Goal: Task Accomplishment & Management: Use online tool/utility

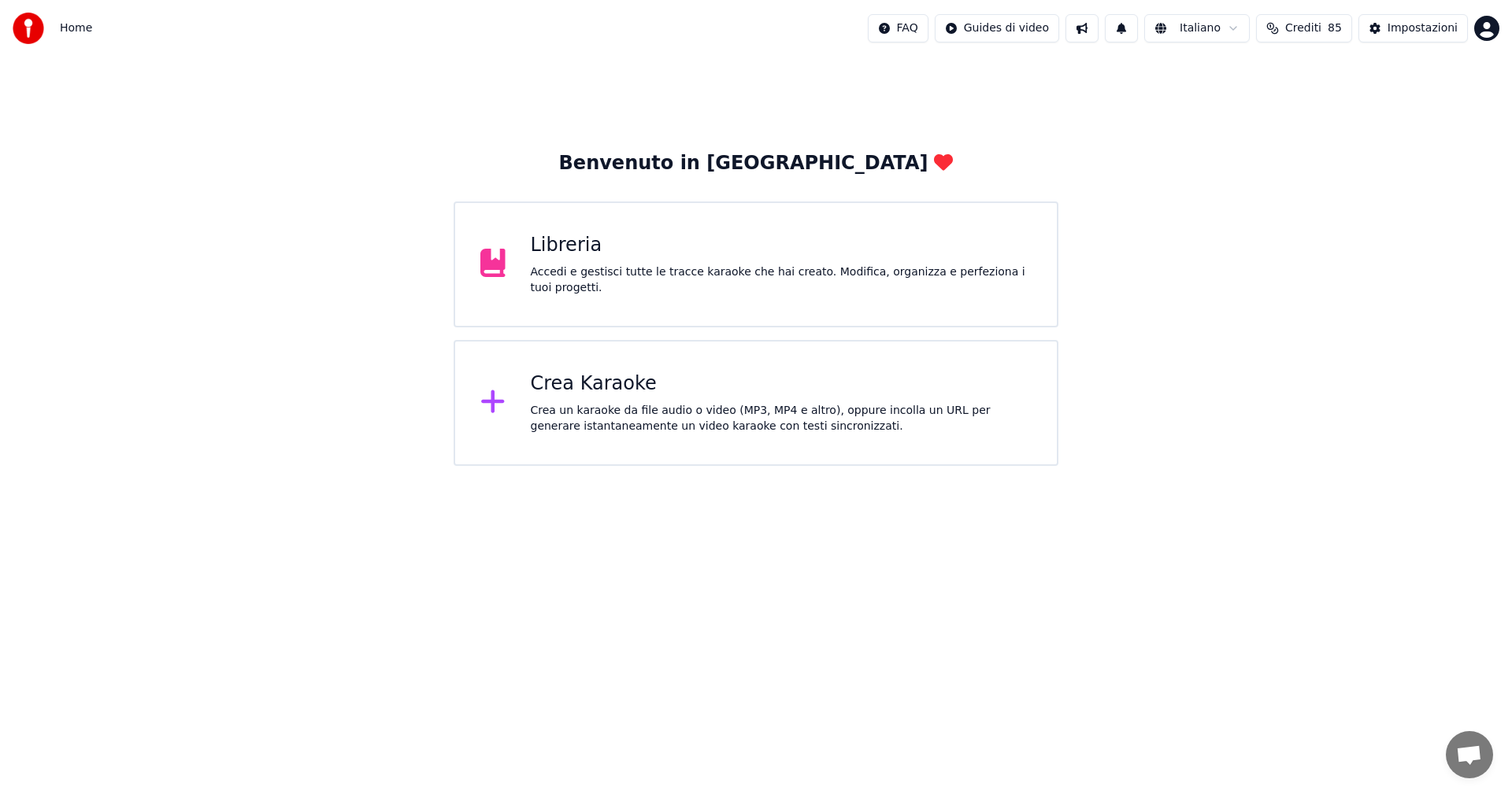
click at [567, 242] on div "Libreria" at bounding box center [781, 245] width 502 height 26
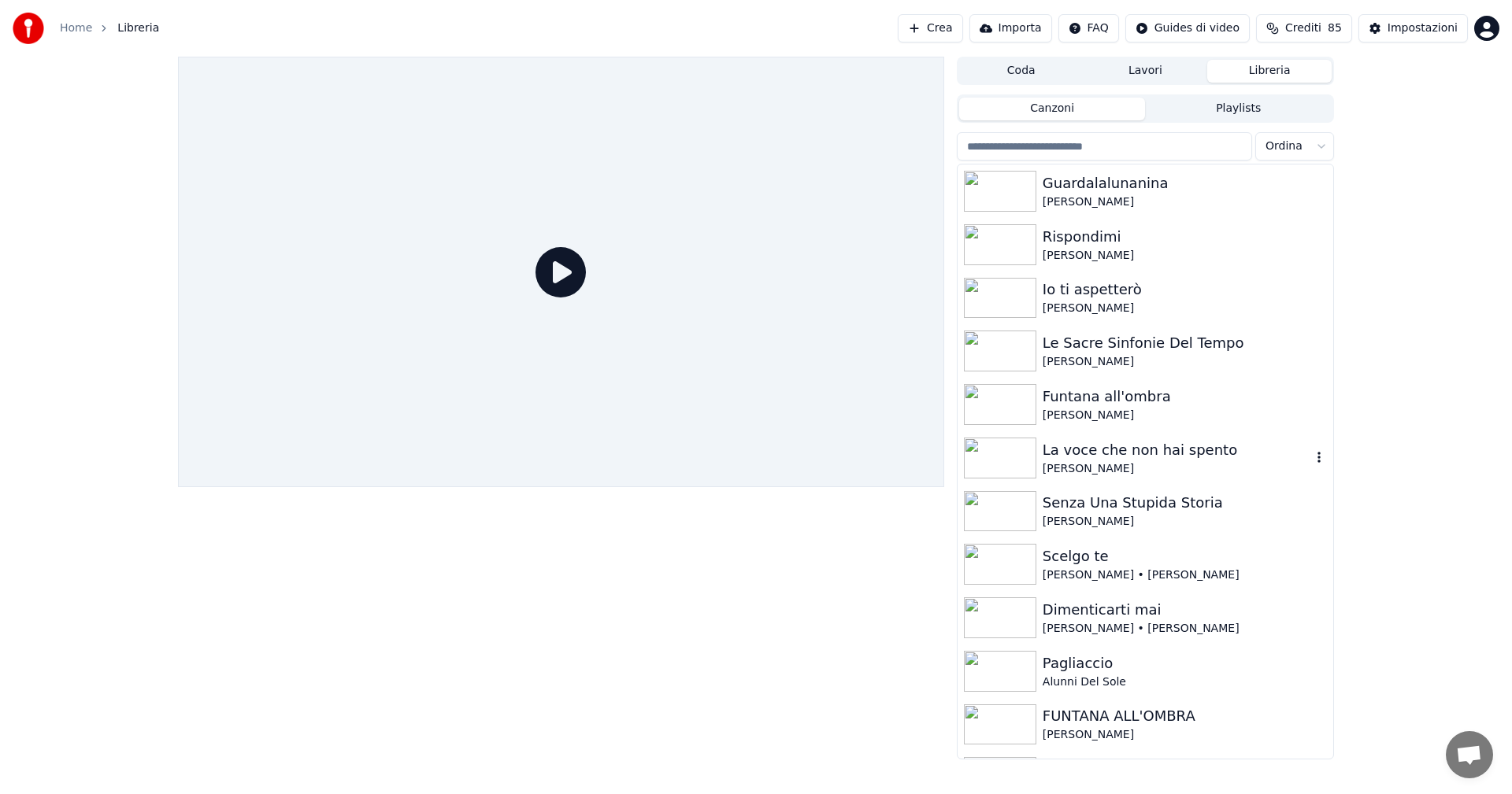
click at [1015, 452] on img at bounding box center [999, 458] width 72 height 41
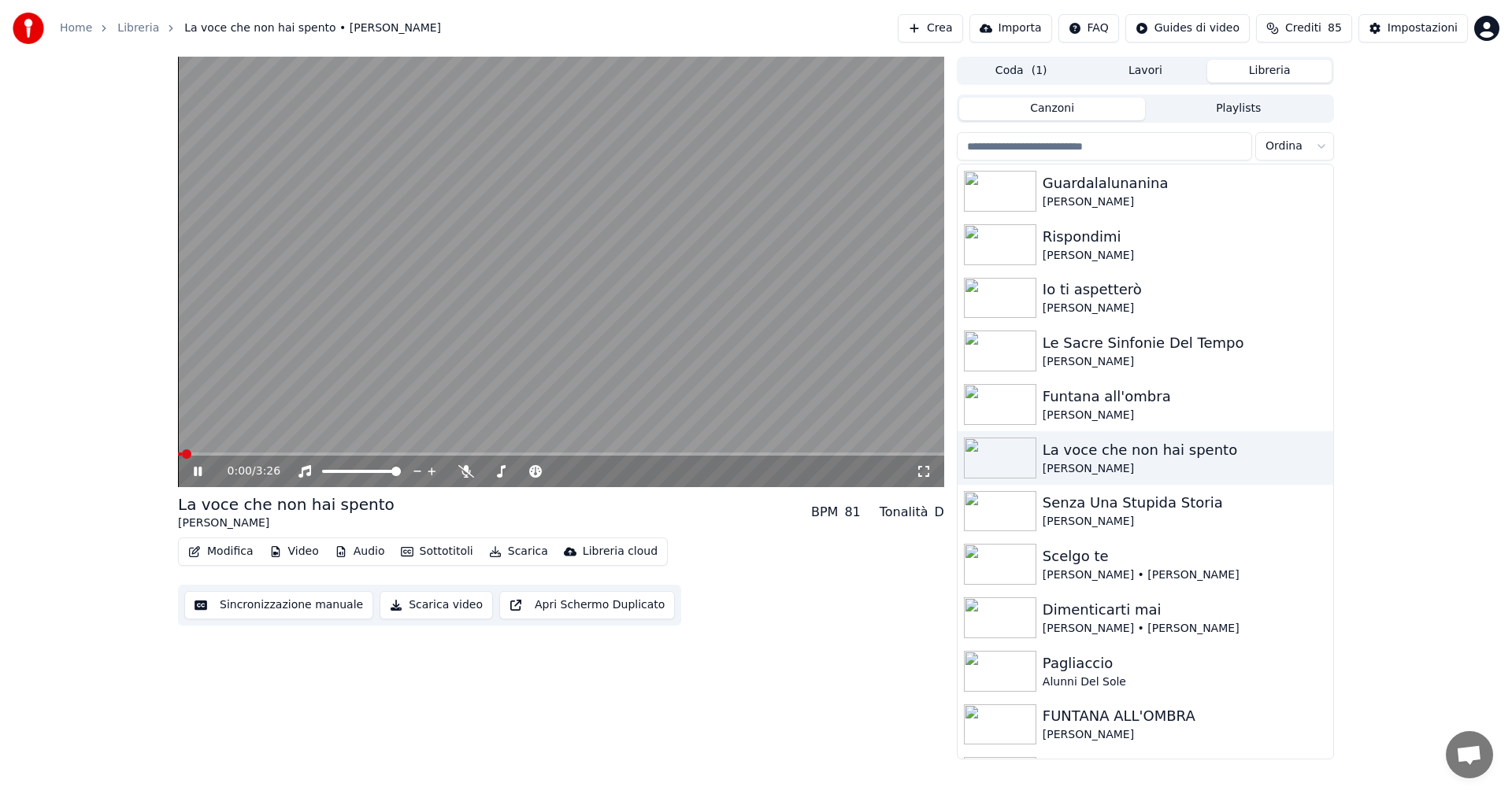
click at [197, 467] on icon at bounding box center [209, 471] width 37 height 13
click at [231, 550] on button "Modifica" at bounding box center [221, 552] width 78 height 22
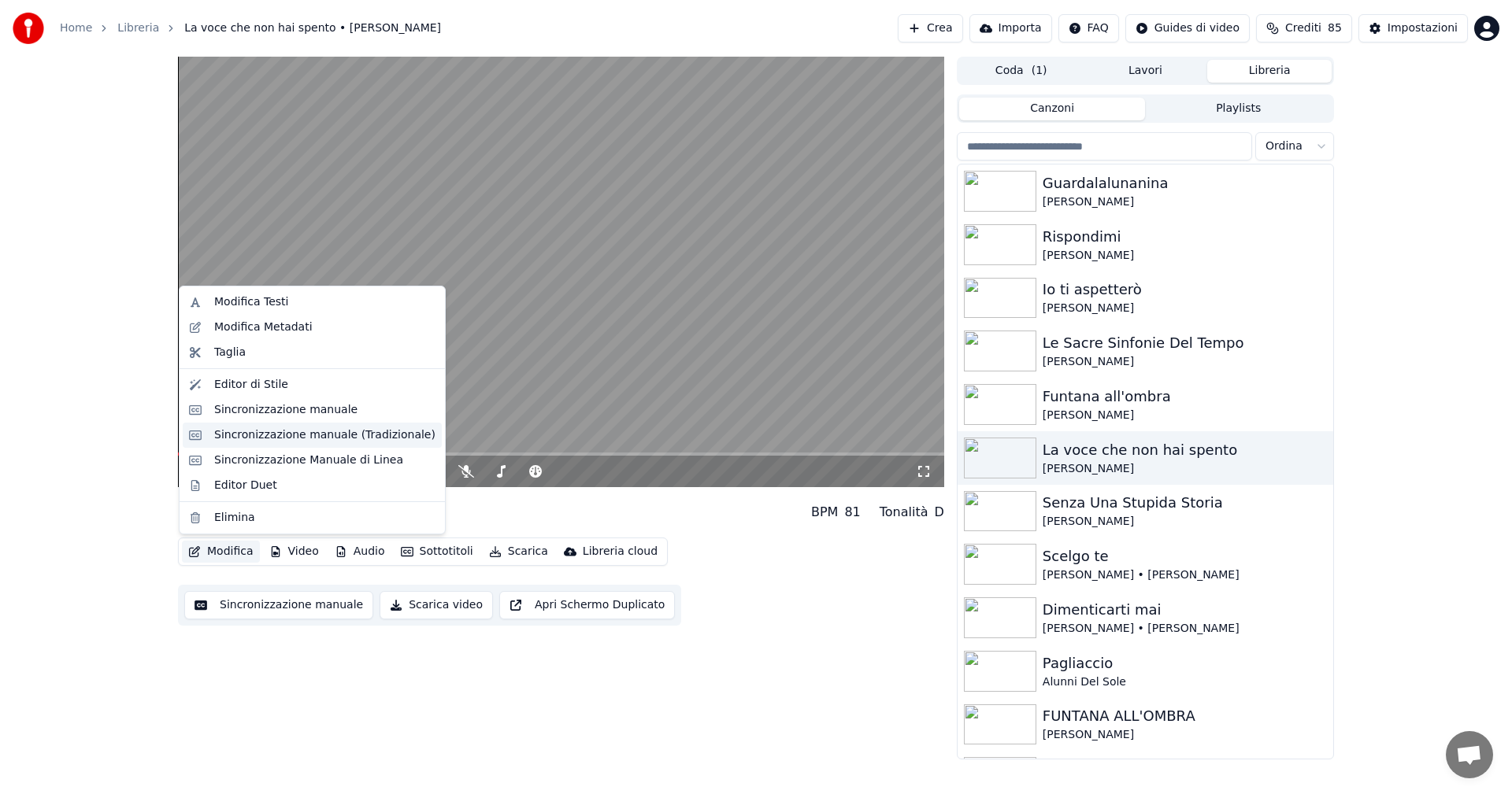
click at [284, 435] on div "Sincronizzazione manuale (Tradizionale)" at bounding box center [324, 435] width 221 height 16
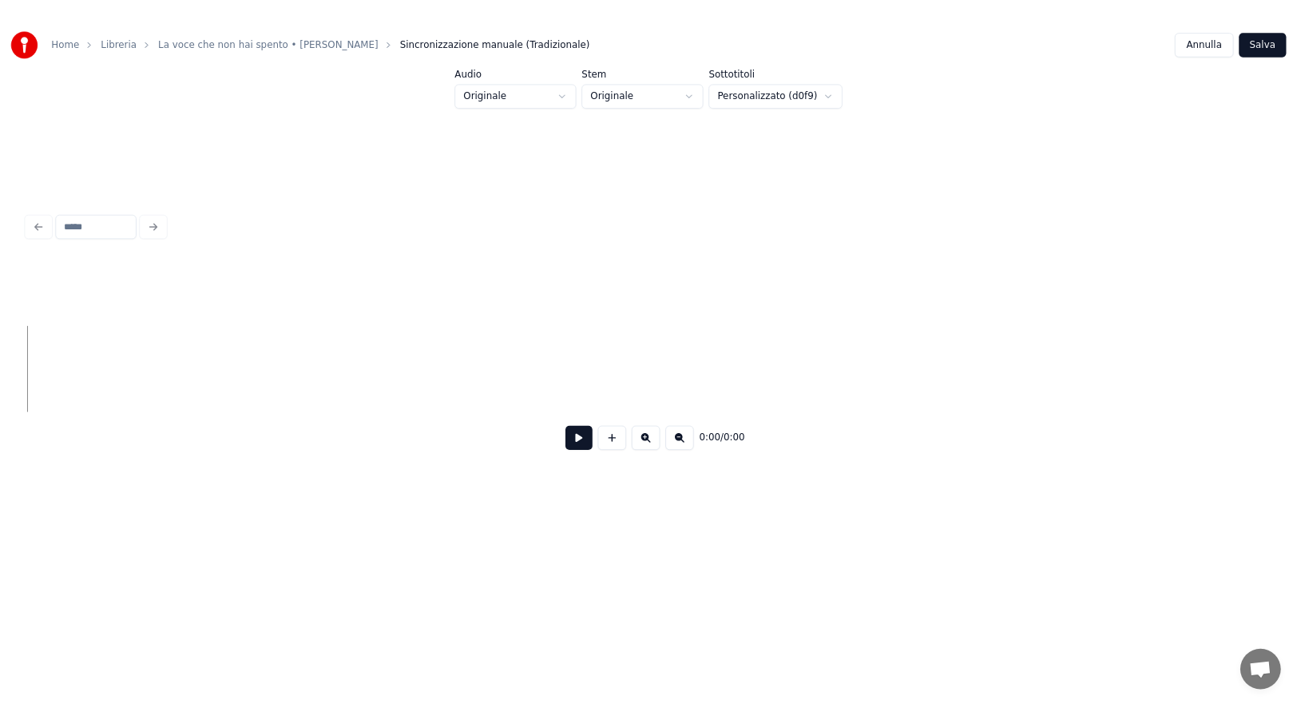
scroll to position [0, 2914]
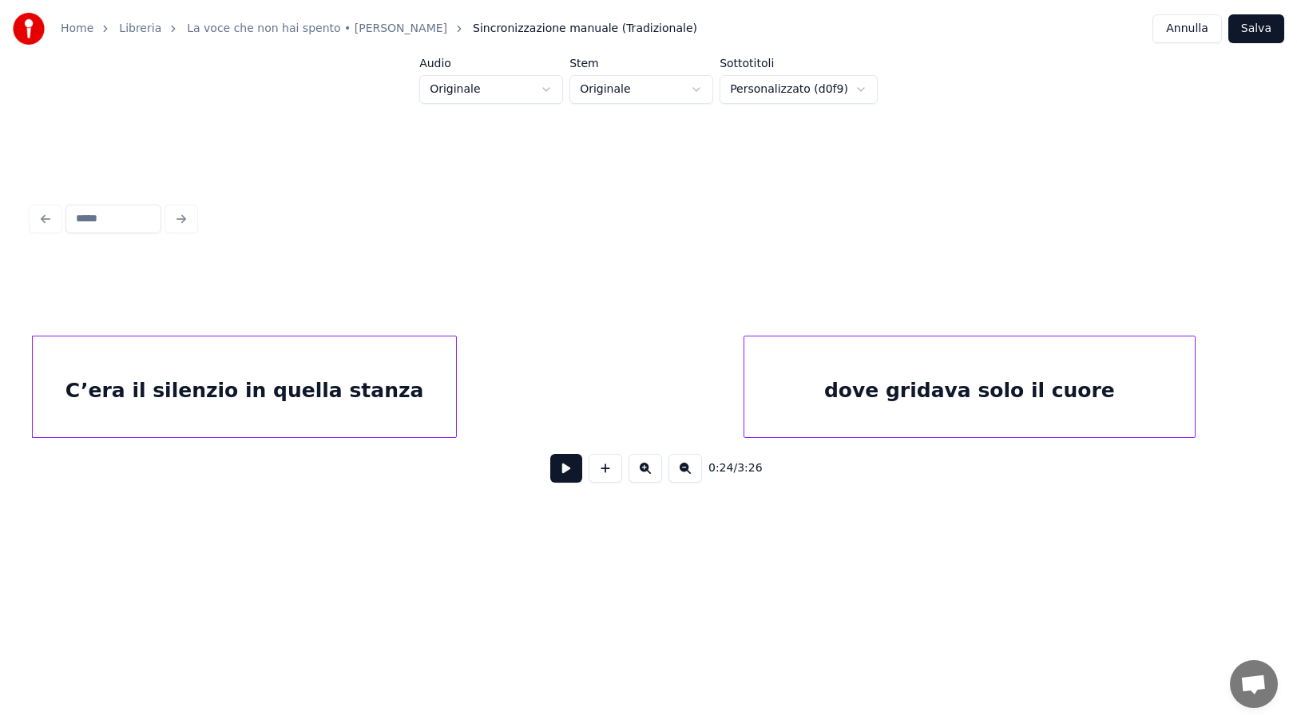
click at [570, 477] on button at bounding box center [566, 468] width 32 height 29
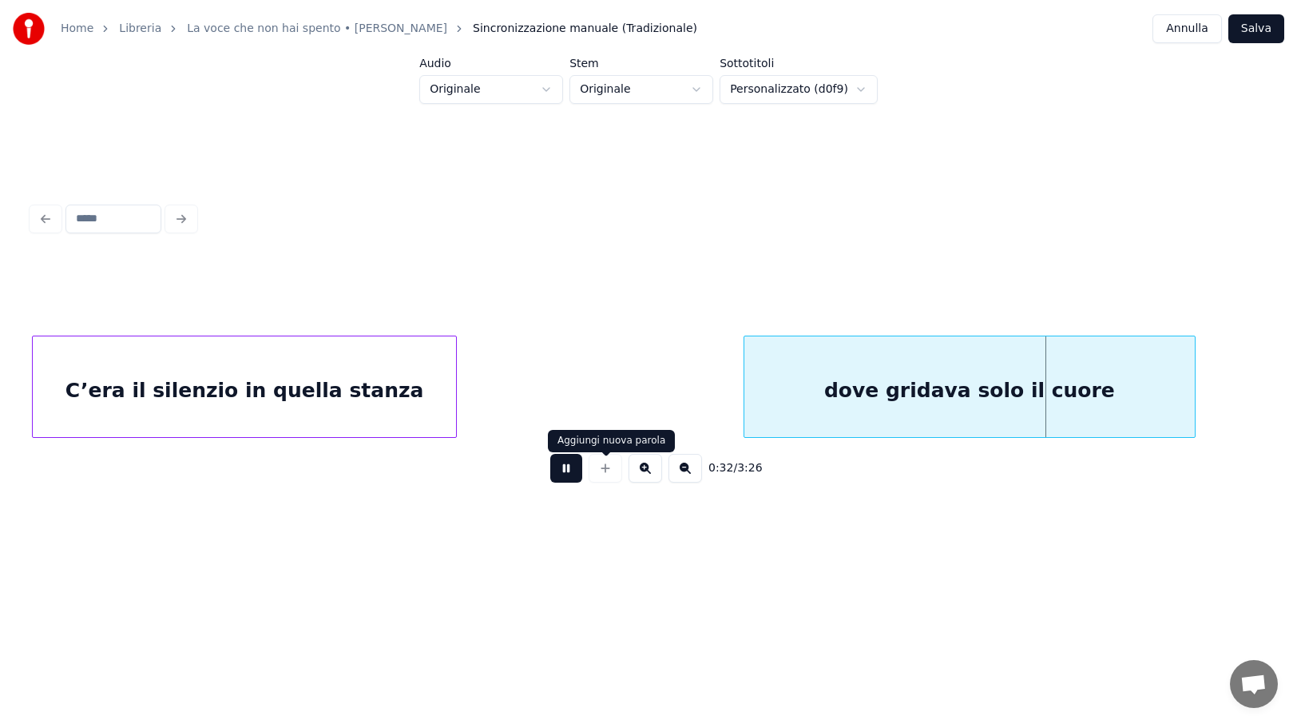
click at [575, 474] on button at bounding box center [566, 468] width 32 height 29
click at [384, 409] on div "C’era il silenzio in quella stanza" at bounding box center [244, 390] width 423 height 109
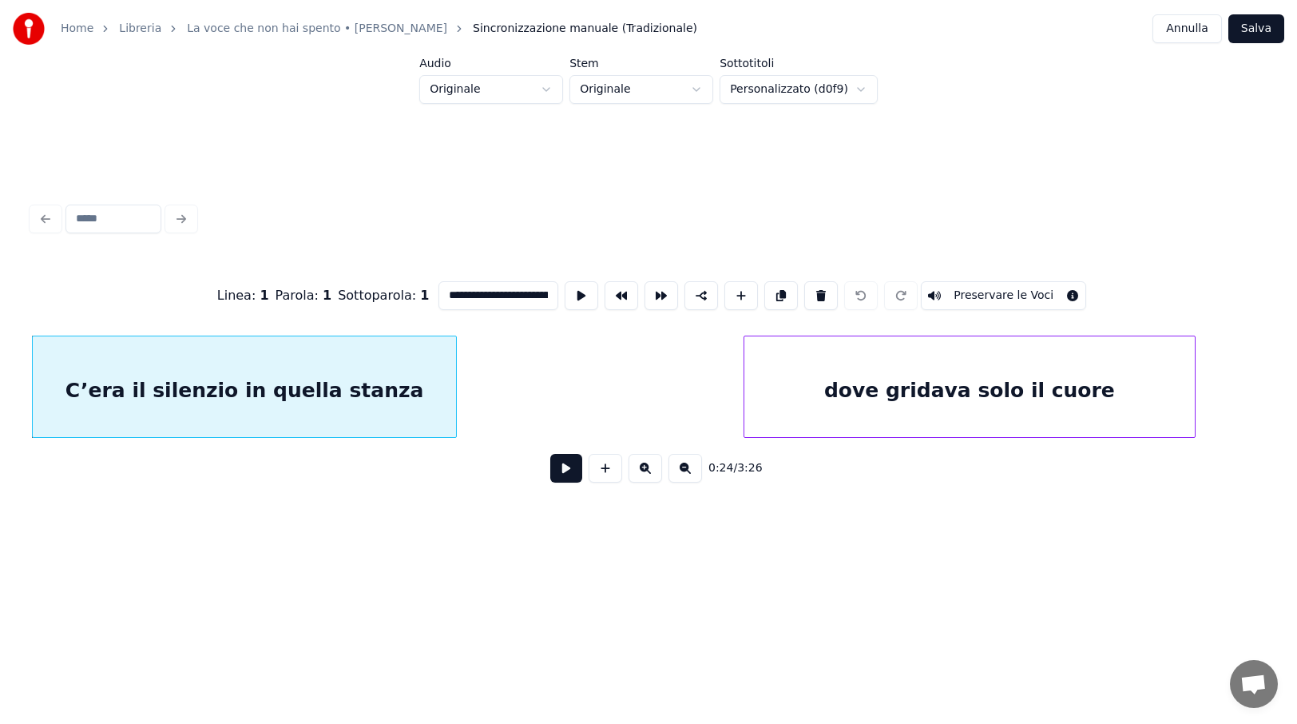
click at [522, 293] on input "**********" at bounding box center [499, 295] width 120 height 29
click at [852, 382] on div "dove gridava solo il cuore" at bounding box center [969, 390] width 451 height 109
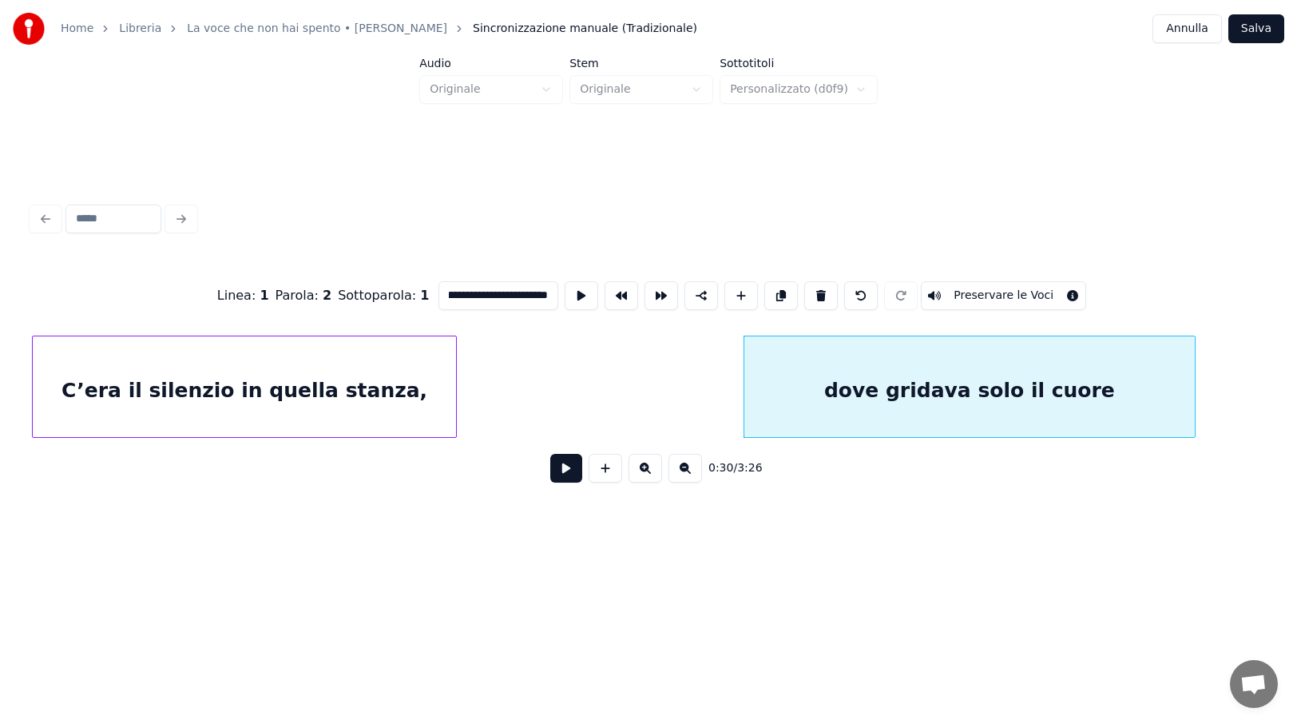
click at [523, 289] on input "**********" at bounding box center [499, 295] width 120 height 29
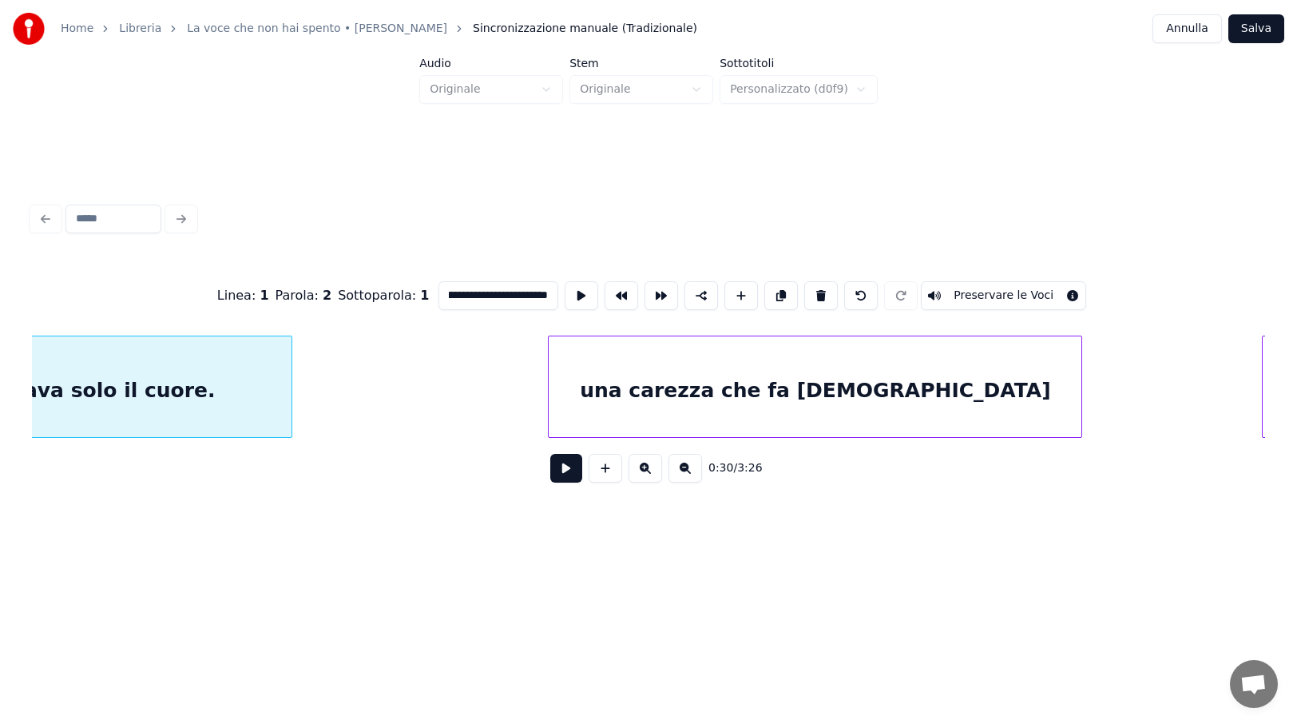
scroll to position [0, 3841]
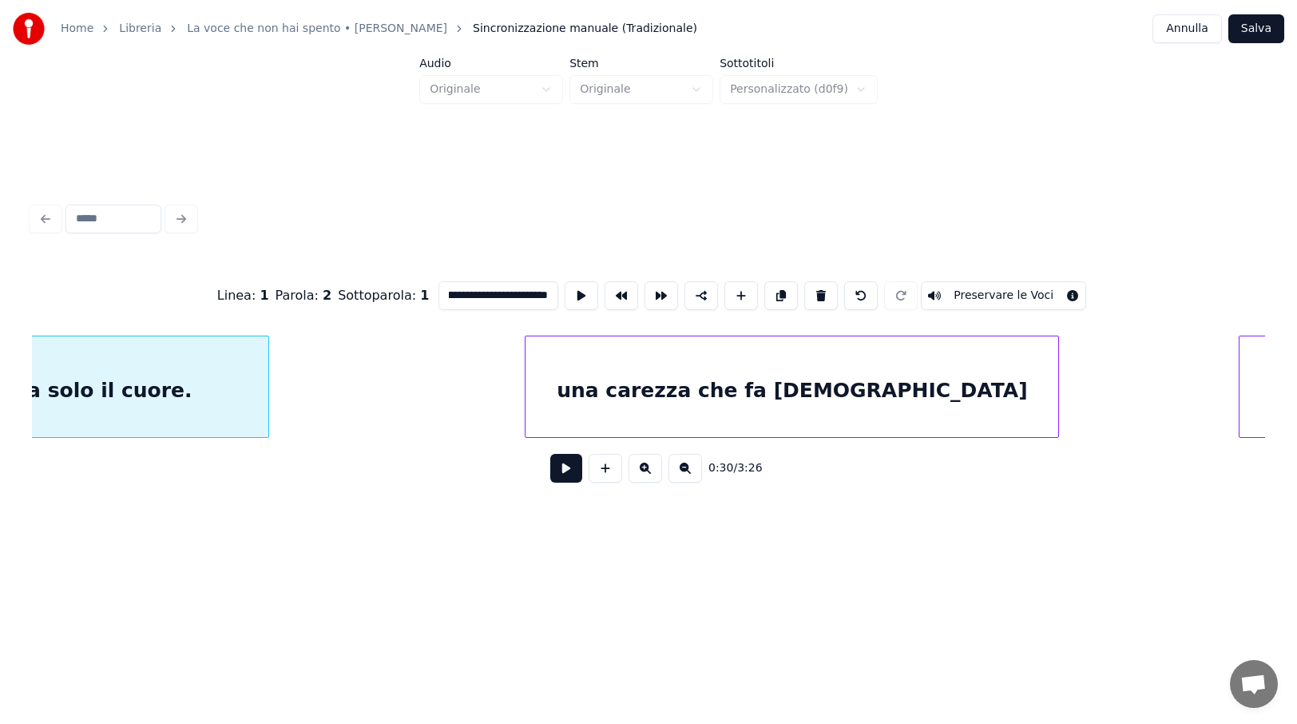
click at [748, 377] on div "una carezza che fa [DEMOGRAPHIC_DATA]" at bounding box center [792, 390] width 533 height 109
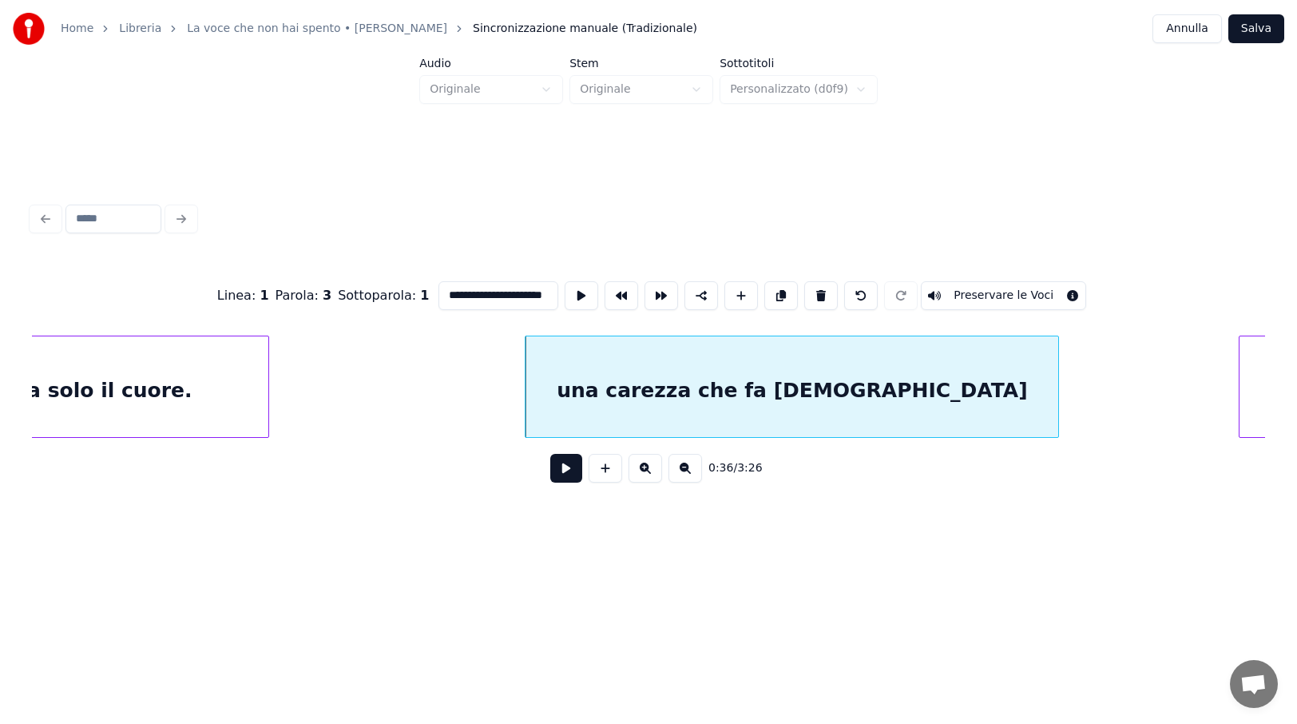
scroll to position [0, 18]
click at [442, 286] on input "**********" at bounding box center [499, 295] width 120 height 29
click at [820, 388] on div "Una carezza che fa [DEMOGRAPHIC_DATA]" at bounding box center [792, 390] width 533 height 109
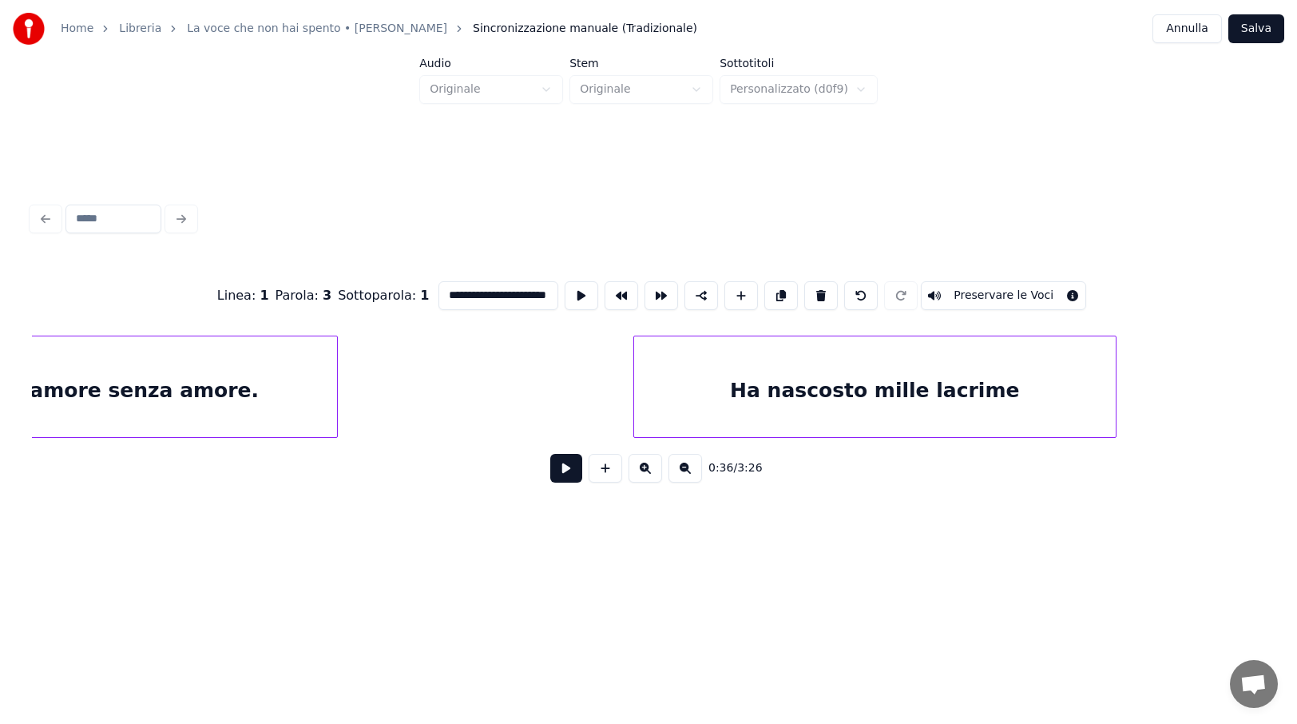
scroll to position [0, 5183]
click at [853, 383] on div "Ha nascosto mille lacrime" at bounding box center [857, 390] width 482 height 109
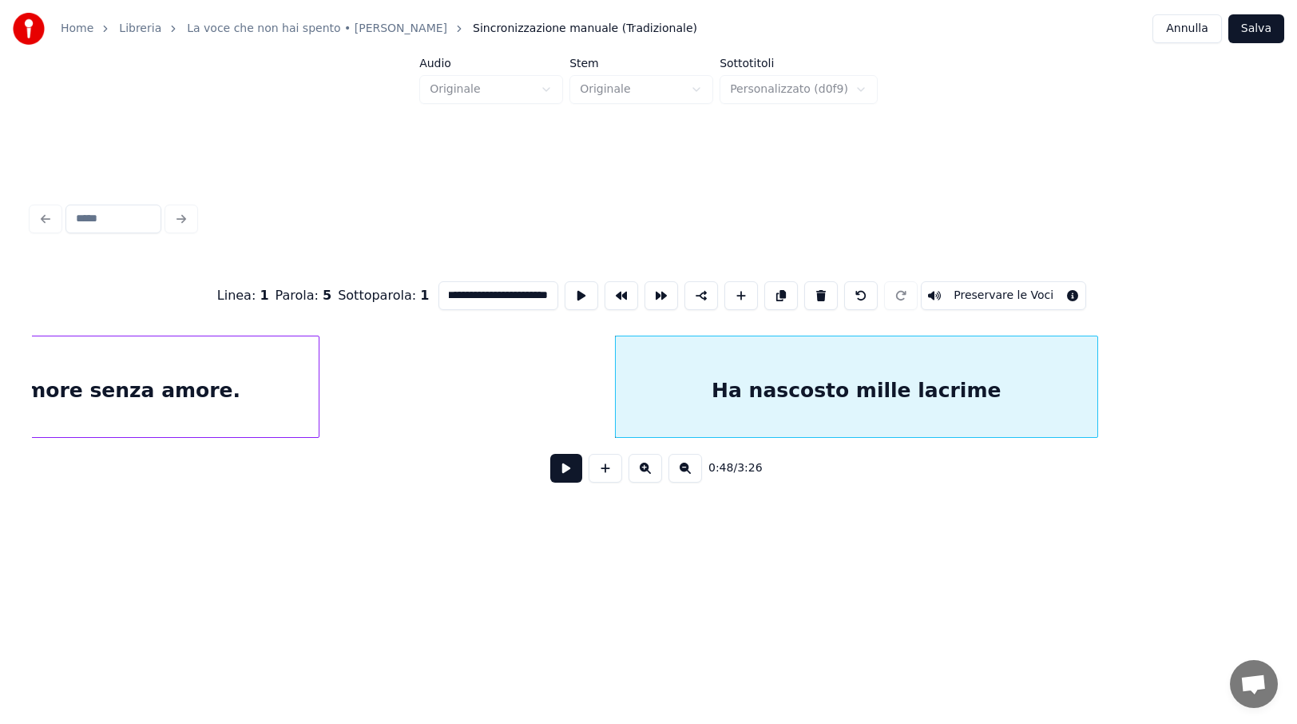
click at [531, 288] on input "**********" at bounding box center [499, 295] width 120 height 29
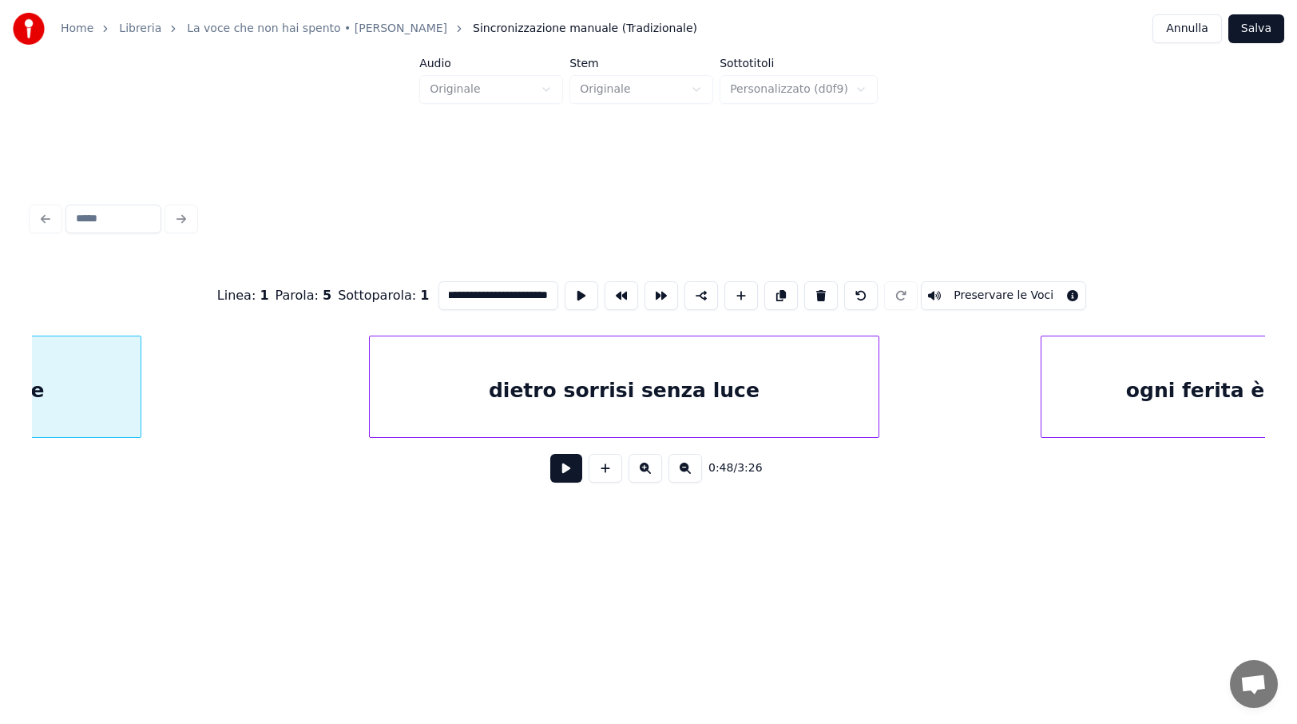
scroll to position [0, 6141]
click at [732, 396] on div "dietro sorrisi senza luce" at bounding box center [623, 390] width 510 height 109
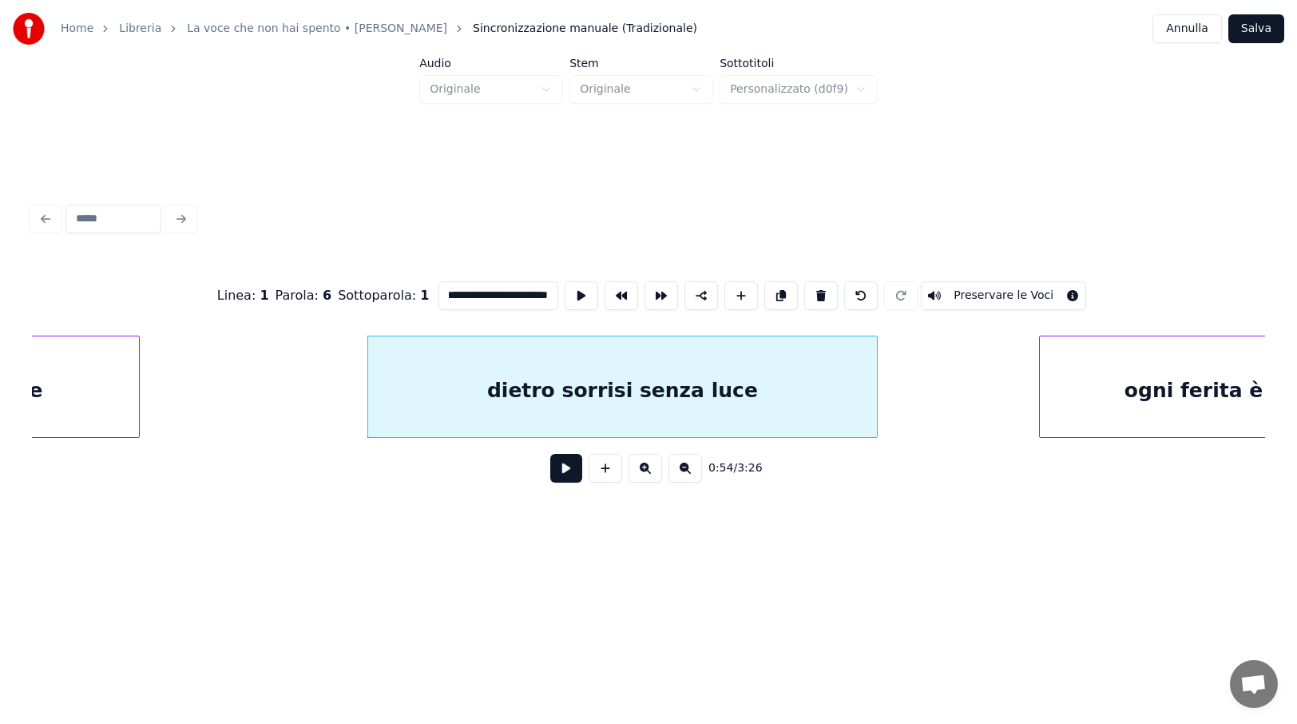
click at [534, 285] on input "**********" at bounding box center [499, 295] width 120 height 29
click at [1117, 400] on div "ogni ferita è una bandiera" at bounding box center [1272, 390] width 464 height 109
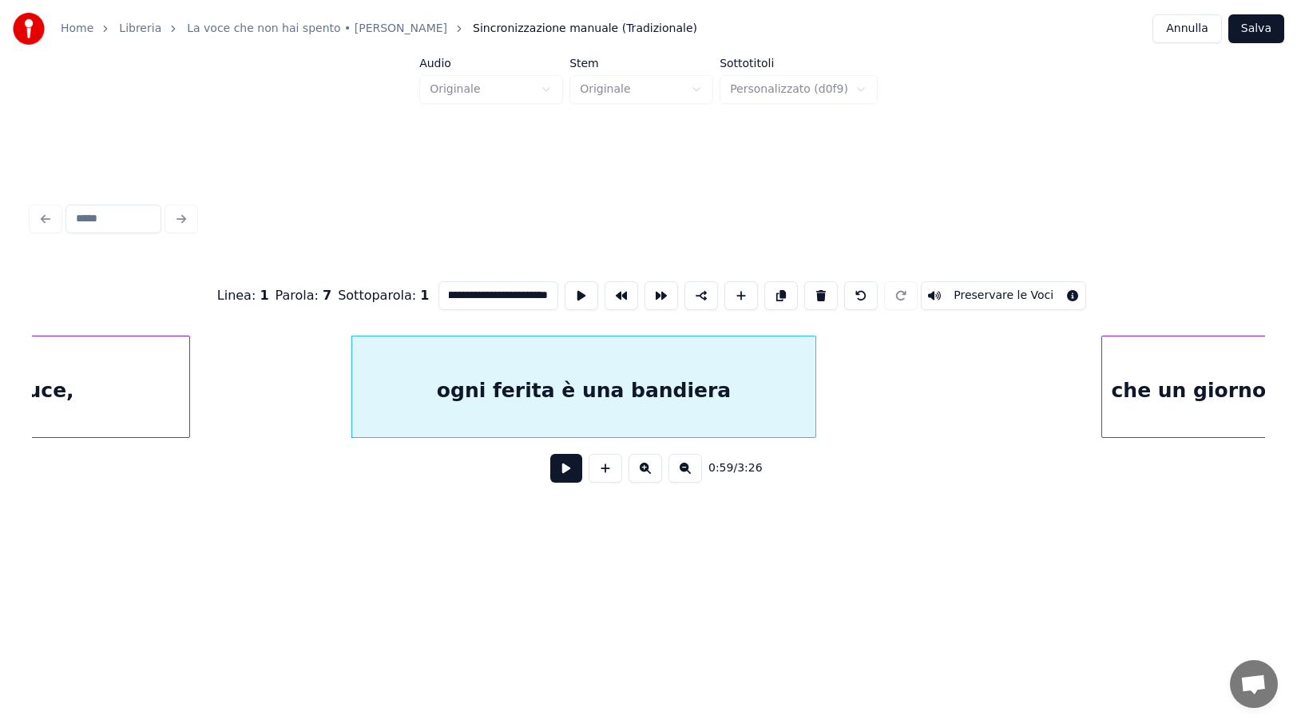
scroll to position [0, 6876]
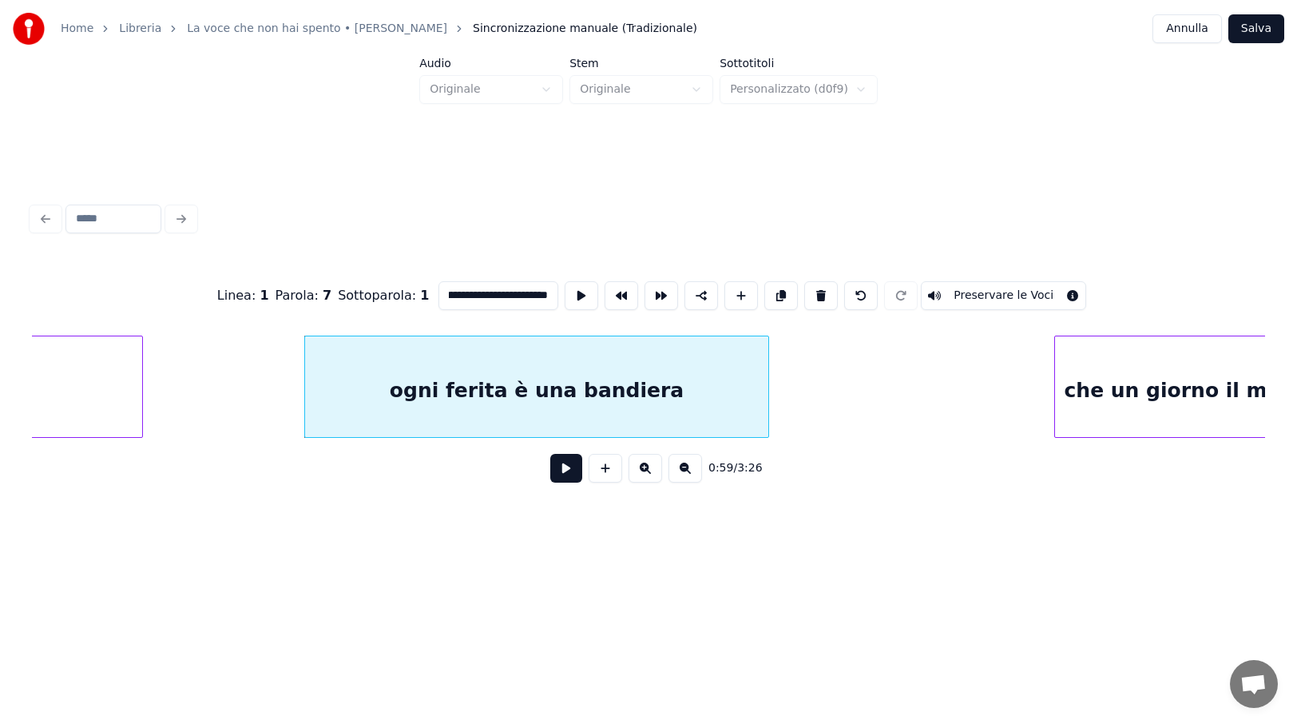
click at [465, 286] on input "**********" at bounding box center [499, 295] width 120 height 29
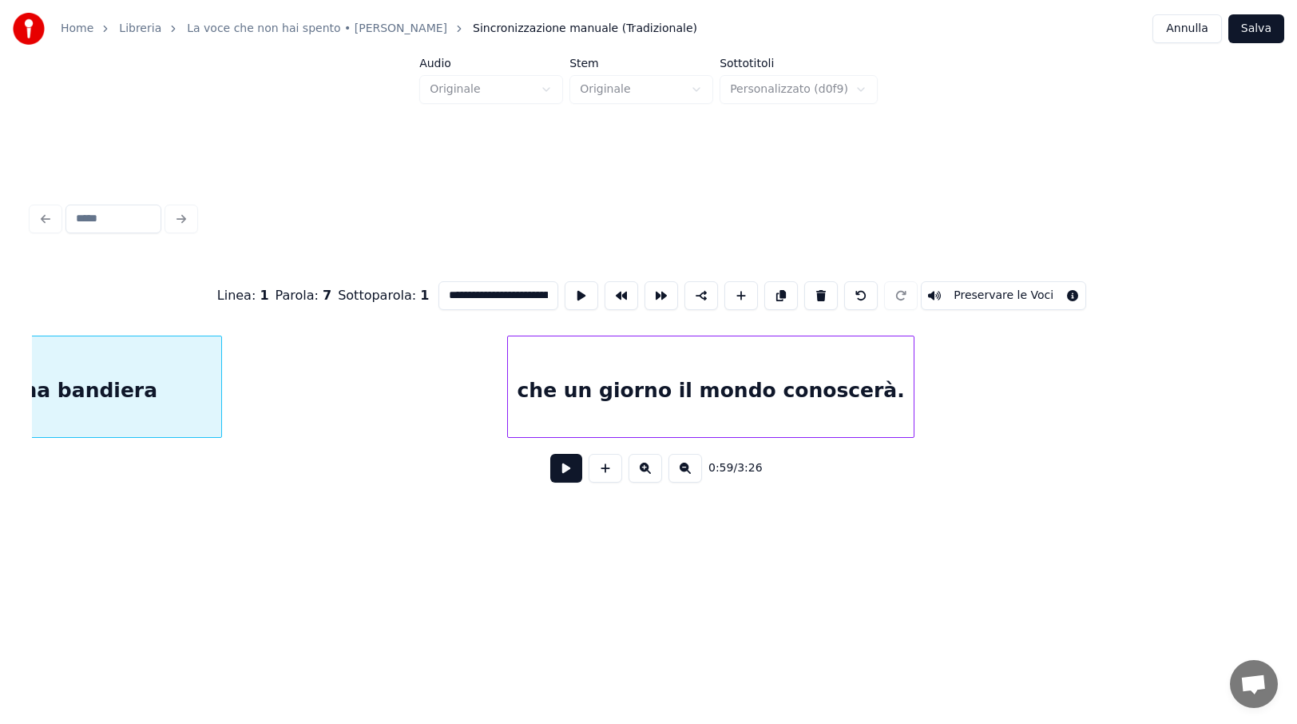
scroll to position [0, 7451]
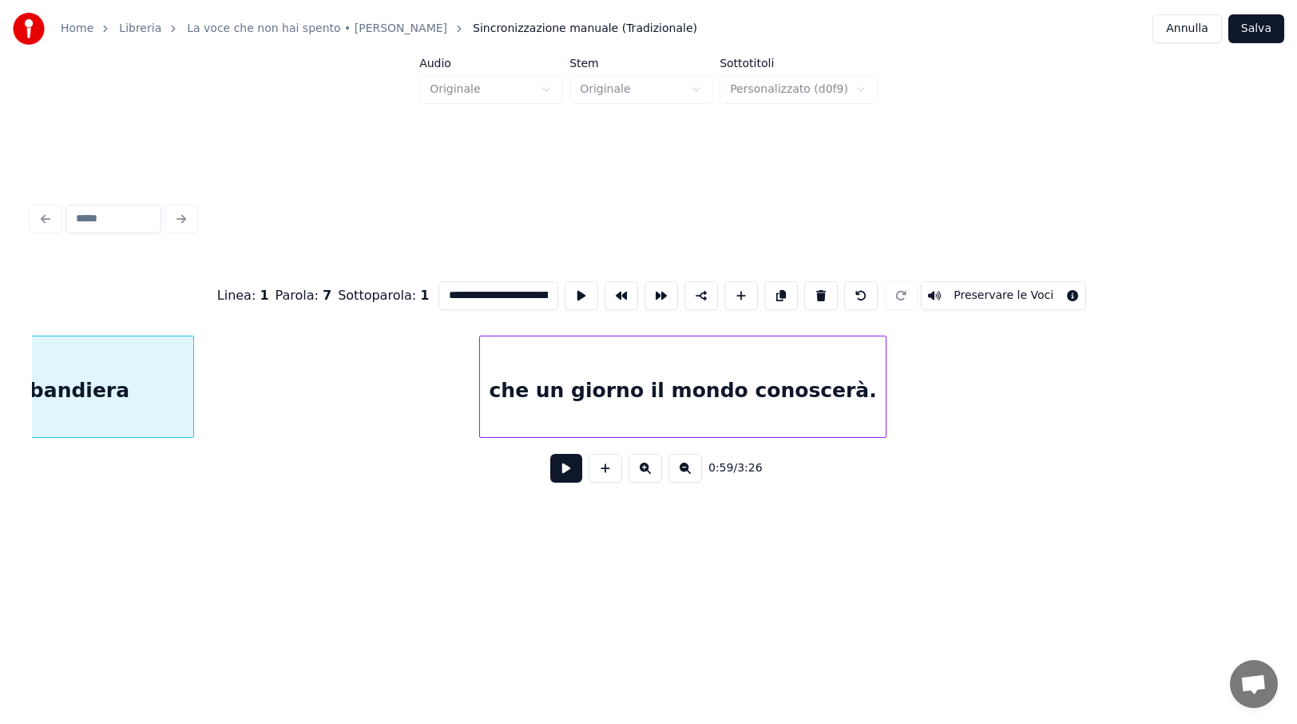
click at [827, 395] on div "che un giorno il mondo conoscerà." at bounding box center [683, 390] width 406 height 109
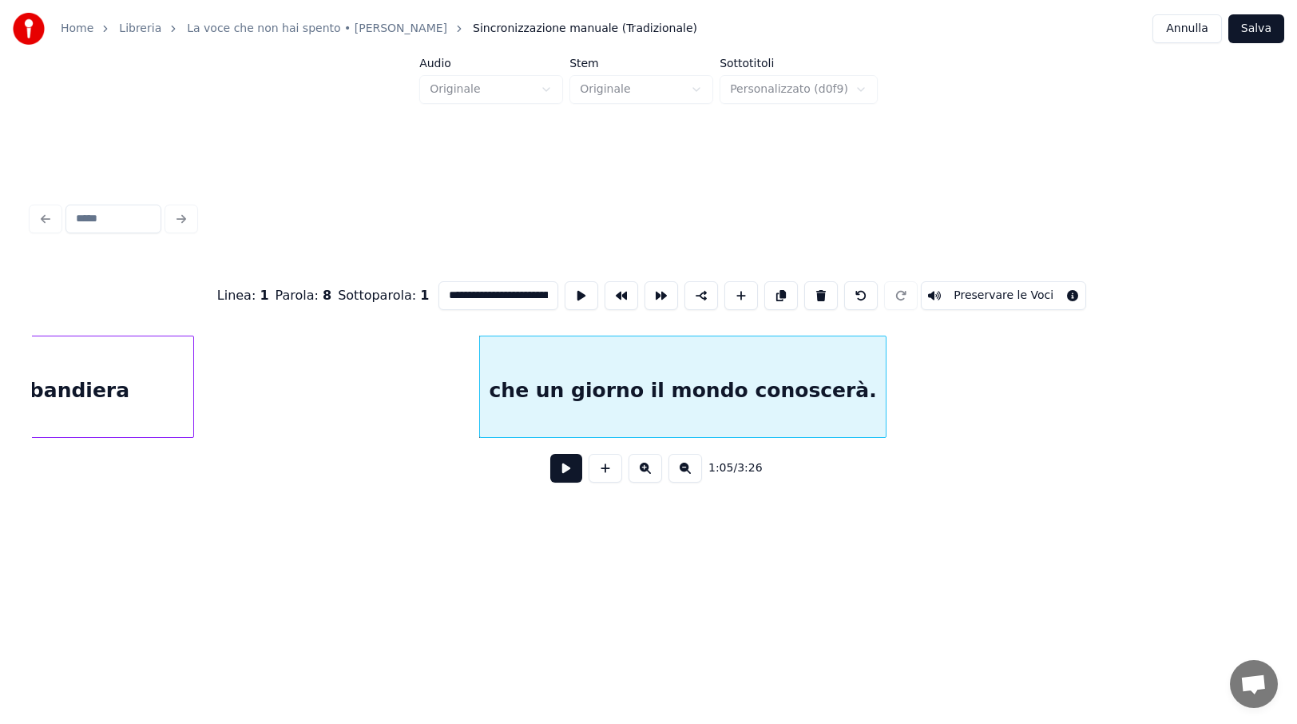
click at [520, 292] on input "**********" at bounding box center [499, 295] width 120 height 29
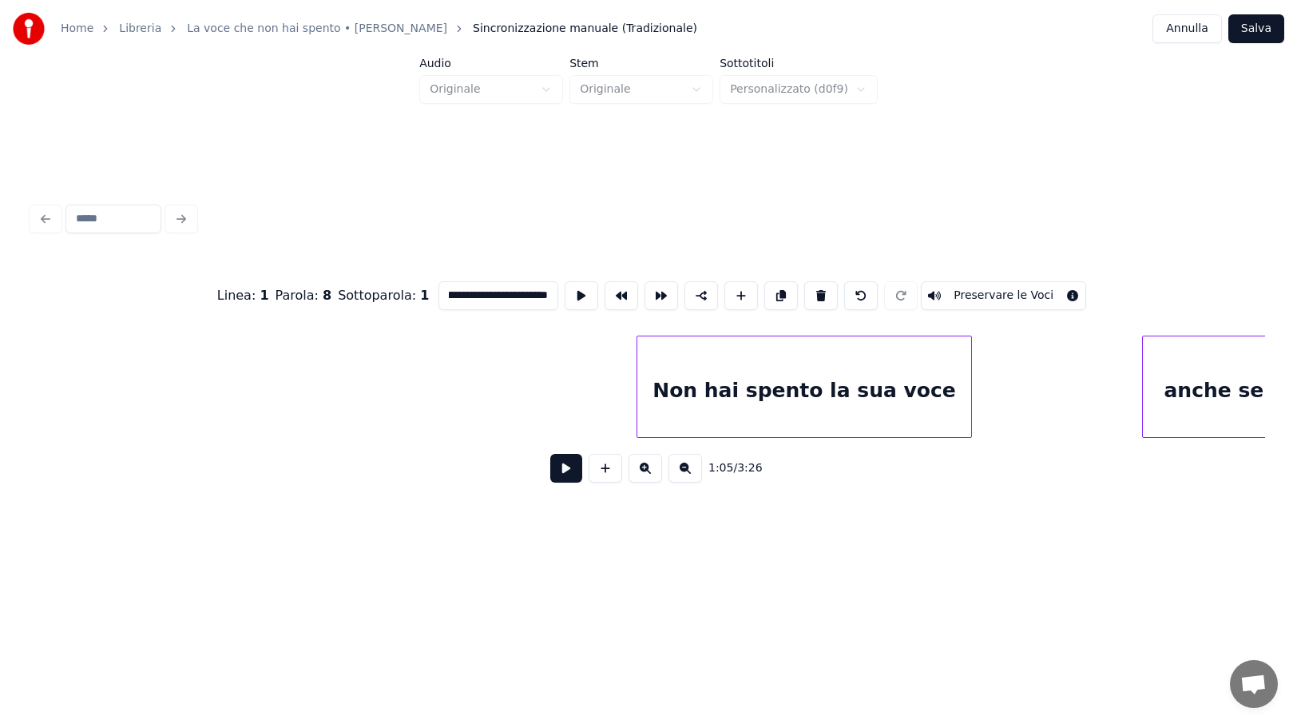
scroll to position [0, 8346]
click at [939, 387] on div "Non hai spento la sua voce" at bounding box center [790, 390] width 334 height 109
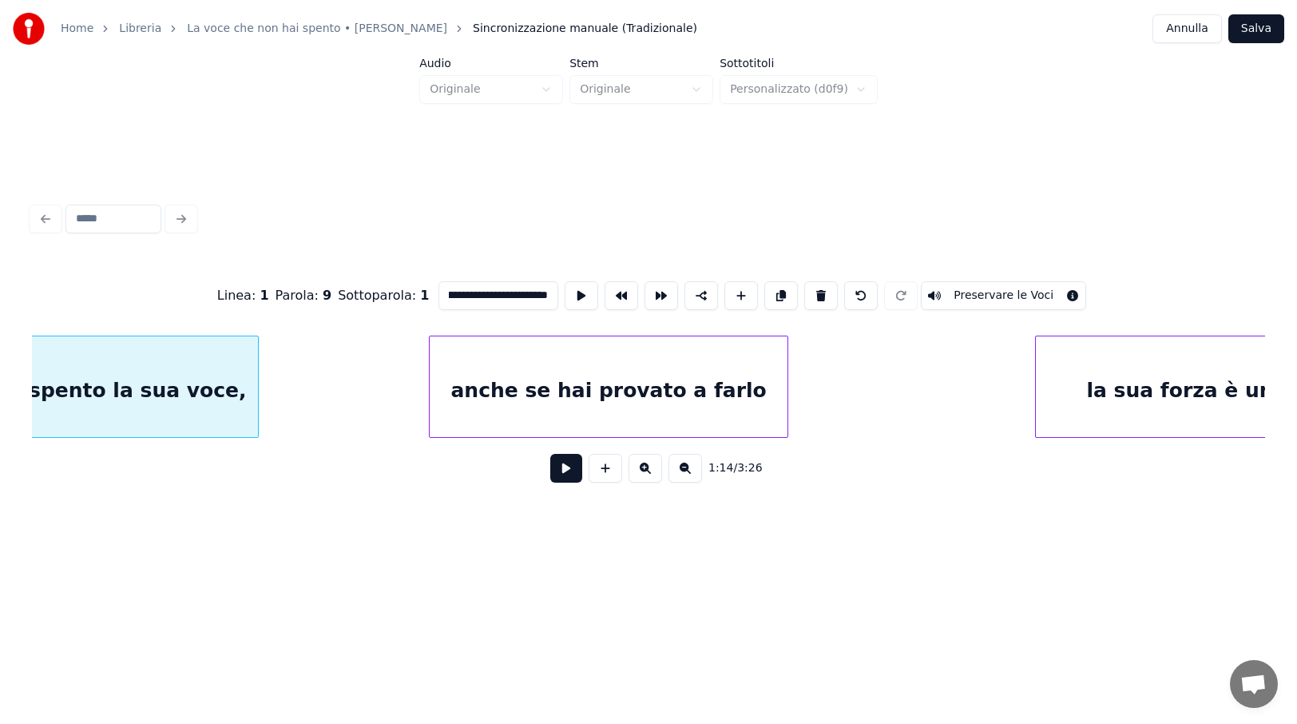
scroll to position [0, 9081]
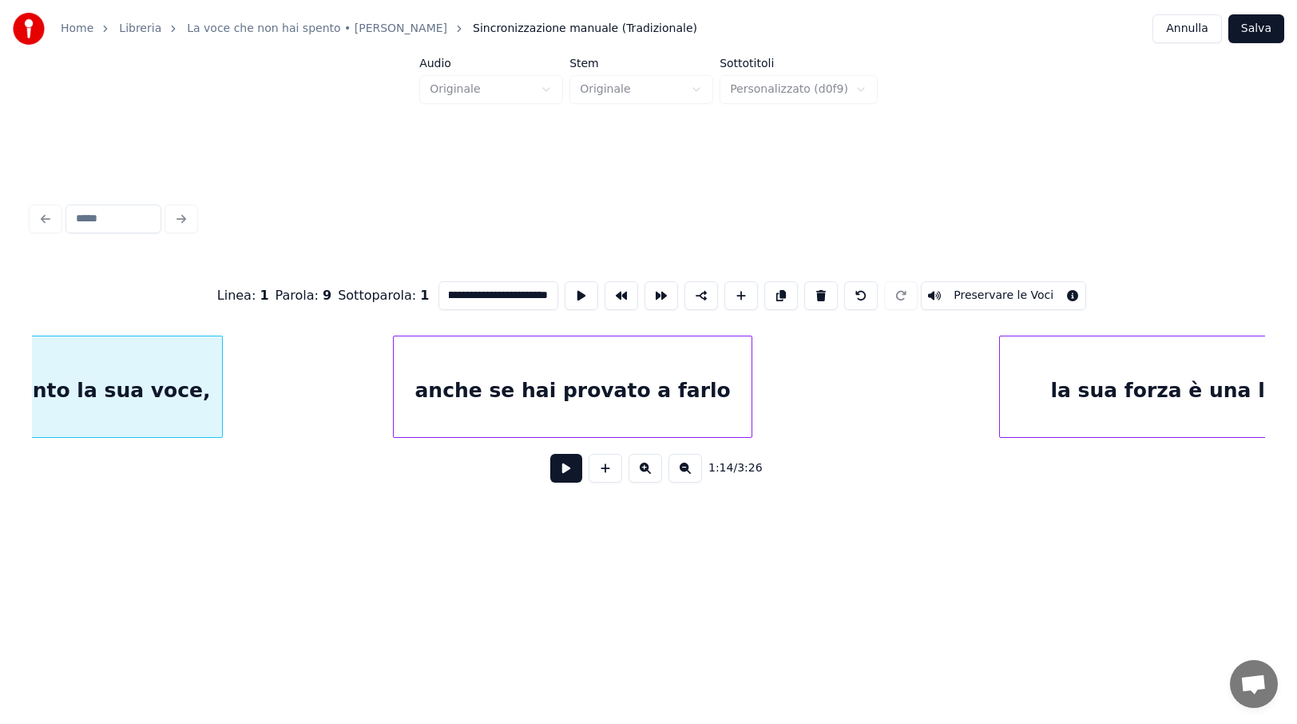
click at [725, 403] on div "anche se hai provato a farlo" at bounding box center [572, 390] width 357 height 109
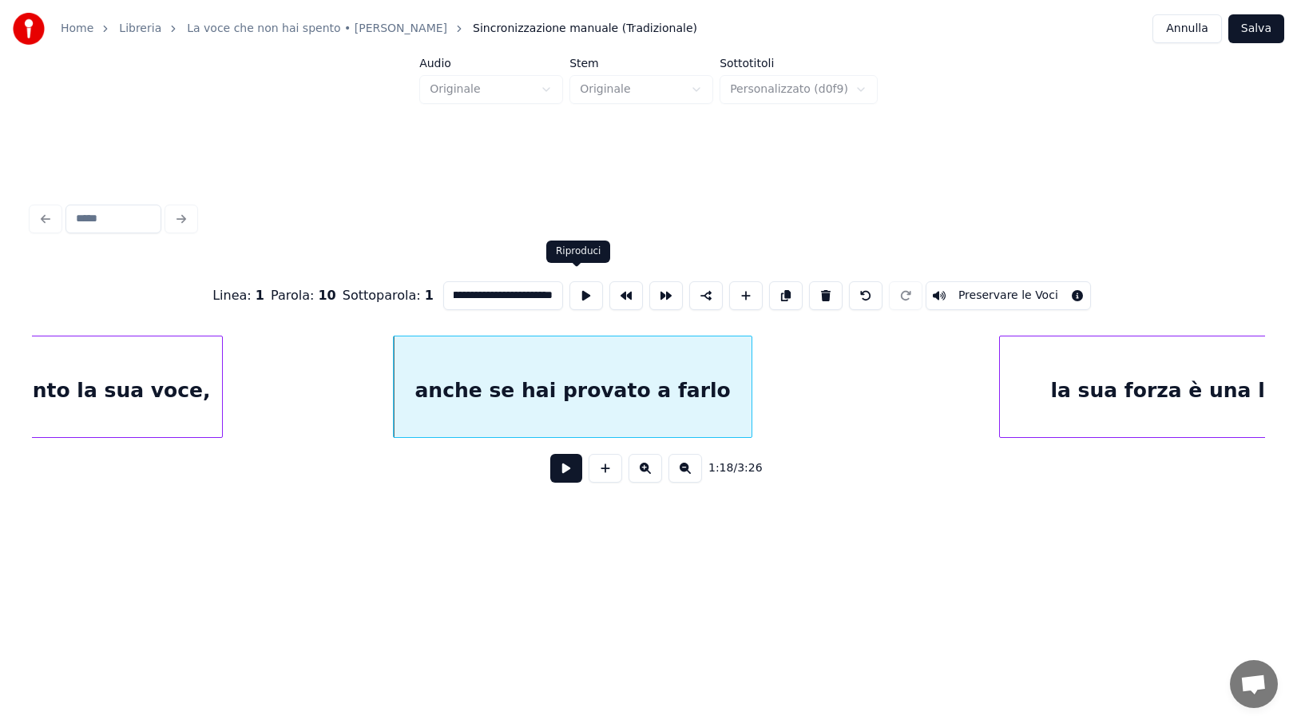
scroll to position [0, 39]
click at [1110, 404] on div "la sua forza è una luce" at bounding box center [1177, 390] width 355 height 109
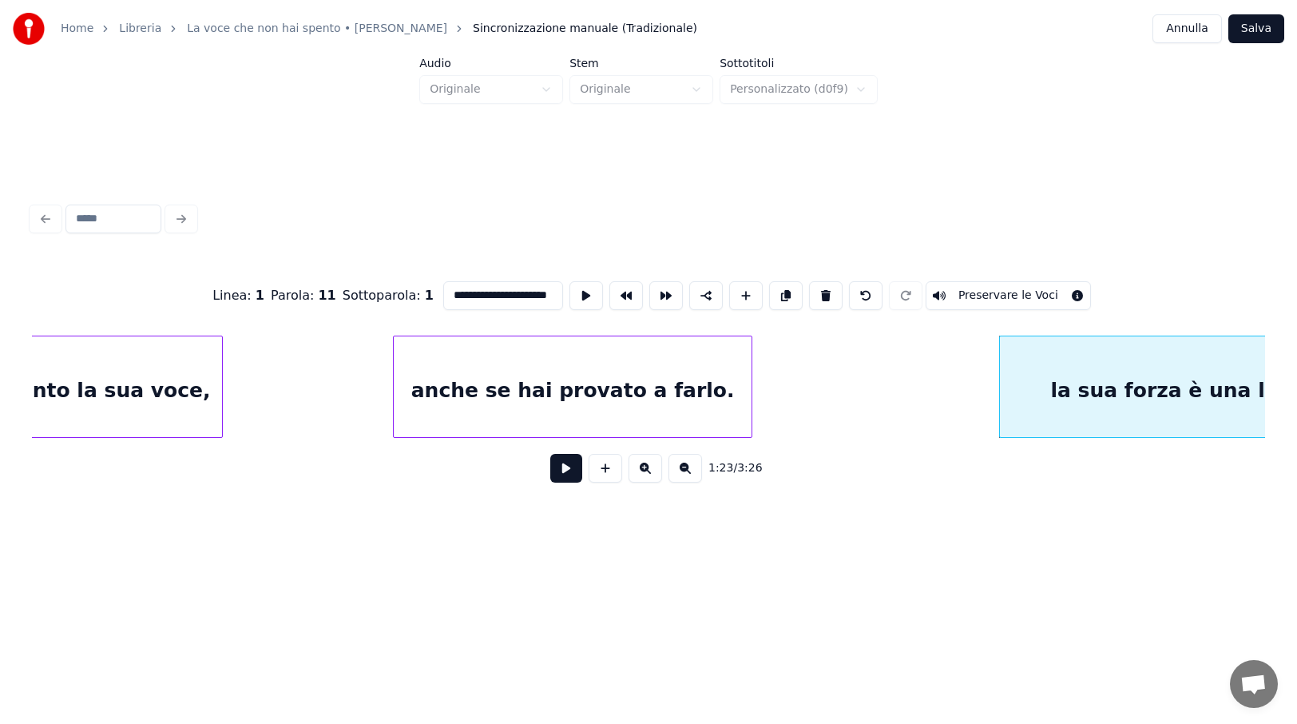
scroll to position [0, 10]
click at [459, 290] on input "**********" at bounding box center [503, 295] width 120 height 29
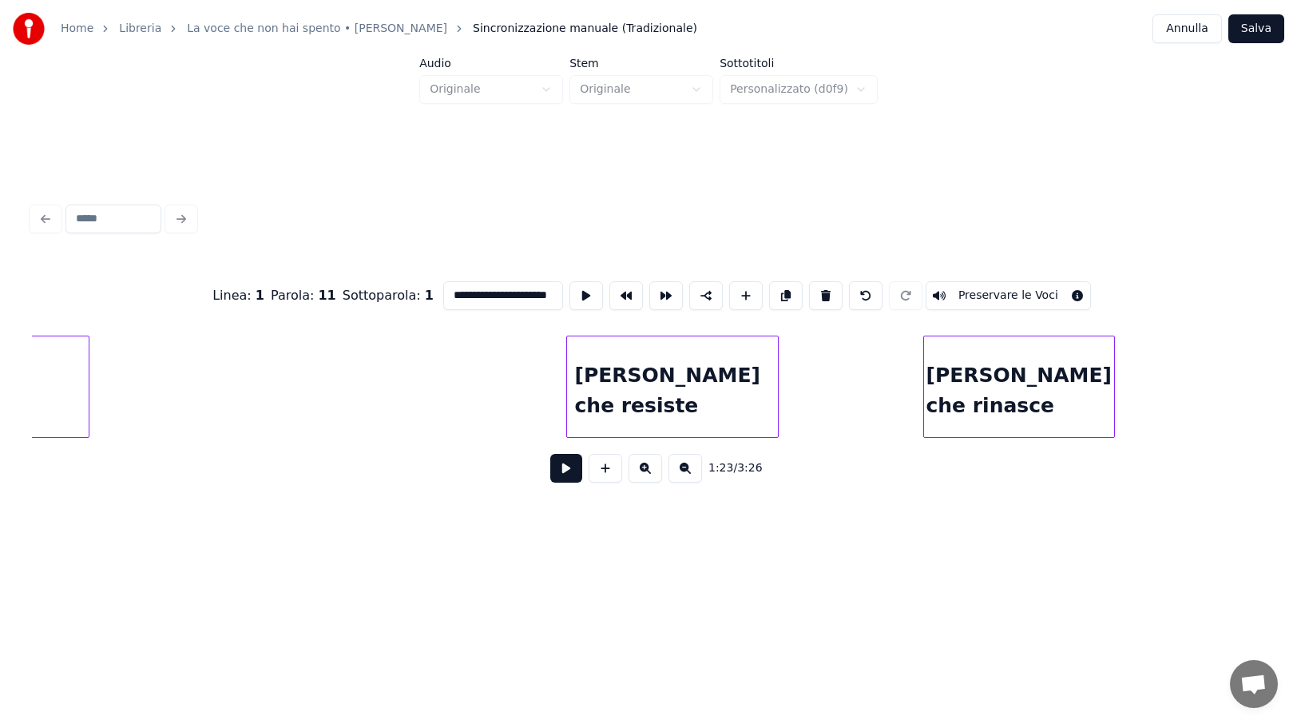
scroll to position [0, 10966]
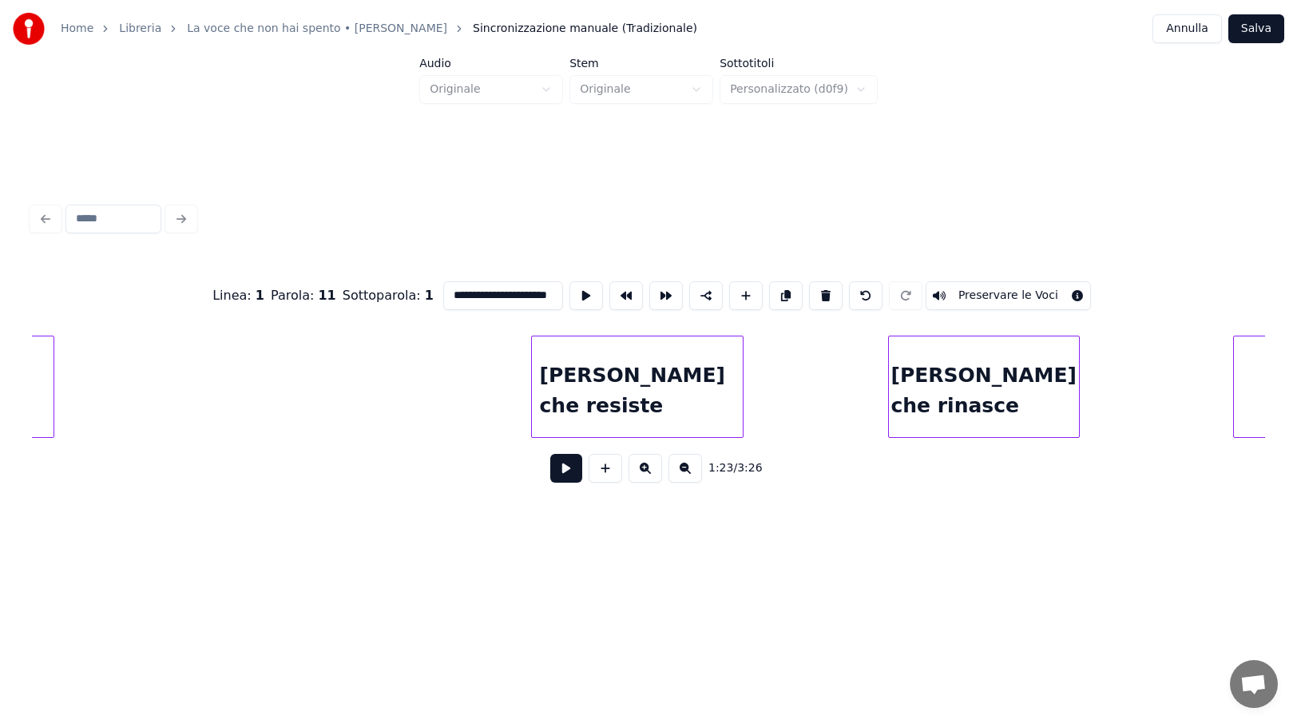
click at [701, 389] on div "[PERSON_NAME] che resiste" at bounding box center [637, 390] width 211 height 109
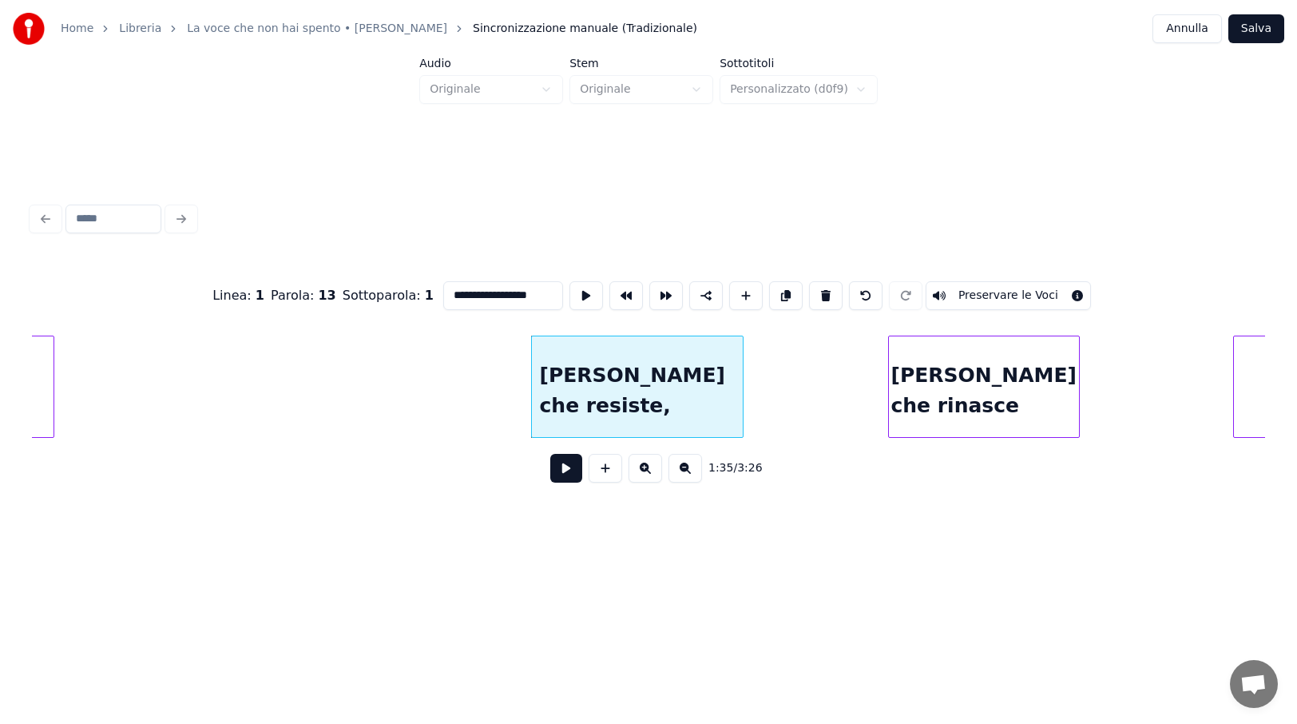
click at [1040, 398] on div "[PERSON_NAME] che rinasce" at bounding box center [984, 390] width 190 height 109
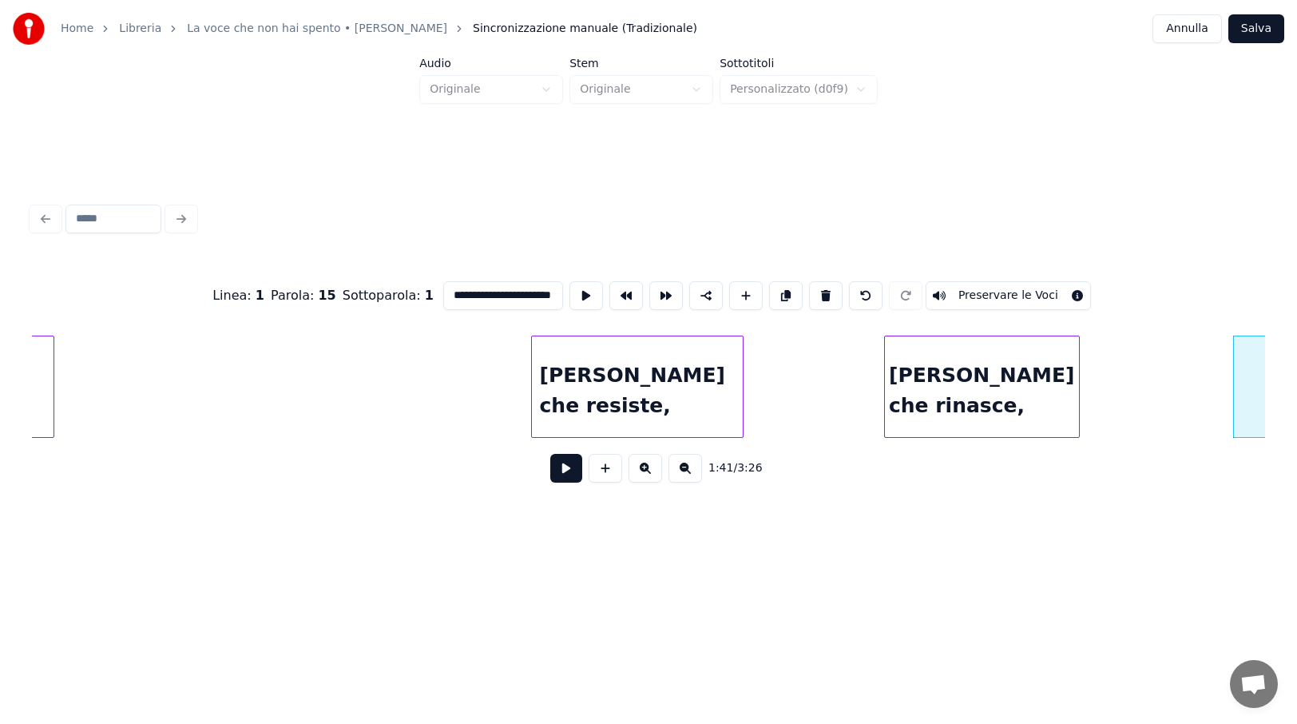
click at [885, 379] on div at bounding box center [887, 386] width 5 height 101
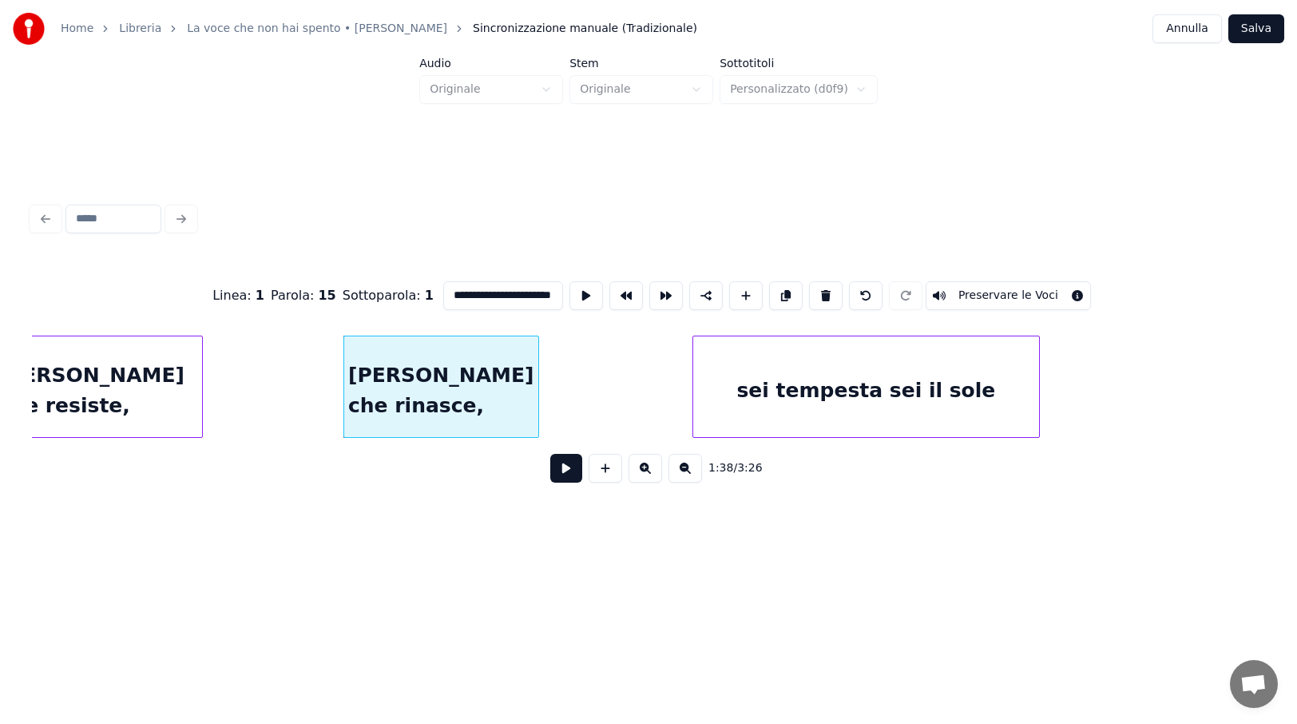
scroll to position [0, 11541]
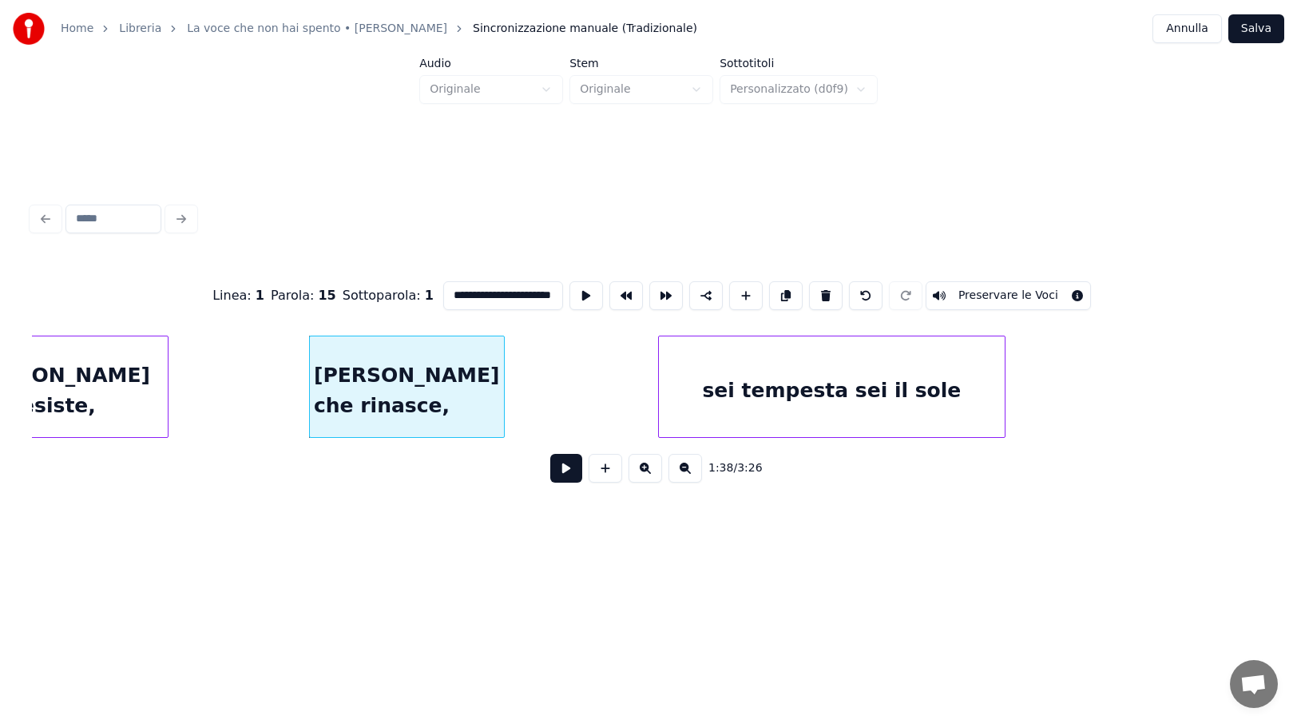
click at [953, 395] on div "sei tempesta sei il sole" at bounding box center [832, 390] width 347 height 109
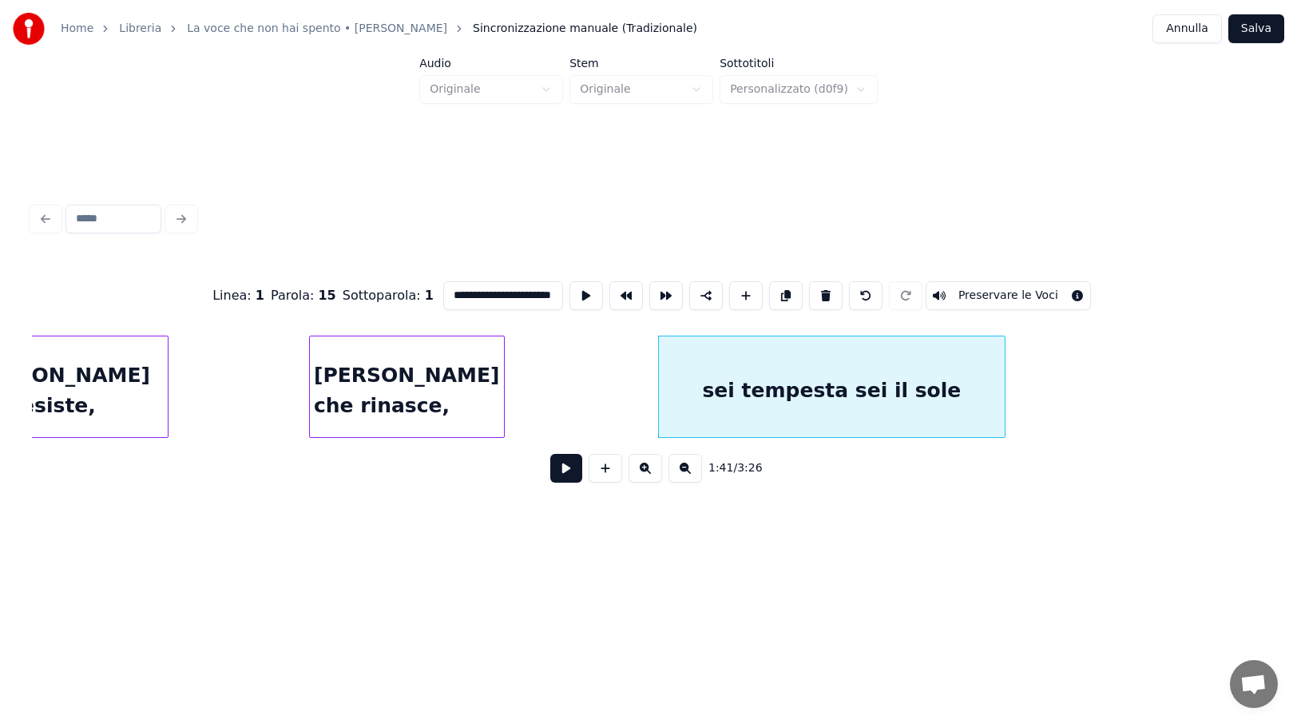
click at [529, 291] on input "**********" at bounding box center [503, 295] width 120 height 29
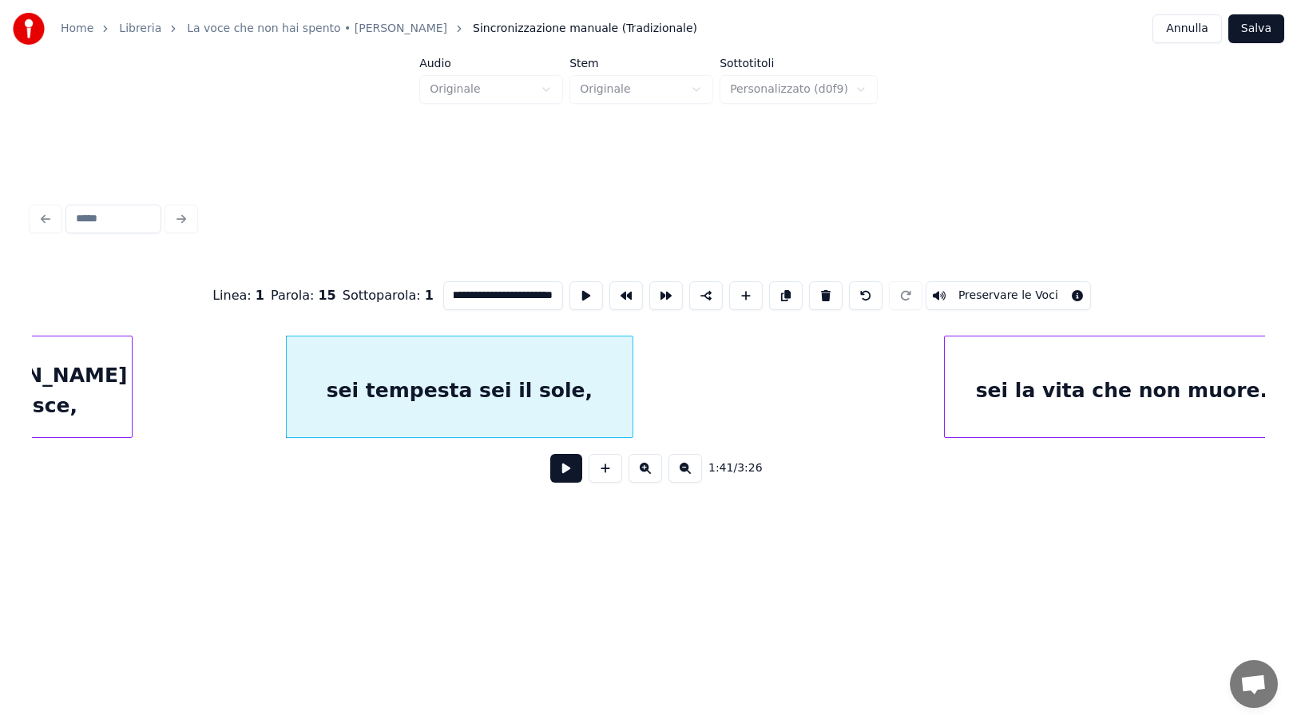
scroll to position [0, 11924]
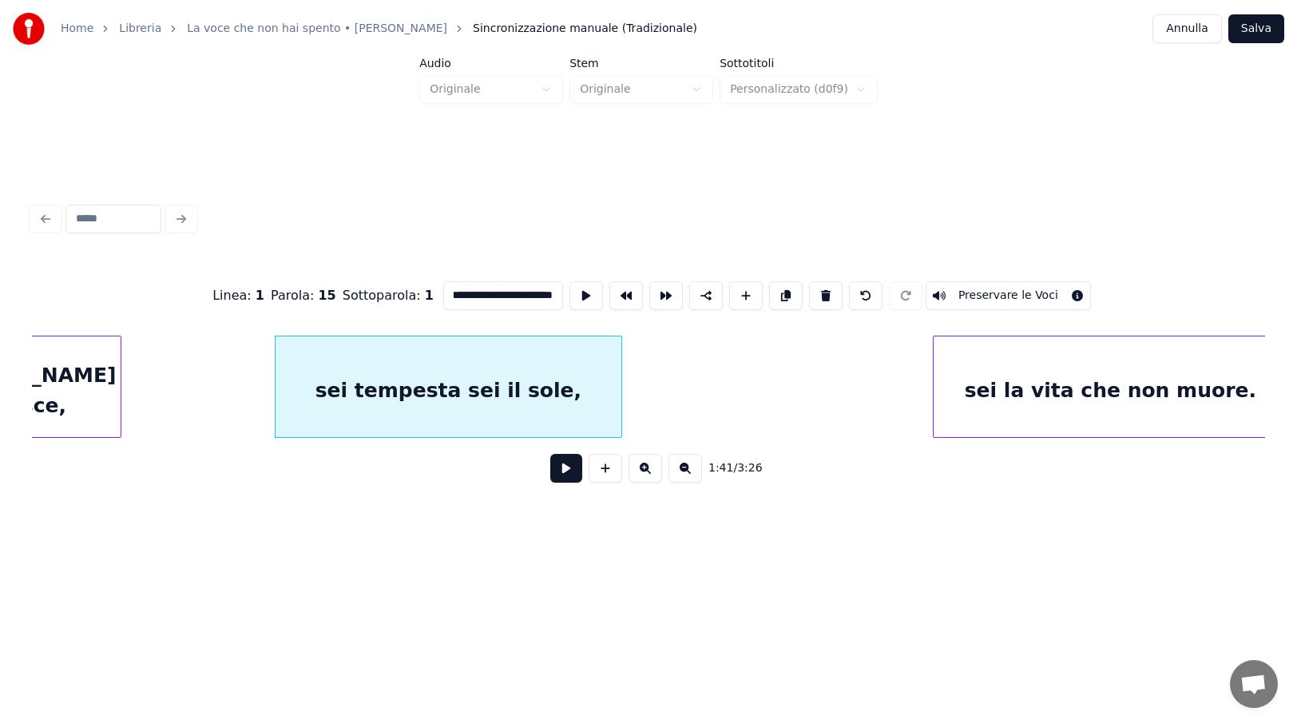
click at [494, 375] on div "sei tempesta sei il sole," at bounding box center [449, 390] width 347 height 109
click at [491, 289] on input "**********" at bounding box center [503, 295] width 120 height 29
click at [1169, 385] on div "sei la vita che non muore." at bounding box center [1111, 390] width 355 height 109
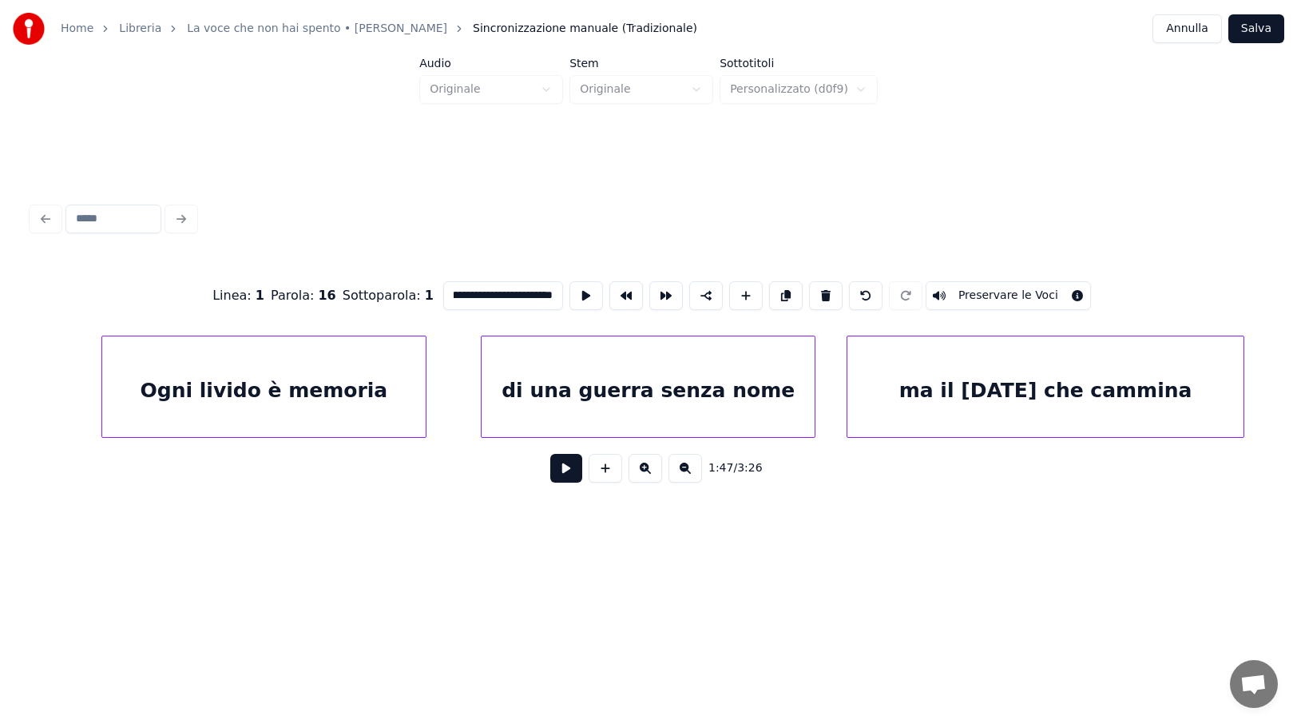
scroll to position [0, 13433]
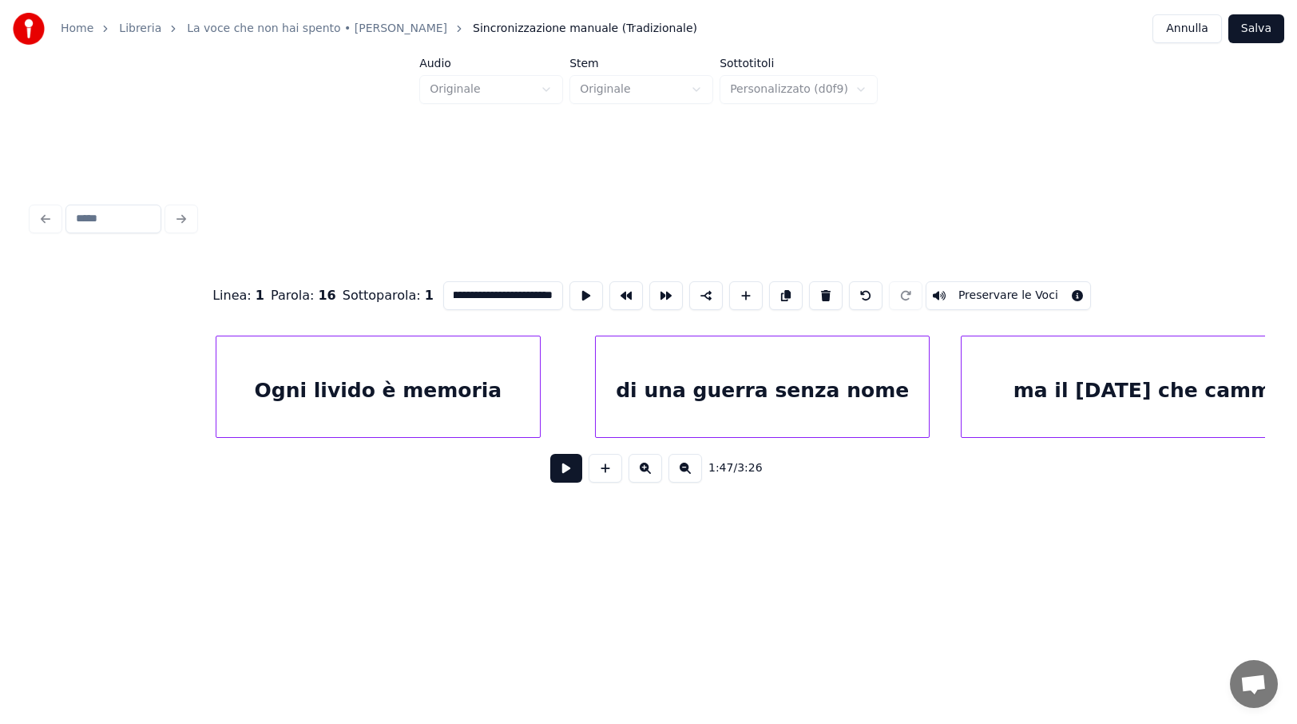
click at [798, 387] on div "di una guerra senza nome" at bounding box center [762, 390] width 333 height 109
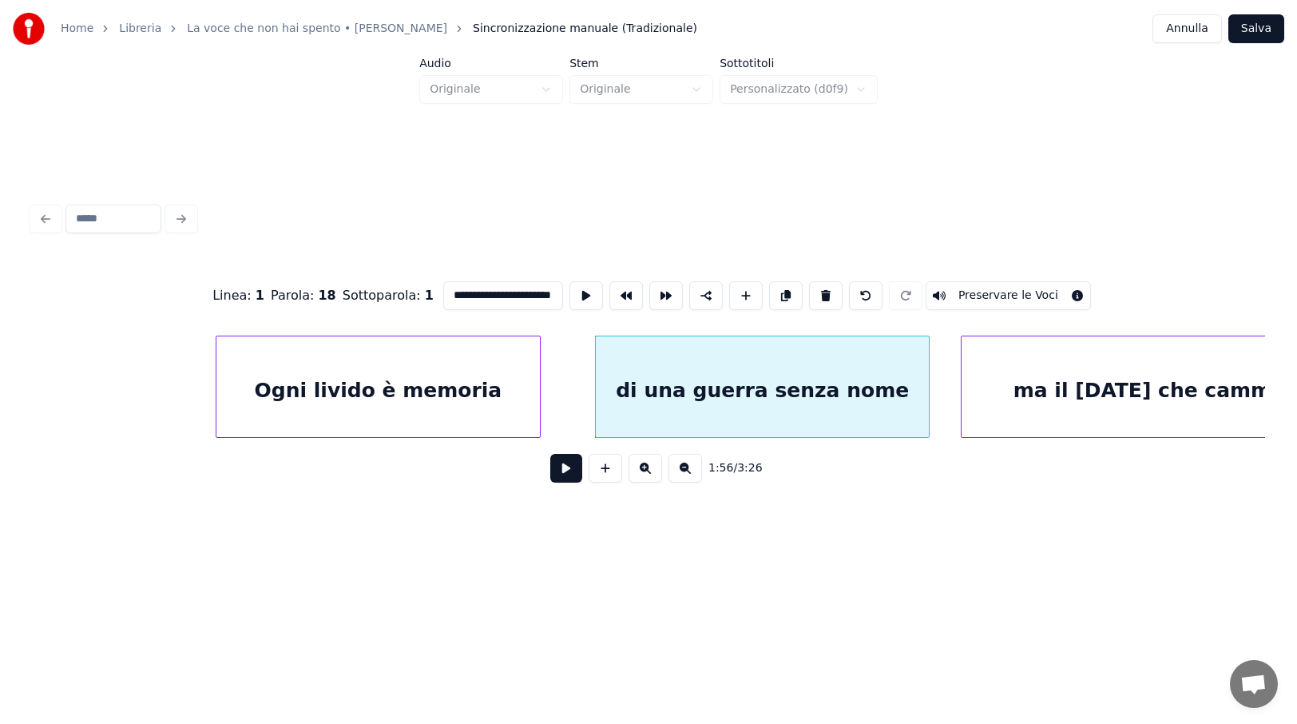
click at [538, 290] on input "**********" at bounding box center [503, 295] width 120 height 29
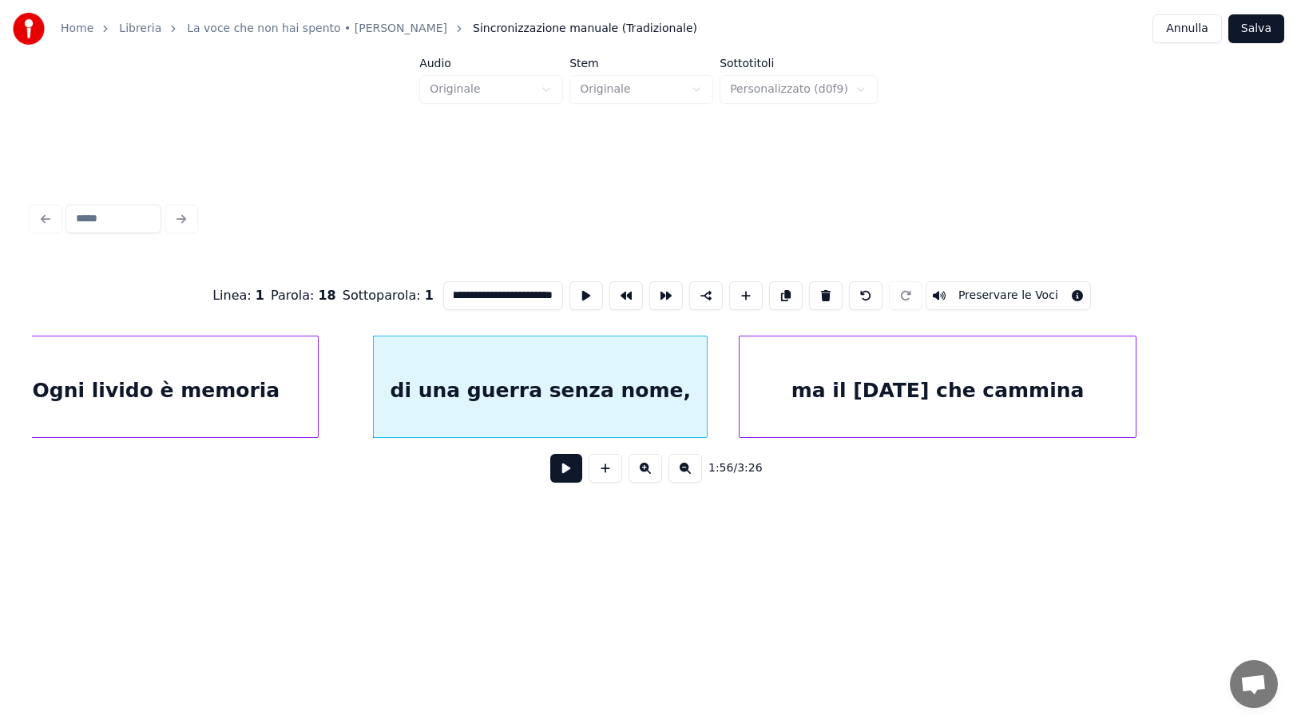
scroll to position [0, 13657]
click at [885, 377] on div "ma il [DATE] che cammina" at bounding box center [935, 390] width 395 height 109
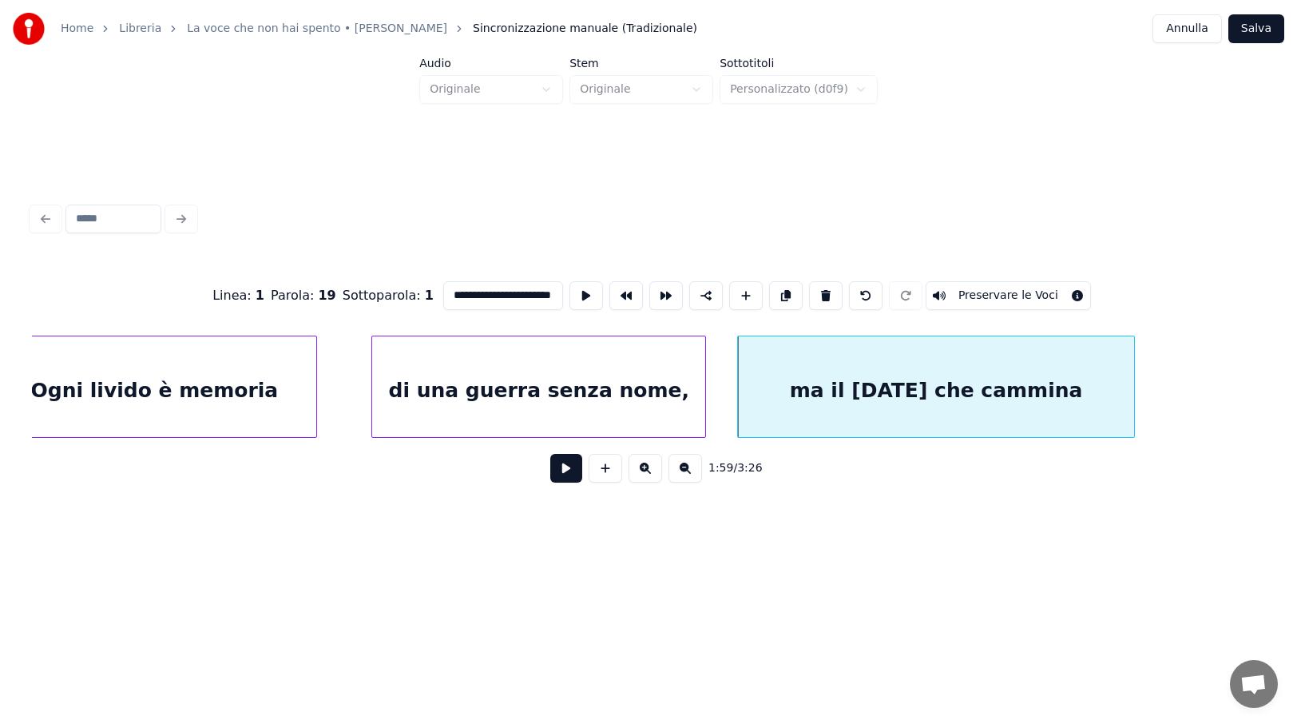
click at [472, 292] on input "**********" at bounding box center [503, 295] width 120 height 29
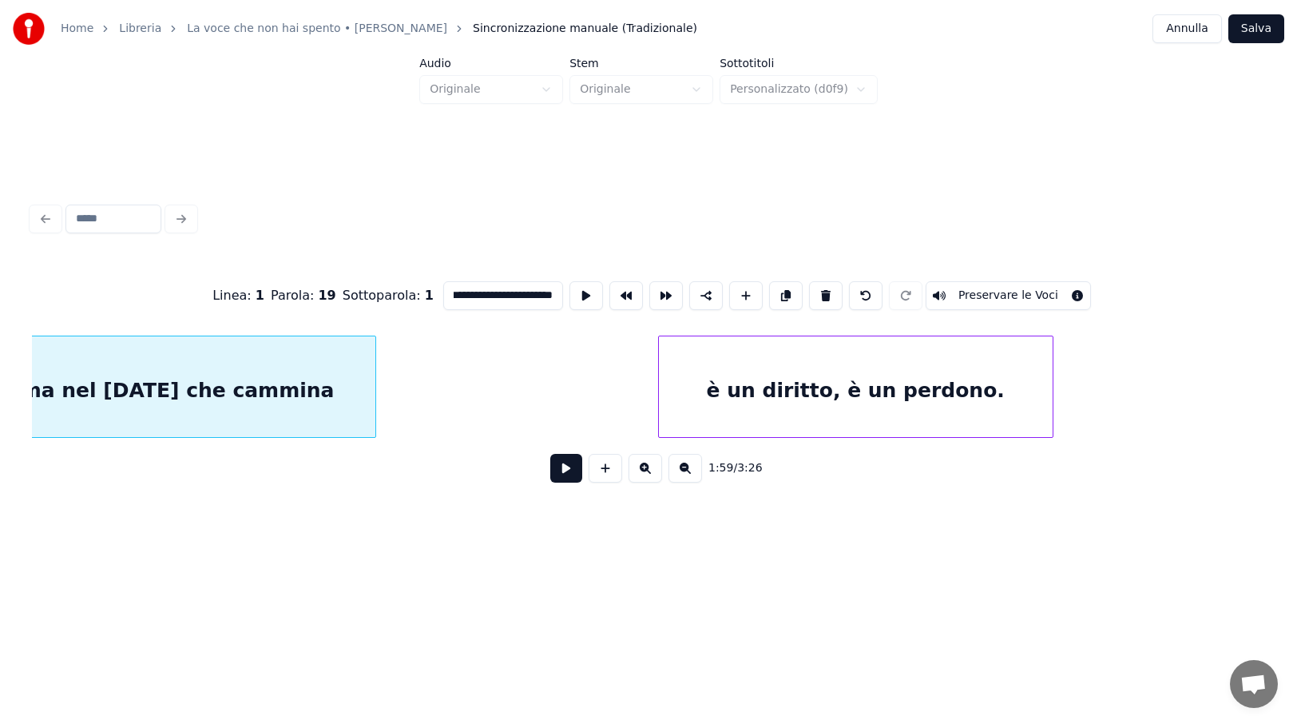
scroll to position [0, 14424]
click at [977, 390] on div "è un diritto, è un perdono." at bounding box center [848, 390] width 394 height 109
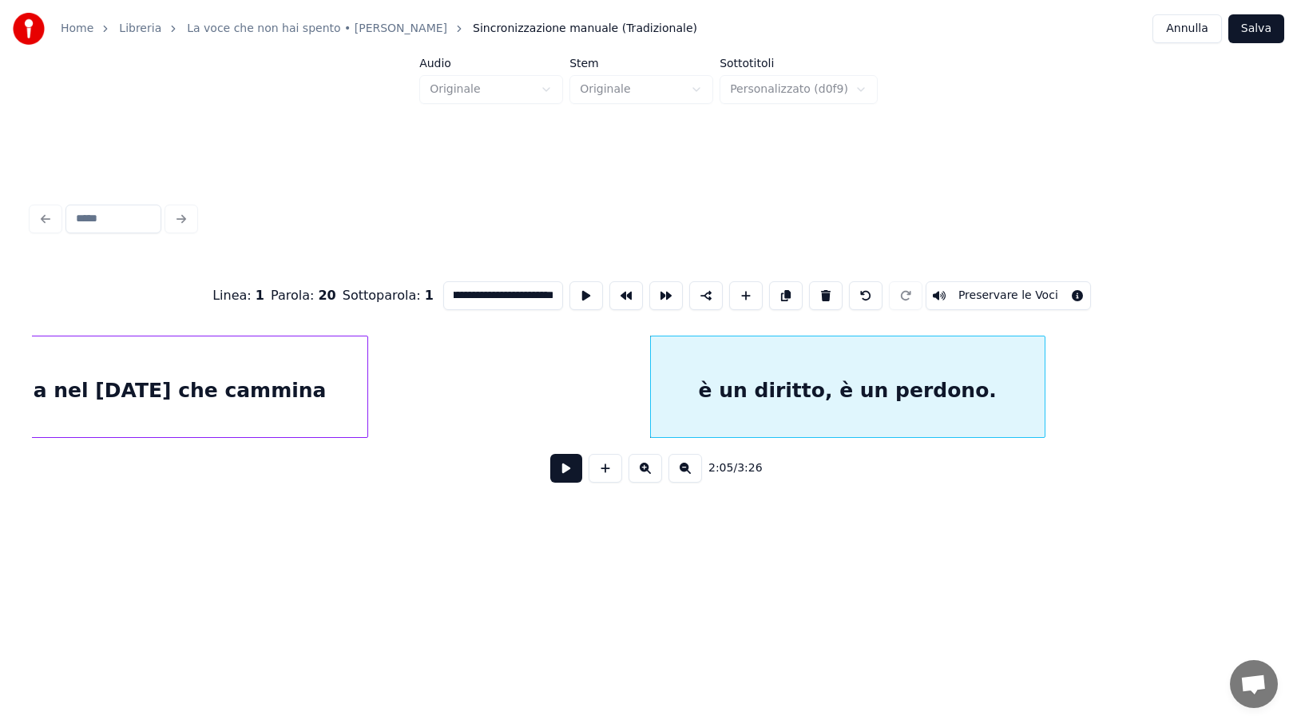
click at [493, 287] on input "**********" at bounding box center [503, 295] width 120 height 29
click at [516, 290] on input "**********" at bounding box center [503, 295] width 120 height 29
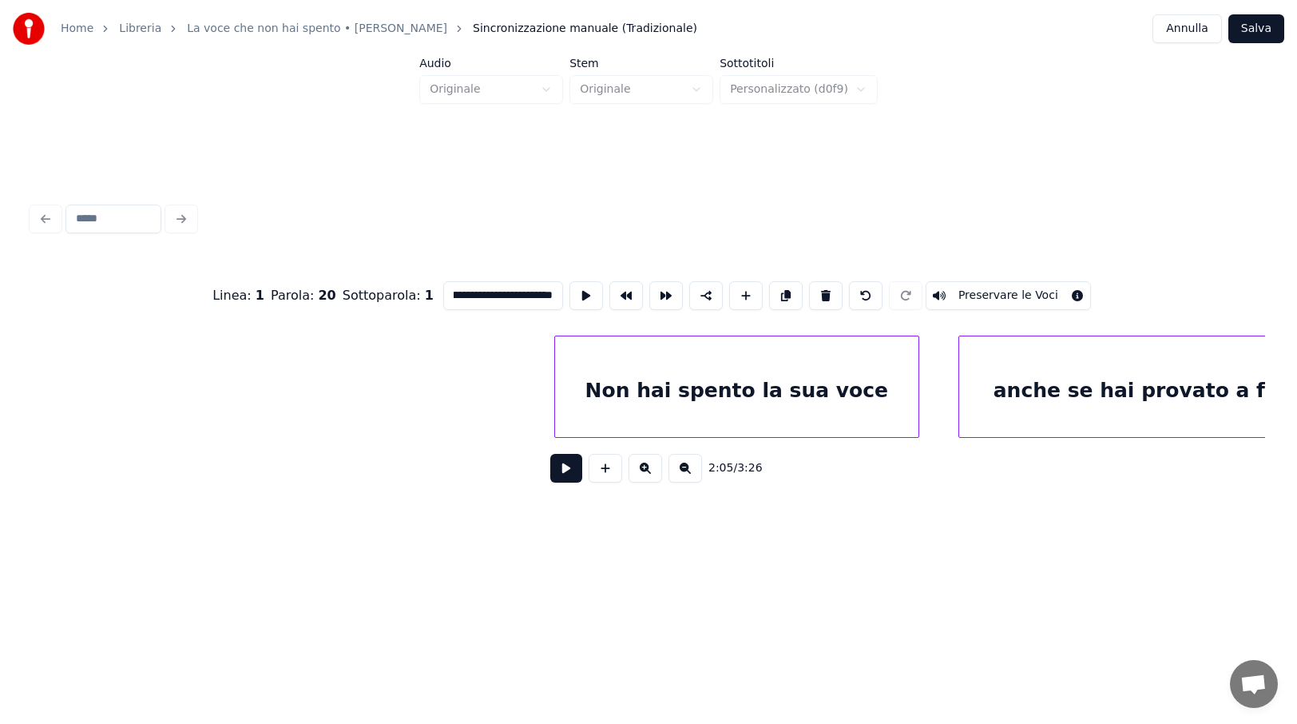
scroll to position [0, 15606]
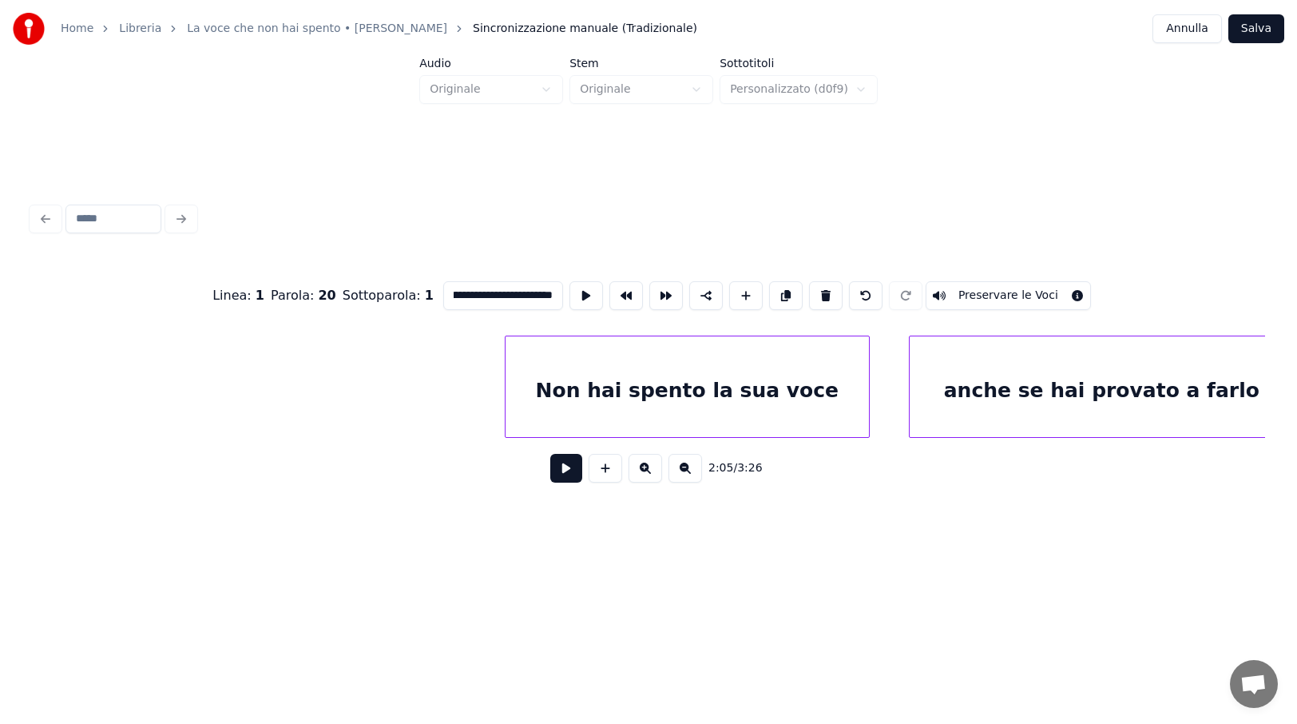
click at [825, 382] on div "Non hai spento la sua voce" at bounding box center [687, 390] width 363 height 109
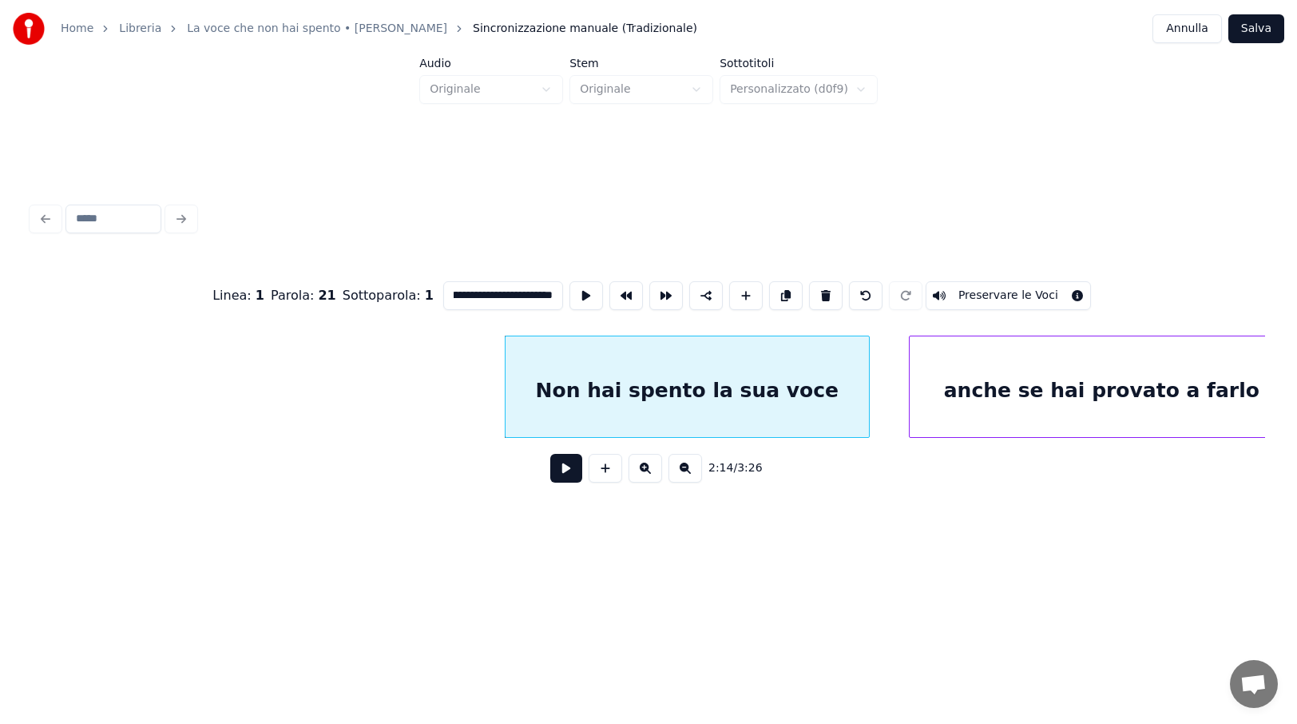
scroll to position [0, 36]
click at [1030, 367] on div "anche se hai provato a farlo" at bounding box center [1102, 390] width 384 height 109
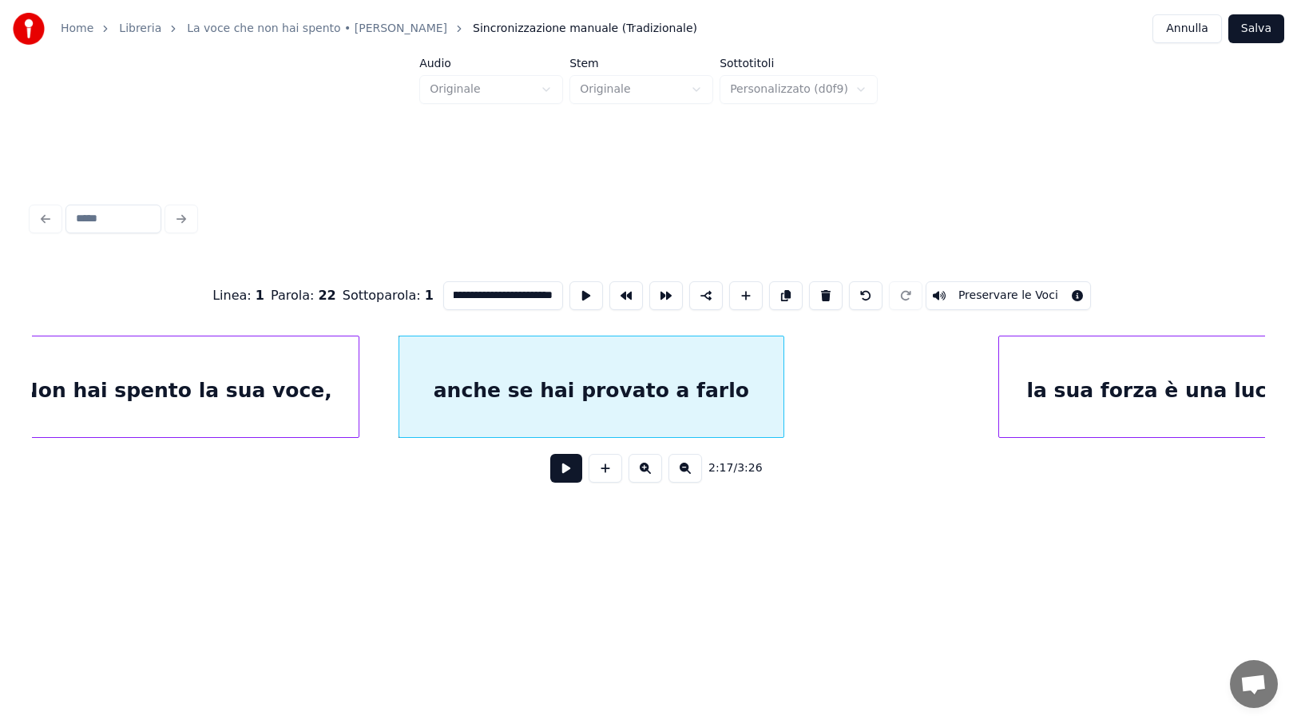
scroll to position [0, 16117]
click at [748, 379] on div "anche se hai provato a farlo" at bounding box center [591, 390] width 384 height 109
click at [543, 284] on input "**********" at bounding box center [503, 295] width 120 height 29
drag, startPoint x: 538, startPoint y: 292, endPoint x: 578, endPoint y: 375, distance: 91.5
click at [542, 306] on div "**********" at bounding box center [648, 296] width 1233 height 80
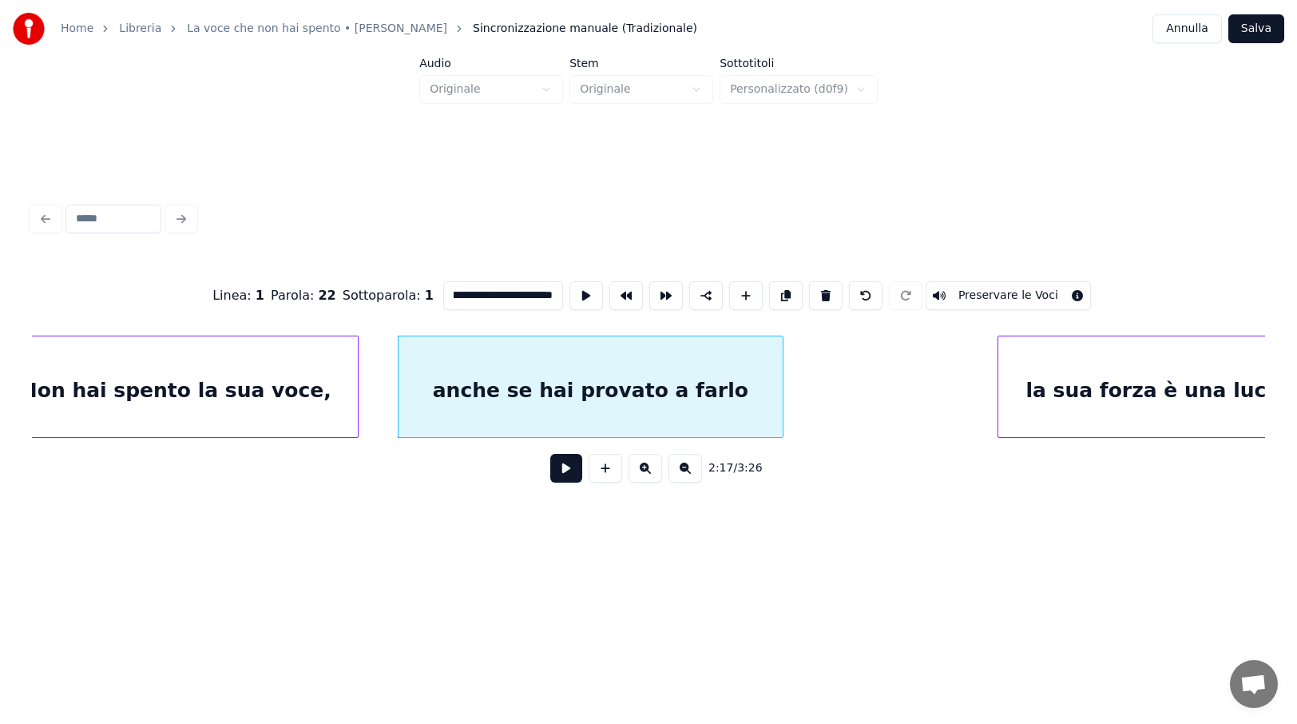
scroll to position [0, 39]
click at [1062, 390] on div "la sua forza è una luce" at bounding box center [1152, 390] width 309 height 109
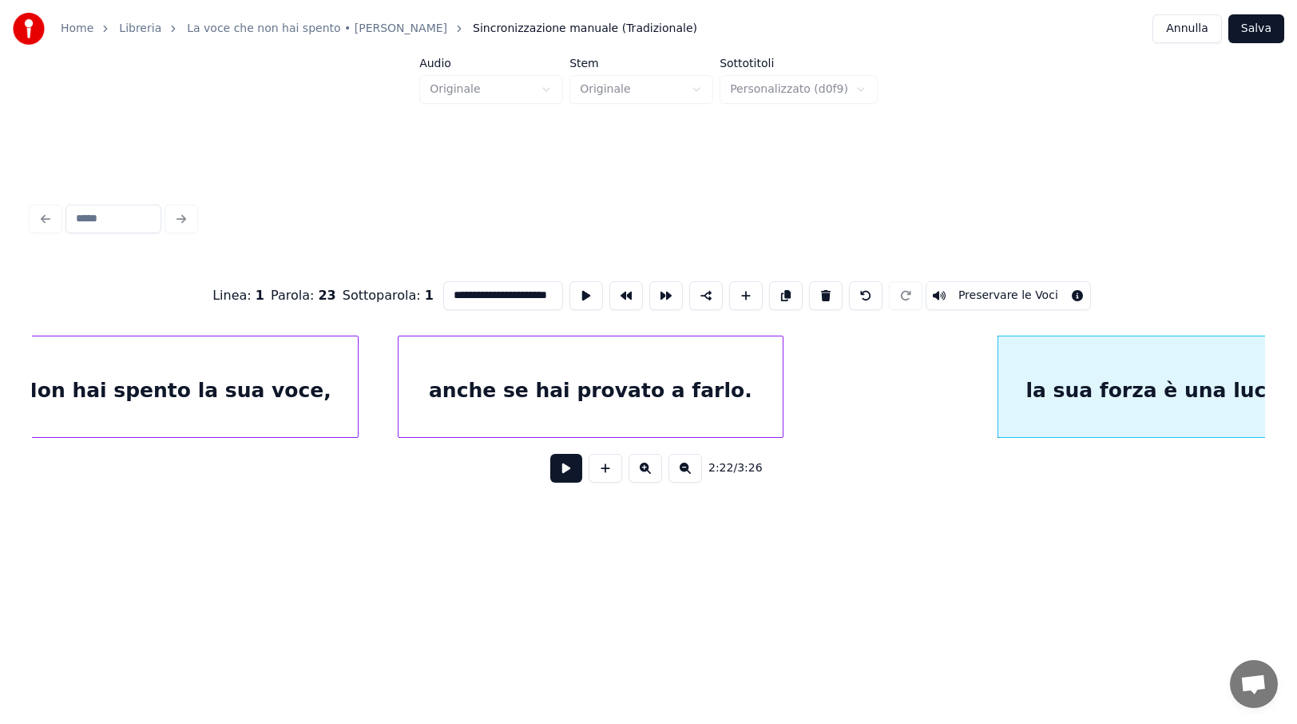
click at [470, 288] on input "**********" at bounding box center [503, 295] width 120 height 29
click at [1188, 399] on div "La sua forza è una luce" at bounding box center [1152, 390] width 309 height 109
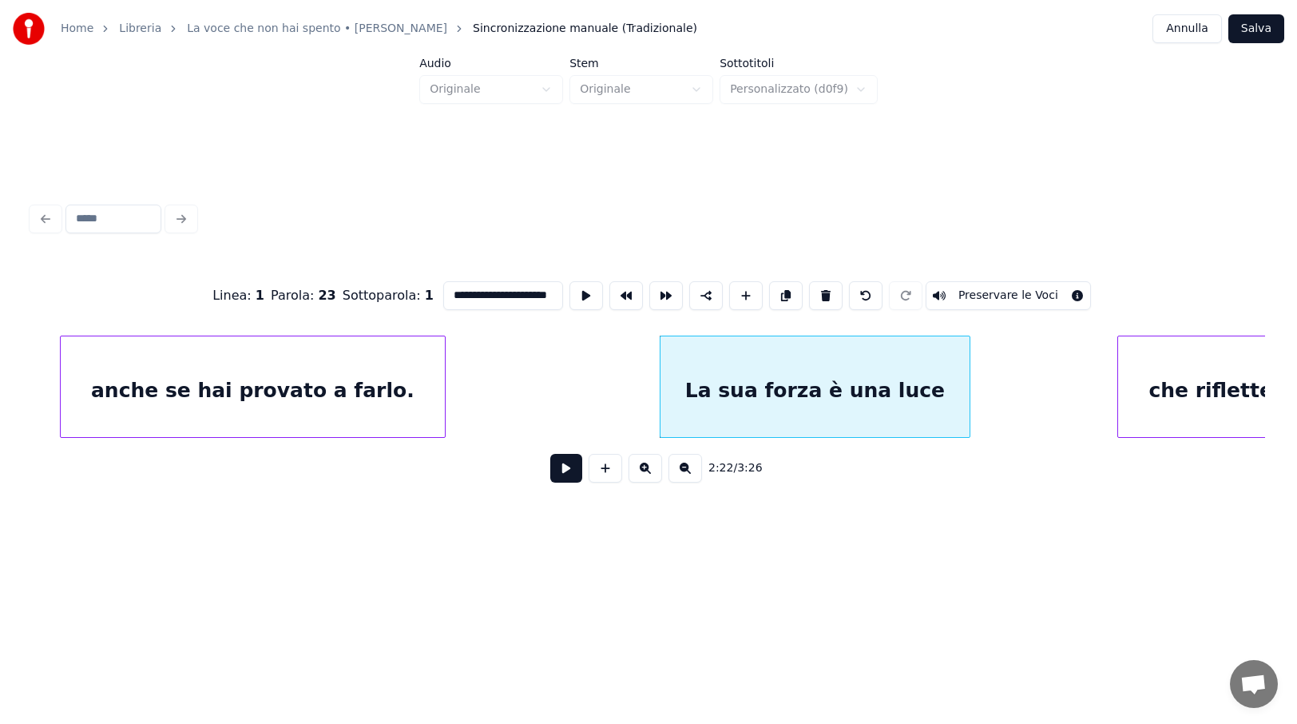
scroll to position [0, 16469]
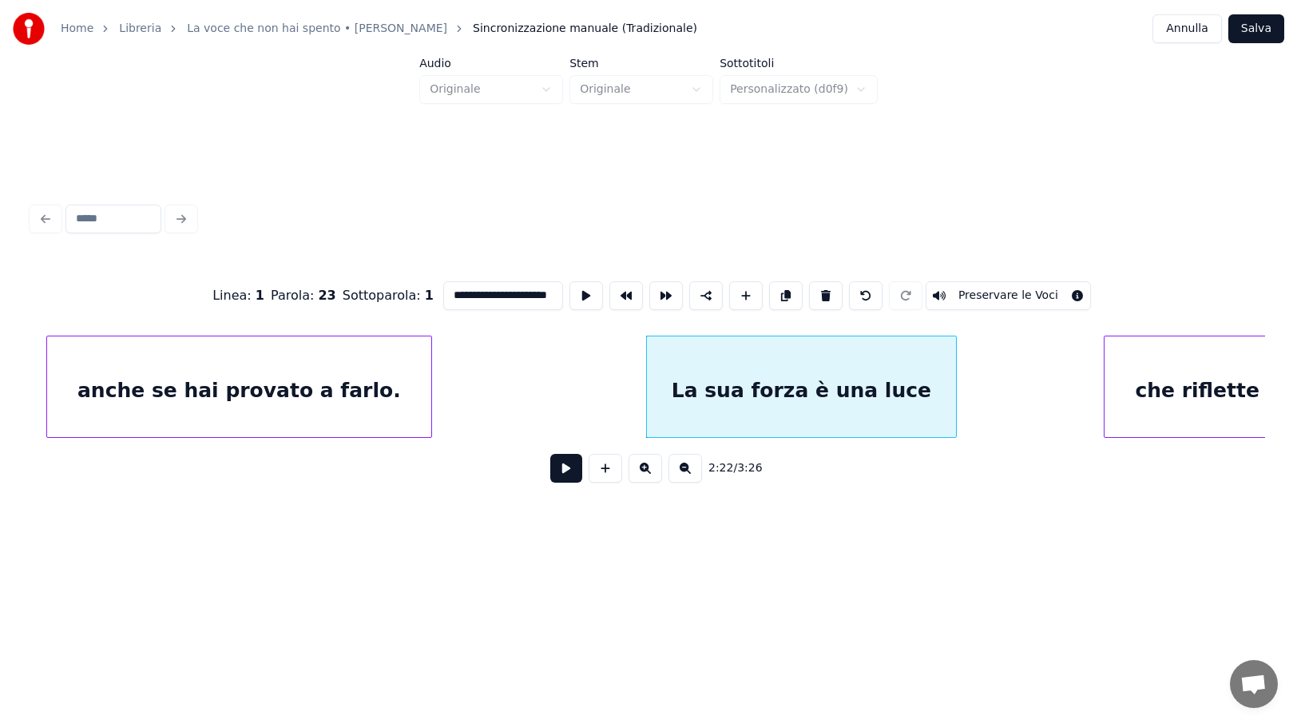
click at [860, 388] on div "La sua forza è una luce" at bounding box center [801, 390] width 309 height 109
click at [530, 288] on input "**********" at bounding box center [503, 295] width 120 height 29
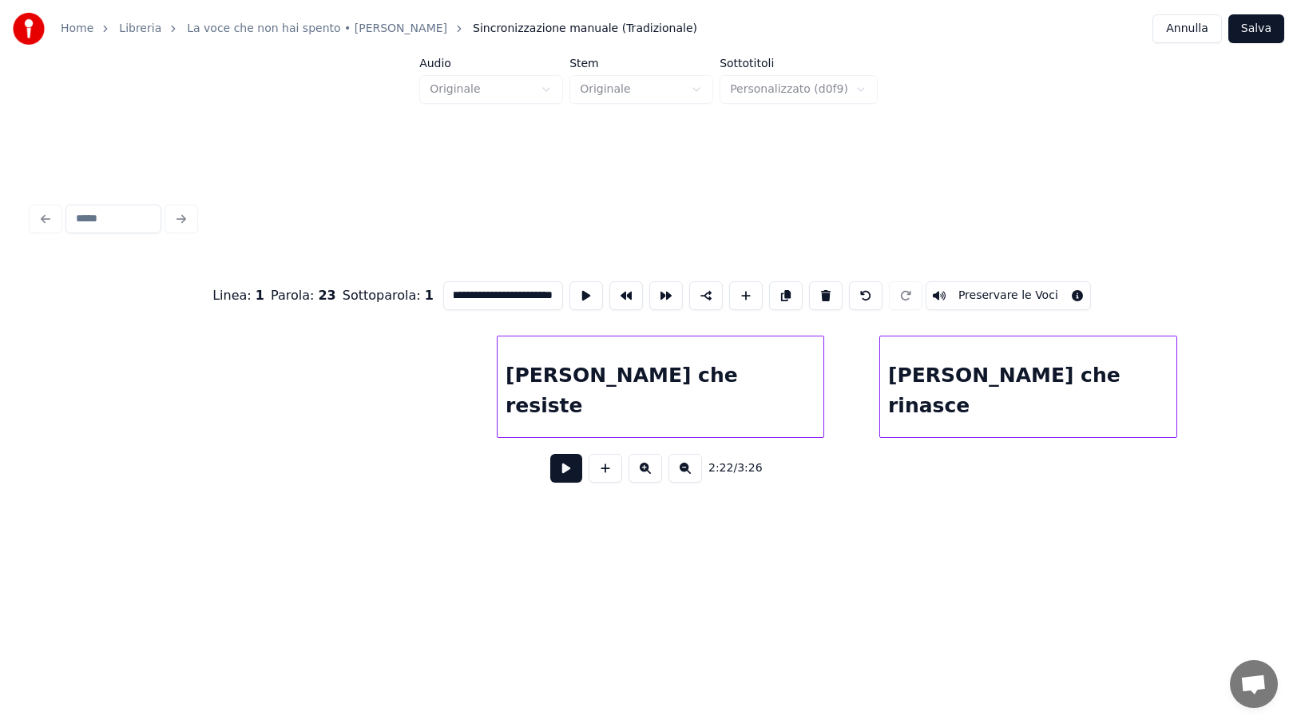
scroll to position [0, 18098]
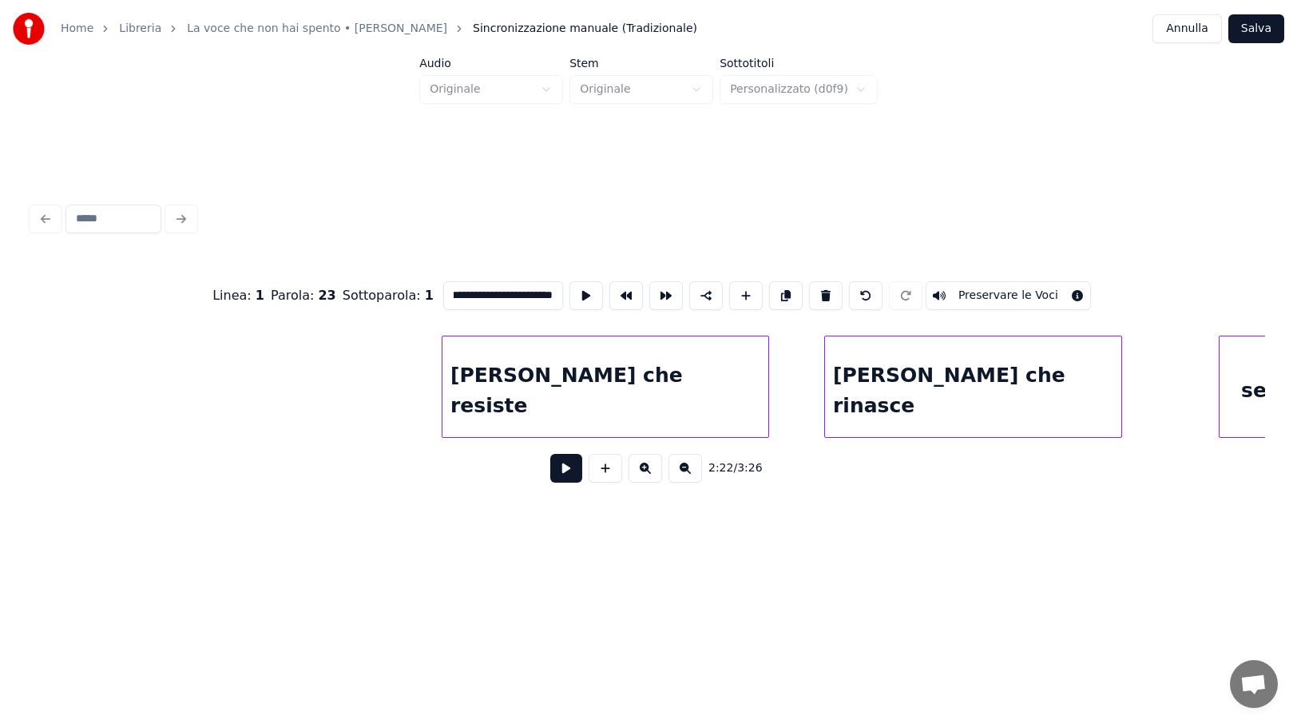
click at [632, 372] on div "[PERSON_NAME] che resiste" at bounding box center [606, 390] width 326 height 109
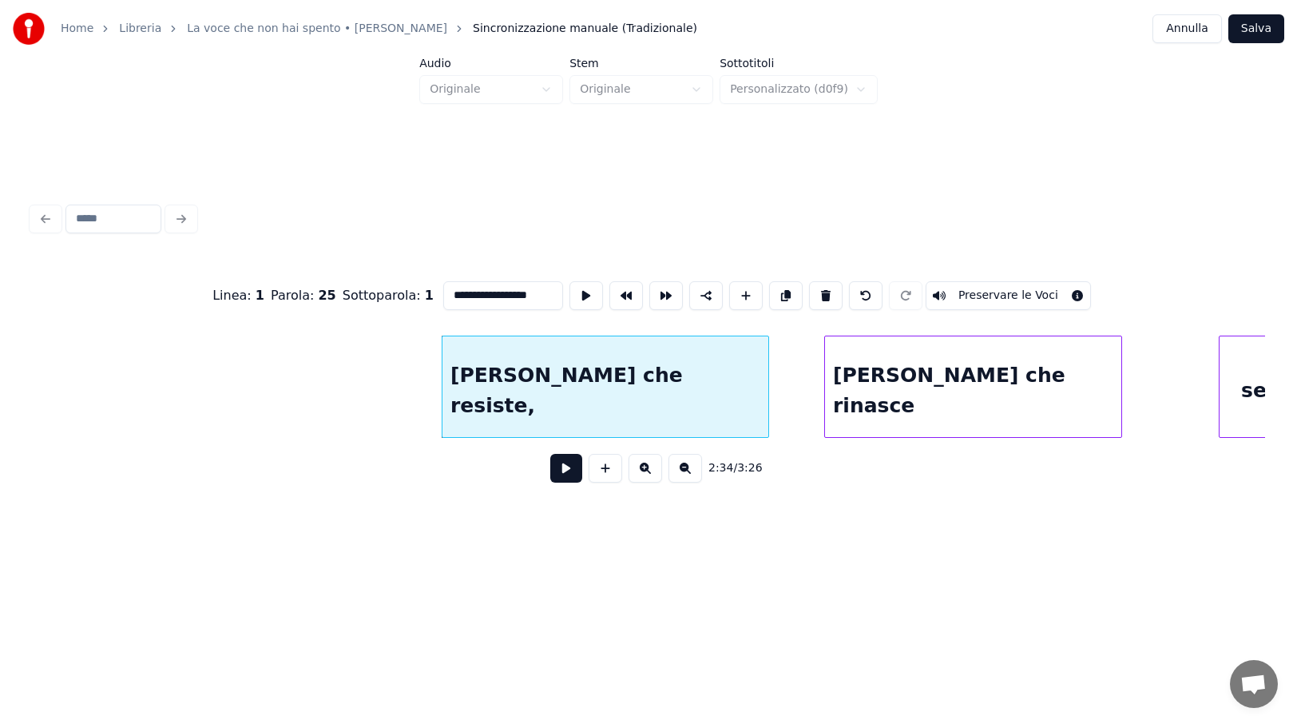
click at [1092, 380] on div "[PERSON_NAME] che rinasce" at bounding box center [973, 390] width 296 height 109
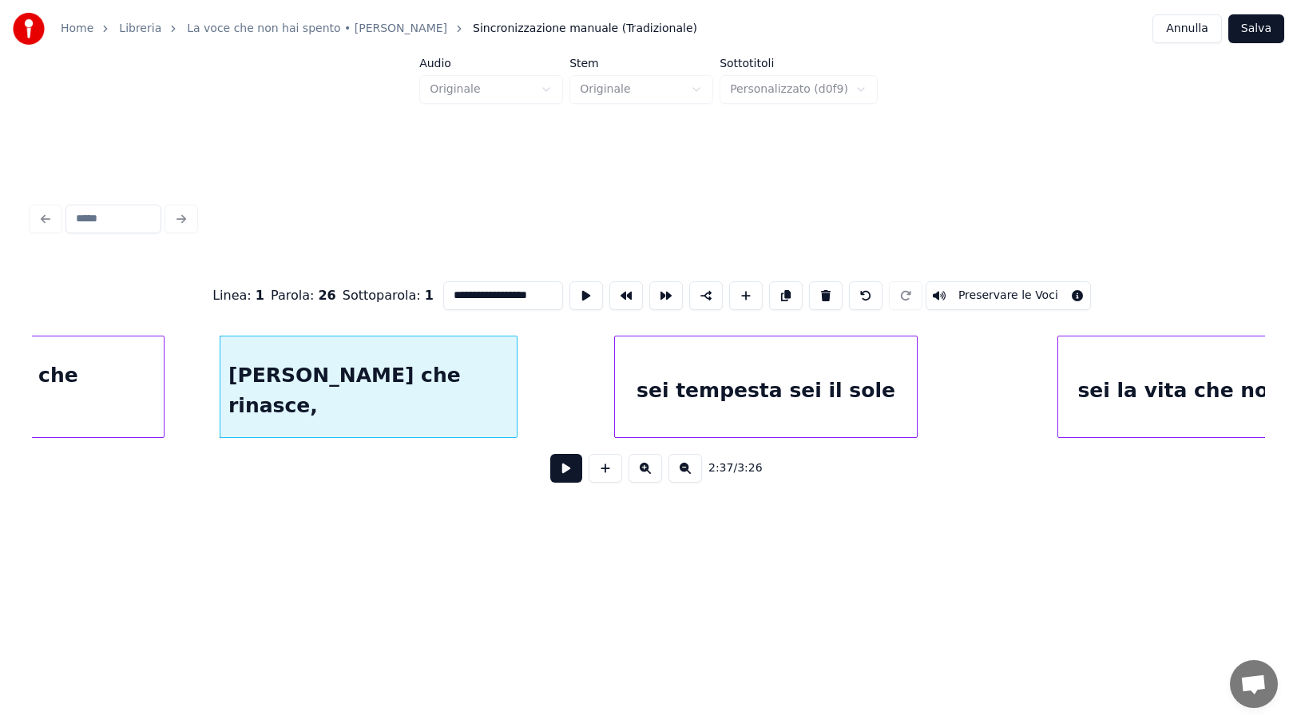
scroll to position [0, 18705]
click at [864, 407] on div "sei tempesta sei il sole" at bounding box center [764, 390] width 302 height 109
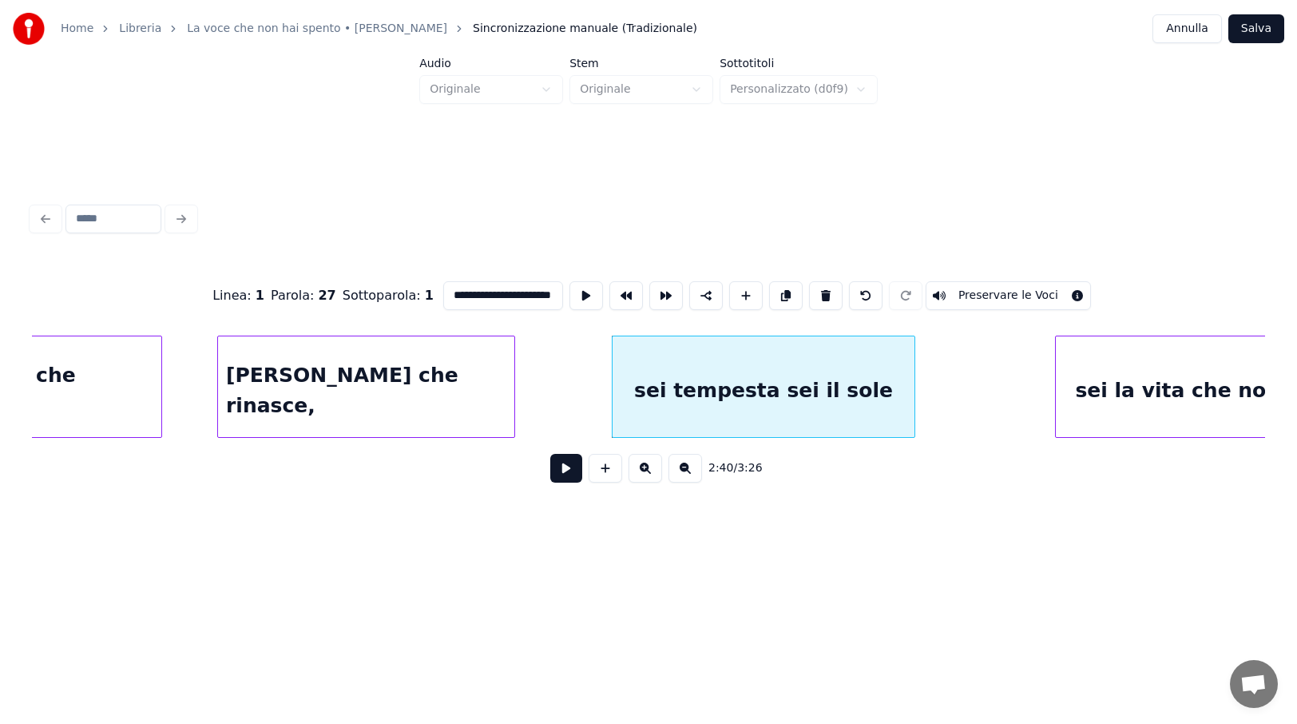
click at [504, 290] on input "**********" at bounding box center [503, 295] width 120 height 29
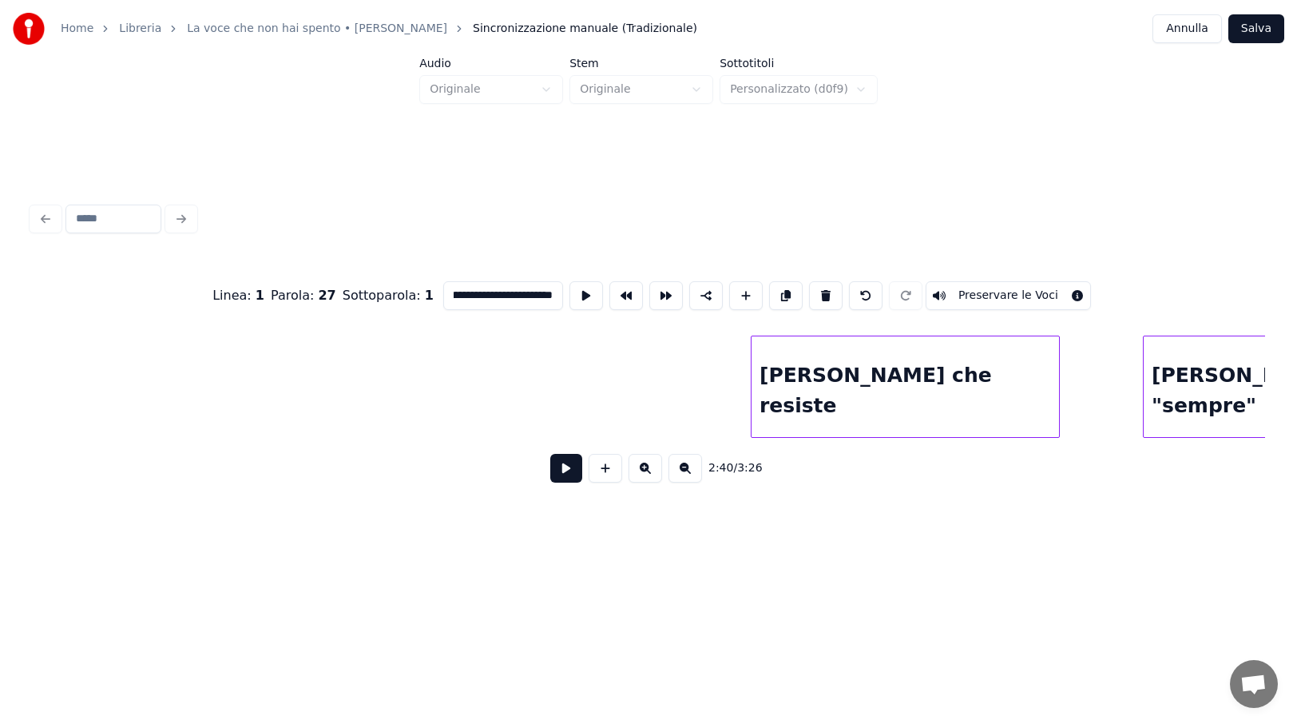
scroll to position [0, 20335]
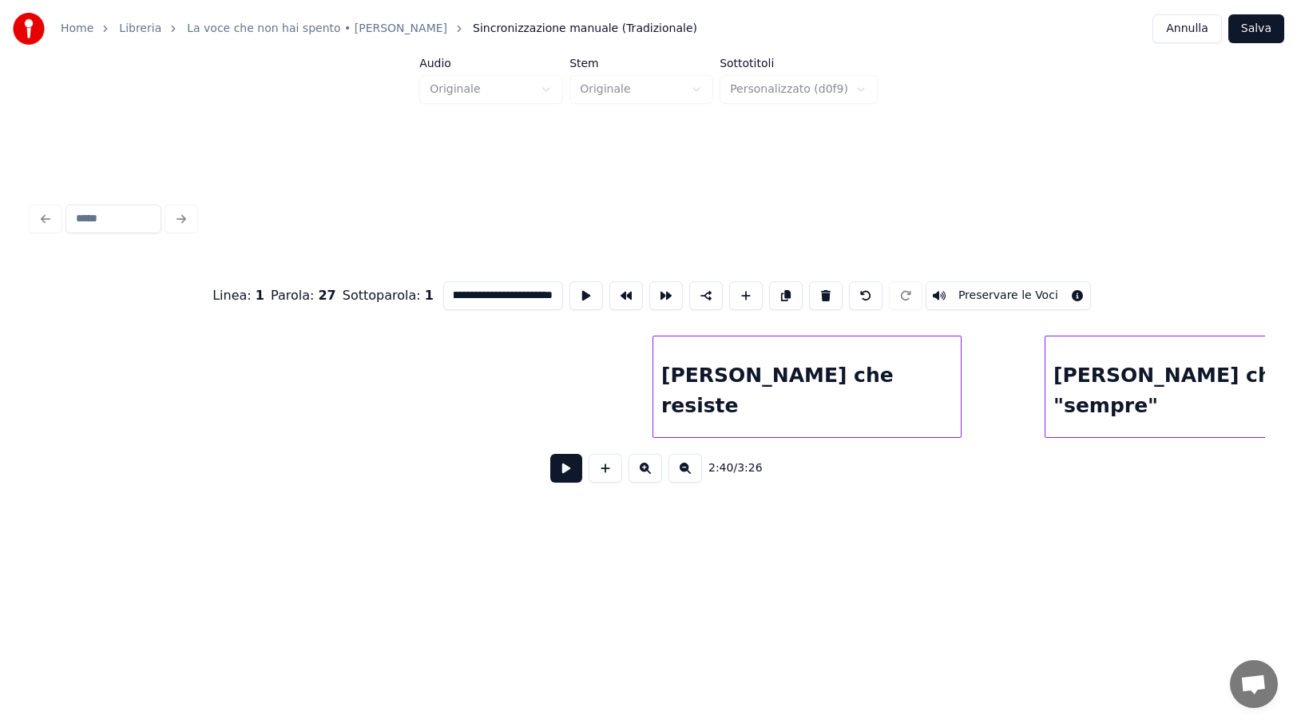
click at [912, 371] on div "[PERSON_NAME] che resiste" at bounding box center [807, 390] width 308 height 109
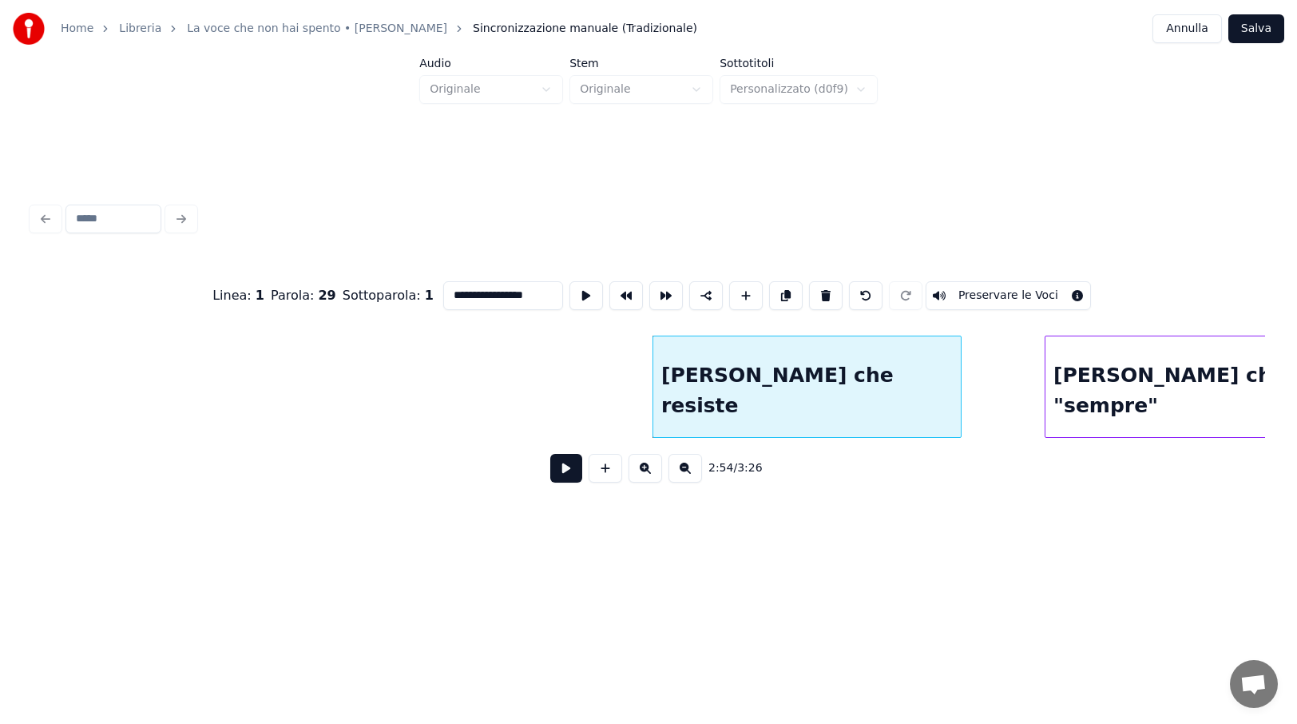
click at [777, 371] on div "[PERSON_NAME] che resiste" at bounding box center [807, 390] width 308 height 109
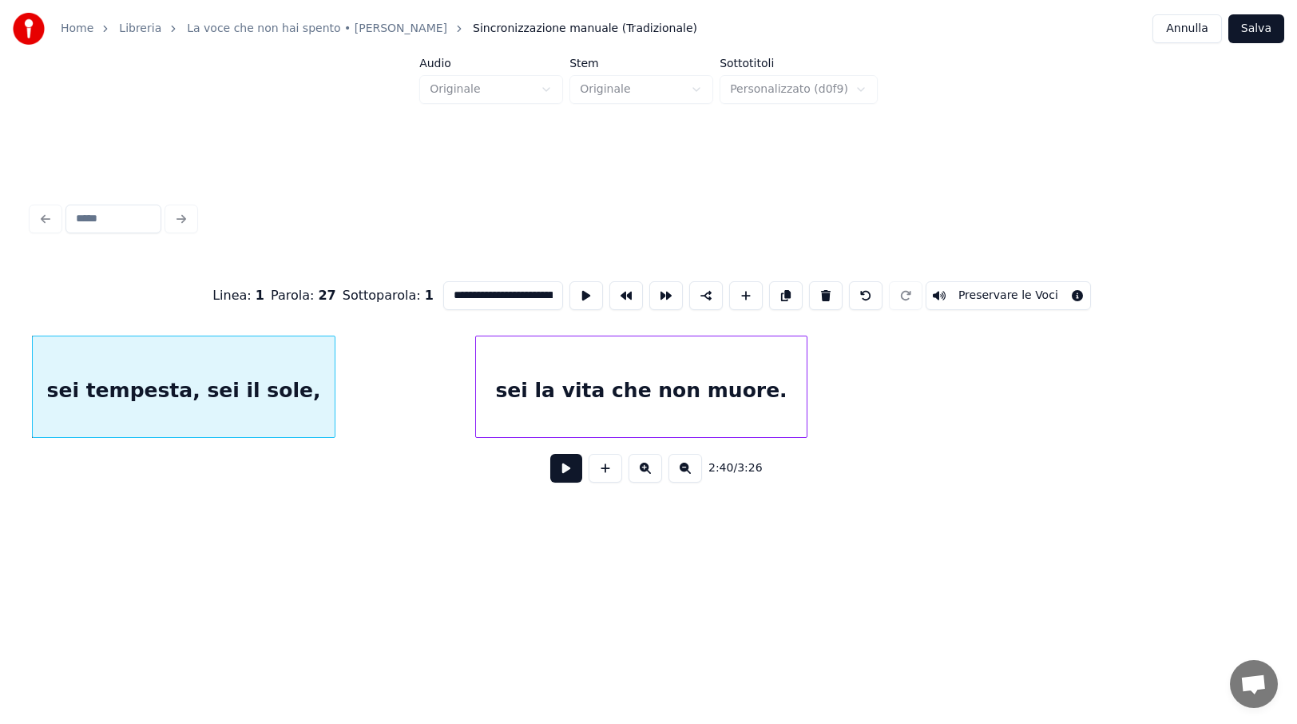
type input "**********"
click at [574, 469] on button at bounding box center [566, 468] width 32 height 29
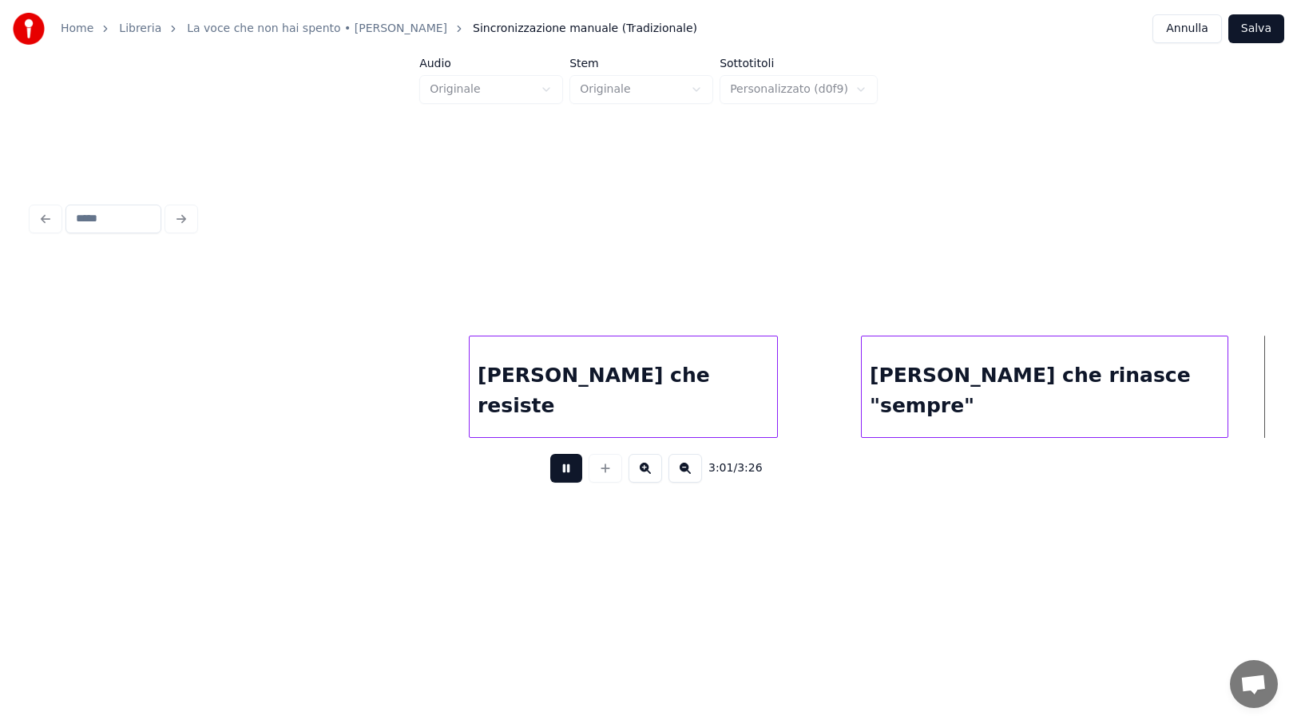
scroll to position [0, 21753]
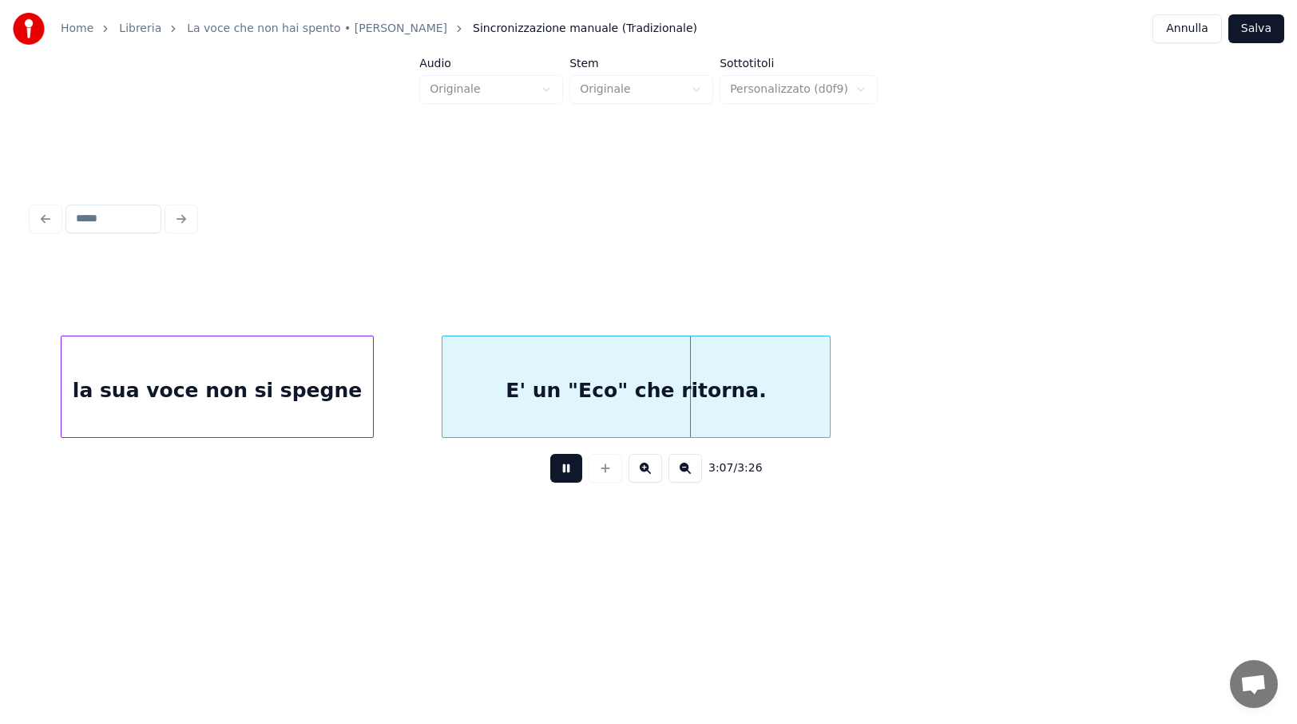
click at [566, 476] on button at bounding box center [566, 468] width 32 height 29
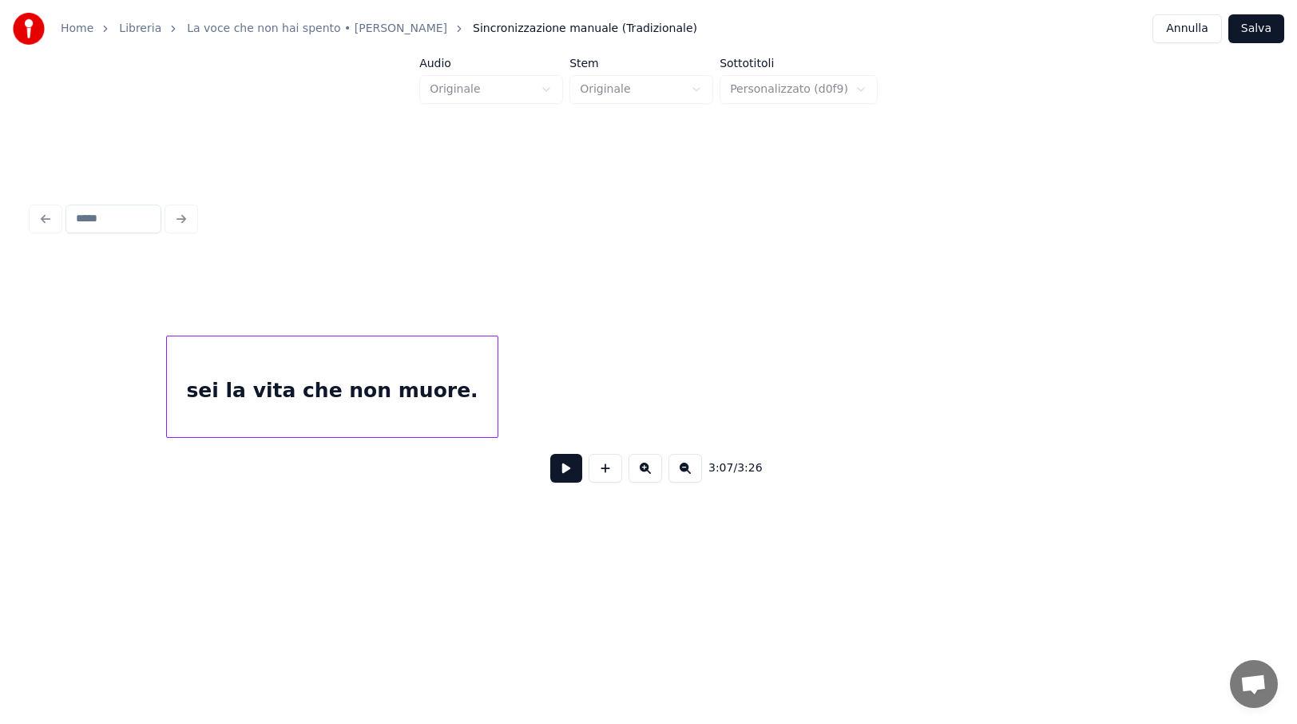
scroll to position [0, 19398]
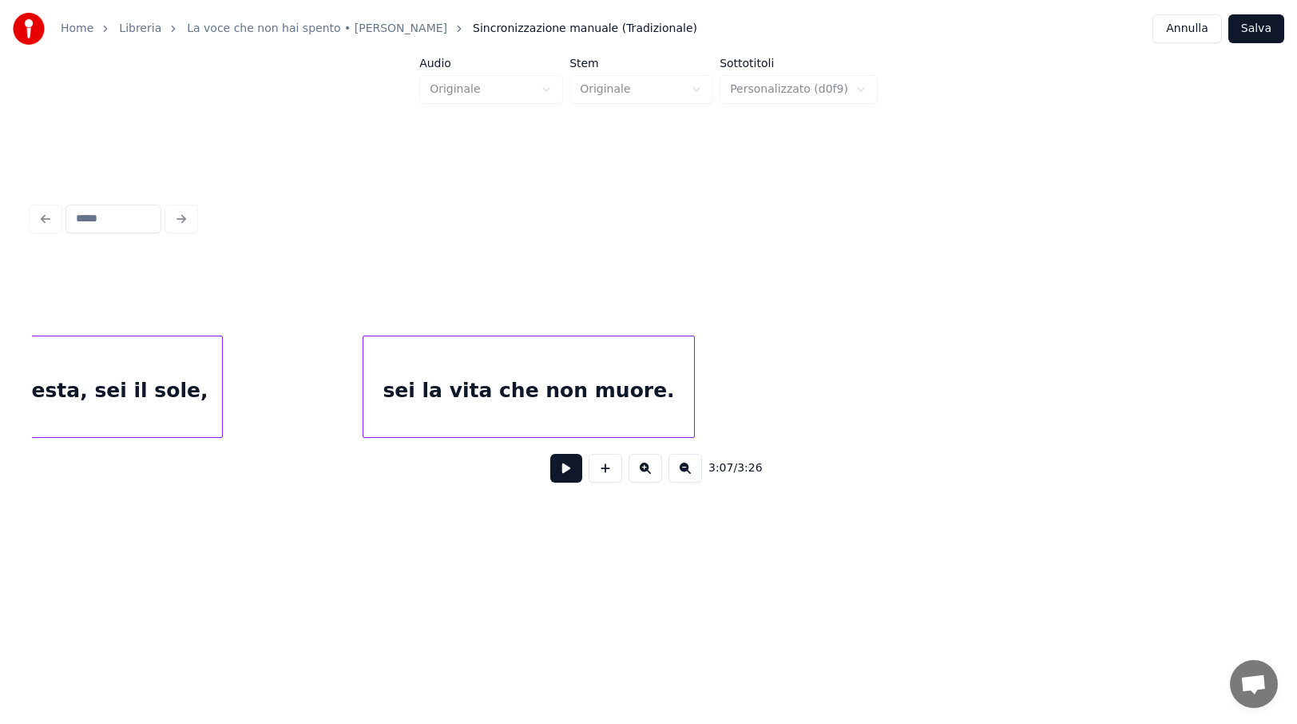
click at [627, 400] on div "sei la vita che non muore." at bounding box center [528, 390] width 331 height 109
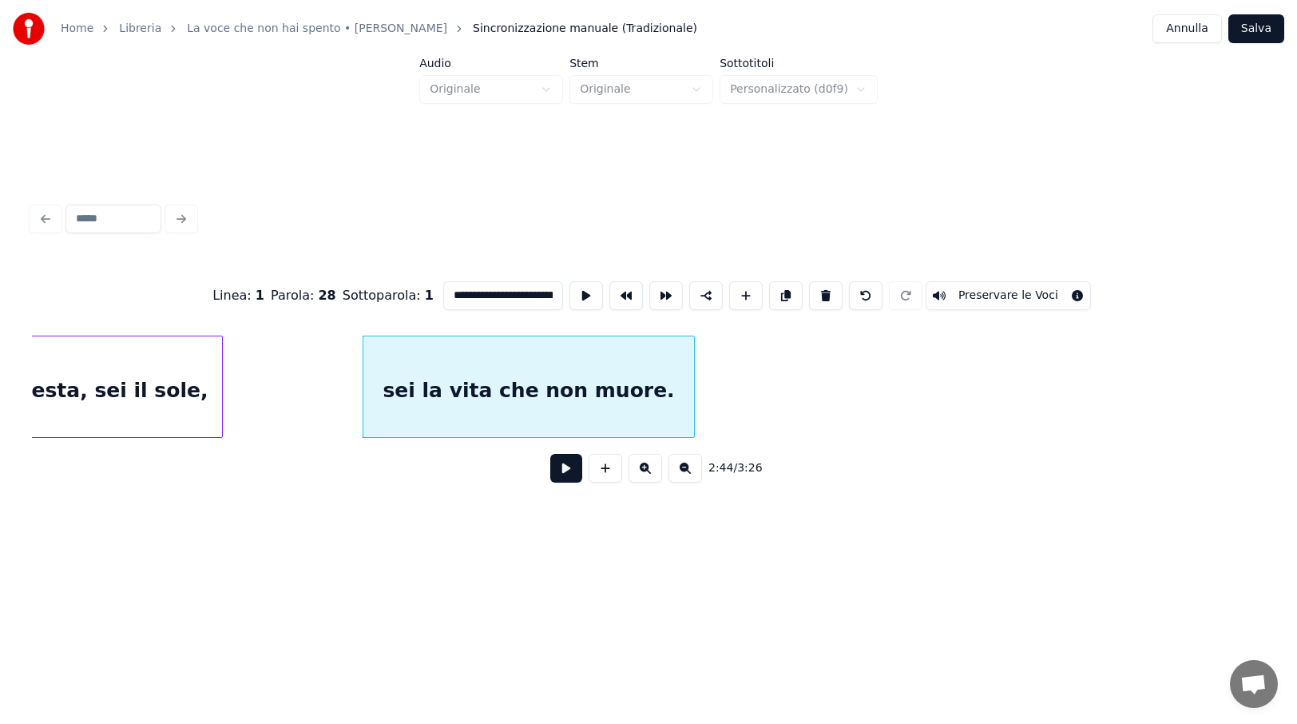
click at [565, 476] on button at bounding box center [566, 468] width 32 height 29
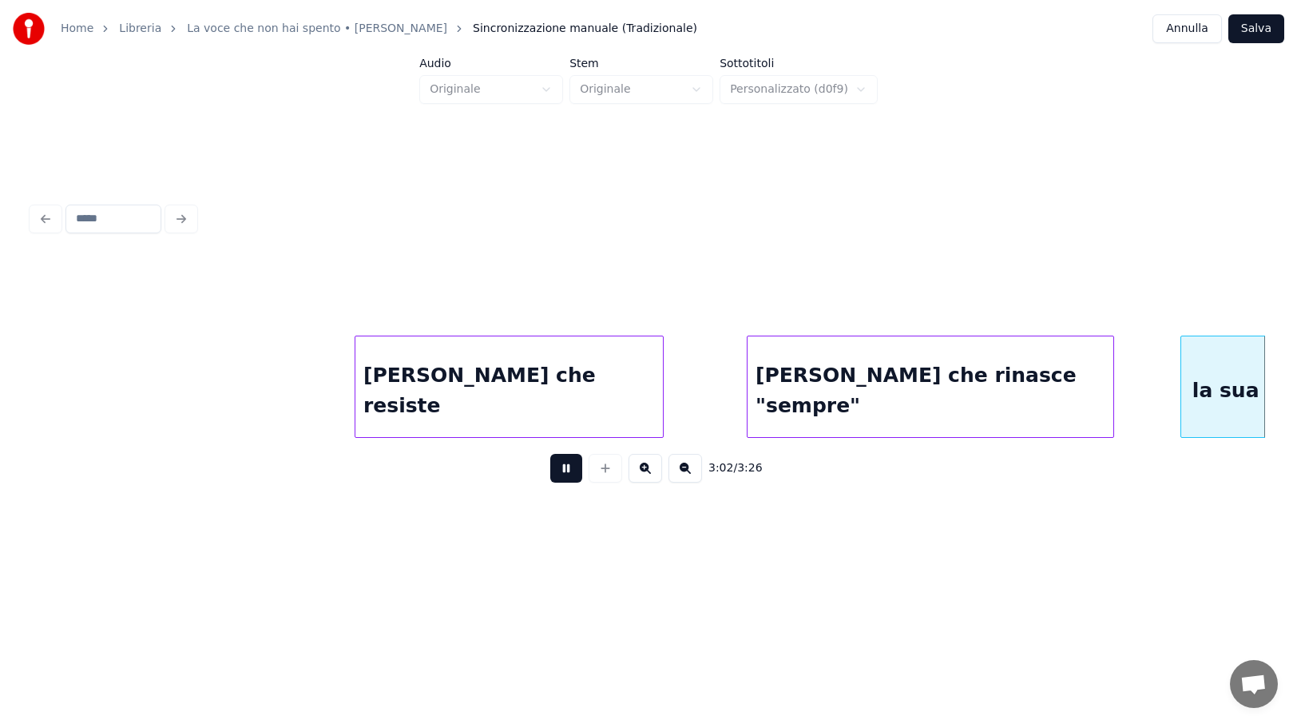
scroll to position [0, 21867]
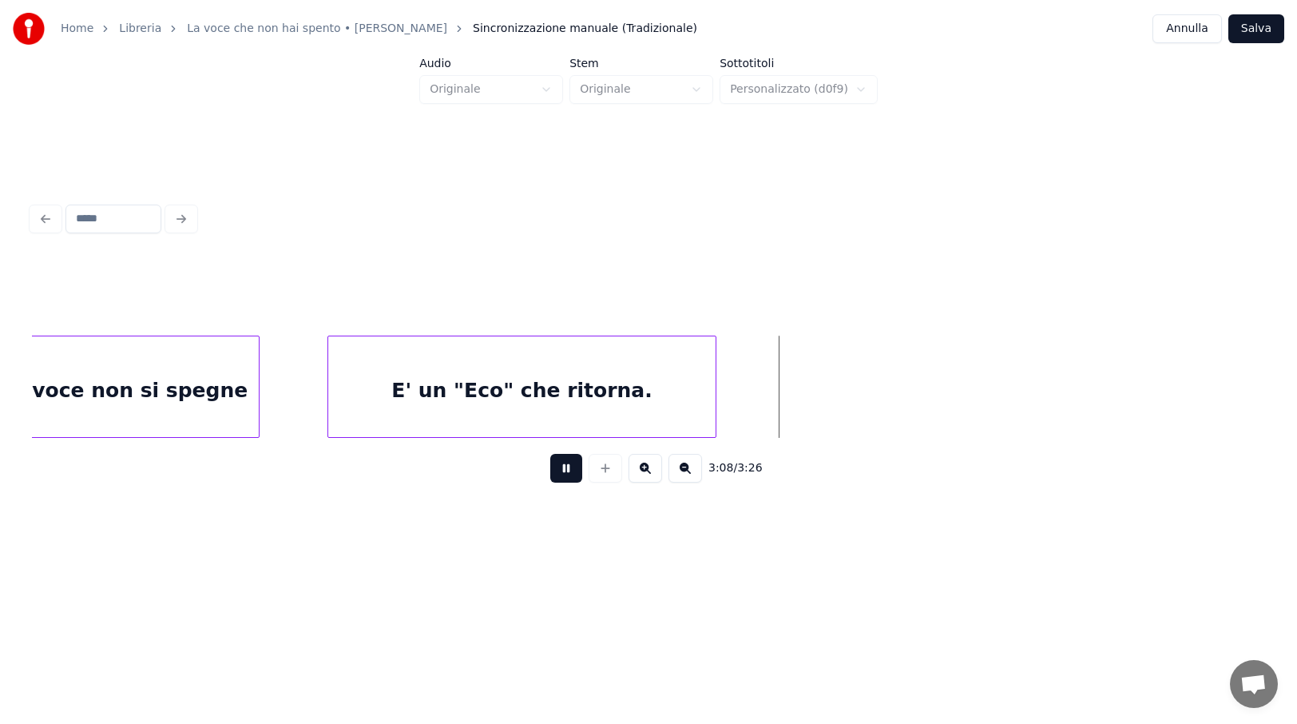
click at [566, 474] on button at bounding box center [566, 468] width 32 height 29
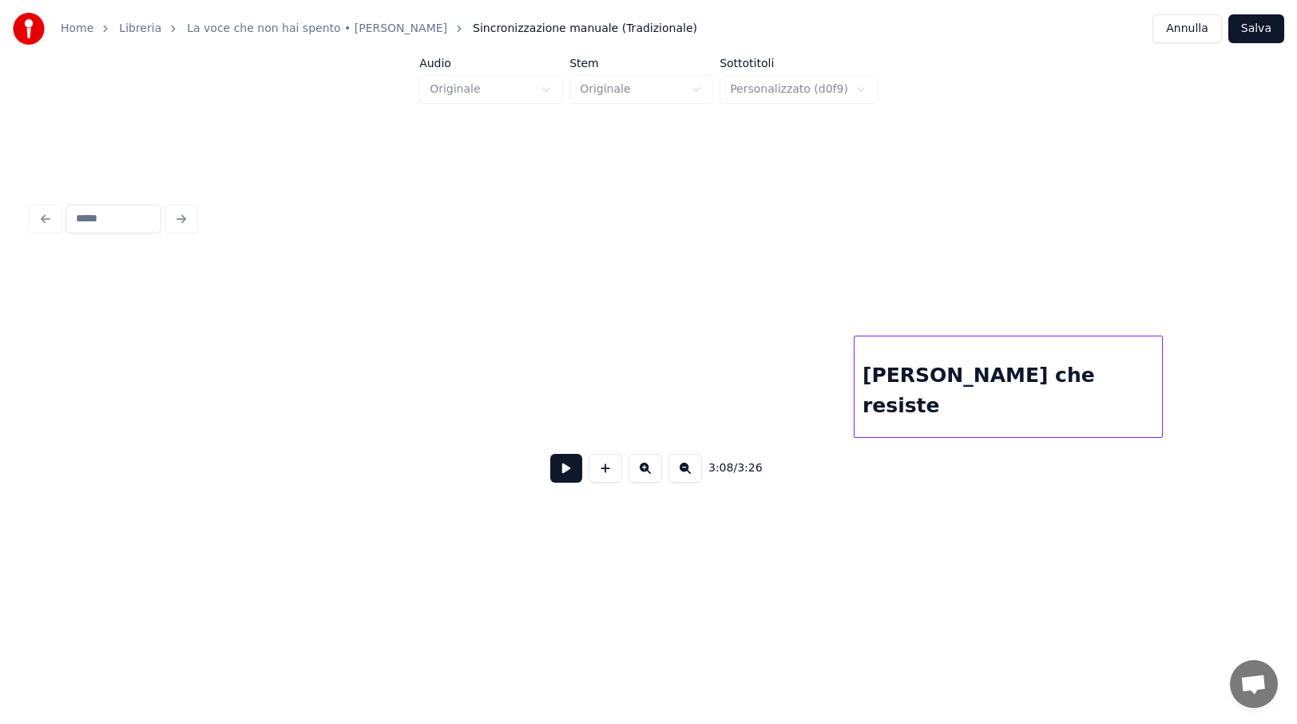
scroll to position [0, 20150]
click at [1015, 401] on div "[PERSON_NAME] che resiste" at bounding box center [993, 390] width 308 height 109
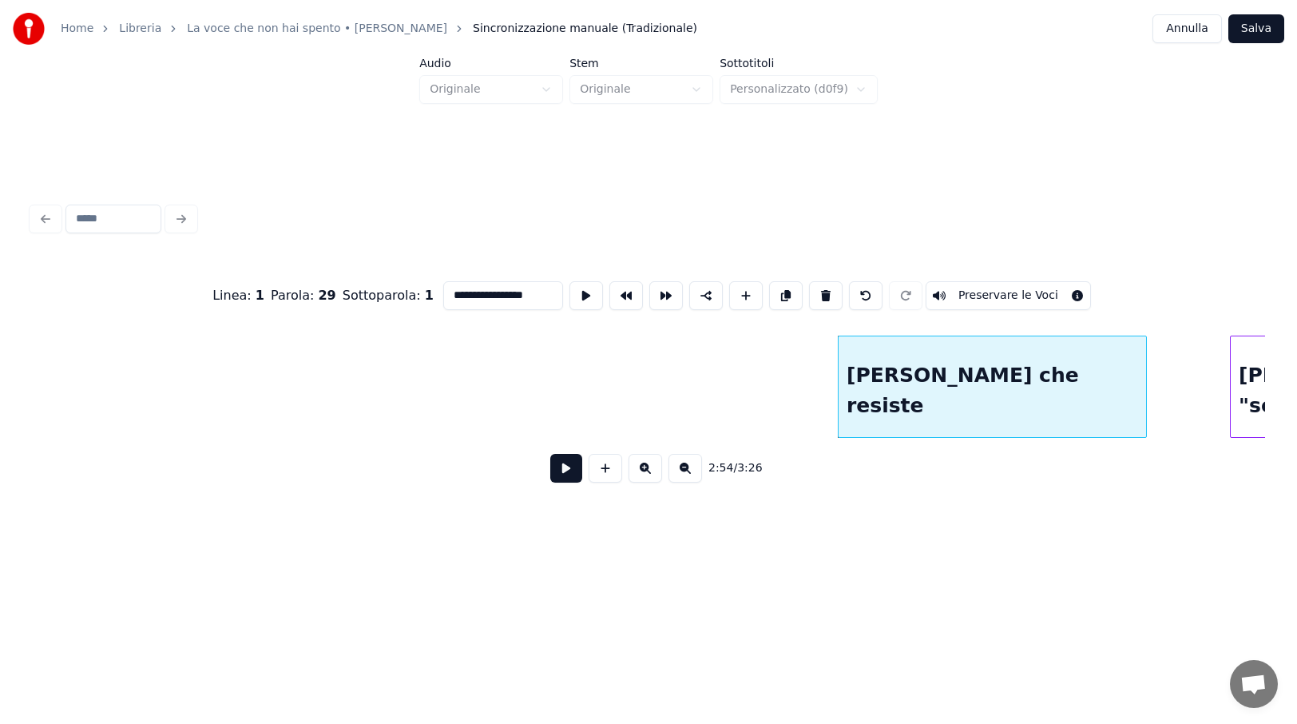
click at [542, 288] on input "**********" at bounding box center [503, 295] width 120 height 29
type input "*"
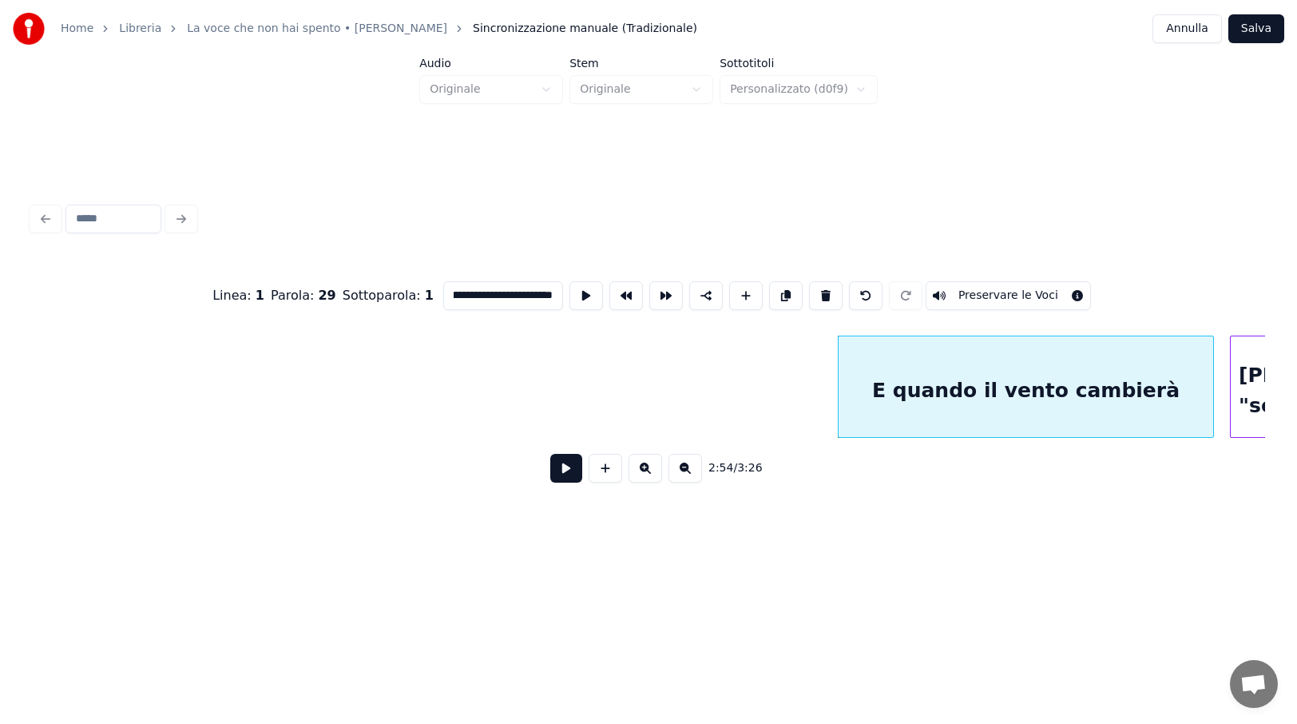
click at [1213, 383] on div at bounding box center [1211, 386] width 5 height 101
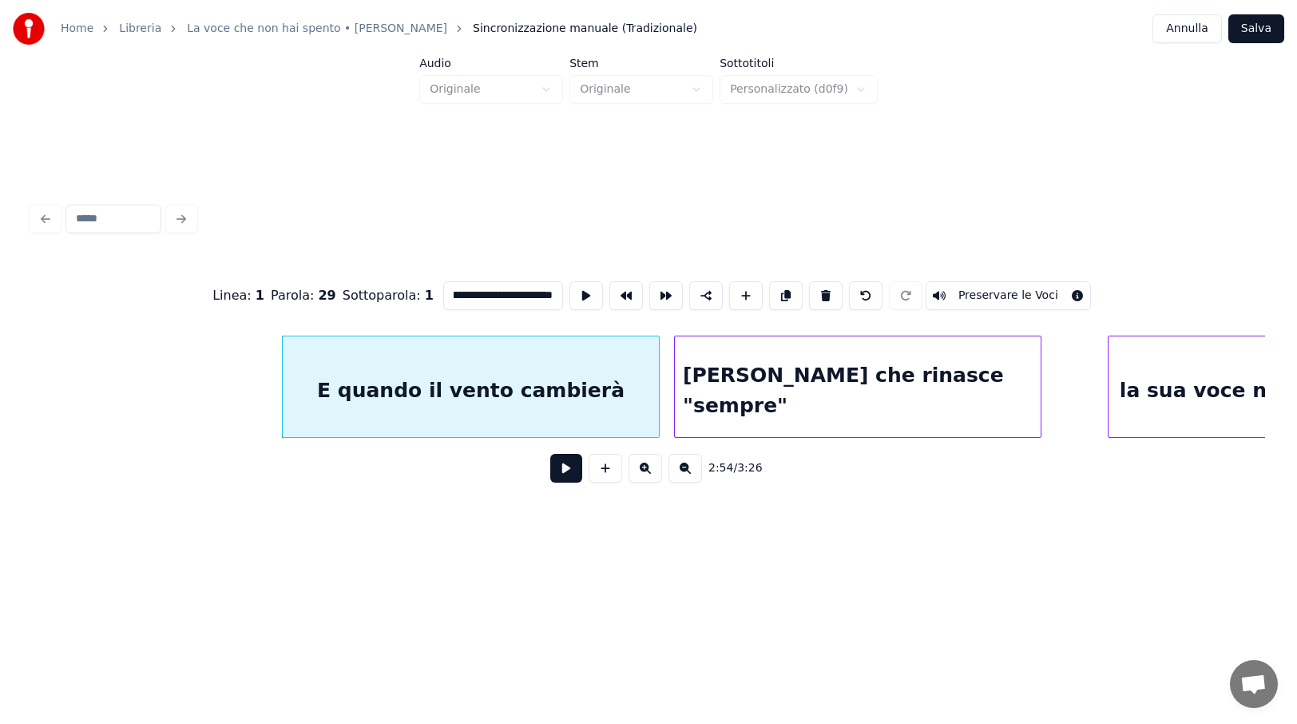
scroll to position [0, 20738]
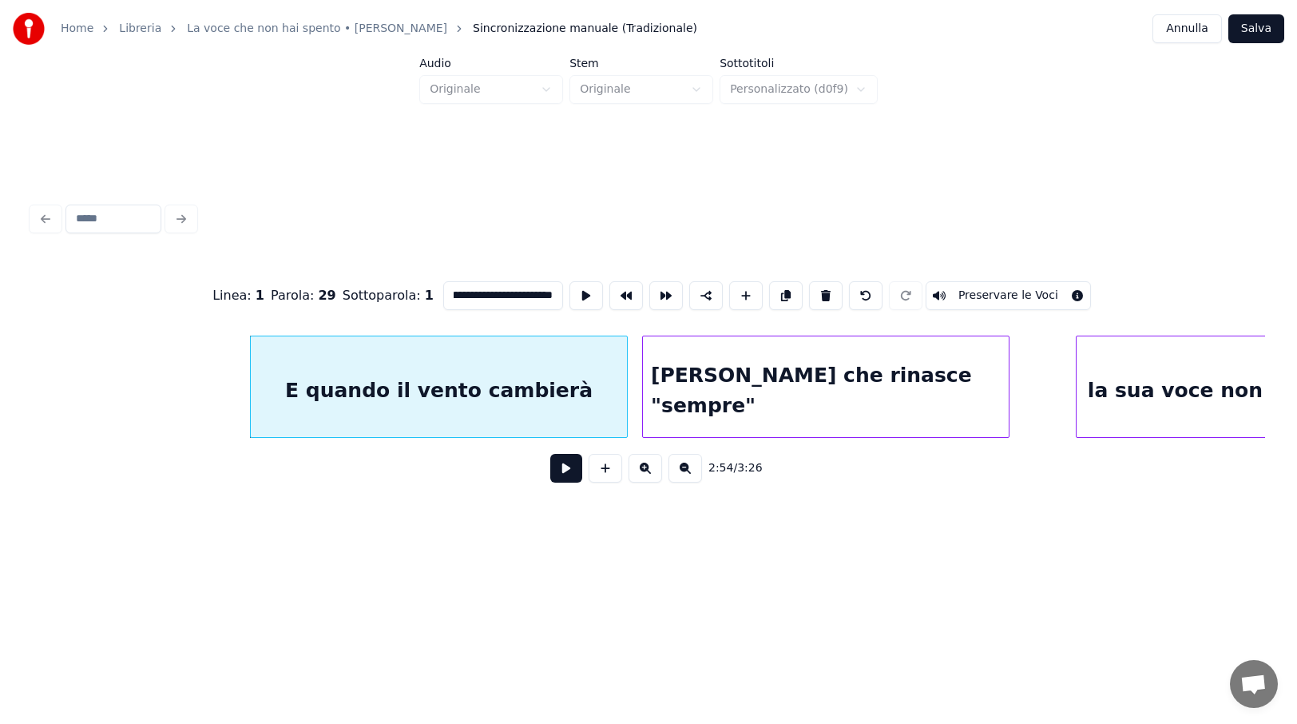
click at [977, 401] on div "[PERSON_NAME] che rinasce "sempre"" at bounding box center [826, 390] width 366 height 109
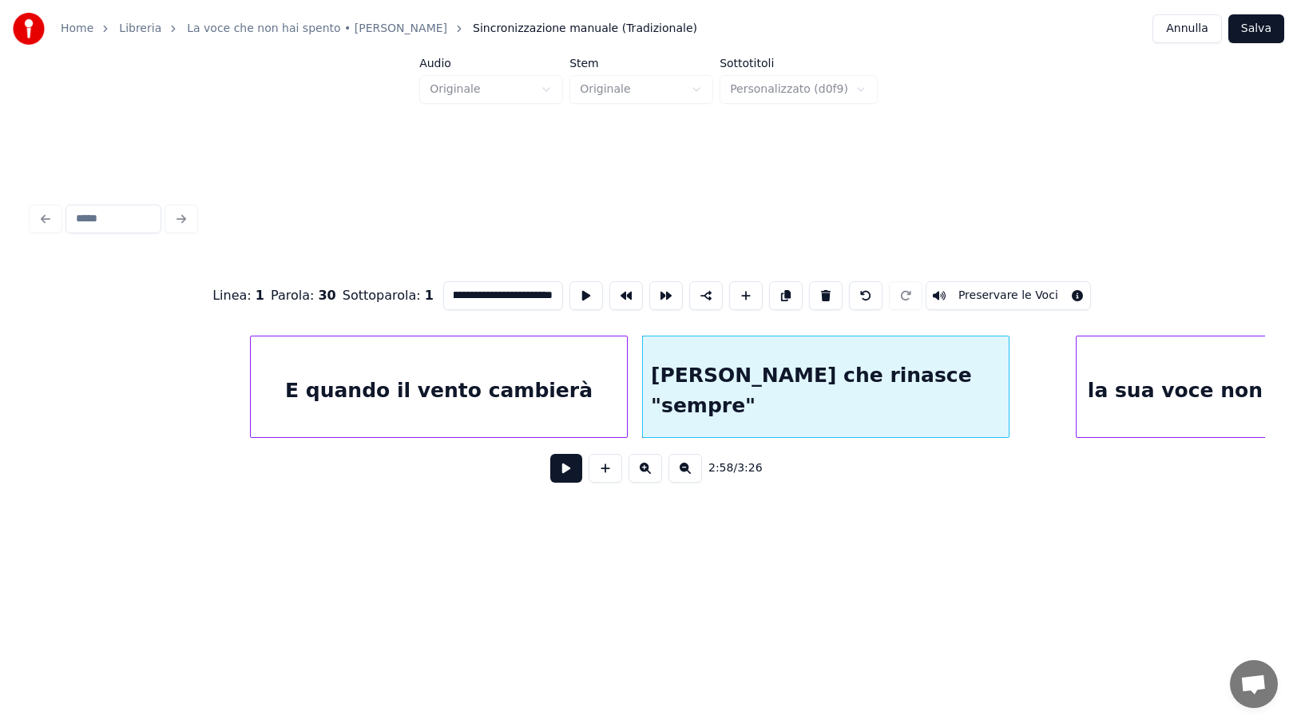
click at [596, 362] on div "E quando il vento cambierà" at bounding box center [439, 390] width 376 height 109
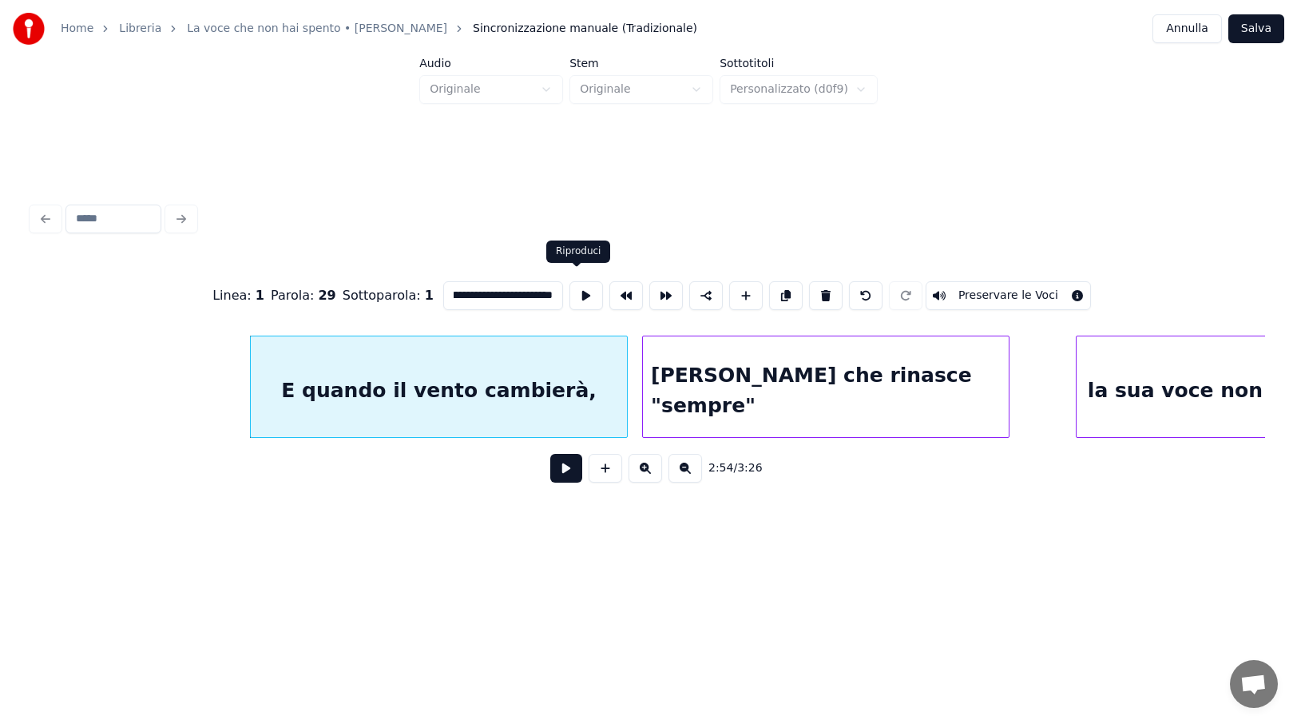
scroll to position [0, 38]
click at [815, 363] on div "[PERSON_NAME] che rinasce "sempre"" at bounding box center [826, 390] width 366 height 109
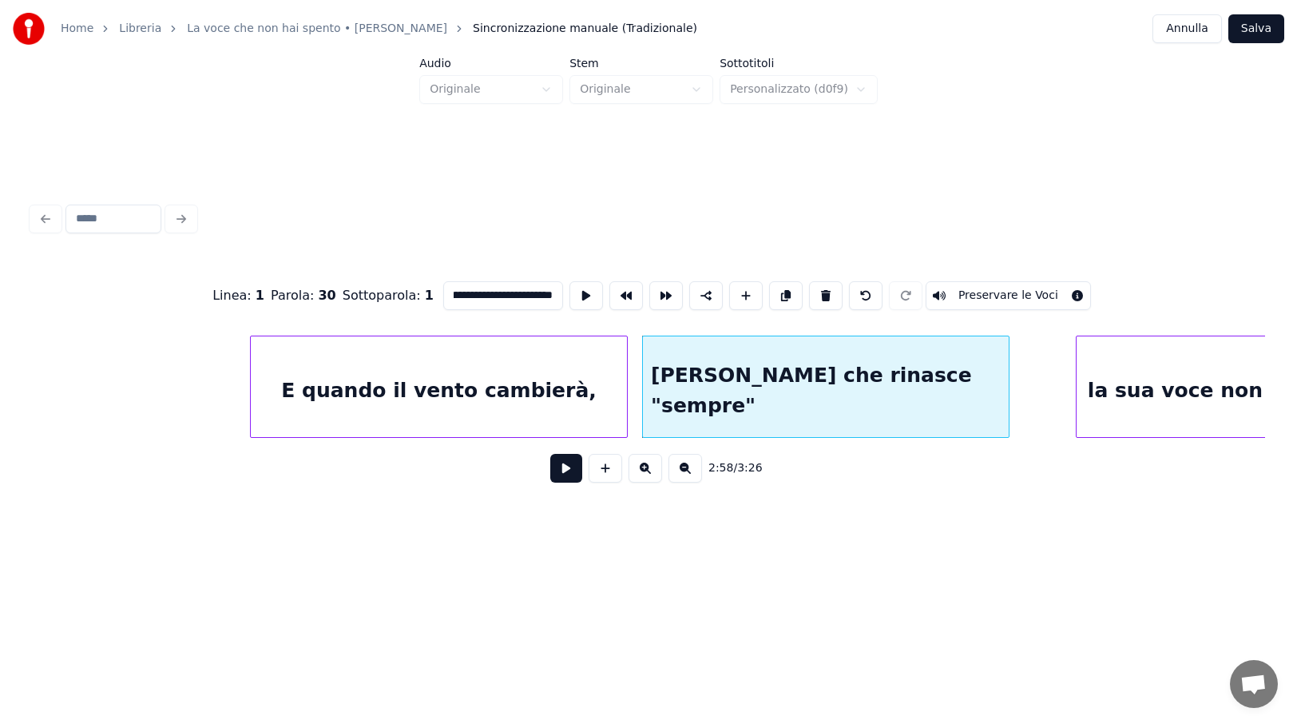
click at [1120, 395] on div "la sua voce non si spegne" at bounding box center [1233, 390] width 312 height 109
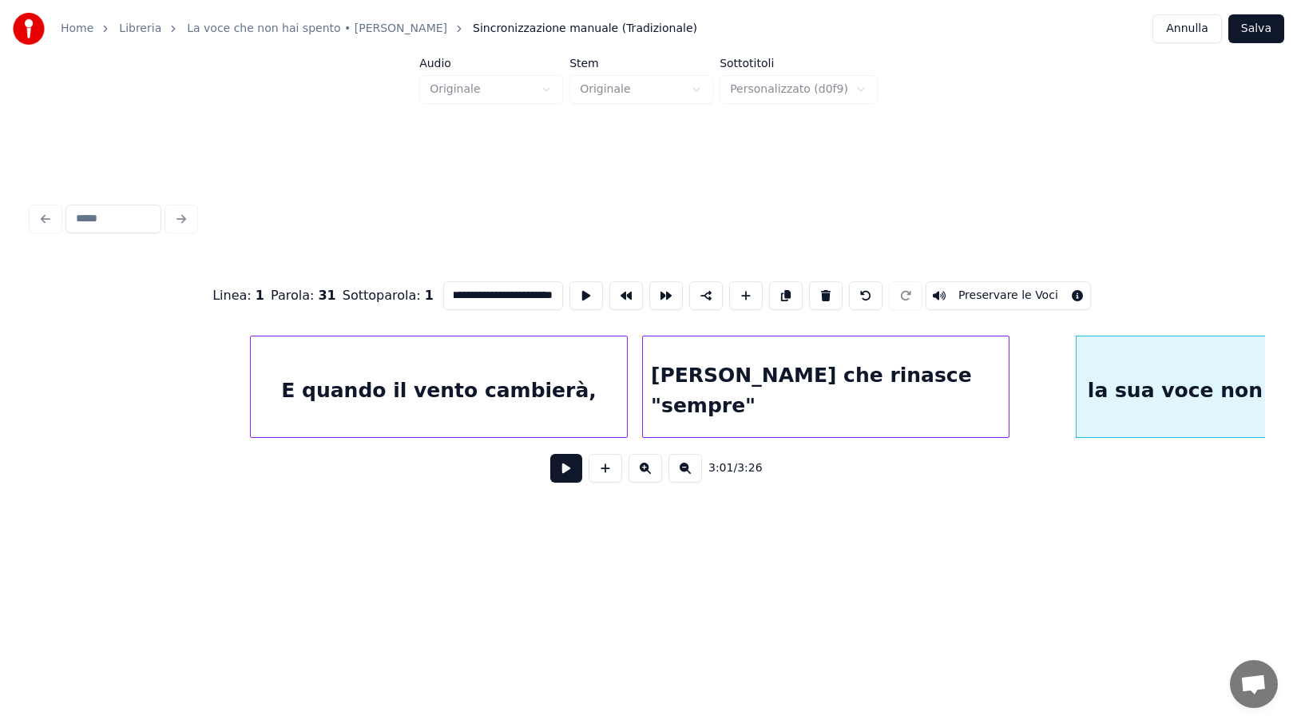
scroll to position [0, 27]
click at [968, 385] on div "[PERSON_NAME] che rinasce "sempre"" at bounding box center [826, 390] width 366 height 109
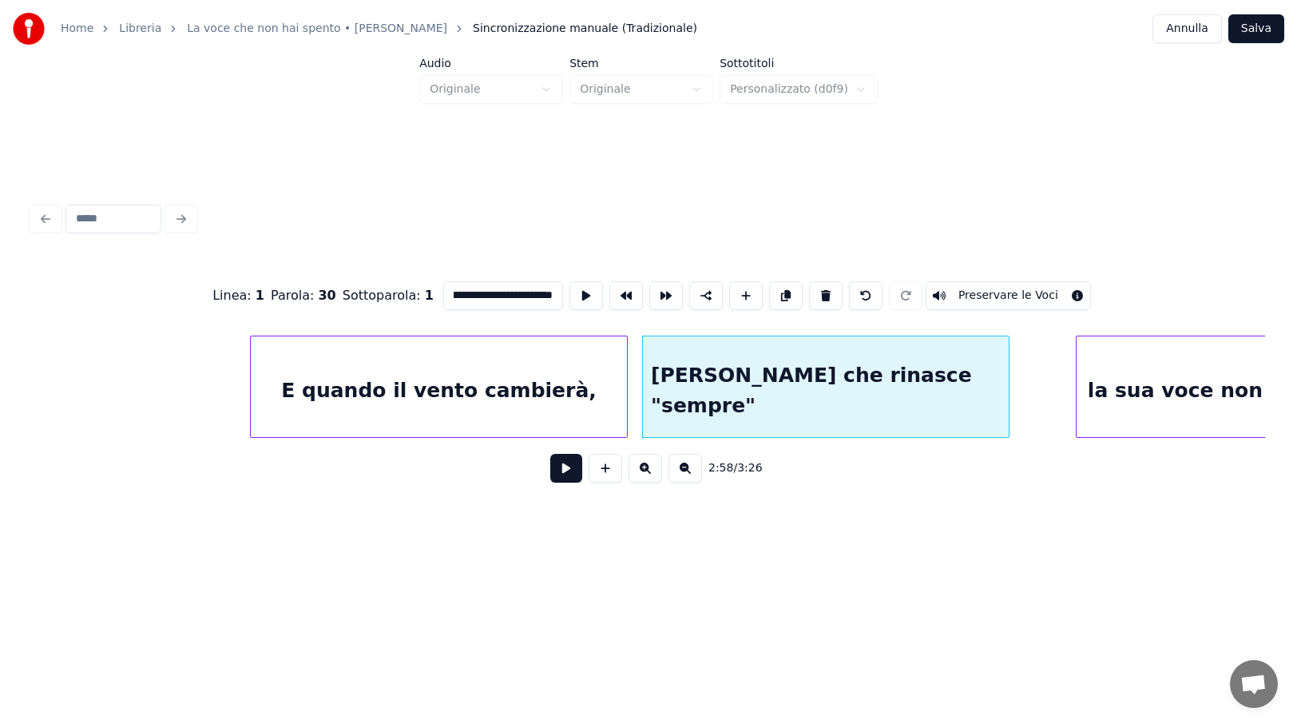
click at [524, 287] on input "**********" at bounding box center [503, 295] width 120 height 29
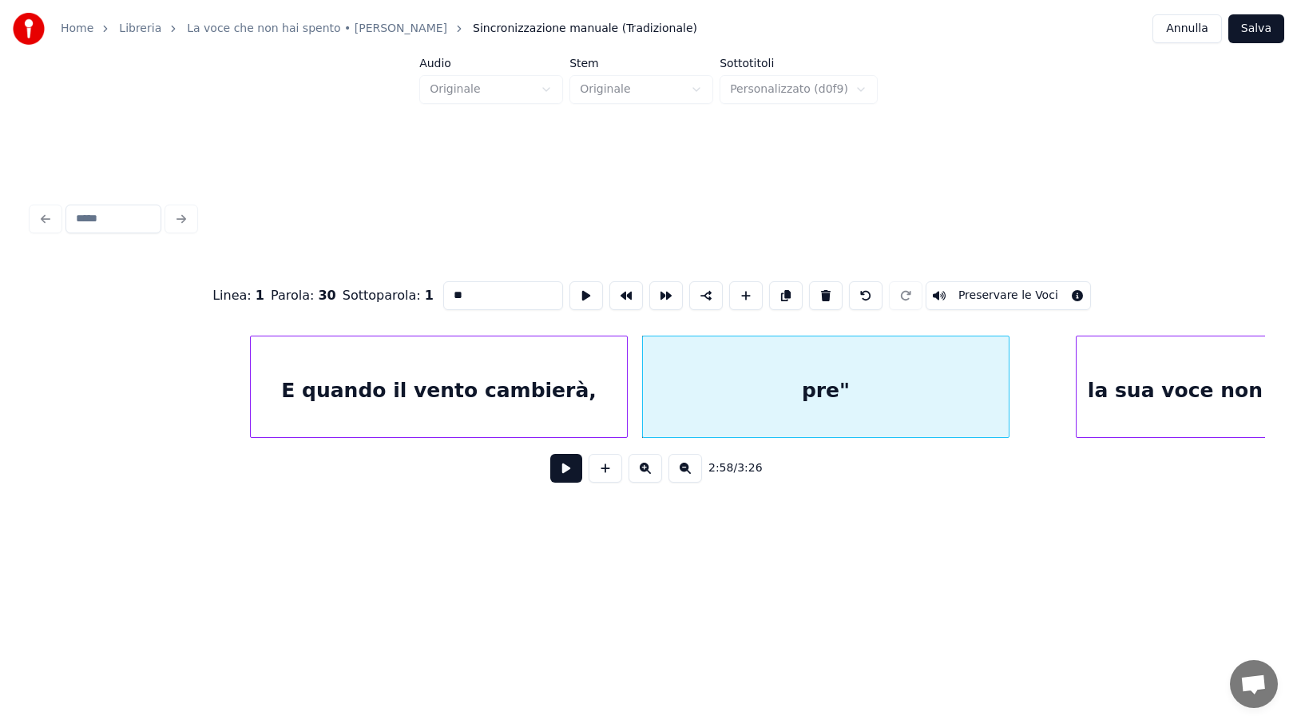
type input "*"
click at [486, 288] on input "**********" at bounding box center [503, 295] width 120 height 29
click at [486, 287] on input "**********" at bounding box center [503, 295] width 120 height 29
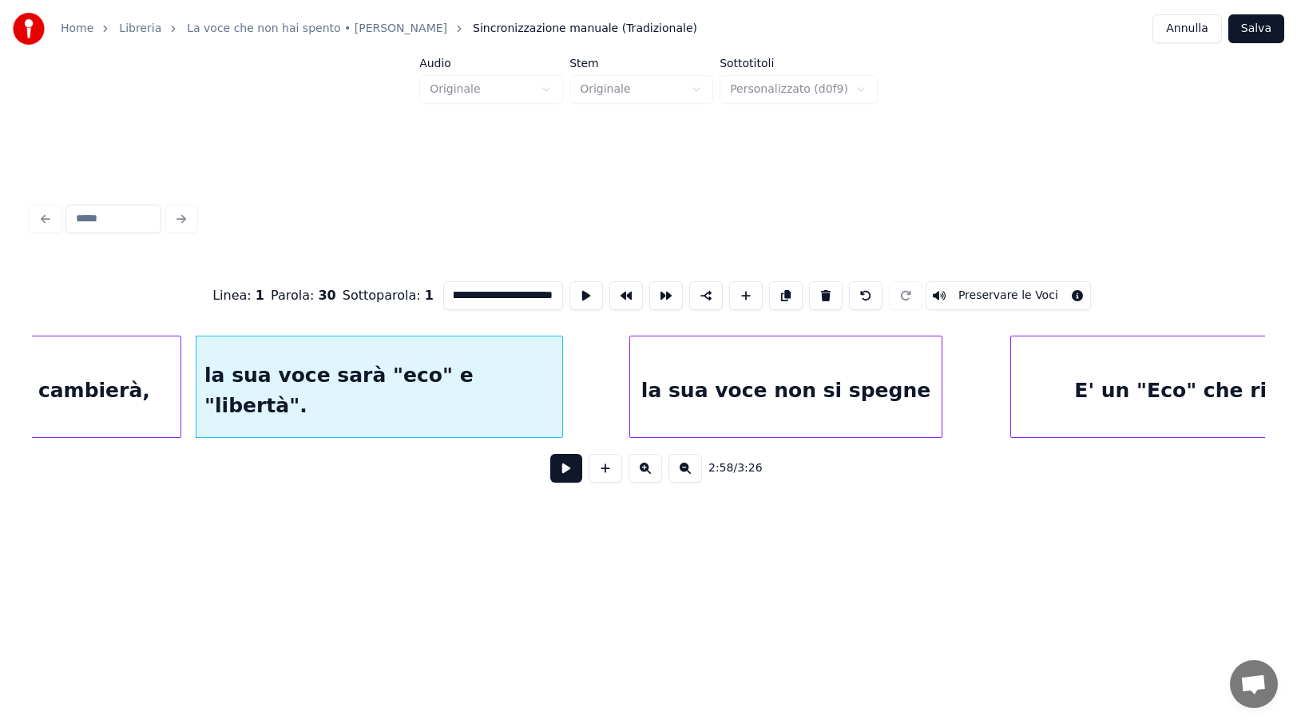
scroll to position [0, 21185]
click at [912, 403] on div "la sua voce non si spegne" at bounding box center [785, 390] width 312 height 109
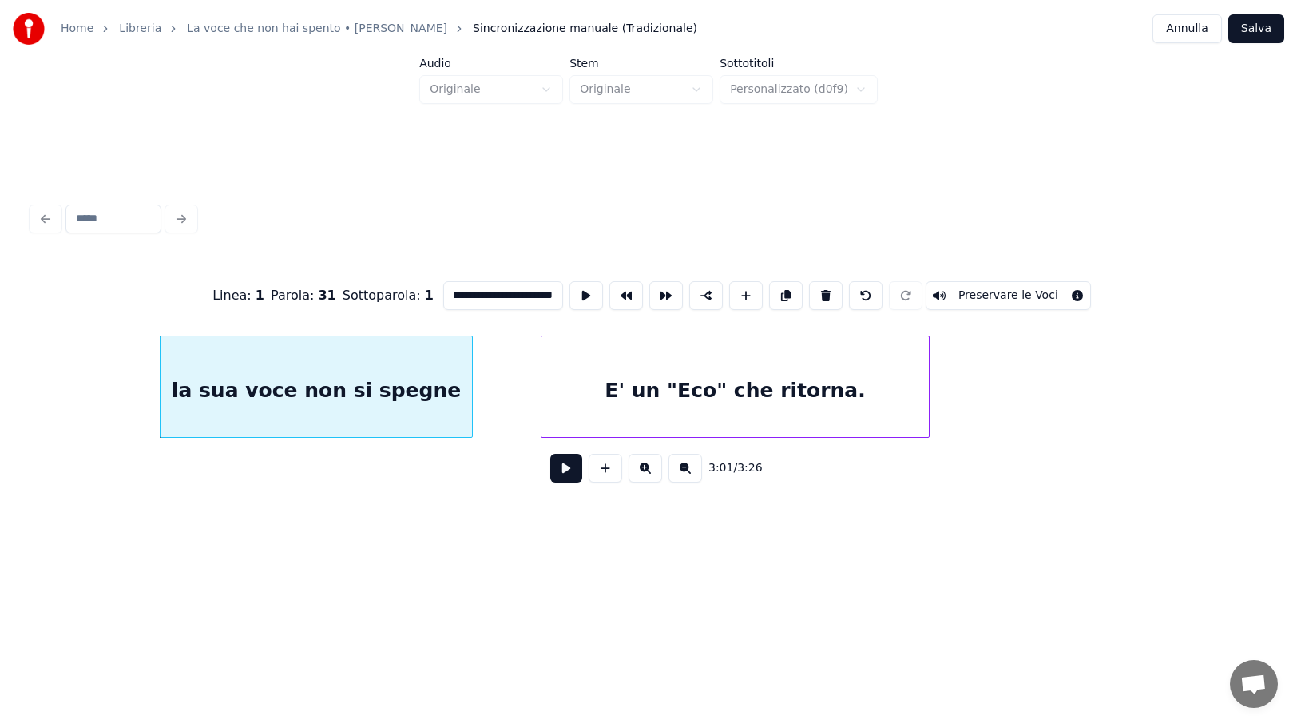
scroll to position [0, 21604]
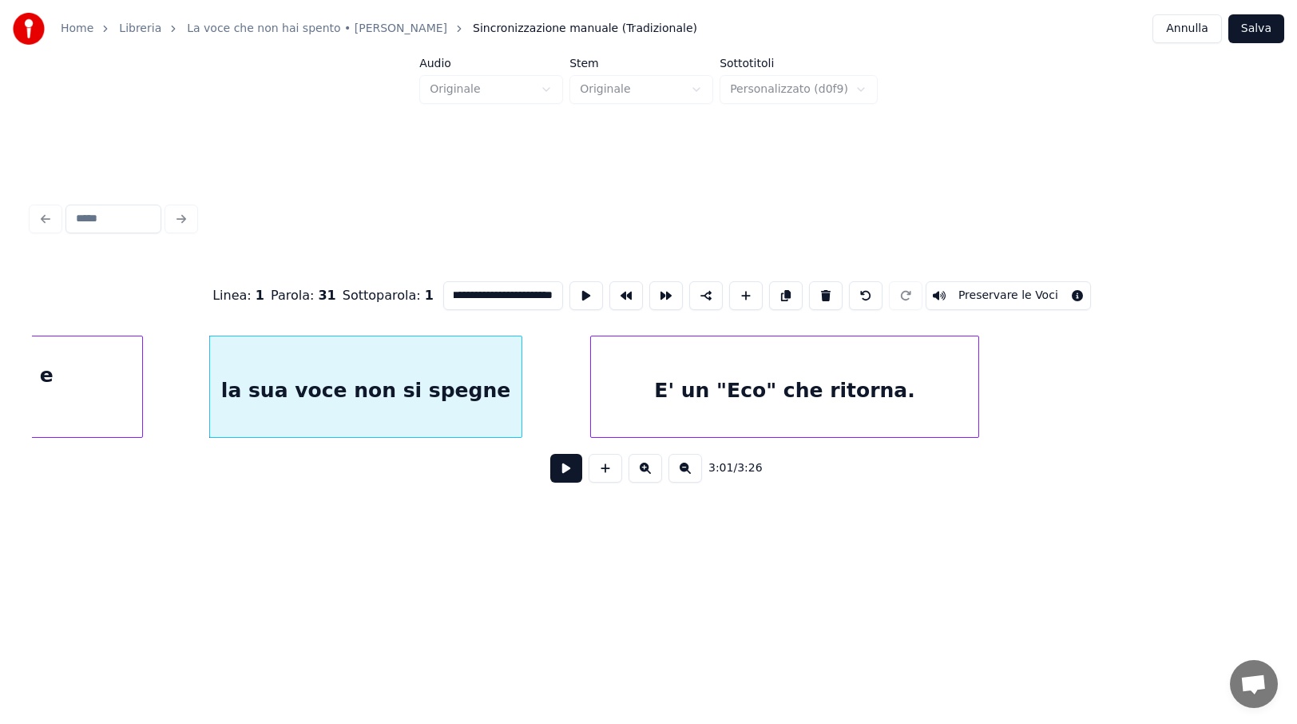
click at [743, 406] on div "E' un "Eco" che ritorna." at bounding box center [784, 390] width 387 height 109
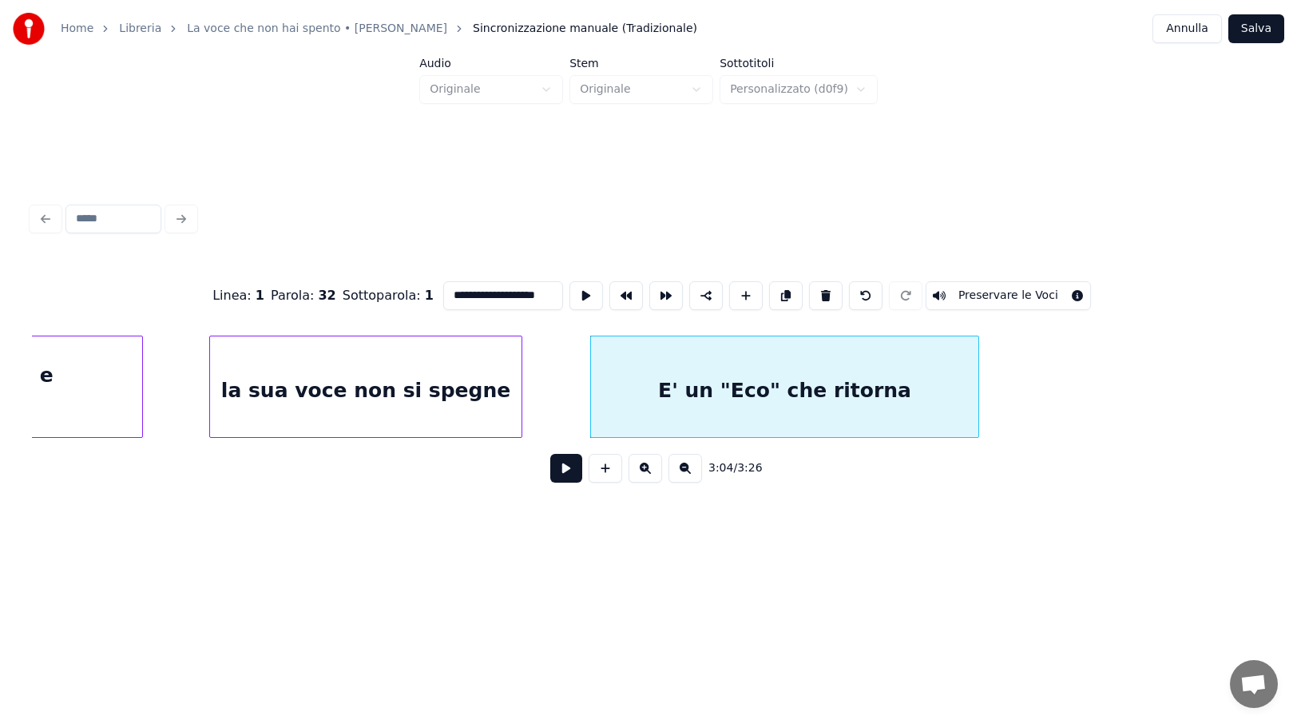
scroll to position [0, 0]
type input "*"
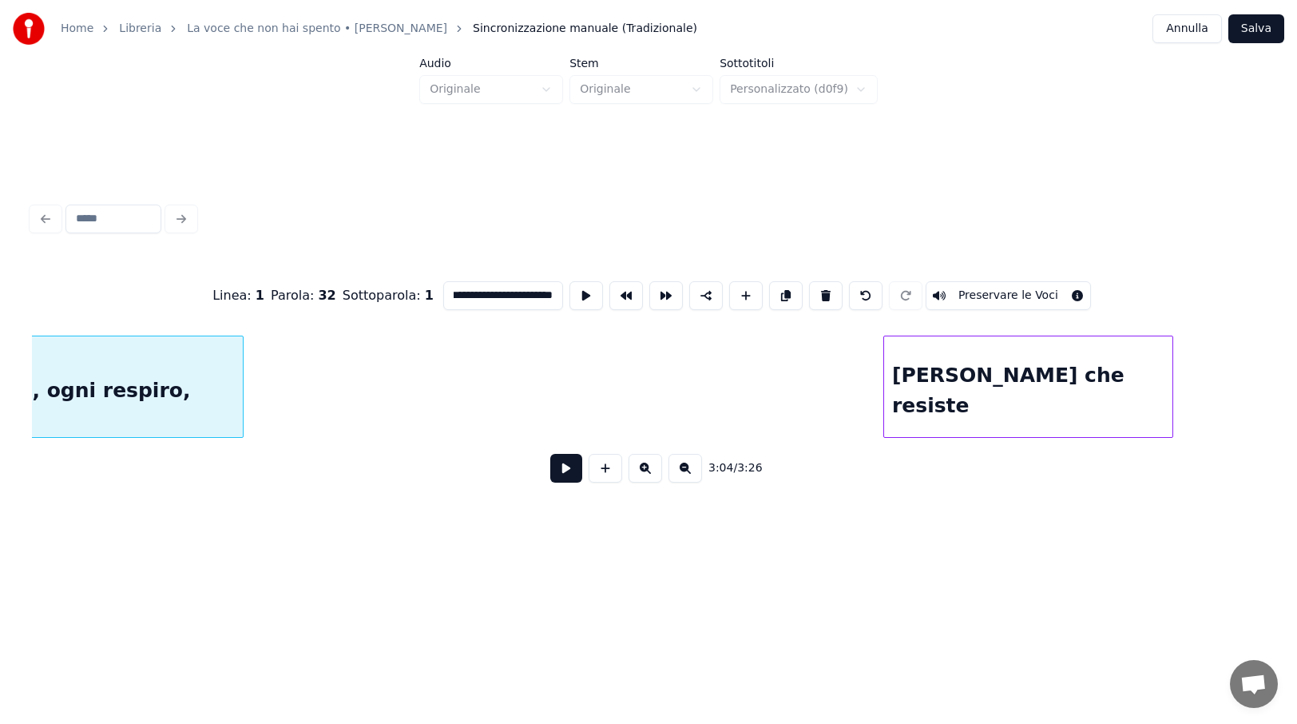
scroll to position [0, 22405]
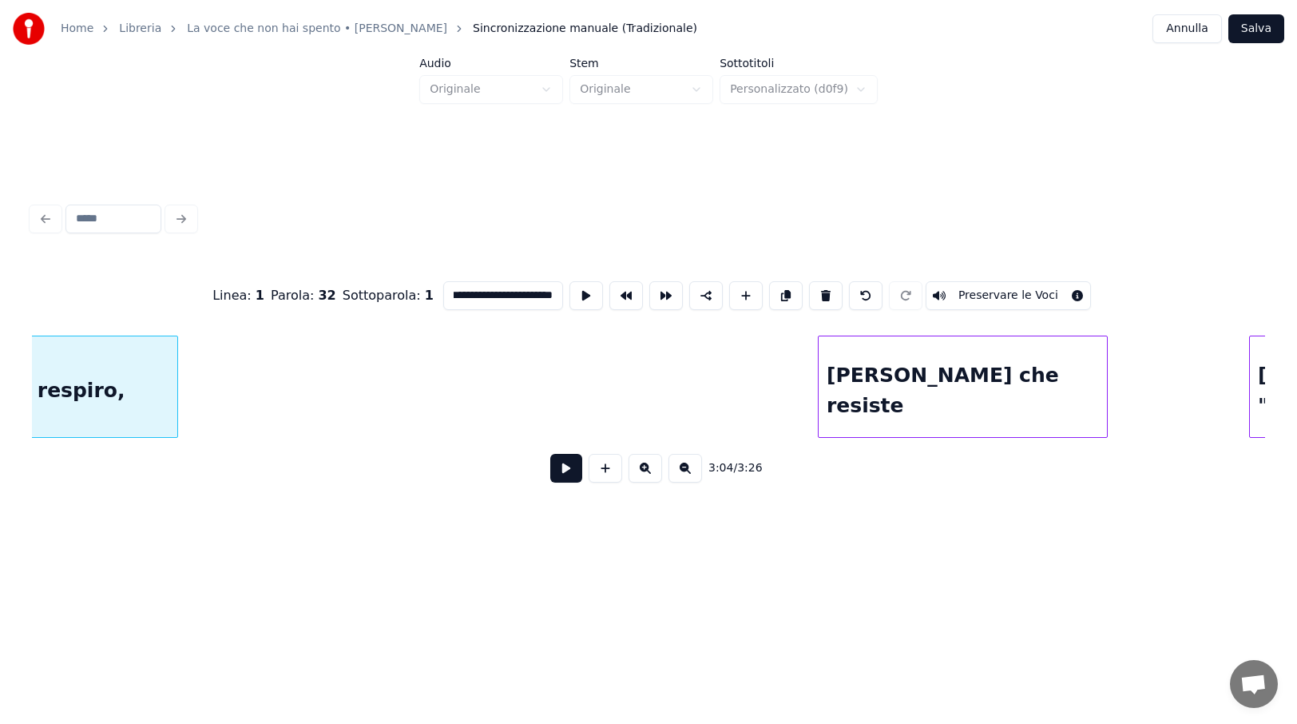
type input "**********"
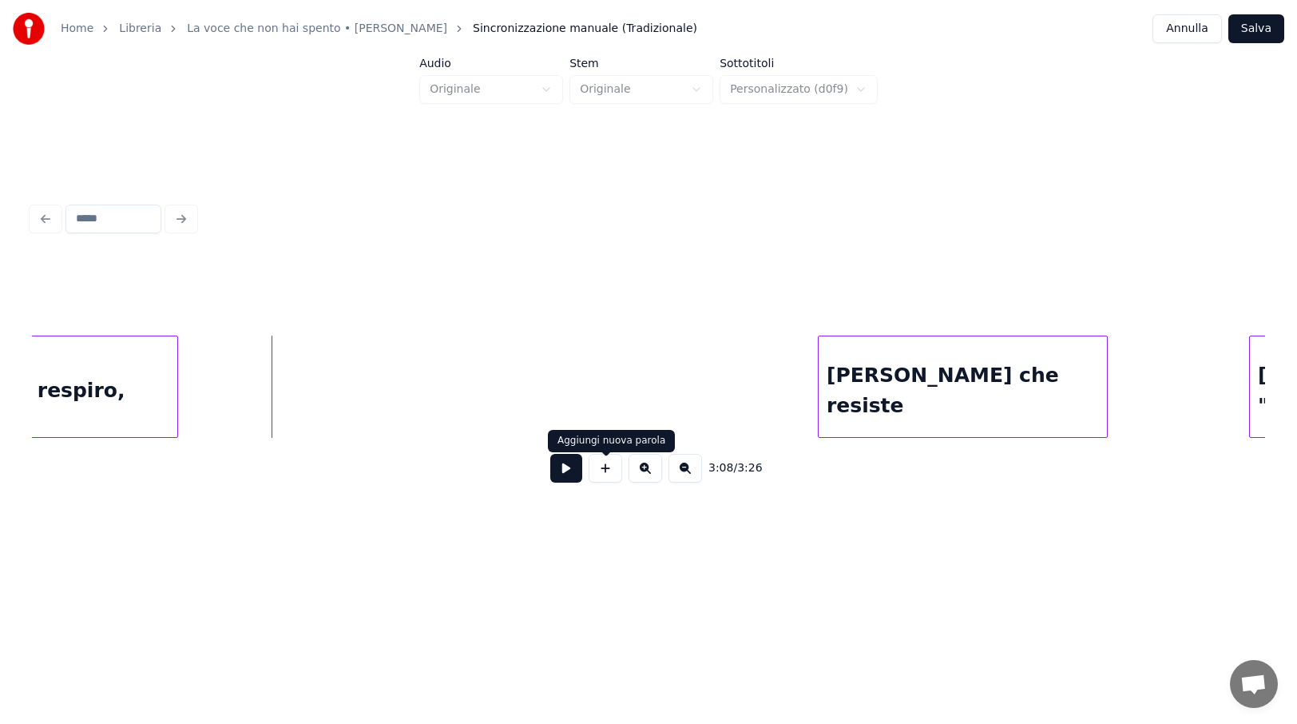
click at [608, 470] on button at bounding box center [606, 468] width 34 height 29
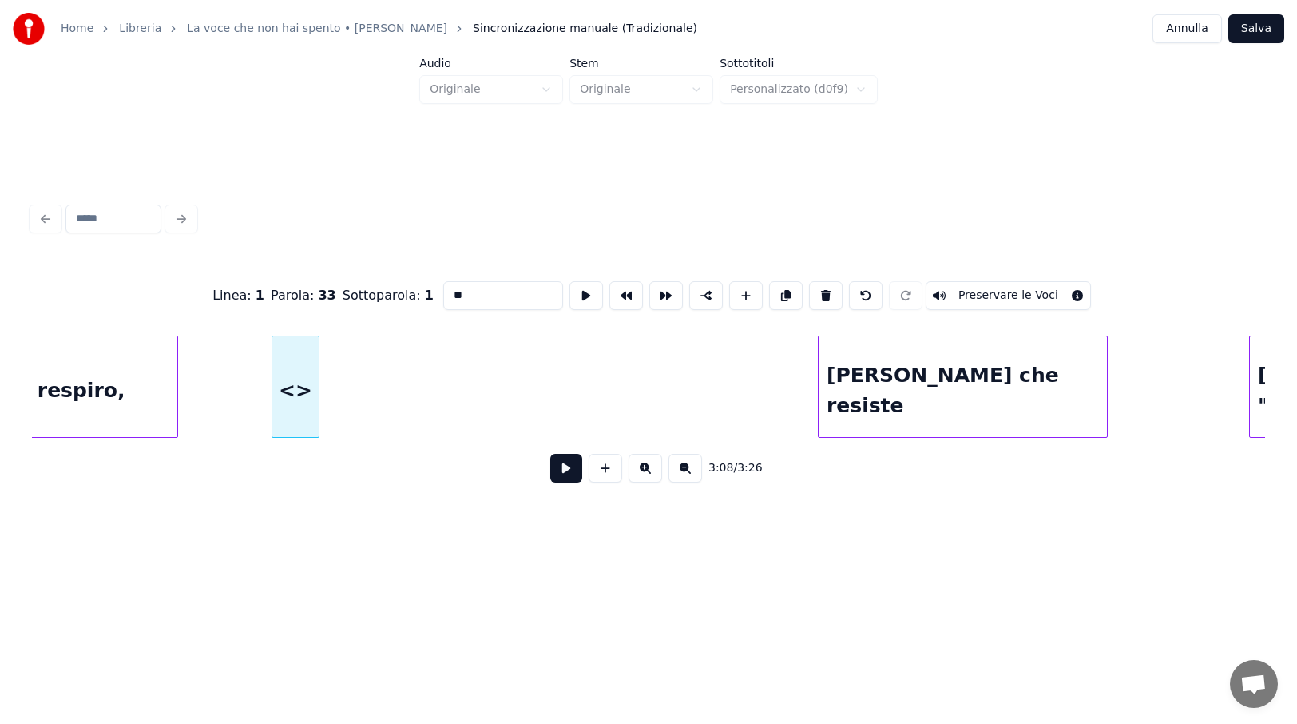
drag, startPoint x: 466, startPoint y: 288, endPoint x: 403, endPoint y: 287, distance: 63.9
click at [403, 287] on div "Linea : 1 Parola : 33 Sottoparola : 1 ** Preservare le Voci" at bounding box center [648, 296] width 1233 height 80
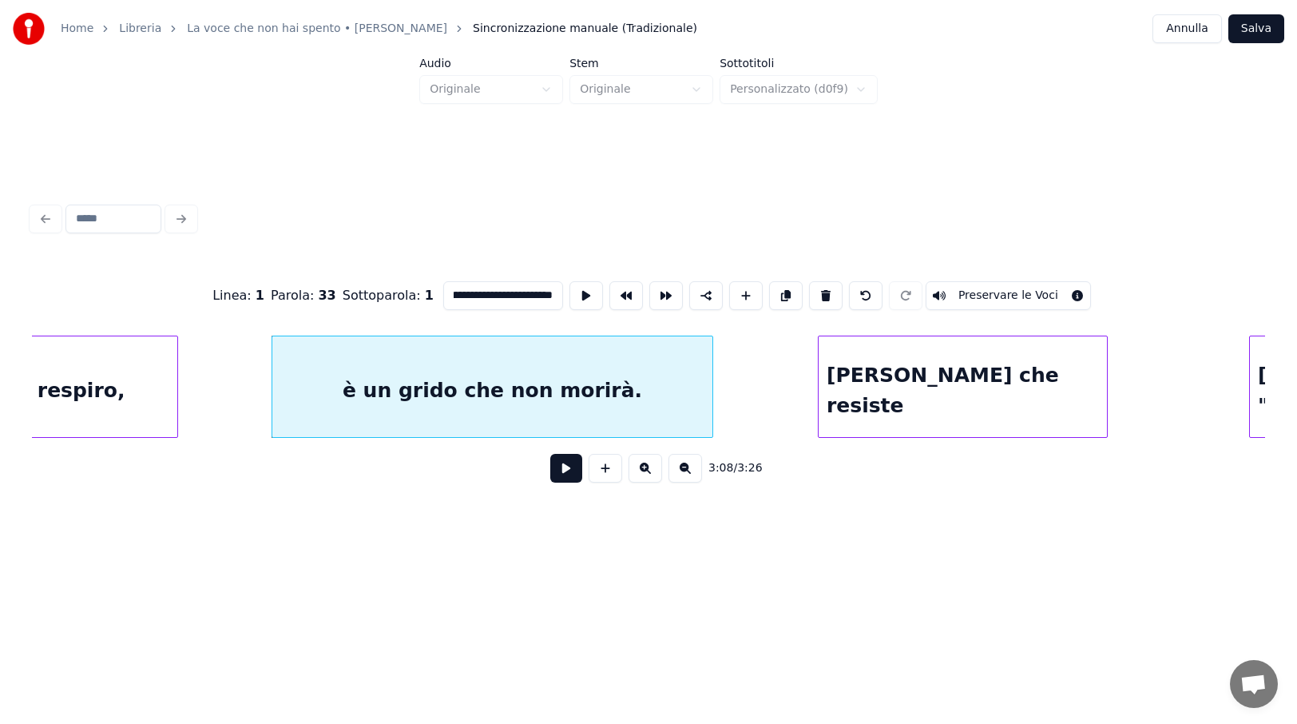
click at [712, 394] on div at bounding box center [710, 386] width 5 height 101
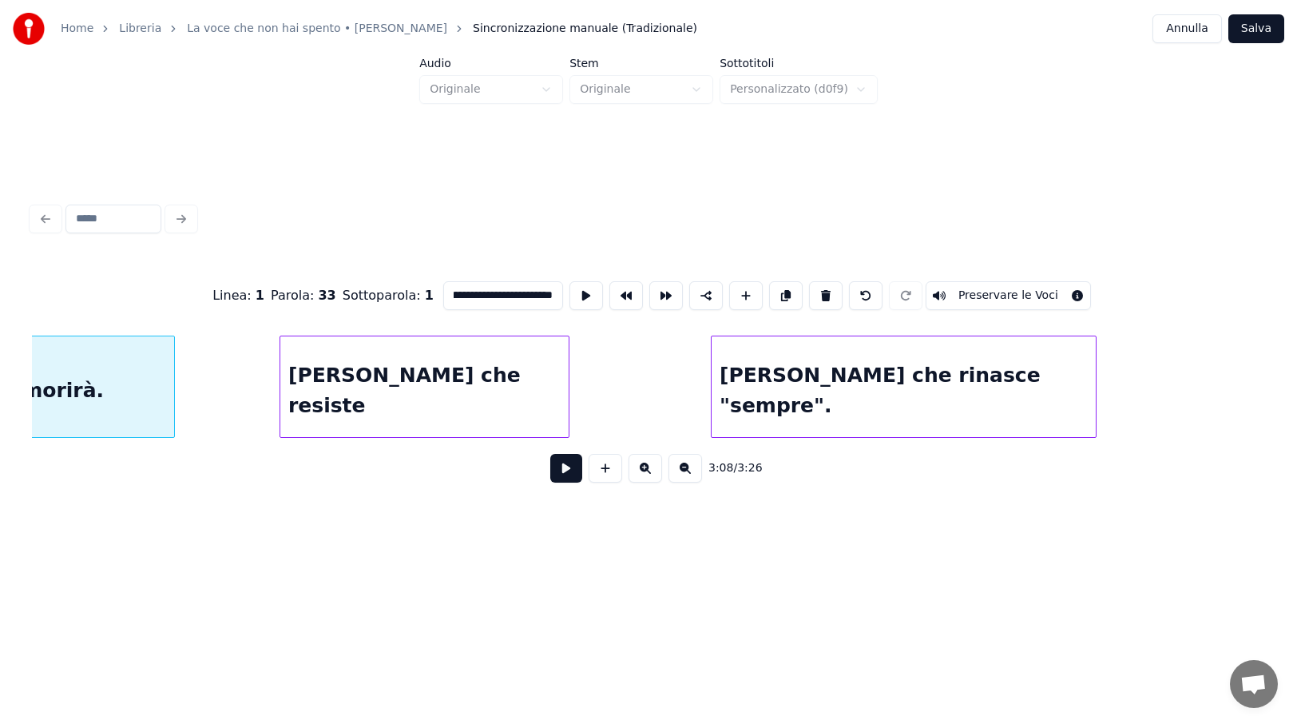
scroll to position [0, 22977]
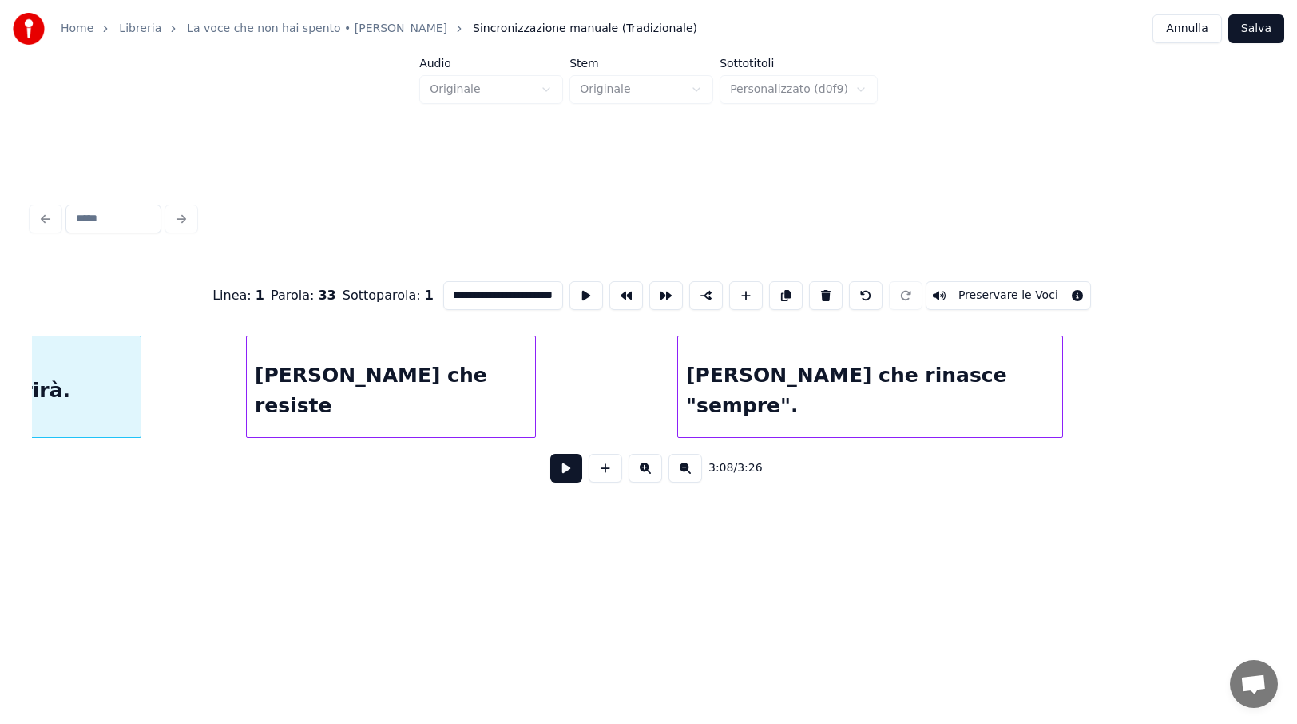
click at [474, 379] on div "[PERSON_NAME] che resiste" at bounding box center [391, 390] width 288 height 109
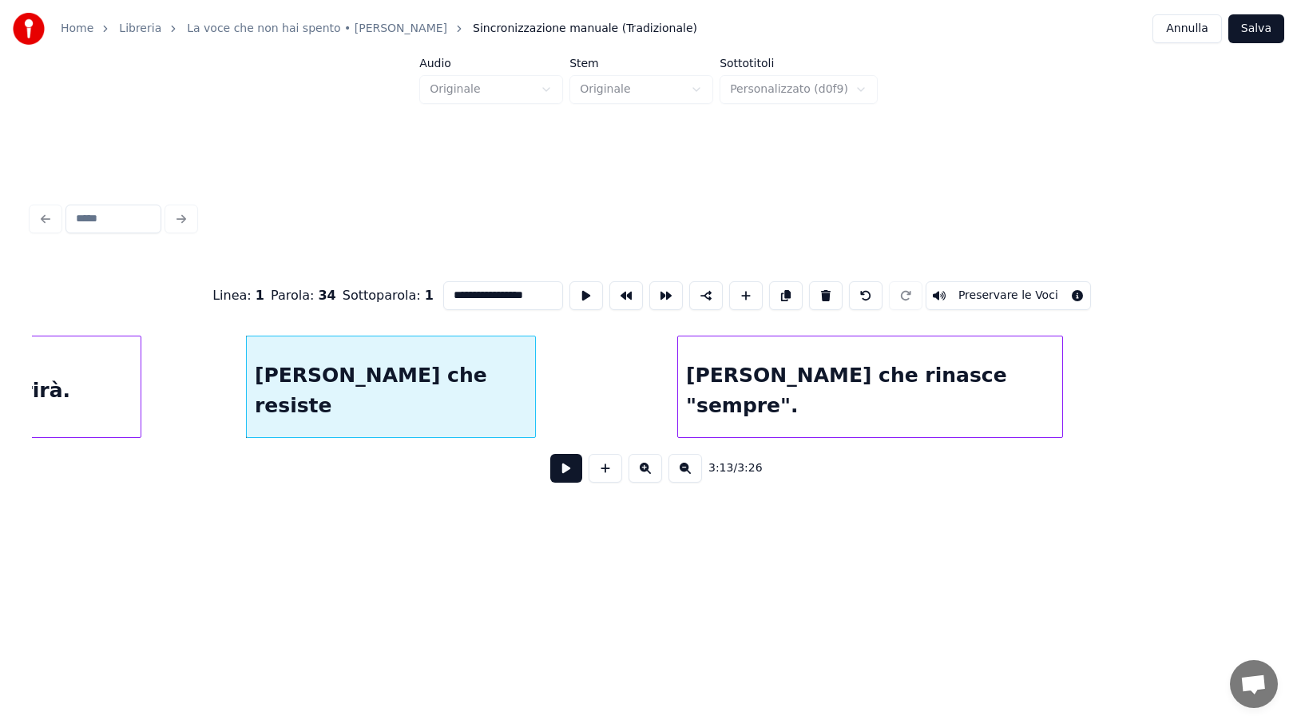
scroll to position [0, 0]
click at [973, 390] on div "[PERSON_NAME] che rinasce "sempre"." at bounding box center [870, 390] width 384 height 109
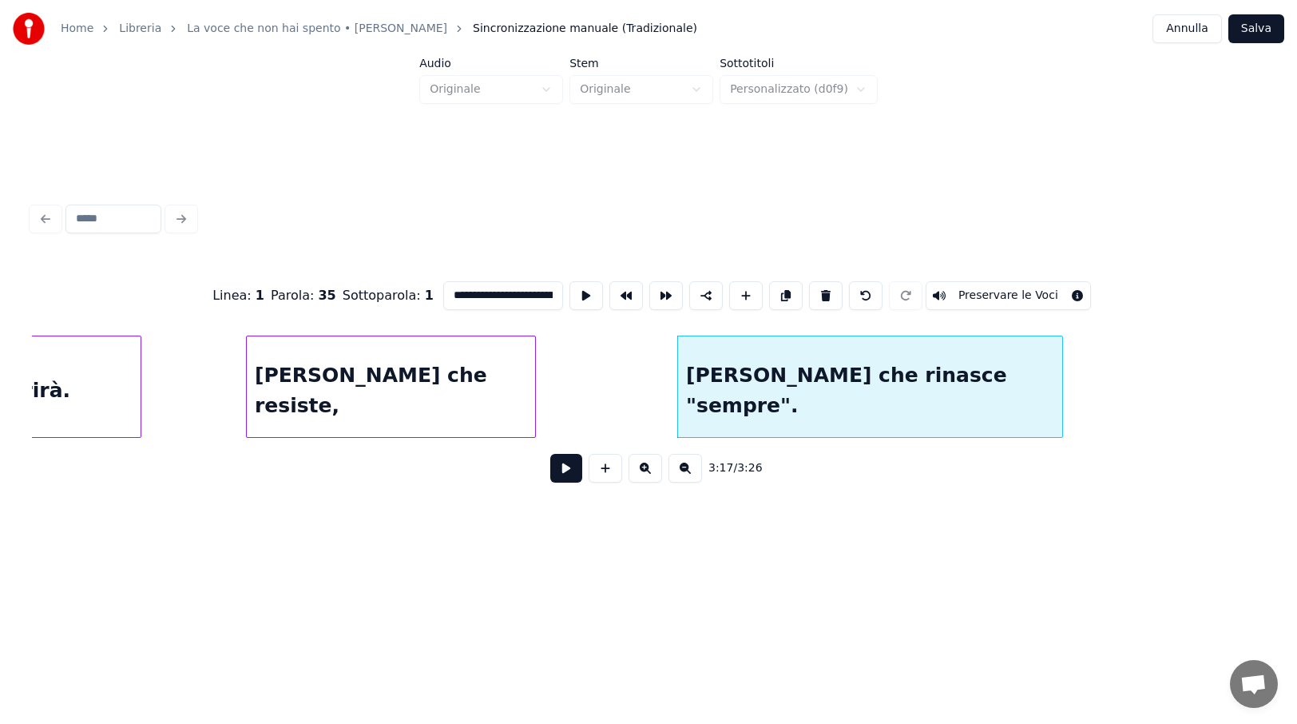
click at [534, 289] on input "**********" at bounding box center [503, 295] width 120 height 29
click at [995, 375] on div at bounding box center [995, 386] width 5 height 101
type input "**********"
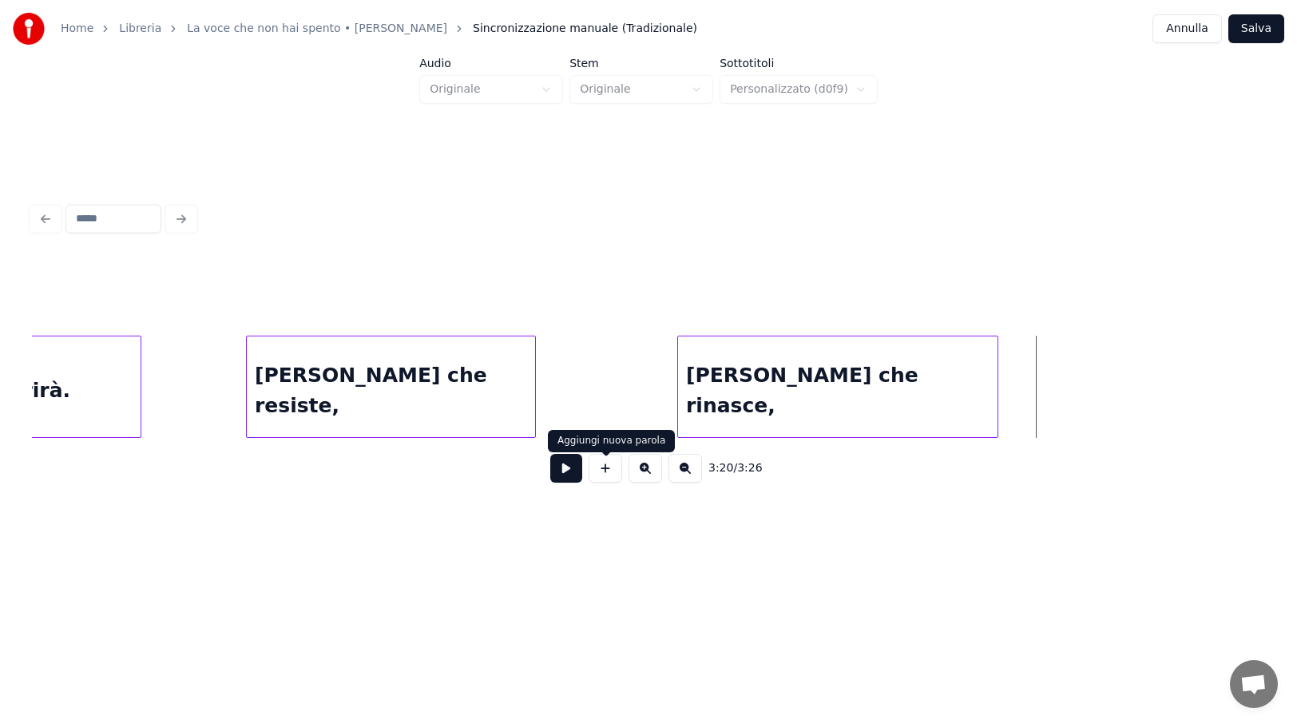
click at [605, 474] on button at bounding box center [606, 468] width 34 height 29
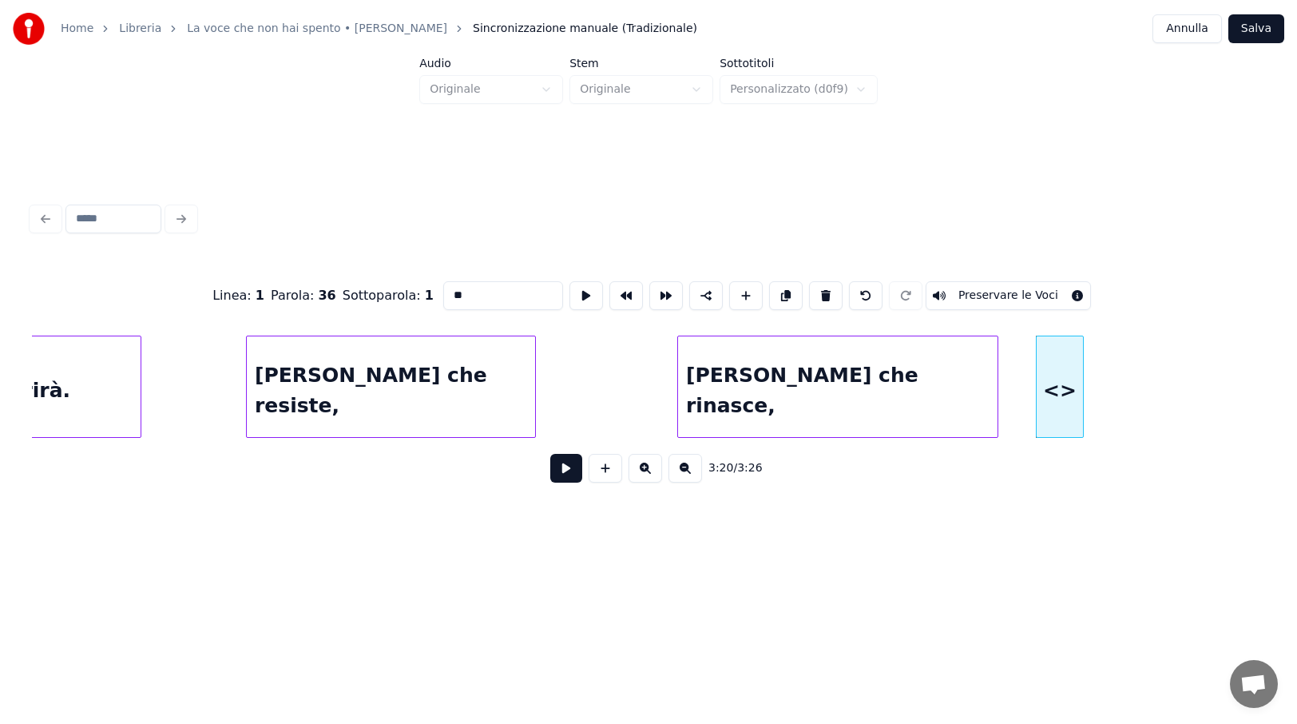
drag, startPoint x: 470, startPoint y: 286, endPoint x: 333, endPoint y: 288, distance: 136.6
click at [333, 288] on div "Linea : 1 Parola : 36 Sottoparola : 1 ** Preservare le Voci" at bounding box center [648, 296] width 1233 height 80
click at [1132, 407] on div at bounding box center [1132, 386] width 5 height 101
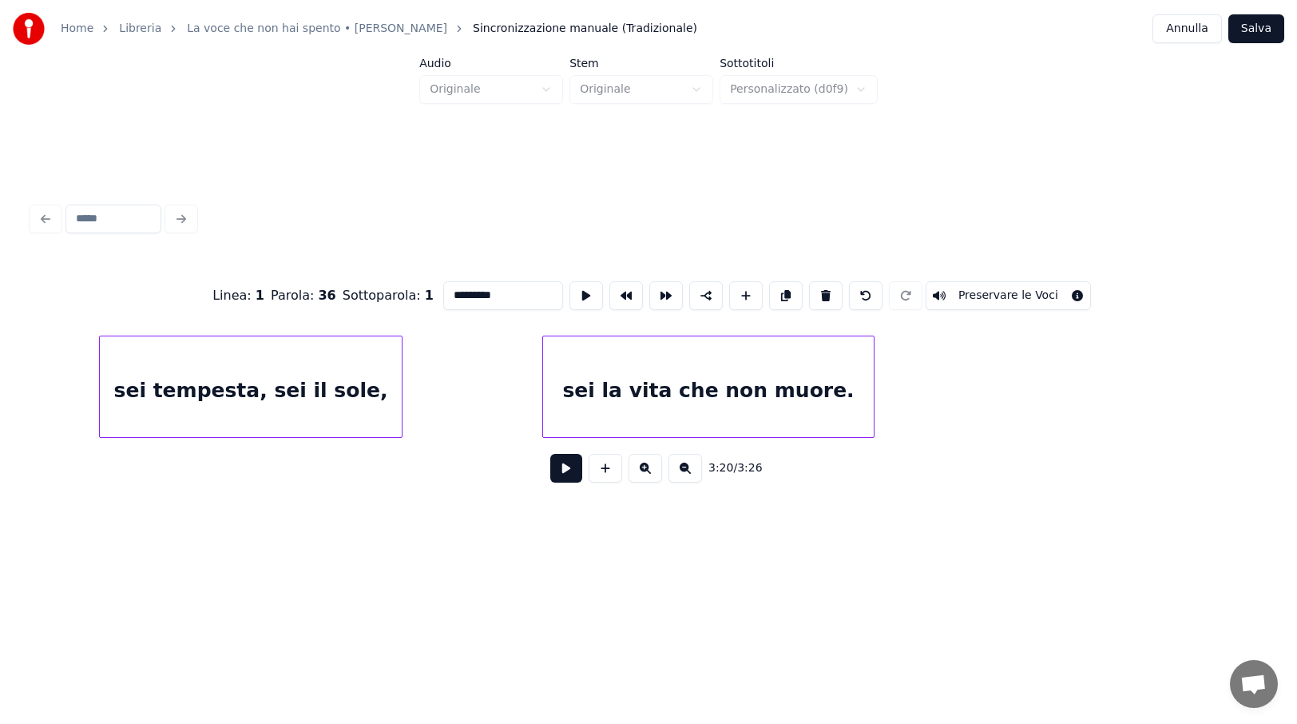
scroll to position [0, 19071]
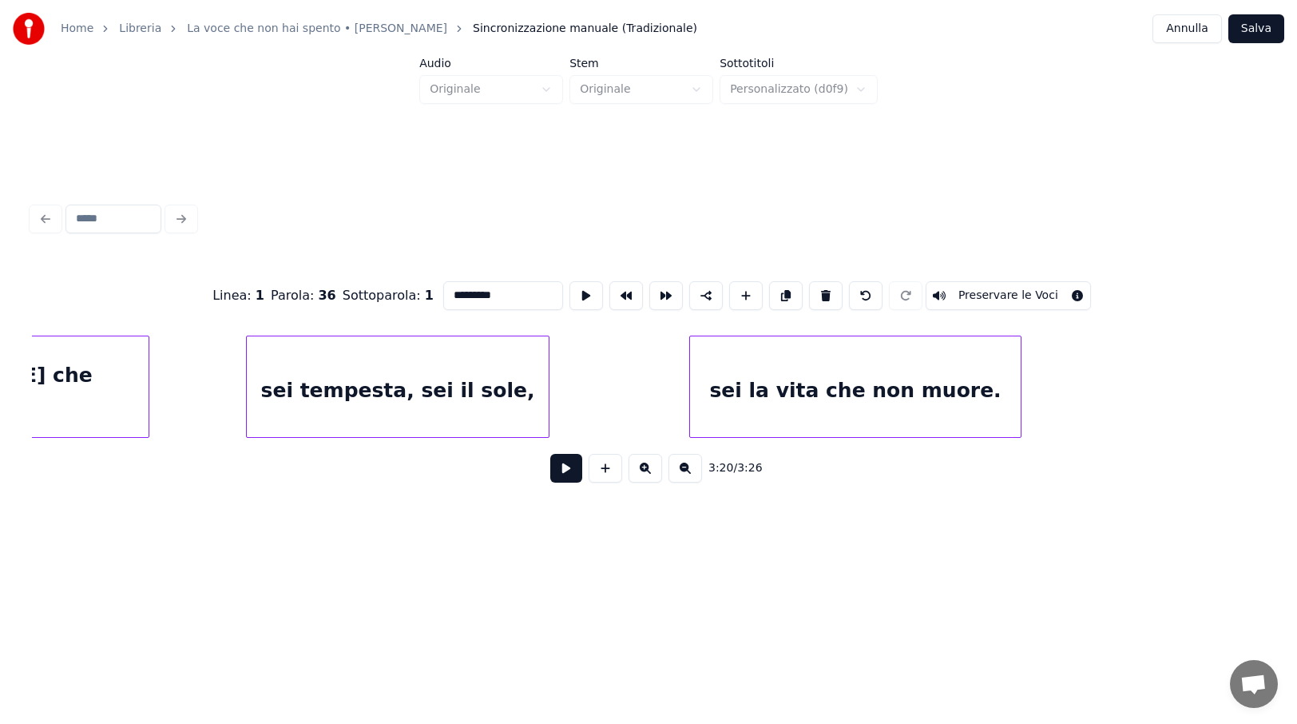
type input "*********"
click at [1258, 27] on button "Salva" at bounding box center [1257, 28] width 56 height 29
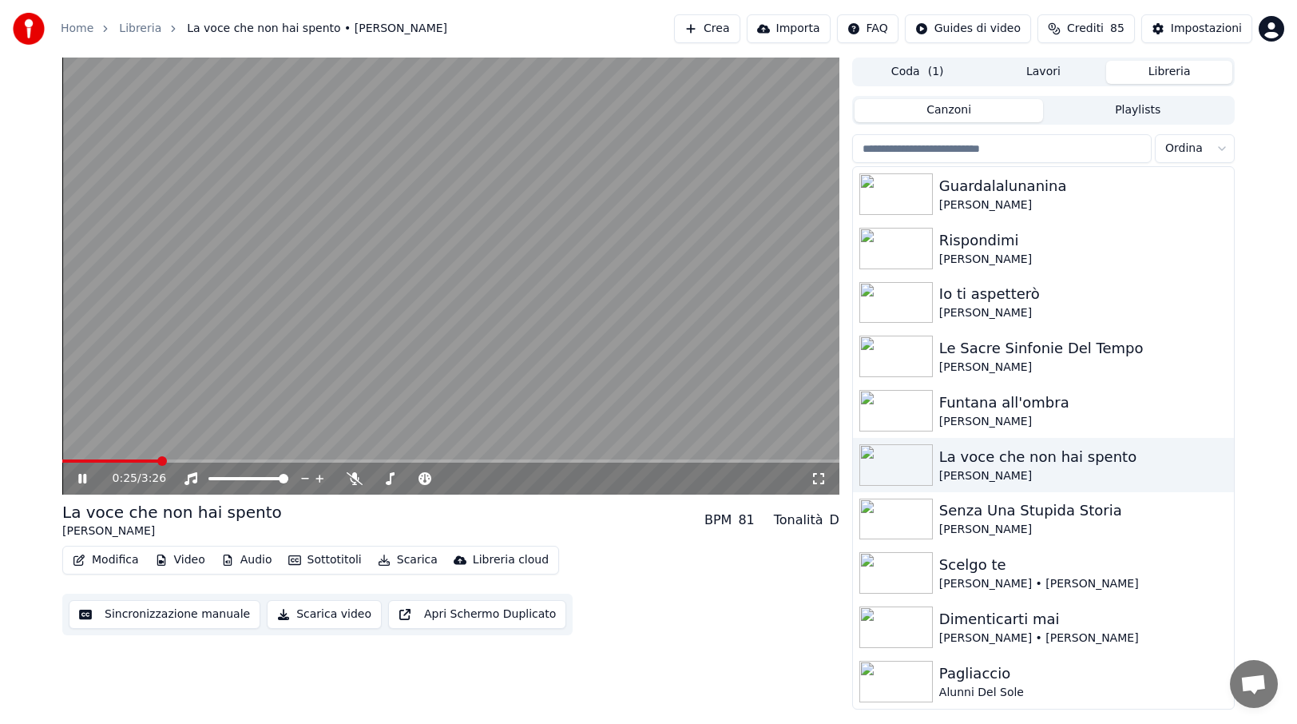
click at [83, 479] on icon at bounding box center [94, 478] width 38 height 13
click at [141, 463] on span at bounding box center [146, 461] width 10 height 10
click at [84, 477] on icon at bounding box center [82, 478] width 10 height 11
click at [819, 476] on icon at bounding box center [819, 478] width 16 height 13
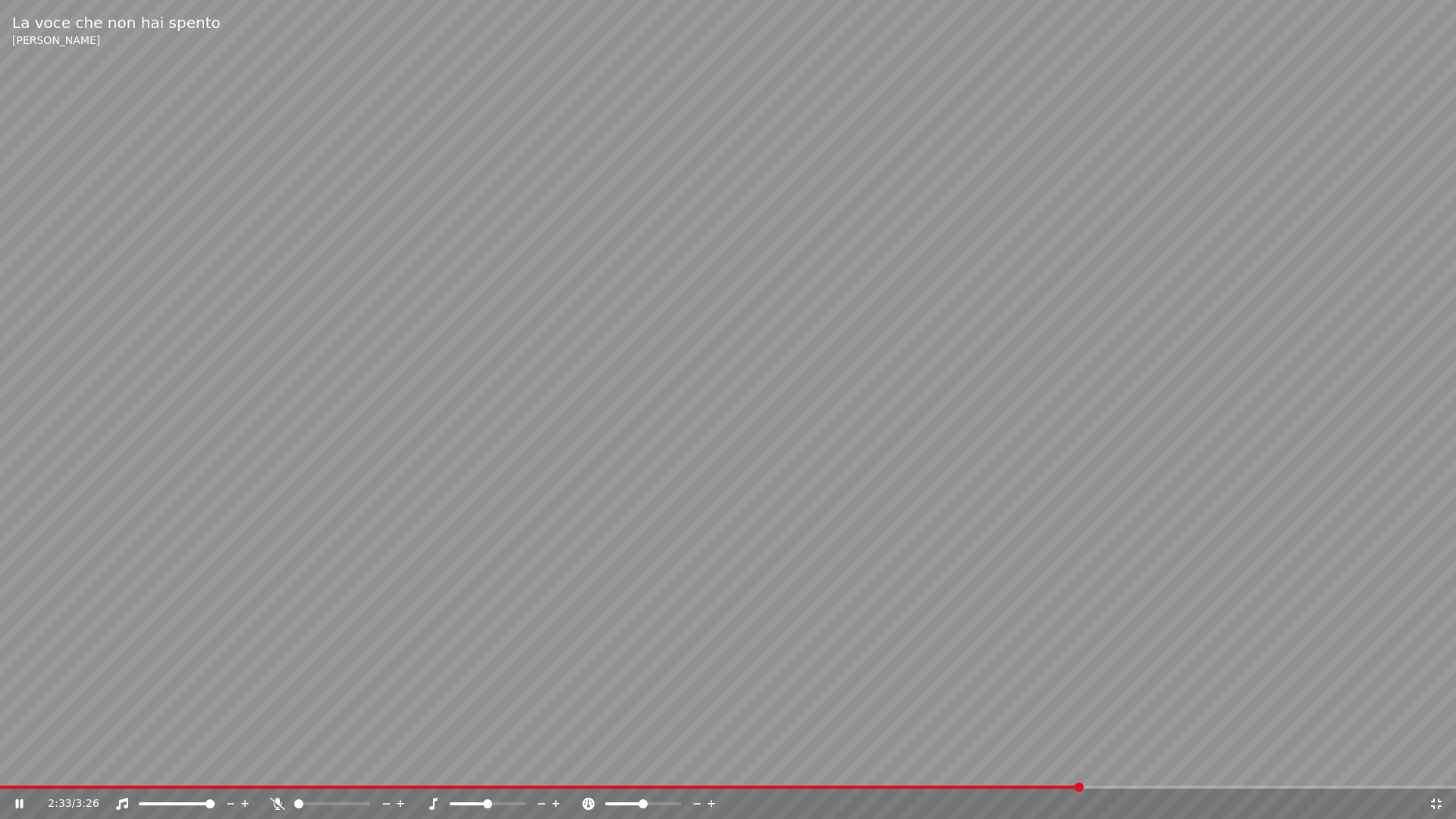
click at [1081, 764] on span at bounding box center [540, 787] width 1081 height 3
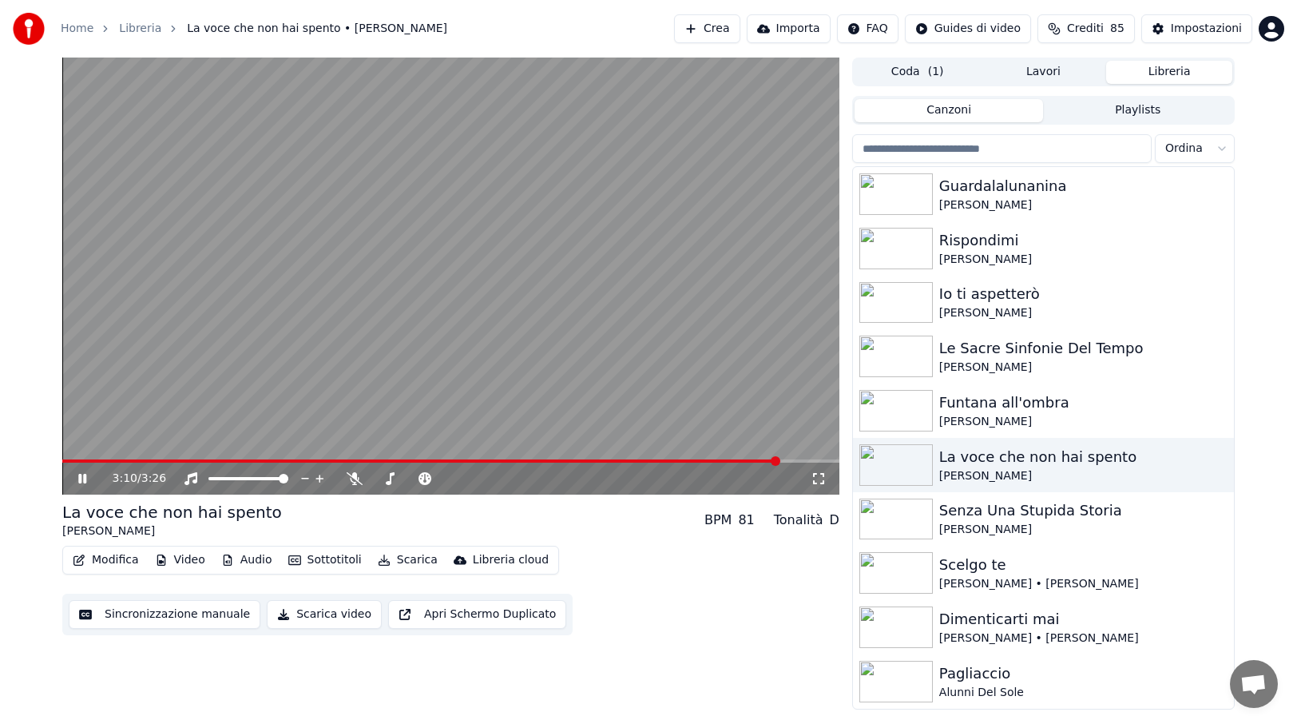
click at [81, 478] on icon at bounding box center [82, 479] width 8 height 10
click at [81, 478] on icon at bounding box center [82, 478] width 10 height 11
click at [81, 478] on icon at bounding box center [82, 479] width 8 height 10
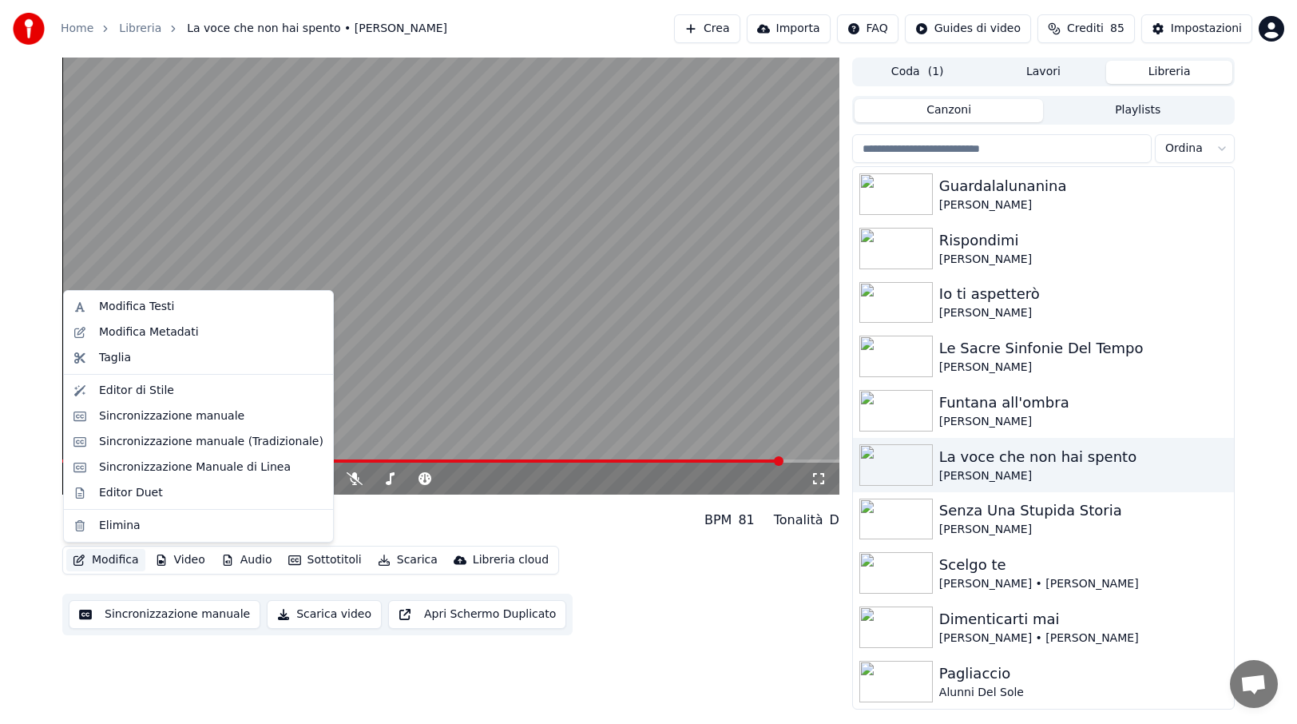
click at [101, 561] on button "Modifica" at bounding box center [105, 560] width 79 height 22
click at [200, 441] on div "Sincronizzazione manuale (Tradizionale)" at bounding box center [211, 442] width 224 height 16
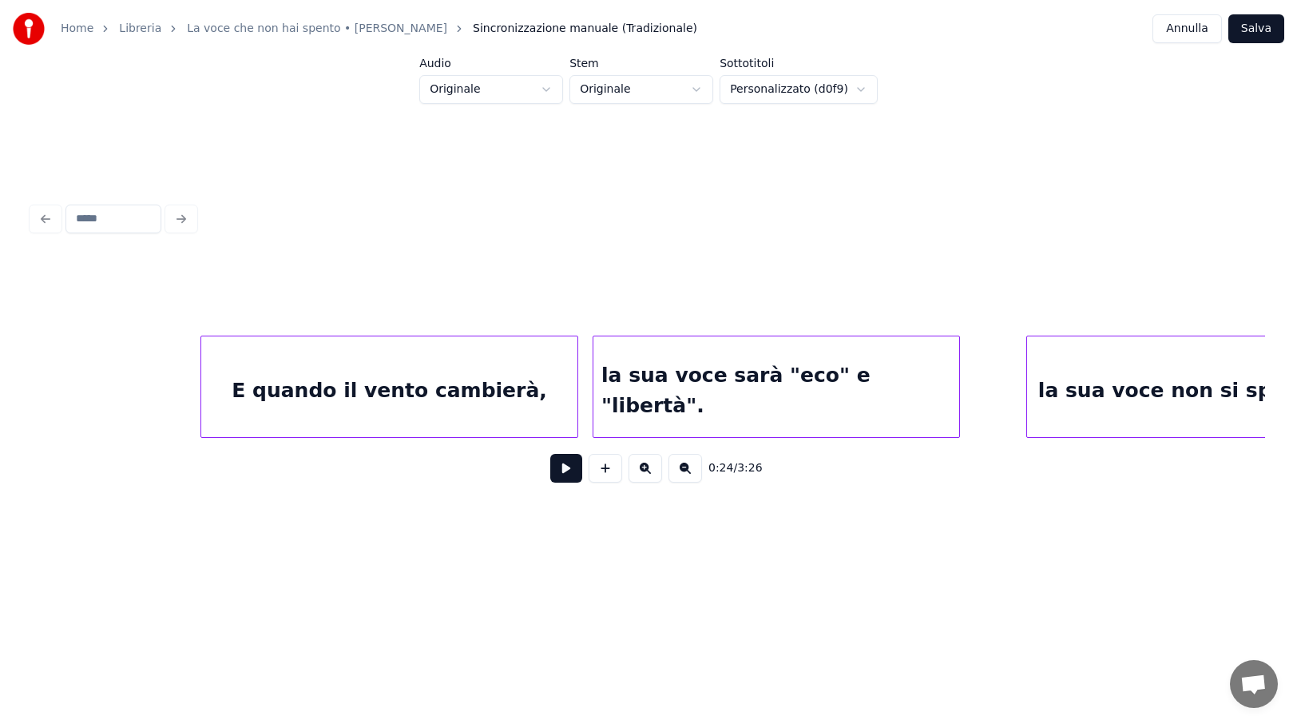
scroll to position [0, 20951]
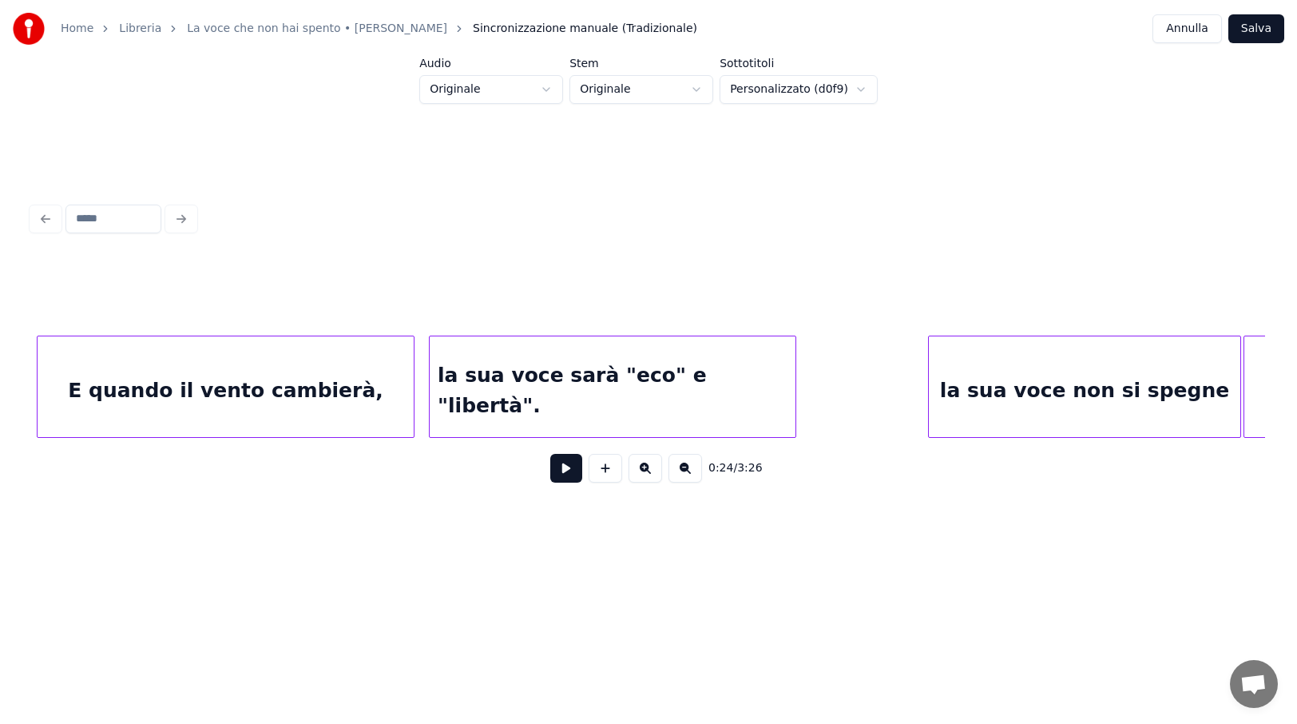
click at [1089, 377] on div "la sua voce non si spegne" at bounding box center [1085, 390] width 312 height 109
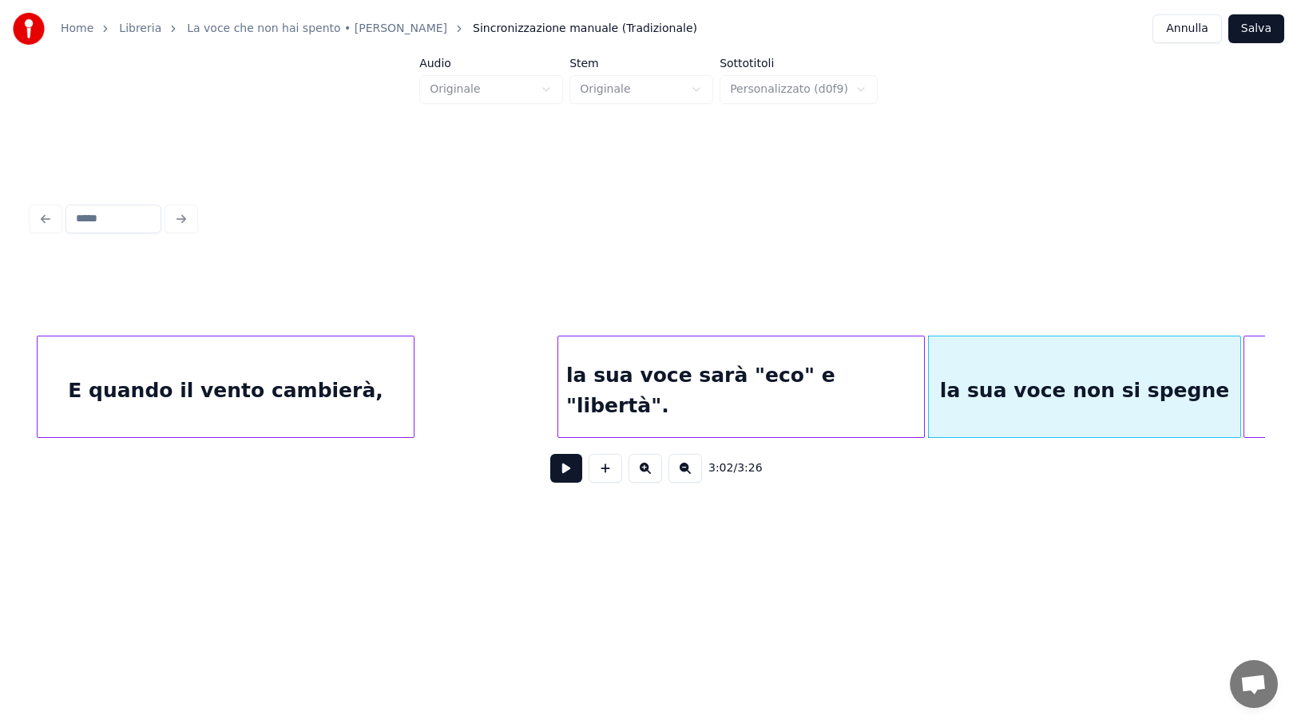
click at [777, 383] on div "la sua voce sarà "eco" e "libertà"." at bounding box center [741, 390] width 366 height 109
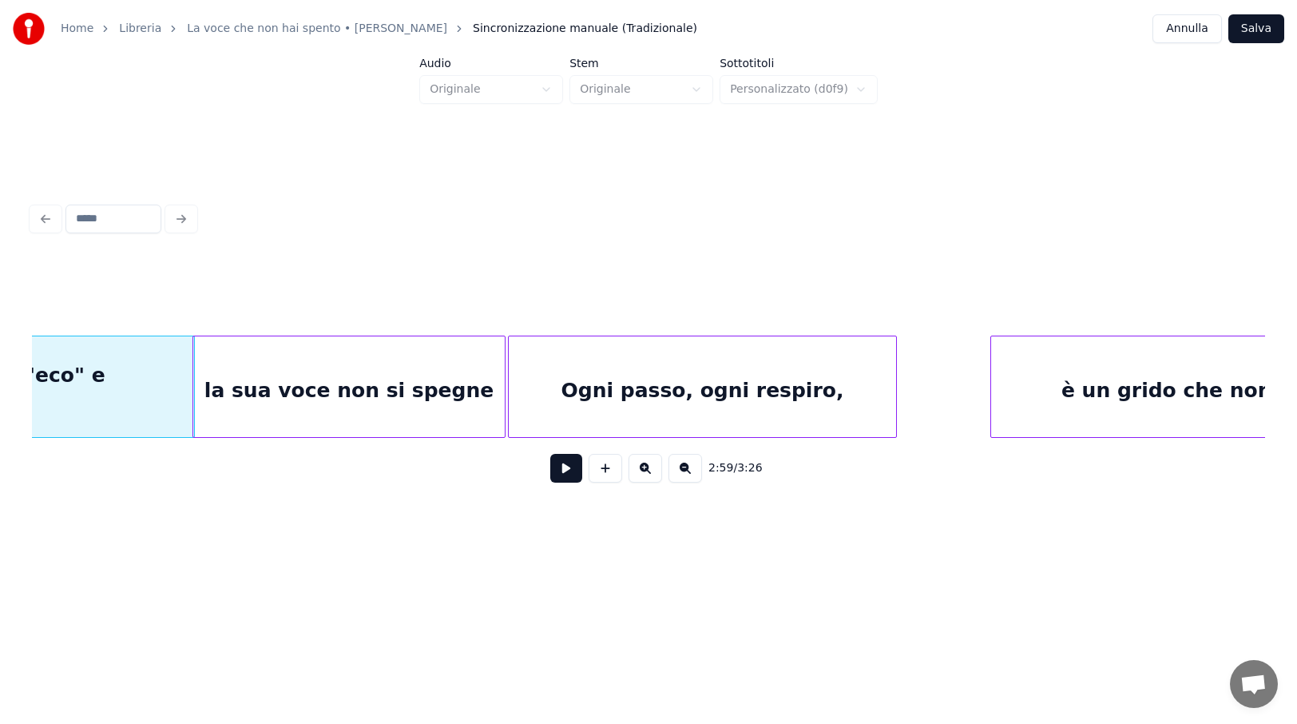
scroll to position [0, 21703]
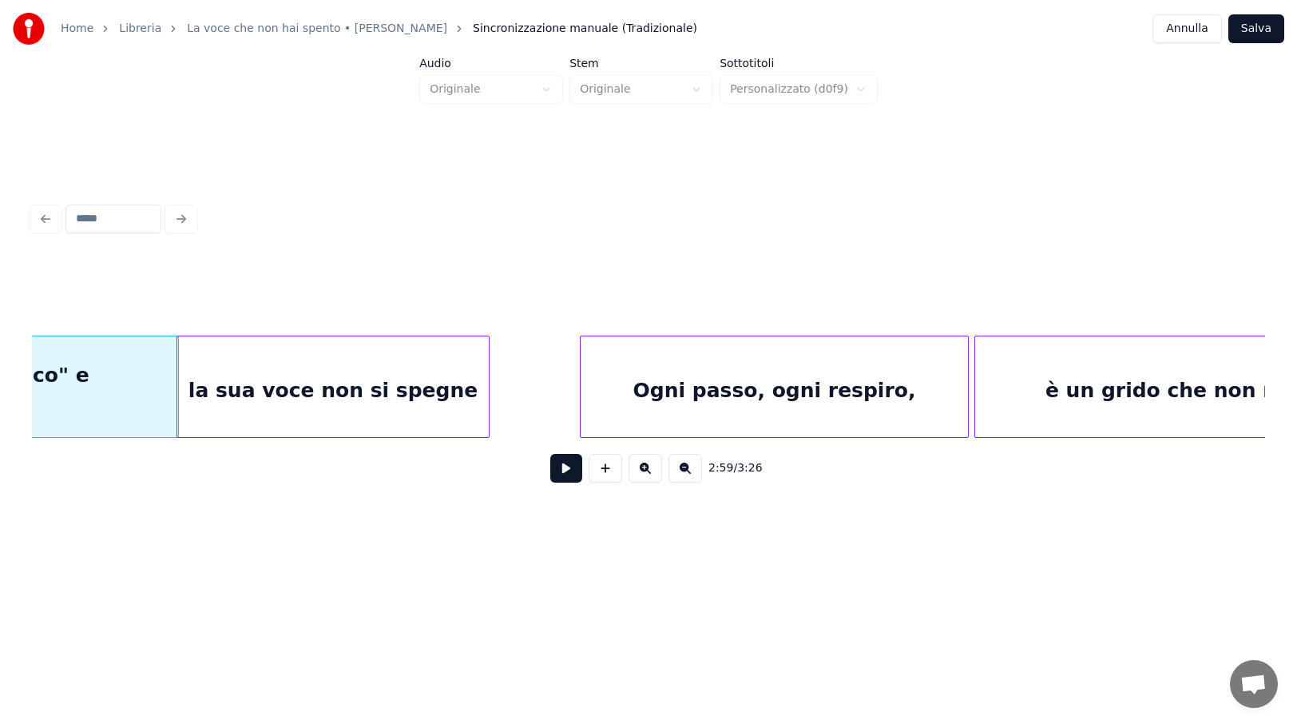
click at [807, 391] on div "Ogni passo, ogni respiro," at bounding box center [774, 390] width 387 height 109
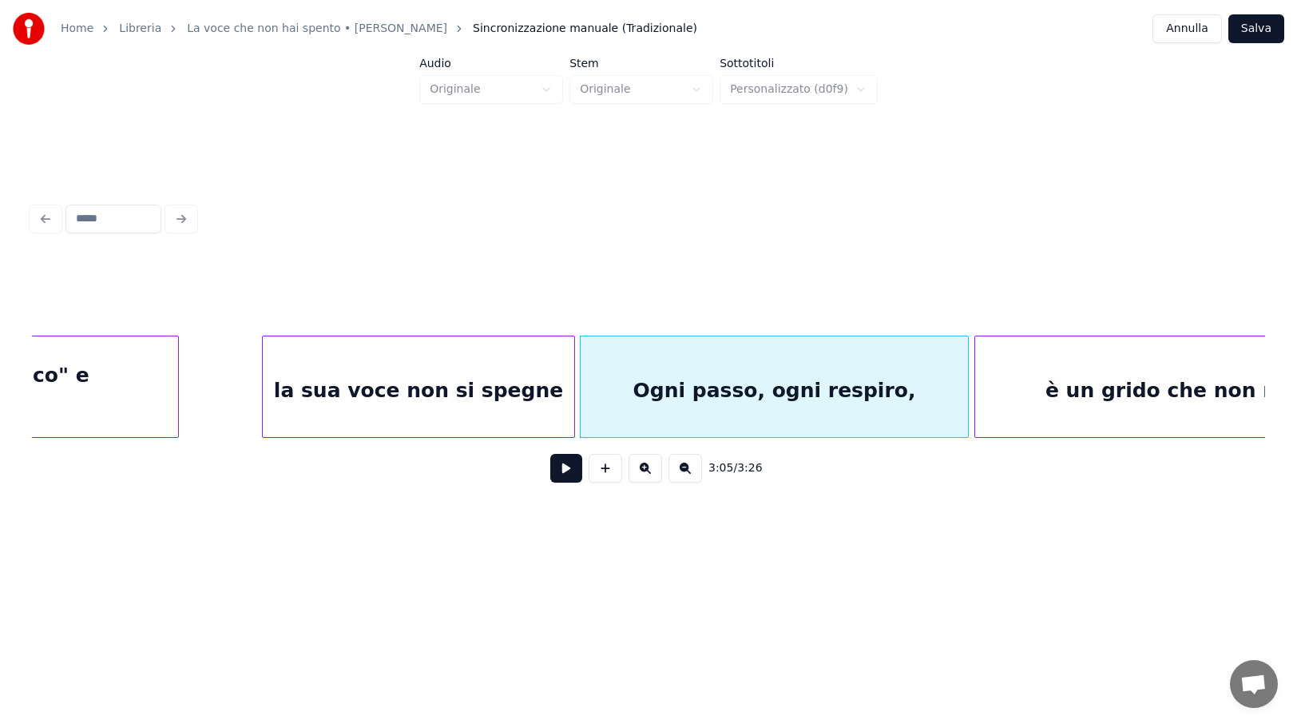
click at [402, 397] on div "la sua voce non si spegne" at bounding box center [419, 390] width 312 height 109
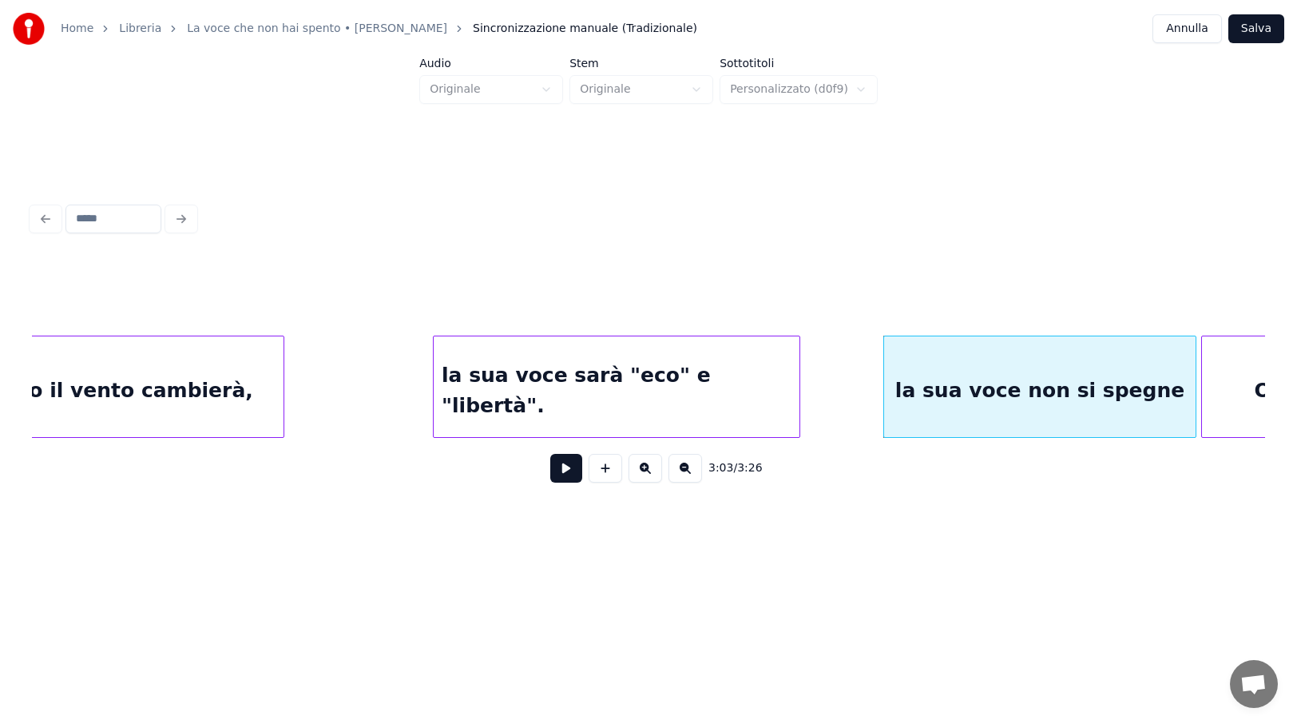
scroll to position [0, 21032]
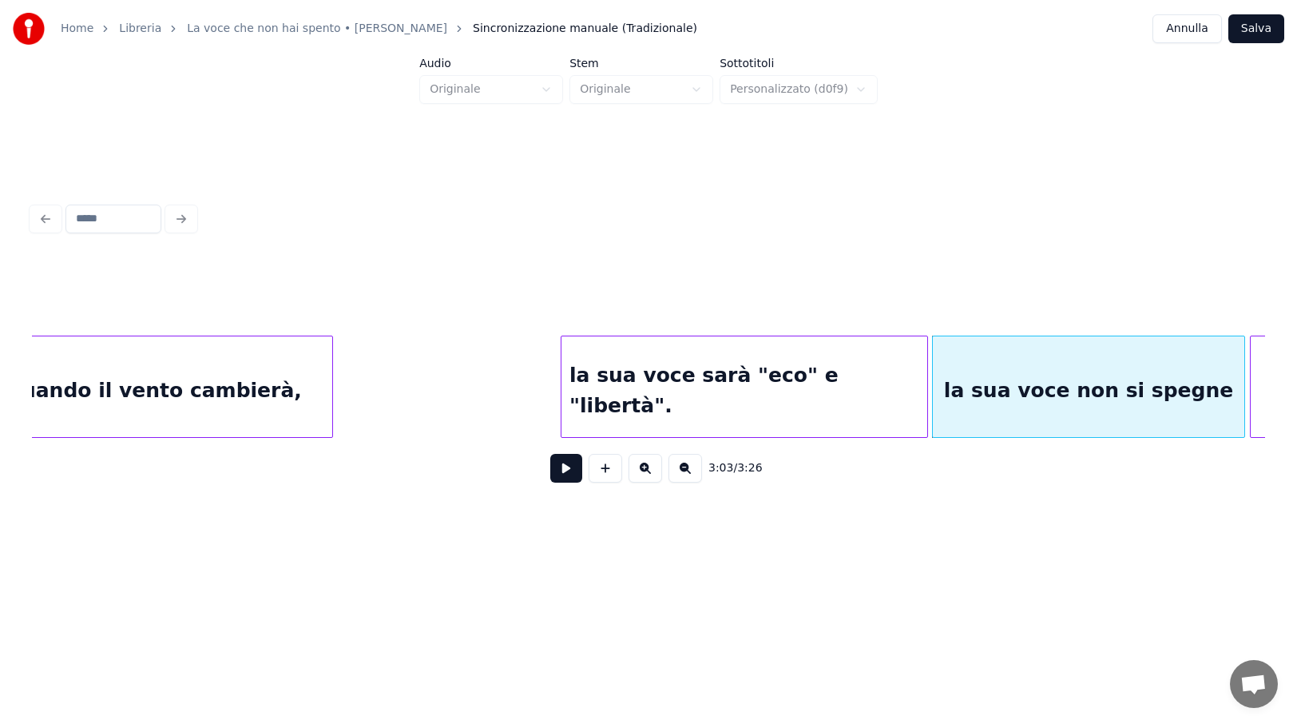
click at [750, 392] on div "la sua voce sarà "eco" e "libertà"." at bounding box center [745, 390] width 366 height 109
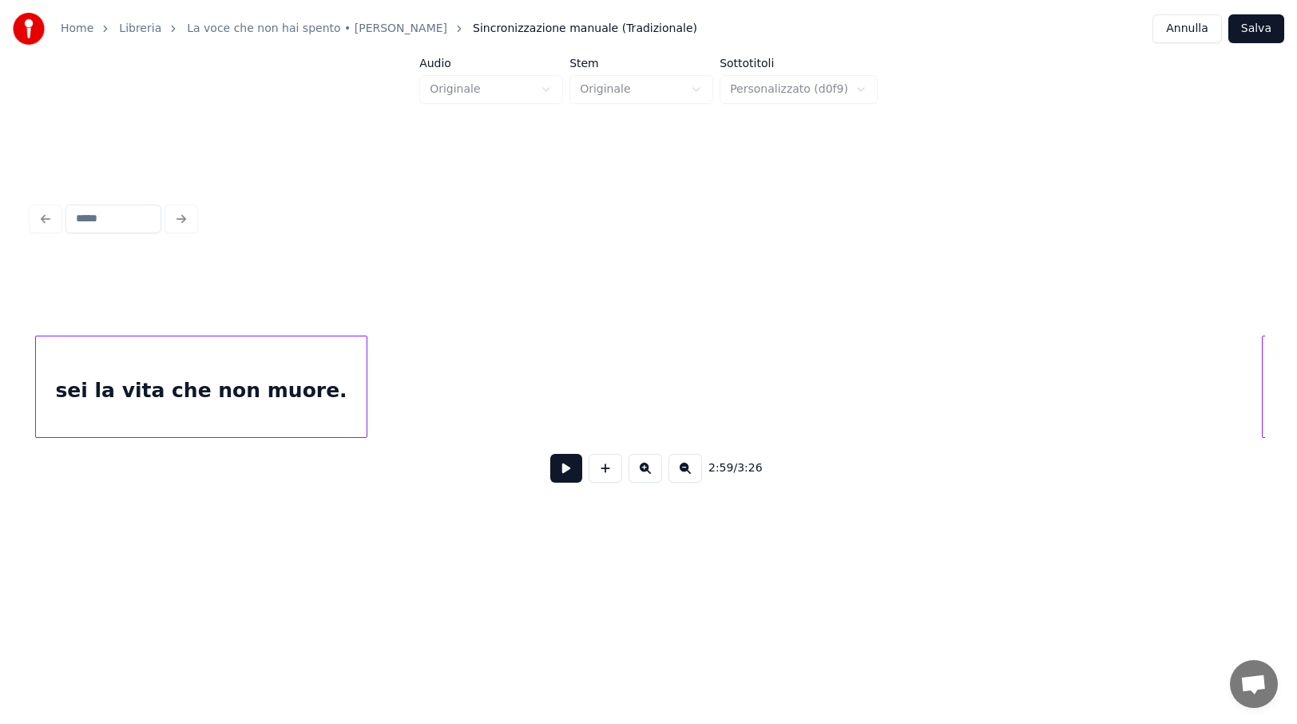
scroll to position [0, 19692]
click at [302, 397] on div "sei la vita che non muore." at bounding box center [234, 390] width 331 height 109
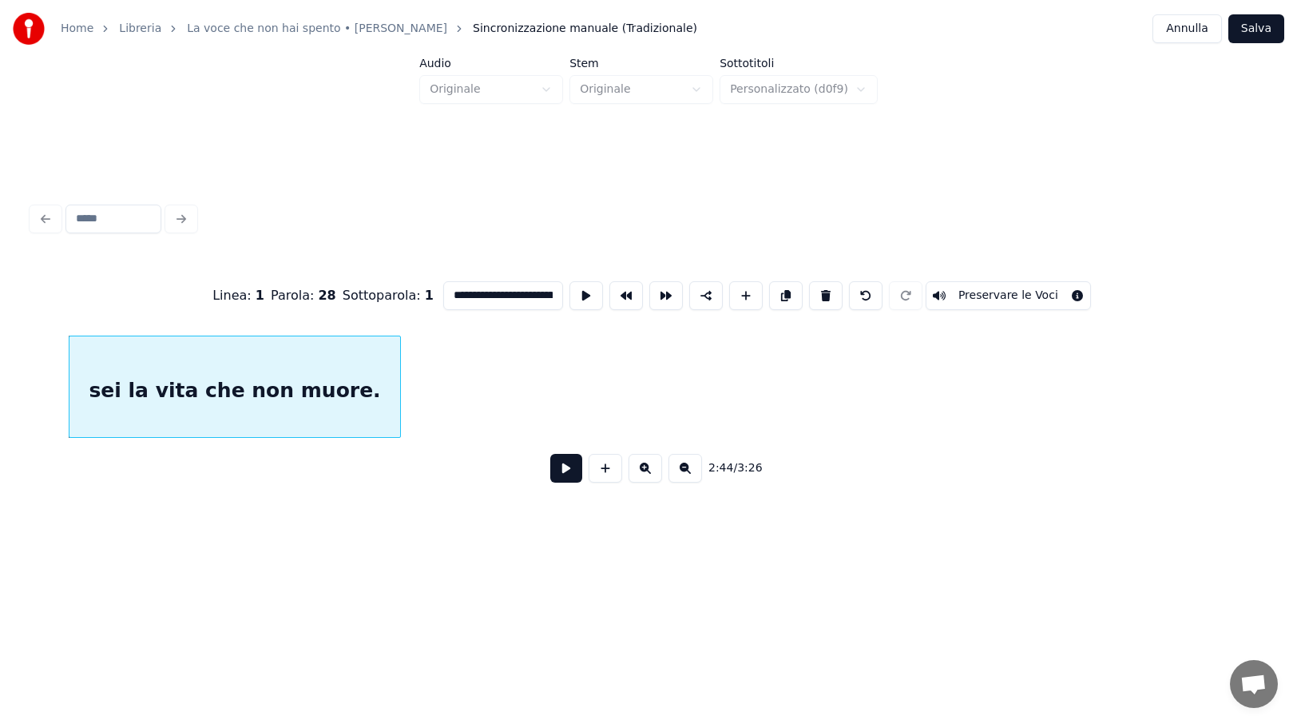
click at [569, 473] on button at bounding box center [566, 468] width 32 height 29
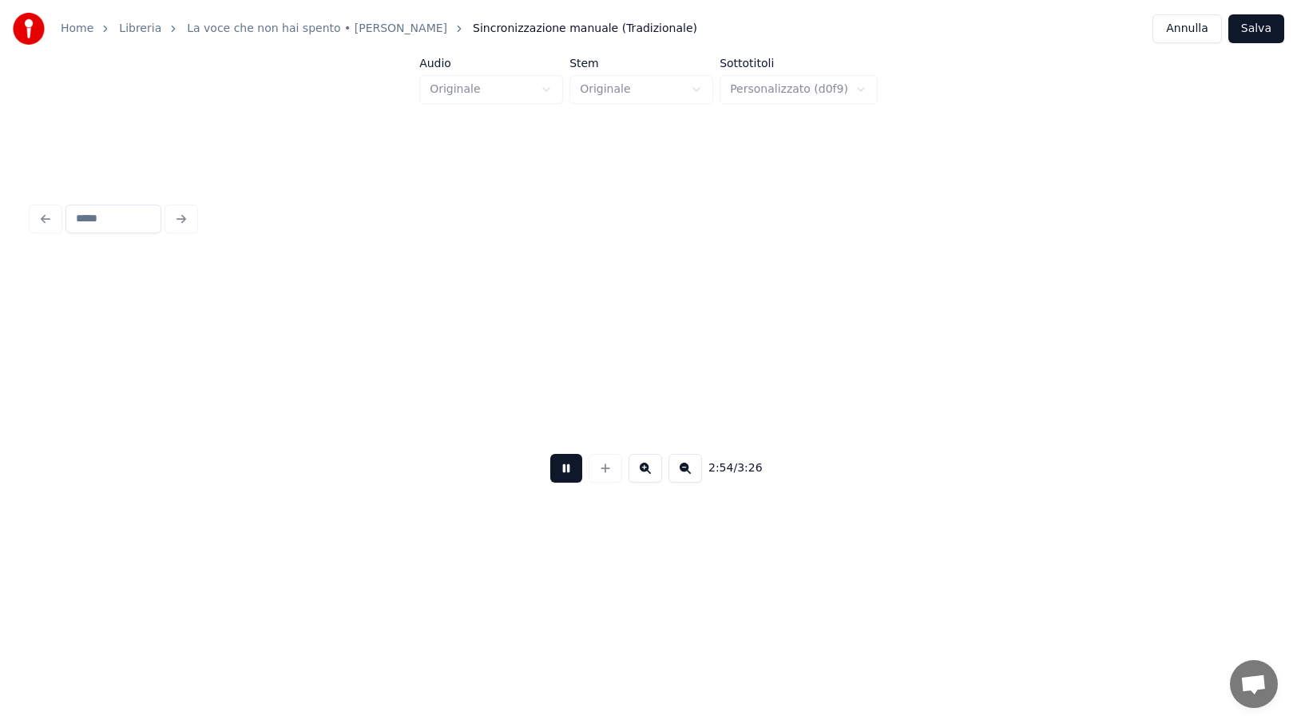
scroll to position [0, 20925]
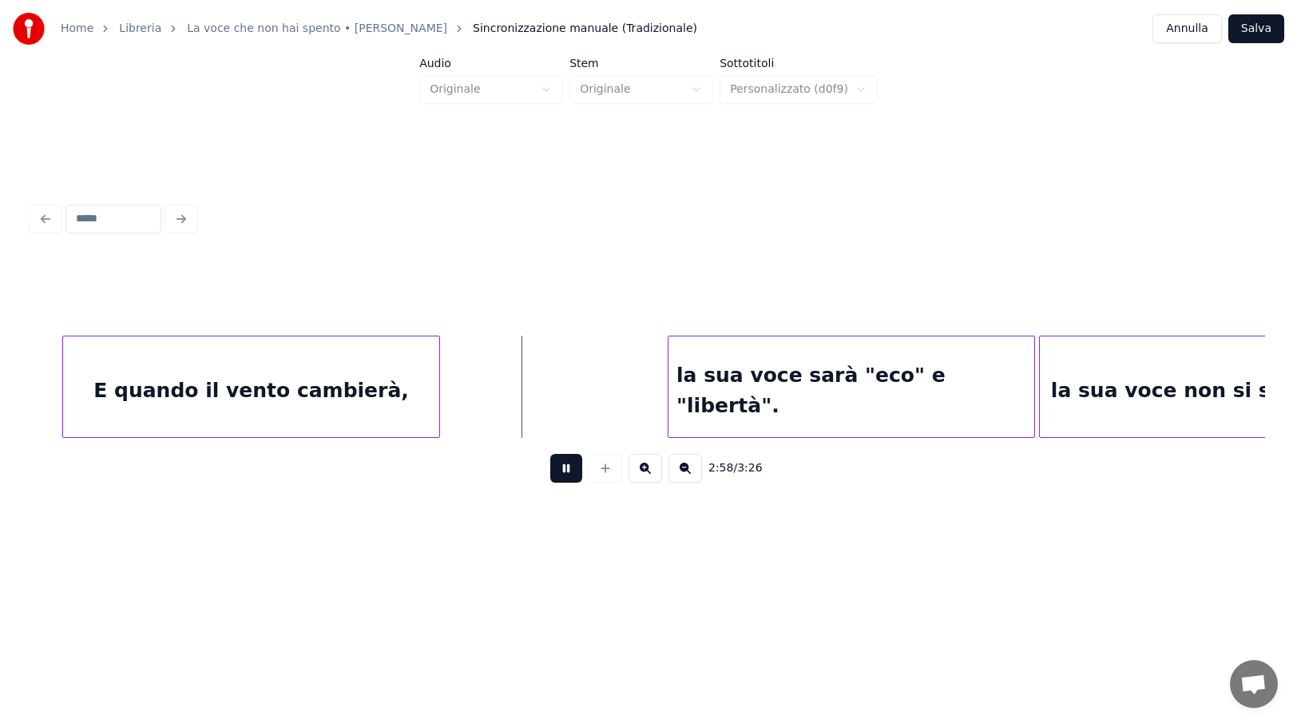
click at [565, 473] on button at bounding box center [566, 468] width 32 height 29
click at [526, 407] on div at bounding box center [524, 386] width 5 height 101
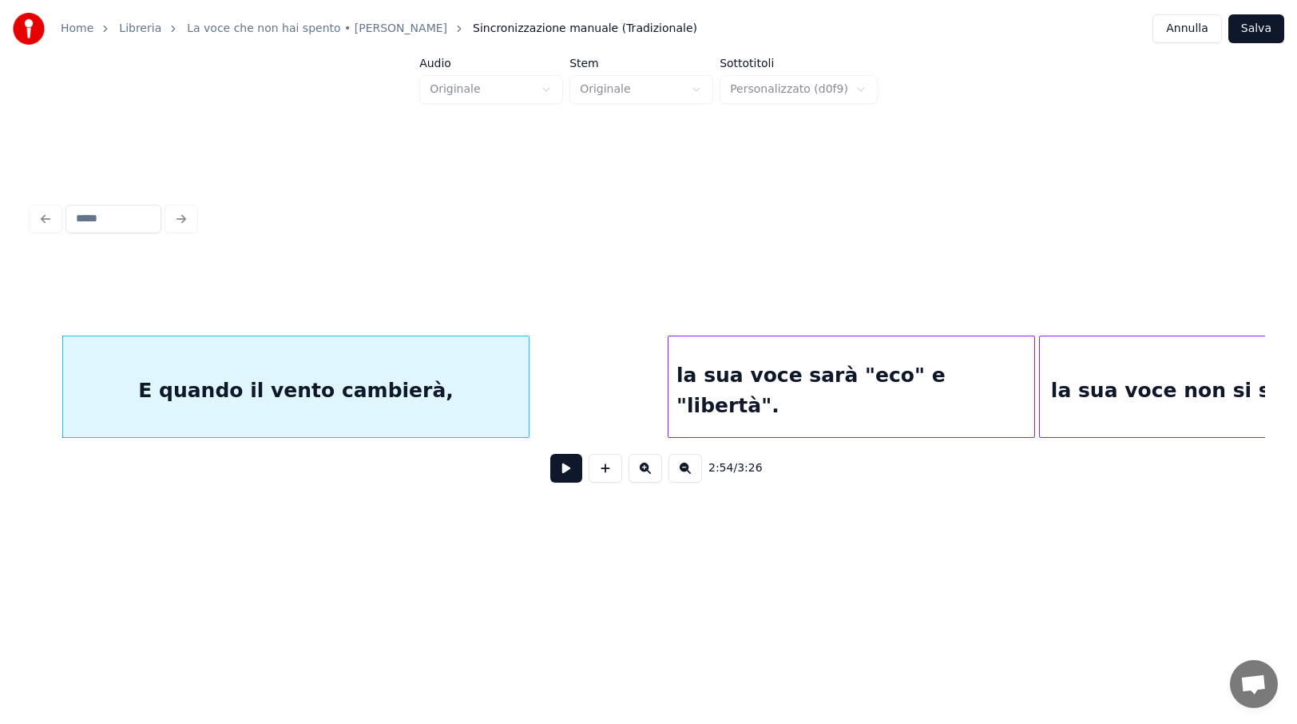
click at [426, 402] on div "E quando il vento cambierà," at bounding box center [296, 390] width 466 height 109
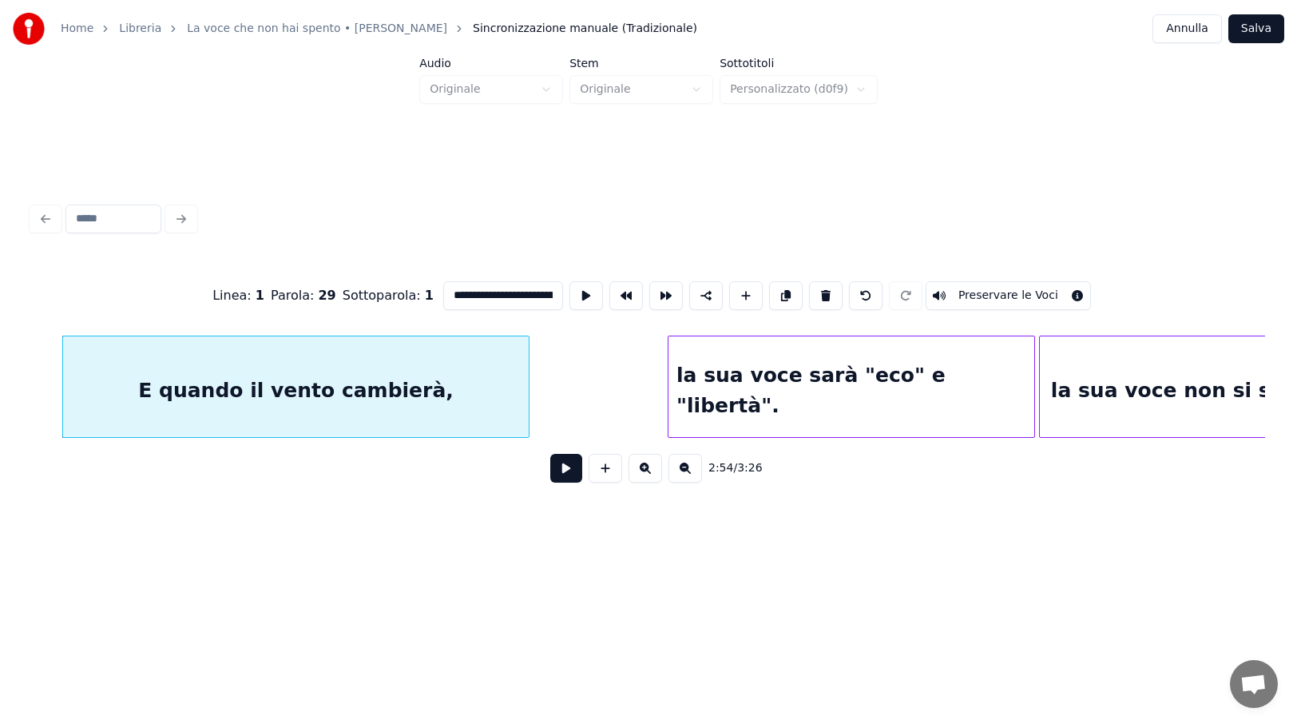
click at [568, 472] on button at bounding box center [566, 468] width 32 height 29
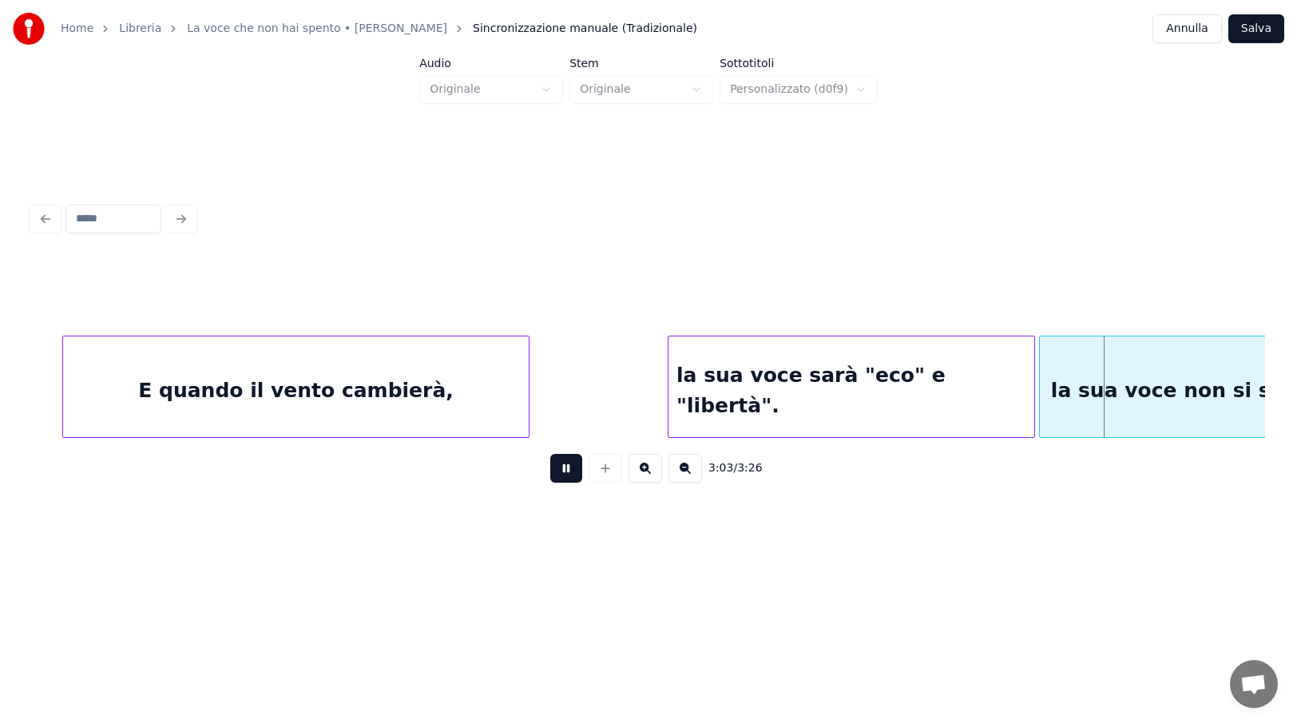
click at [566, 474] on button at bounding box center [566, 468] width 32 height 29
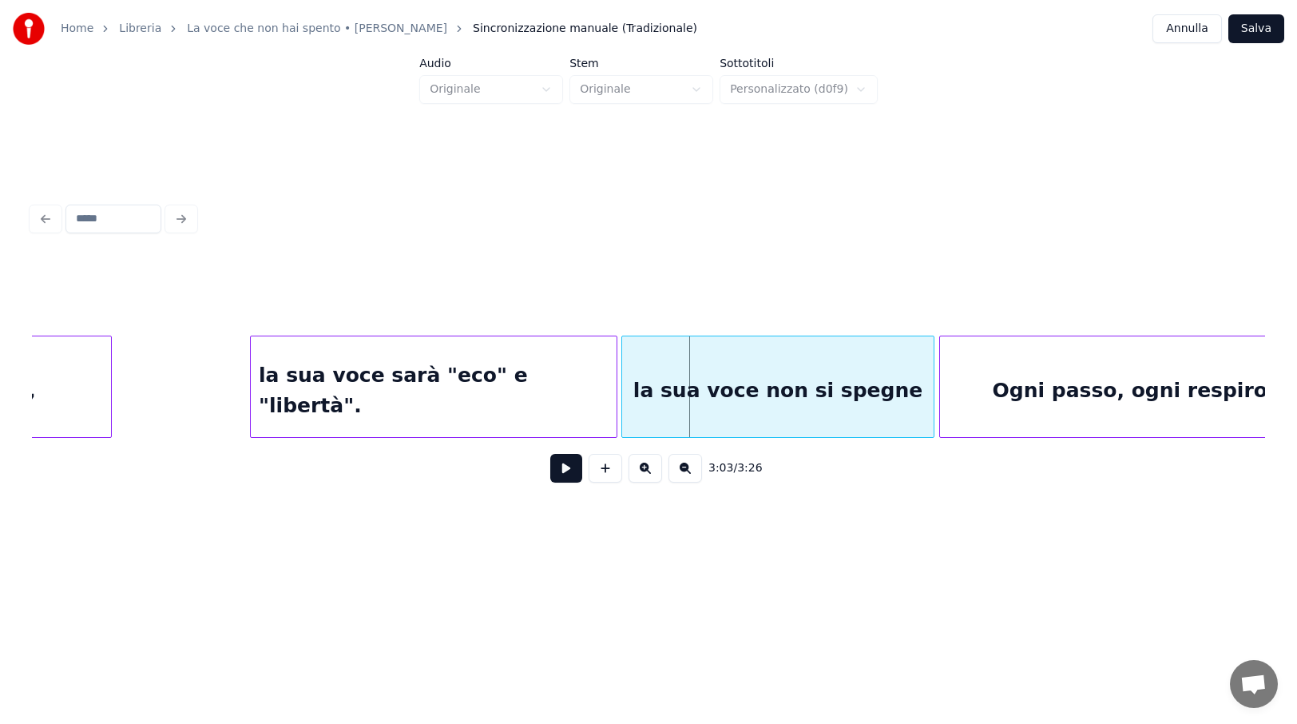
scroll to position [0, 21360]
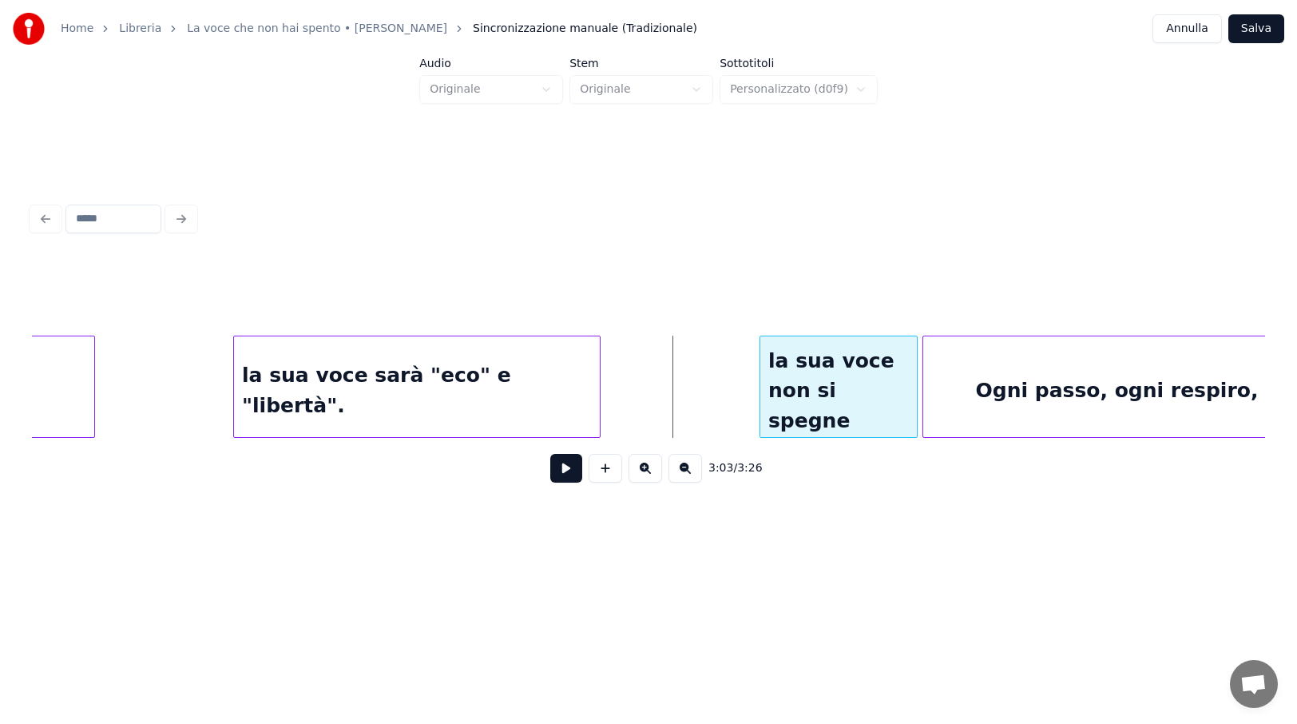
click at [762, 390] on div at bounding box center [762, 386] width 5 height 101
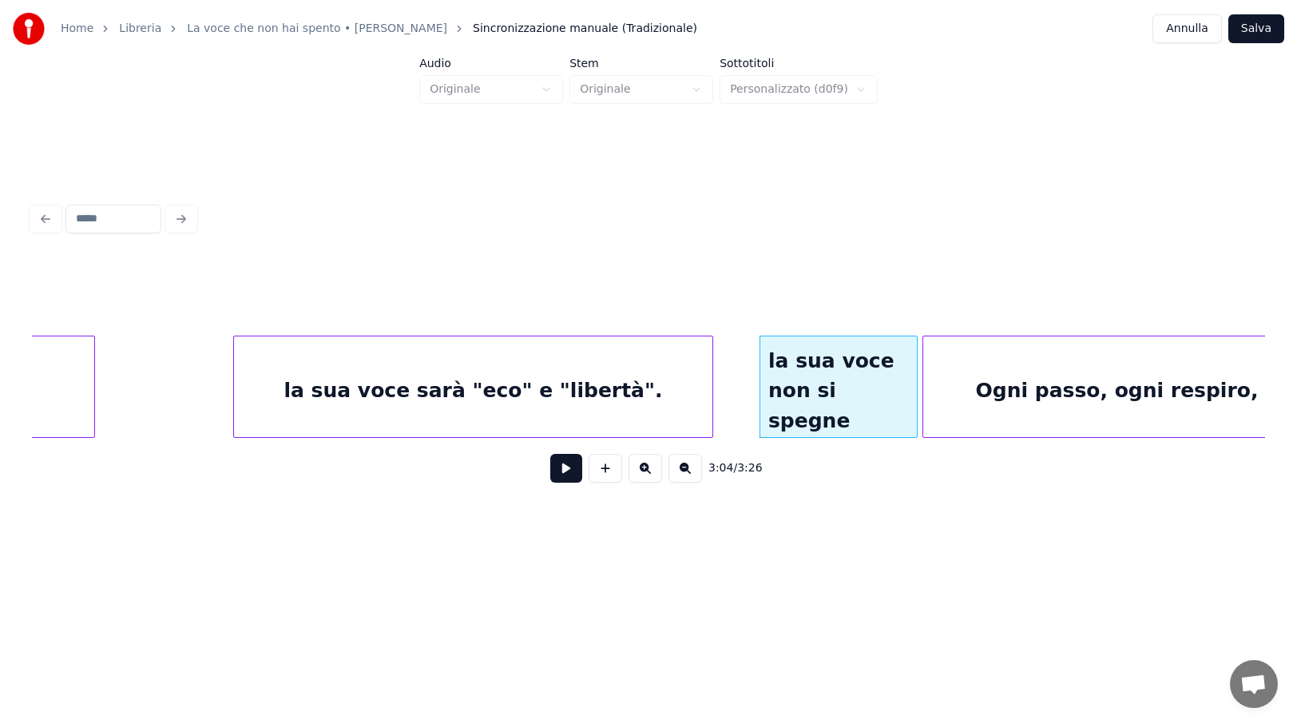
click at [709, 382] on div at bounding box center [710, 386] width 5 height 101
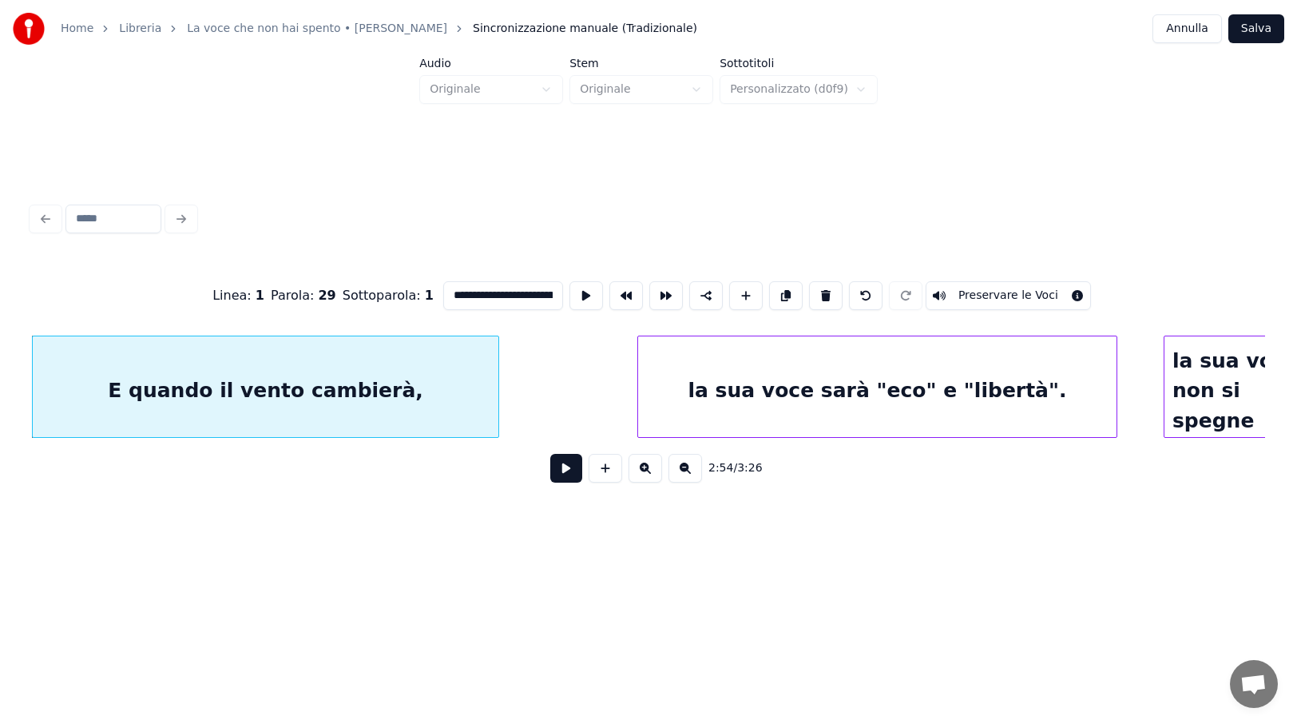
click at [567, 473] on button at bounding box center [566, 468] width 32 height 29
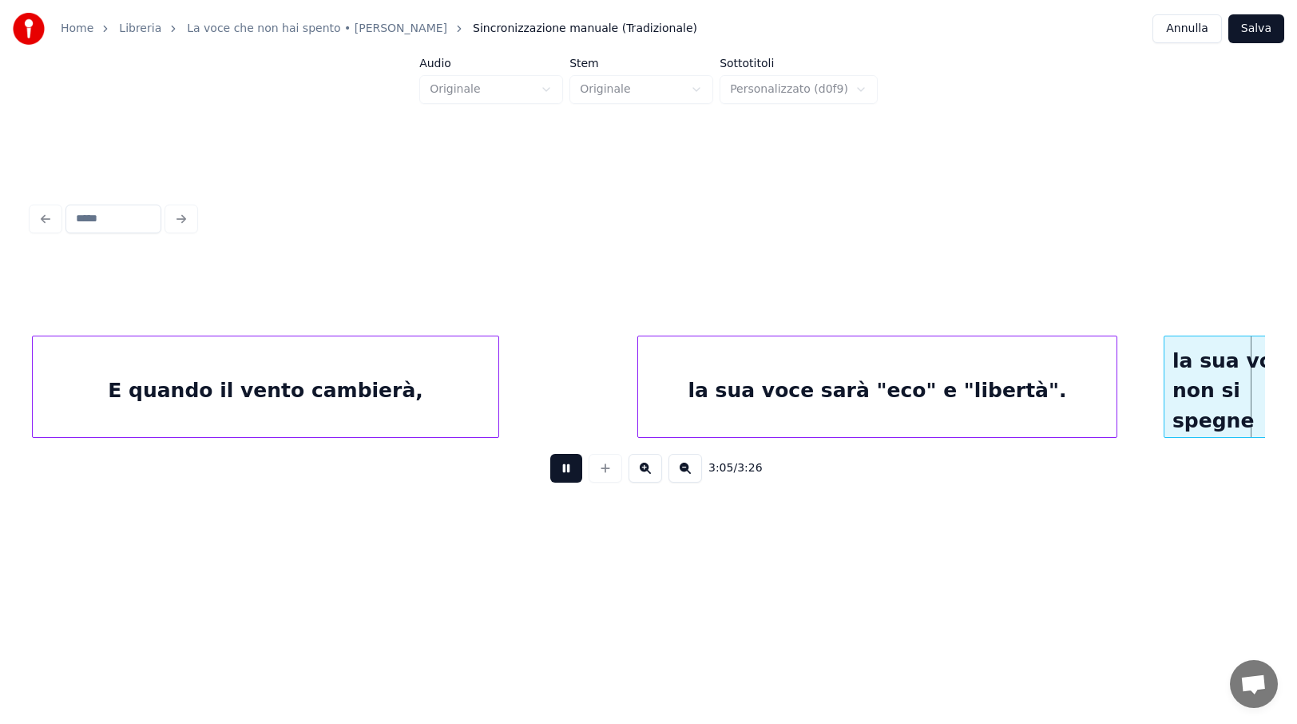
scroll to position [0, 22190]
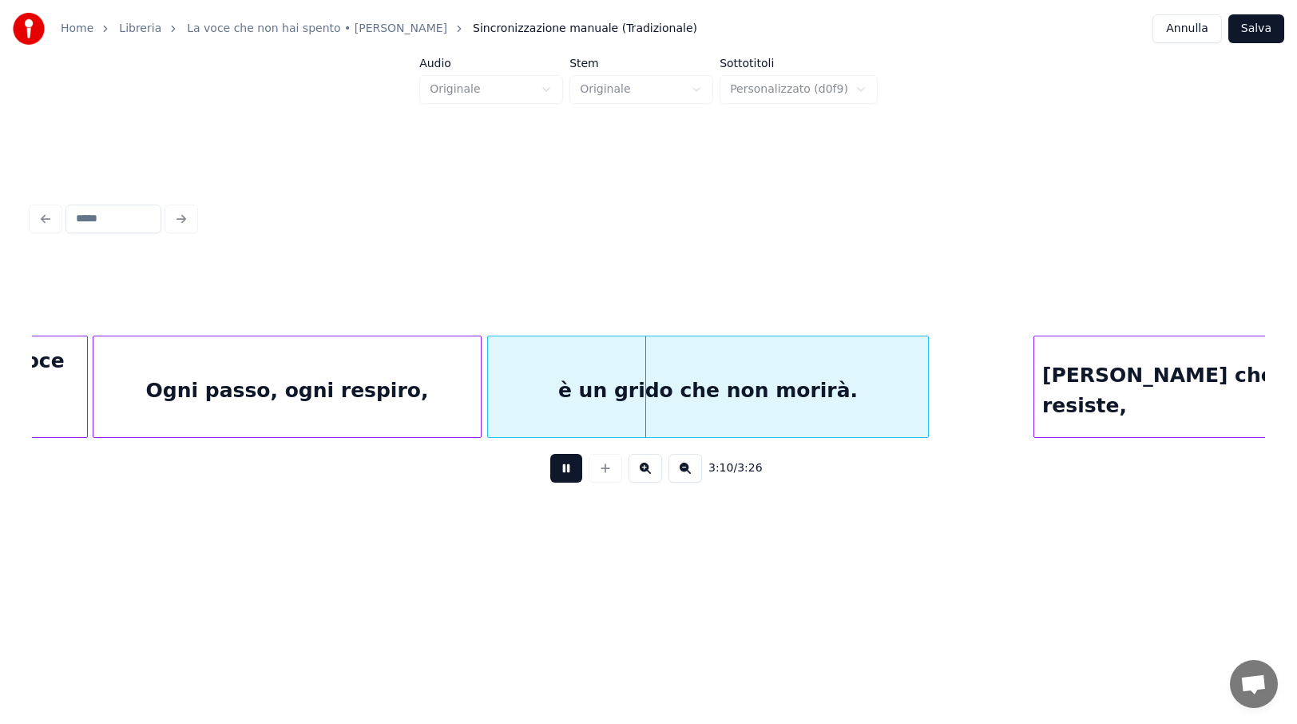
click at [562, 467] on button at bounding box center [566, 468] width 32 height 29
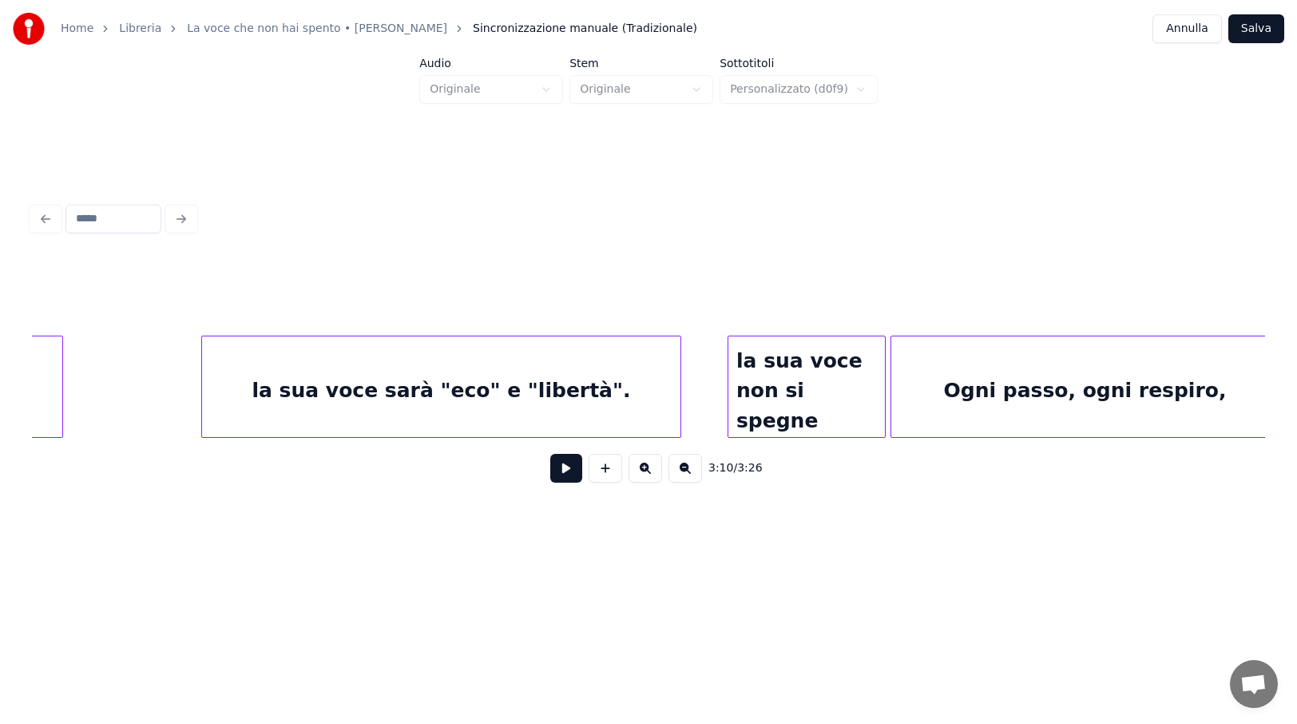
scroll to position [0, 21409]
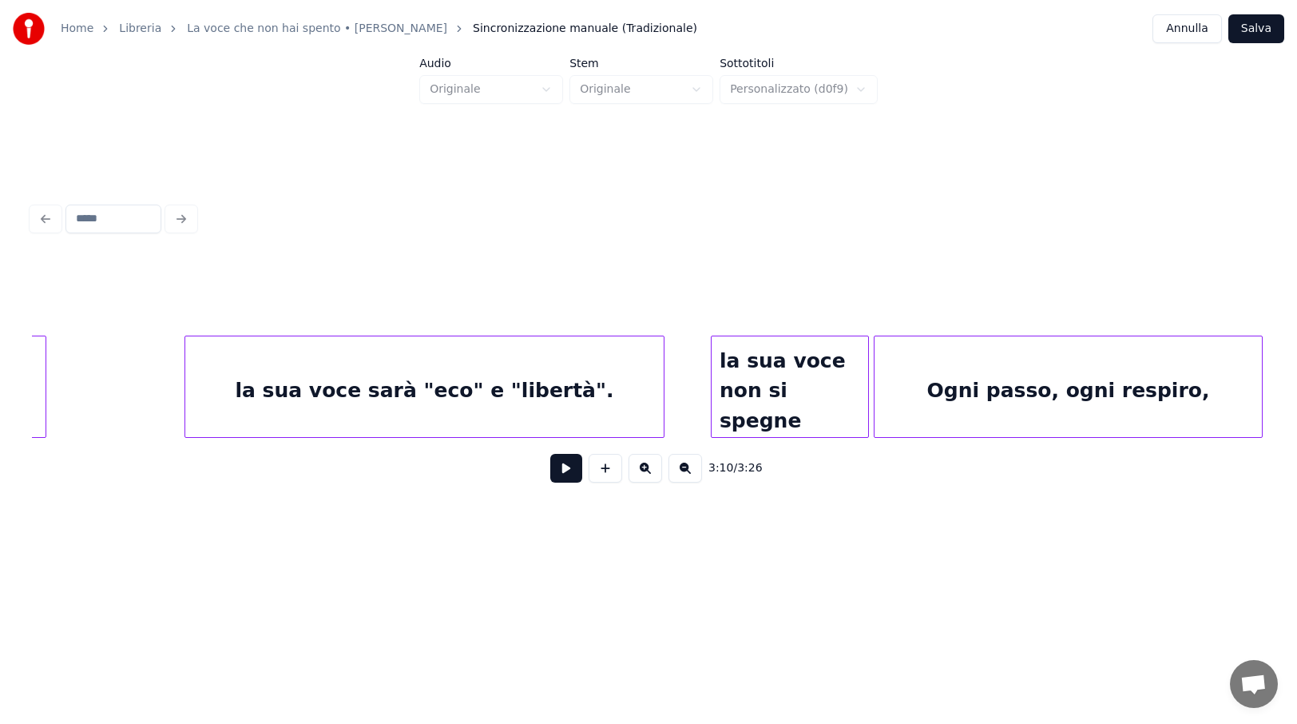
click at [832, 393] on div "la sua voce non si spegne" at bounding box center [790, 390] width 157 height 109
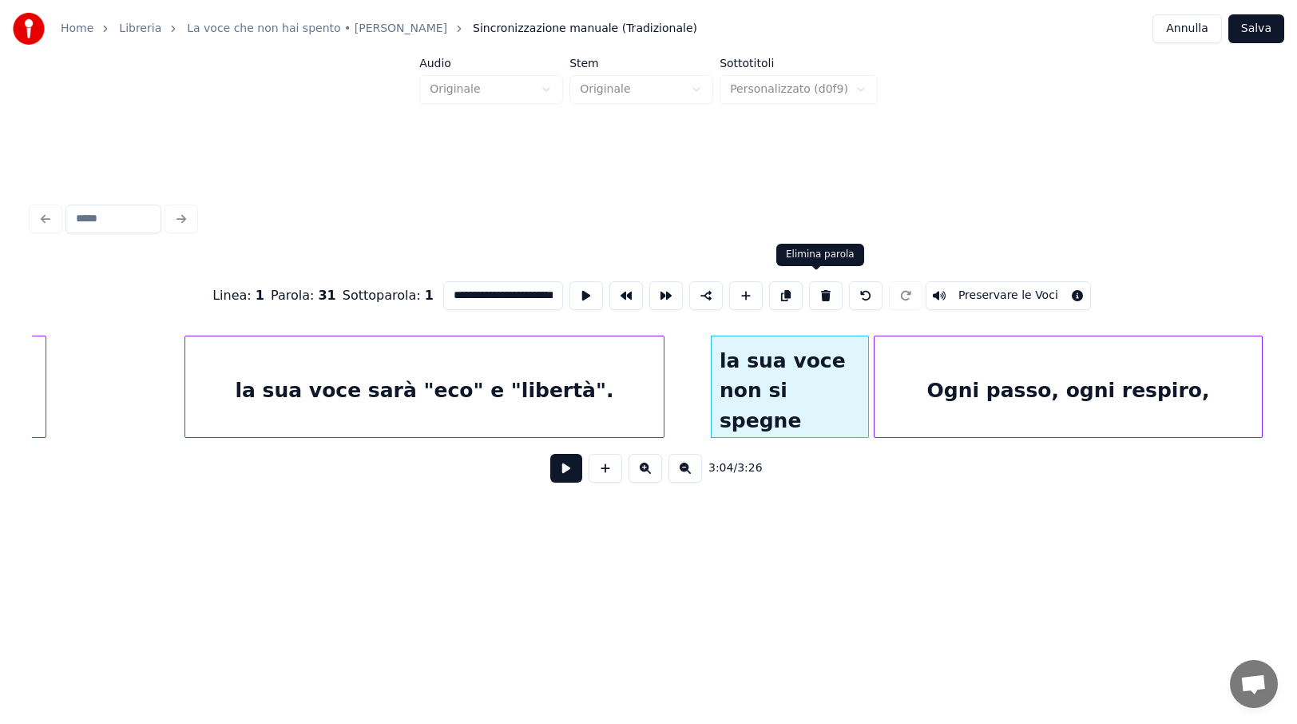
click at [820, 293] on button at bounding box center [826, 295] width 34 height 29
type input "**********"
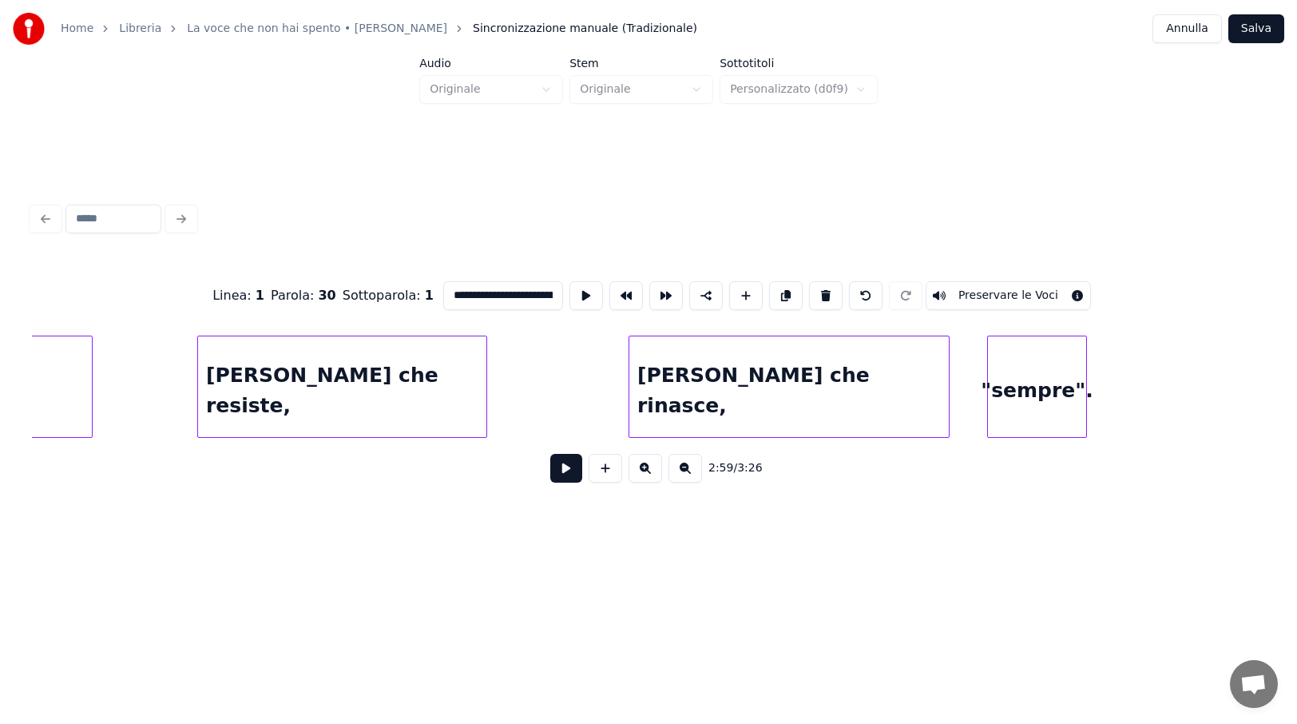
scroll to position [0, 23108]
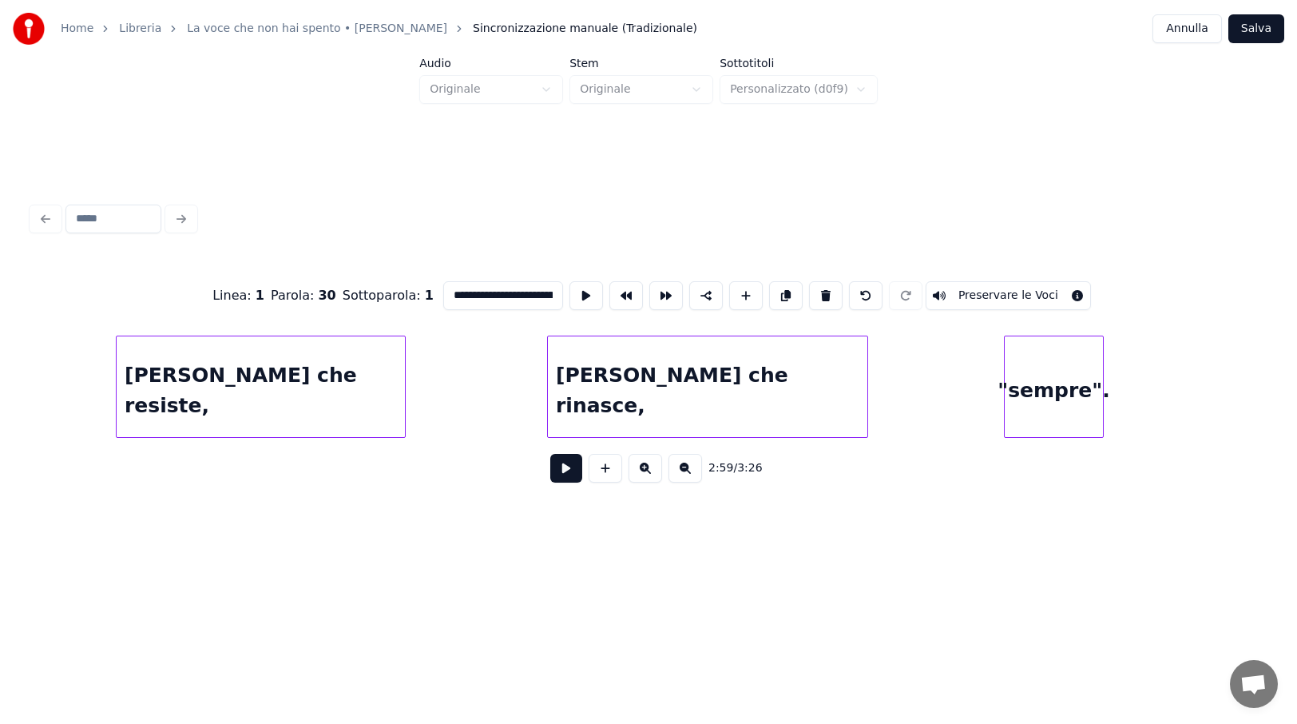
click at [1079, 378] on div ""sempre"." at bounding box center [1054, 390] width 98 height 109
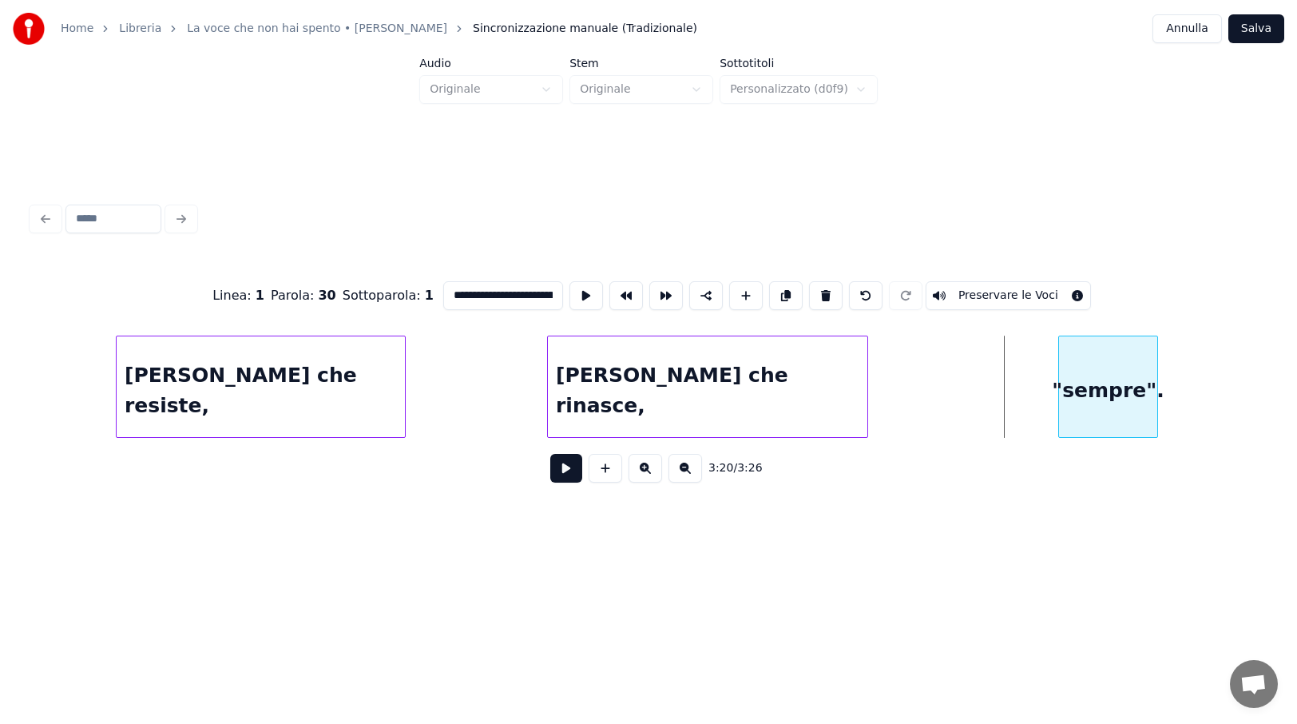
click at [1096, 364] on div ""sempre"." at bounding box center [1108, 390] width 98 height 109
click at [876, 395] on div at bounding box center [877, 386] width 5 height 101
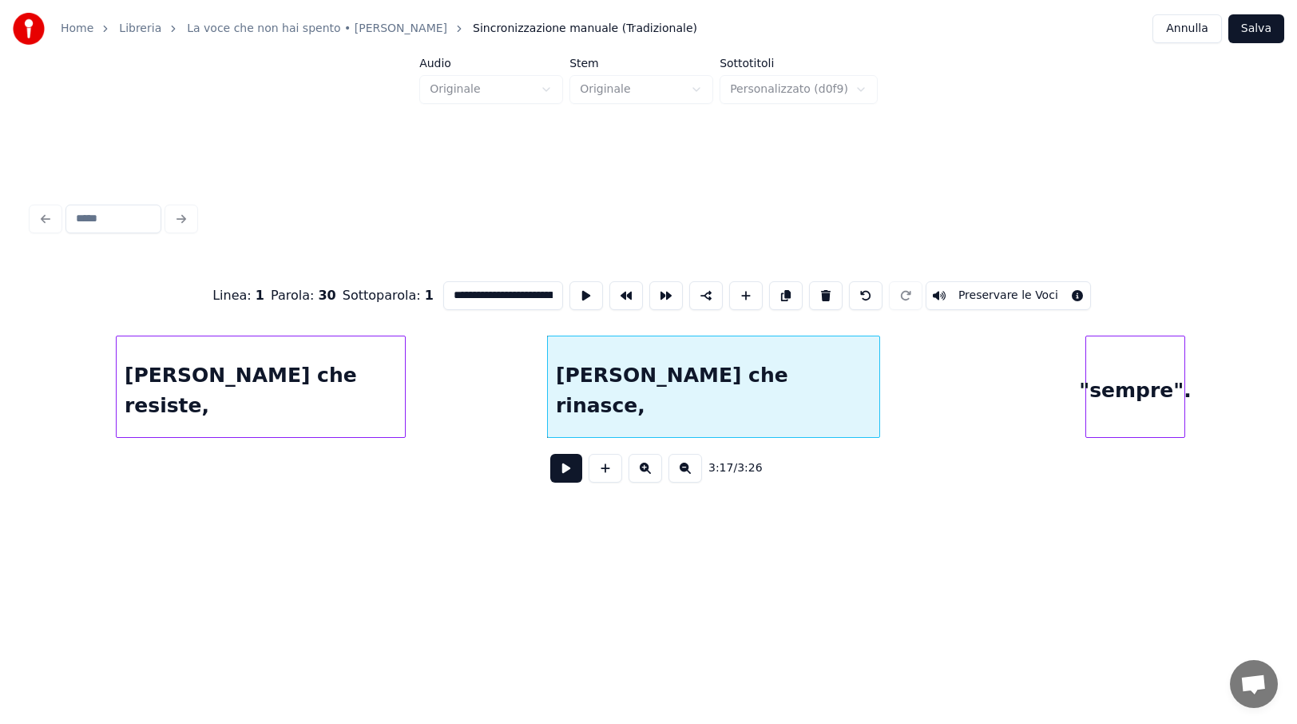
click at [1133, 378] on div ""sempre"." at bounding box center [1135, 390] width 98 height 109
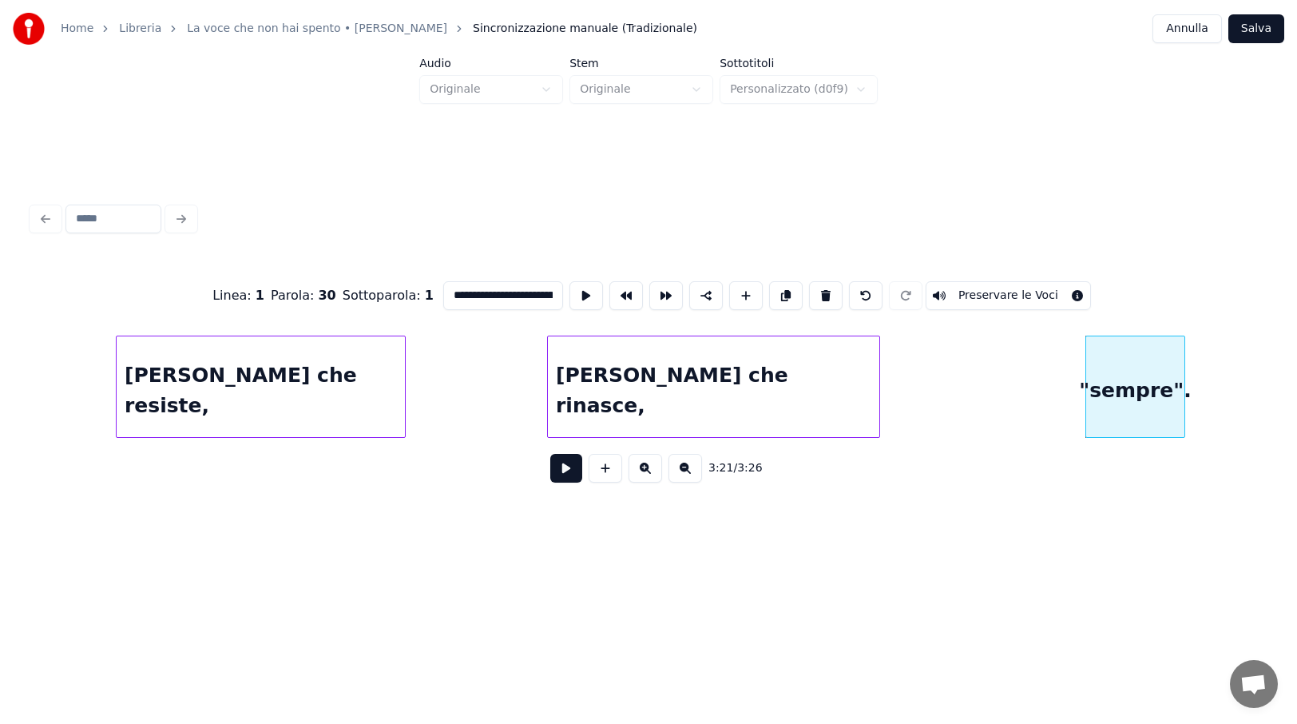
click at [1258, 27] on button "Salva" at bounding box center [1257, 28] width 56 height 29
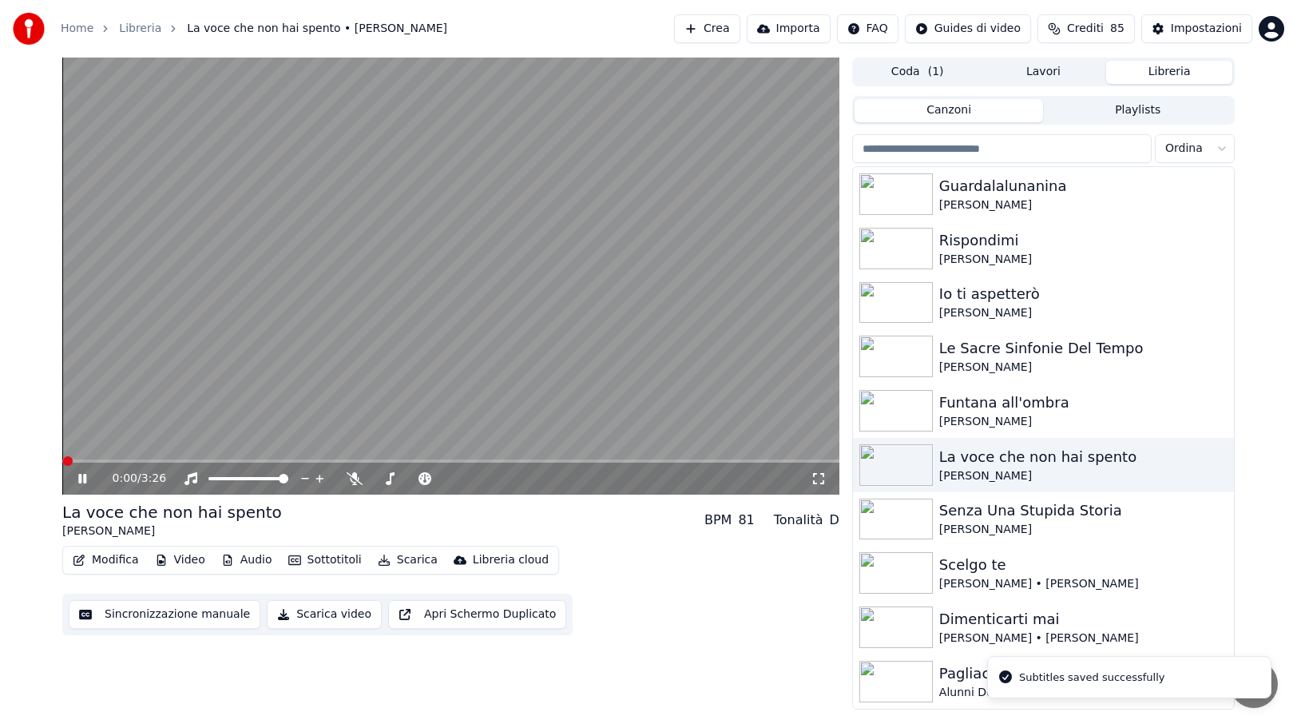
click at [817, 475] on icon at bounding box center [819, 478] width 16 height 13
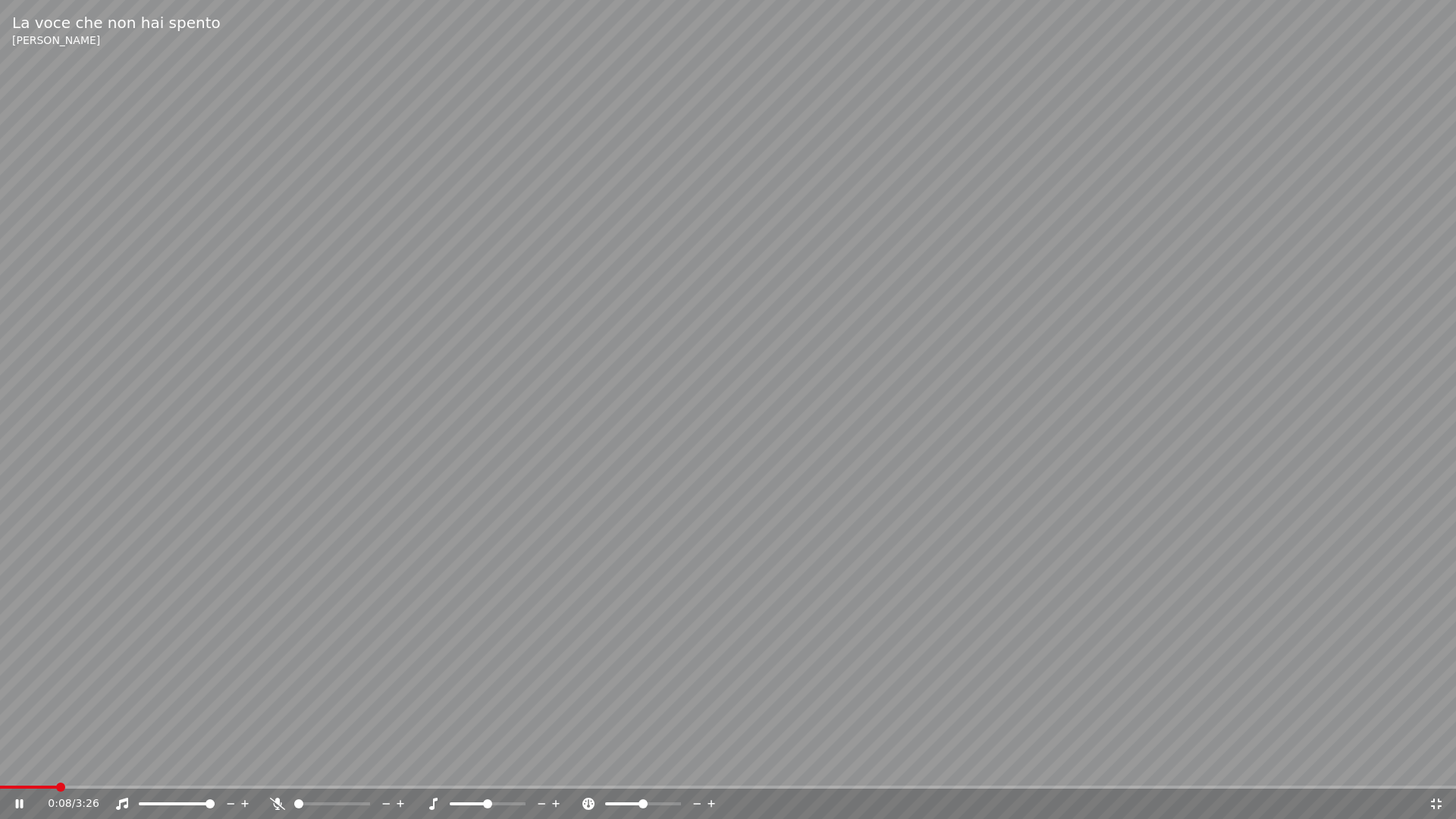
click at [21, 764] on icon at bounding box center [20, 804] width 8 height 9
drag, startPoint x: 13, startPoint y: 803, endPoint x: 13, endPoint y: 792, distance: 11.0
click at [14, 764] on icon at bounding box center [30, 803] width 36 height 12
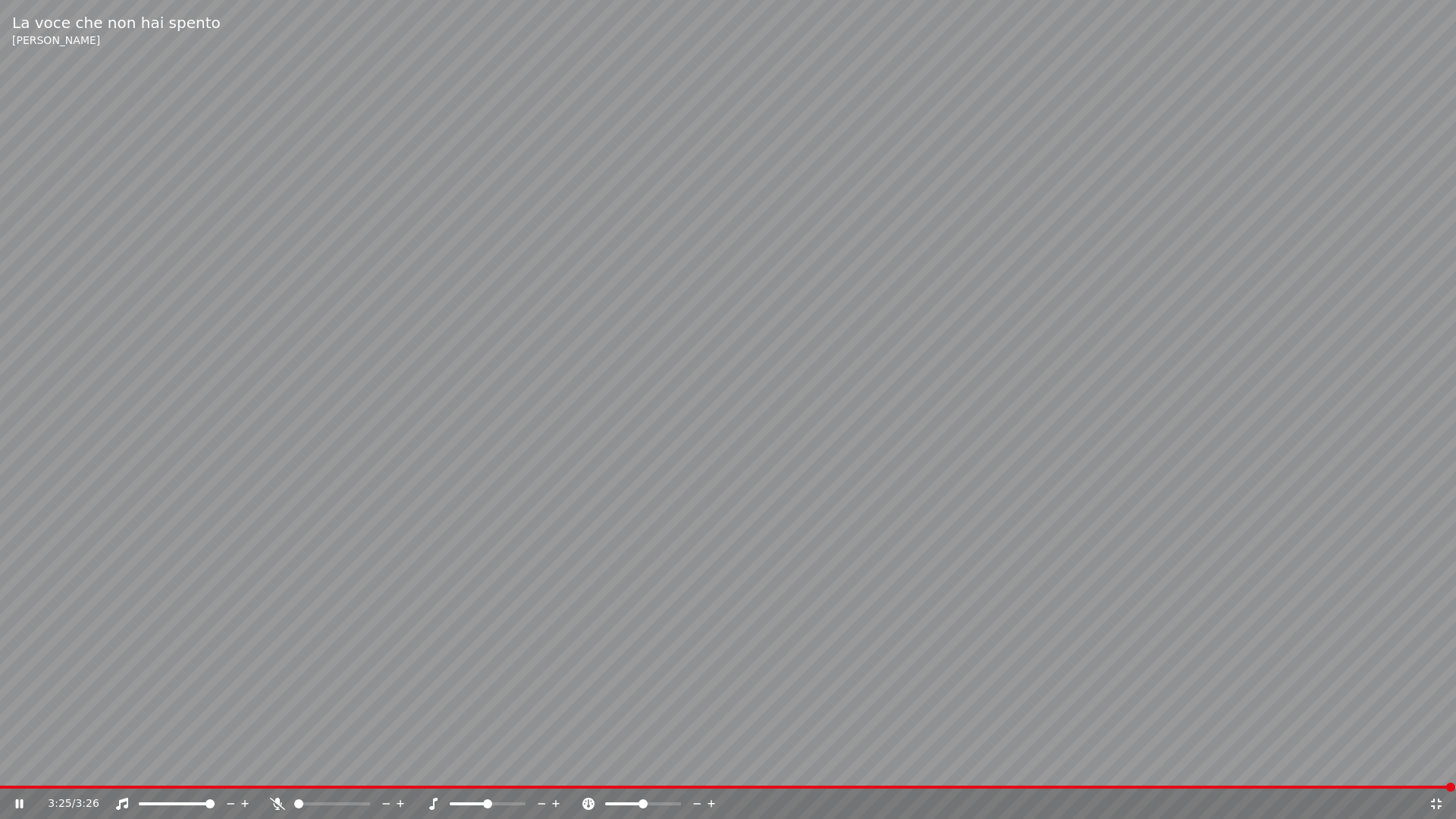
click at [23, 764] on icon at bounding box center [20, 804] width 8 height 9
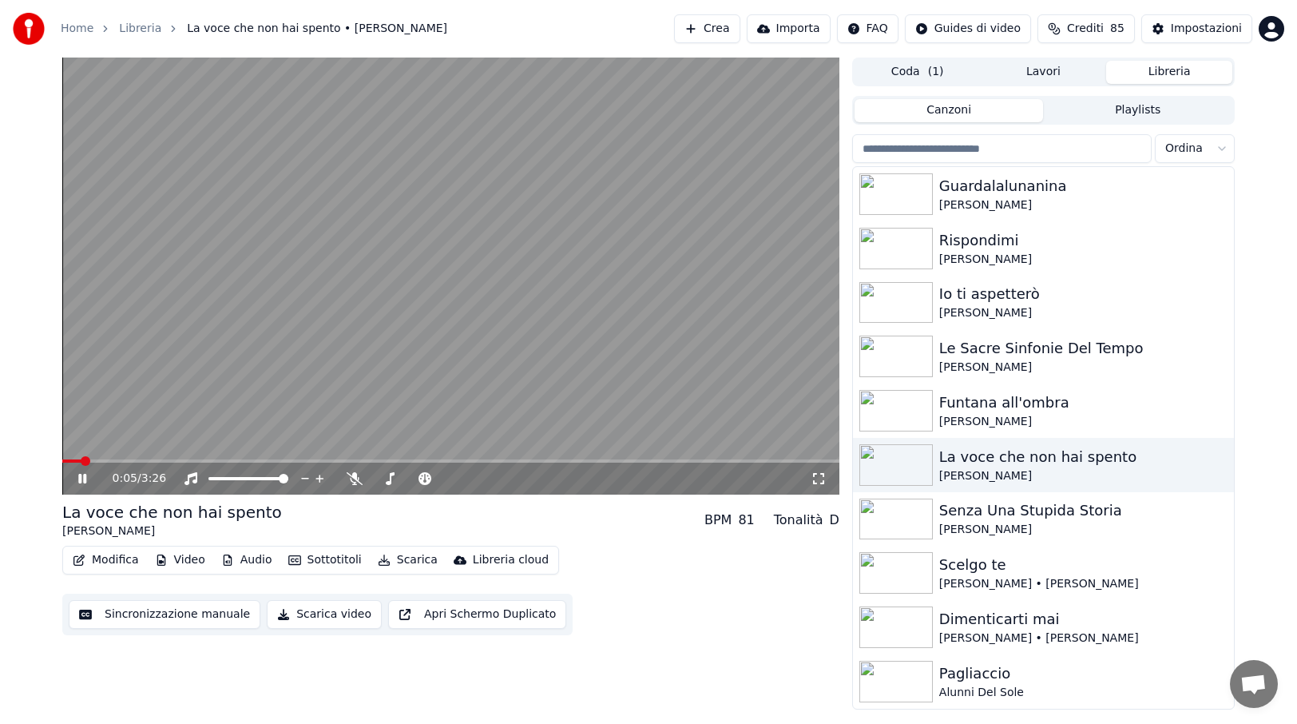
click at [81, 477] on icon at bounding box center [82, 479] width 8 height 10
click at [113, 561] on button "Modifica" at bounding box center [105, 560] width 79 height 22
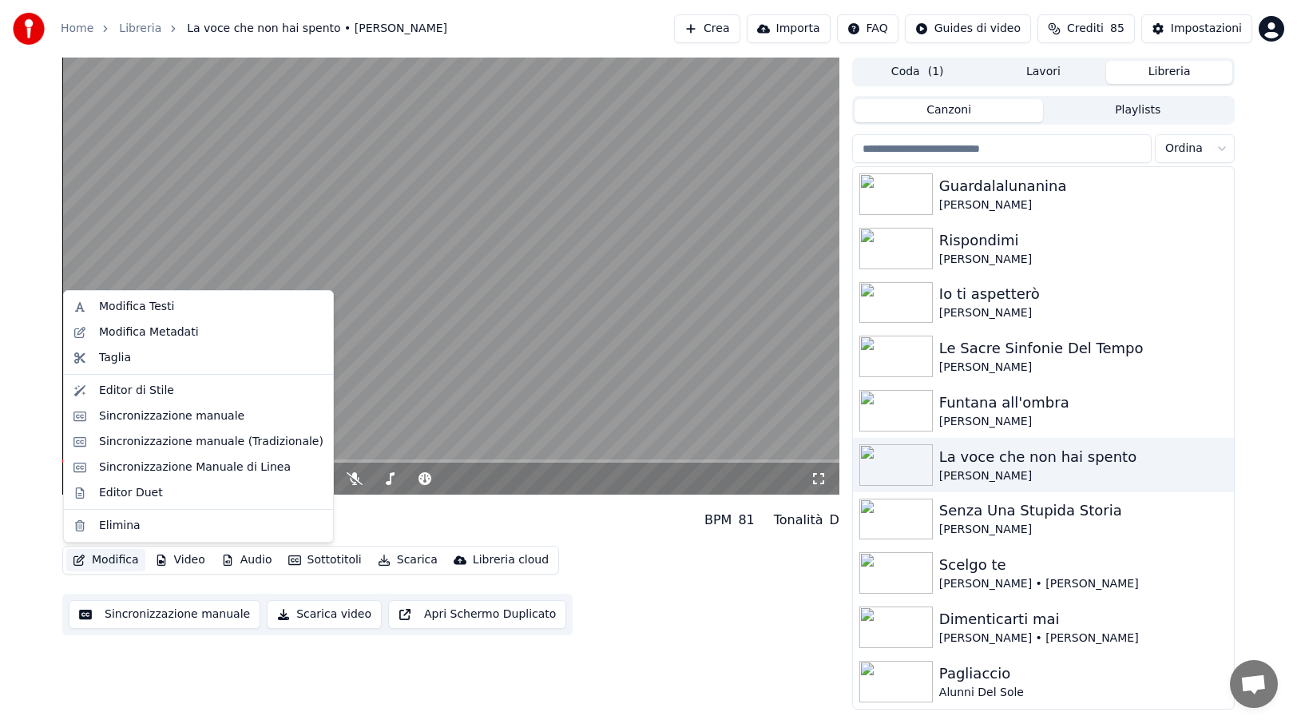
click at [109, 562] on button "Modifica" at bounding box center [105, 560] width 79 height 22
click at [140, 443] on div "Sincronizzazione manuale (Tradizionale)" at bounding box center [211, 442] width 224 height 16
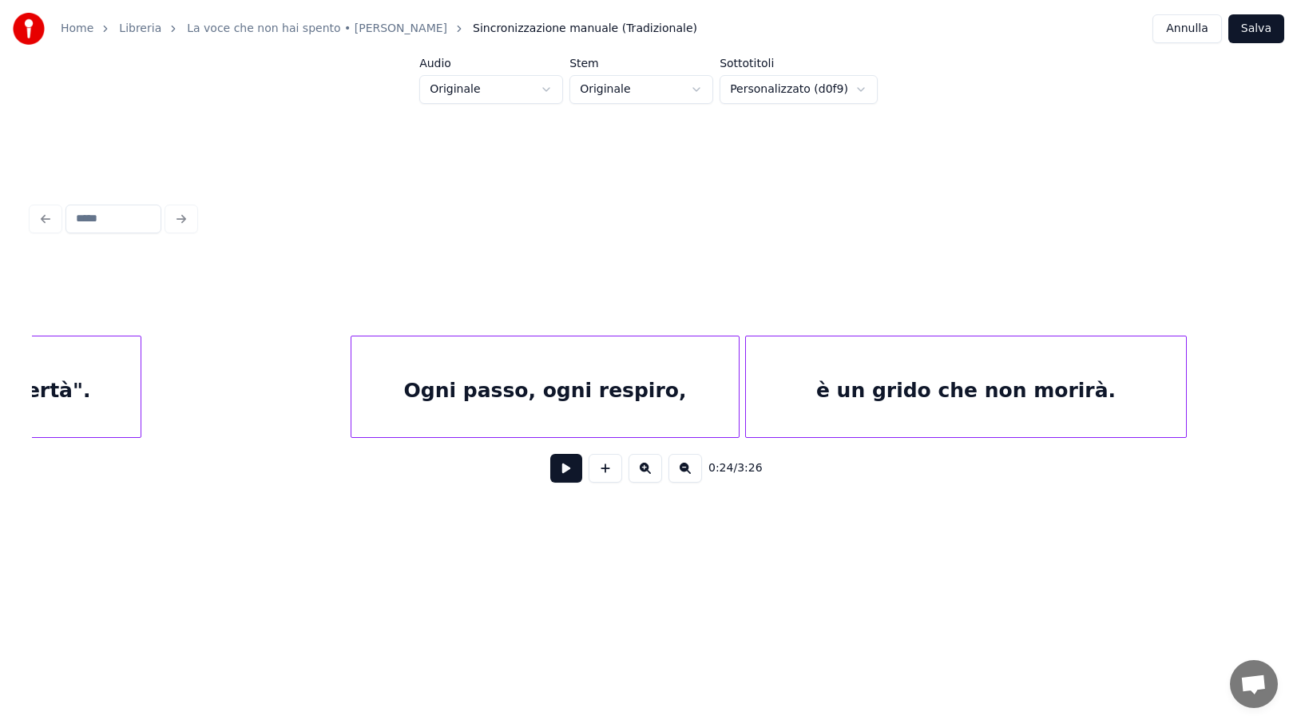
scroll to position [0, 22079]
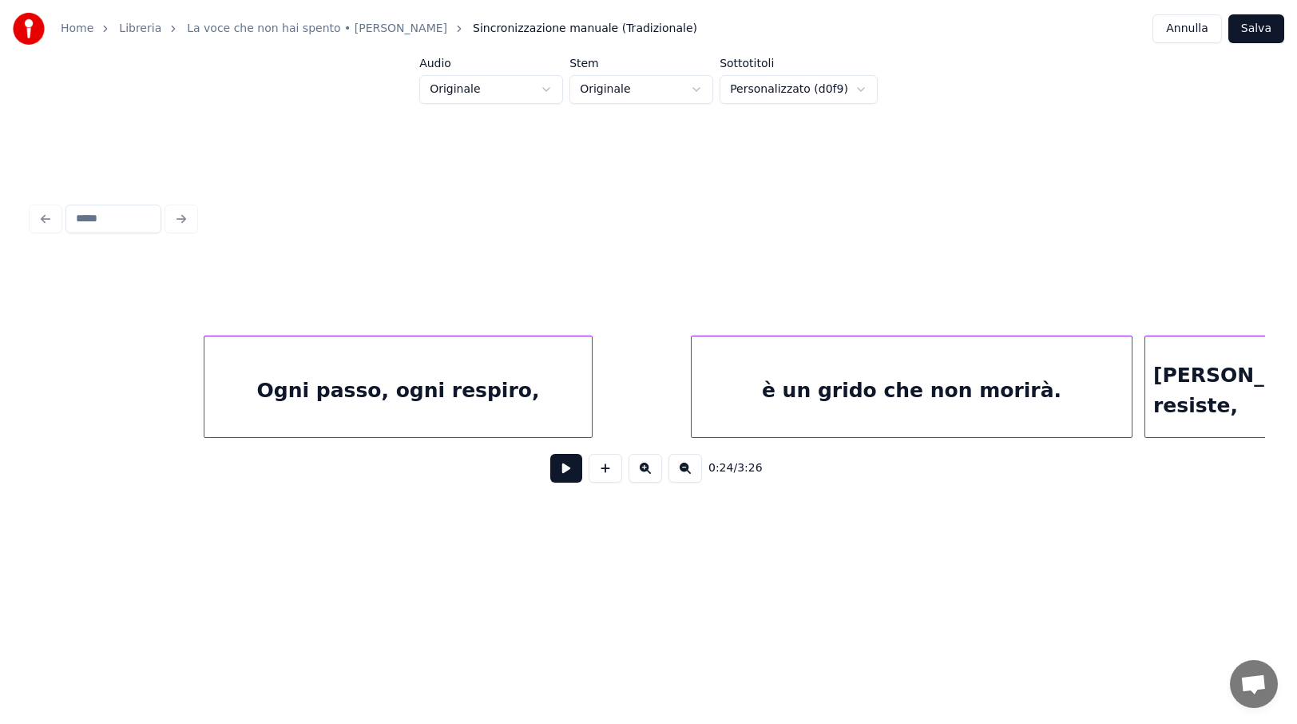
click at [927, 384] on div "è un grido che non morirà." at bounding box center [912, 390] width 440 height 109
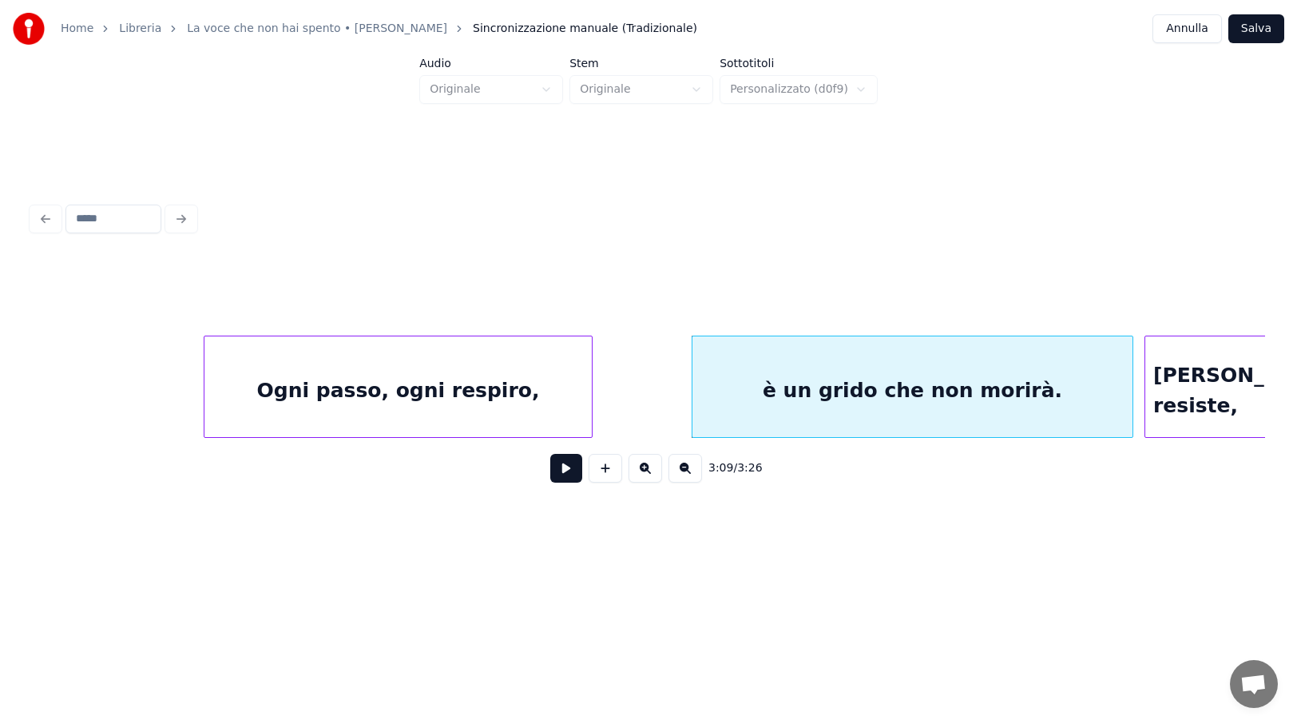
click at [425, 387] on div "Ogni passo, ogni respiro," at bounding box center [397, 390] width 387 height 109
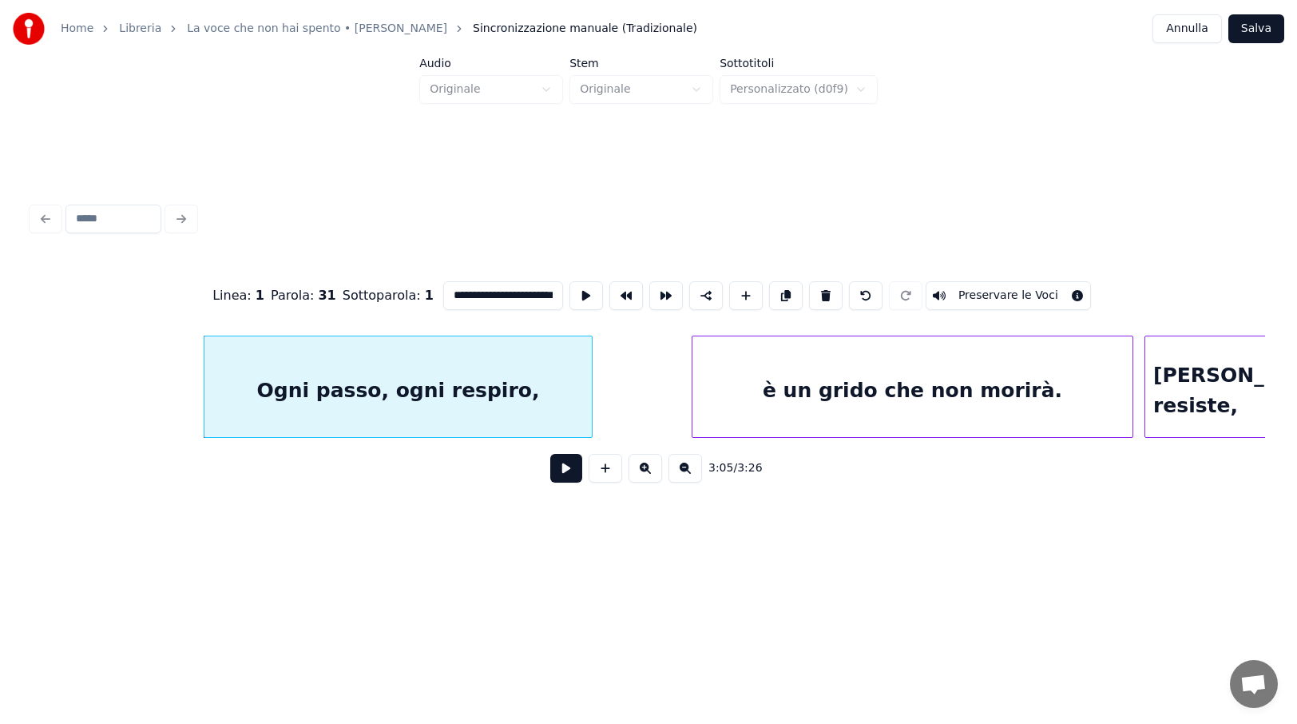
click at [562, 473] on button at bounding box center [566, 468] width 32 height 29
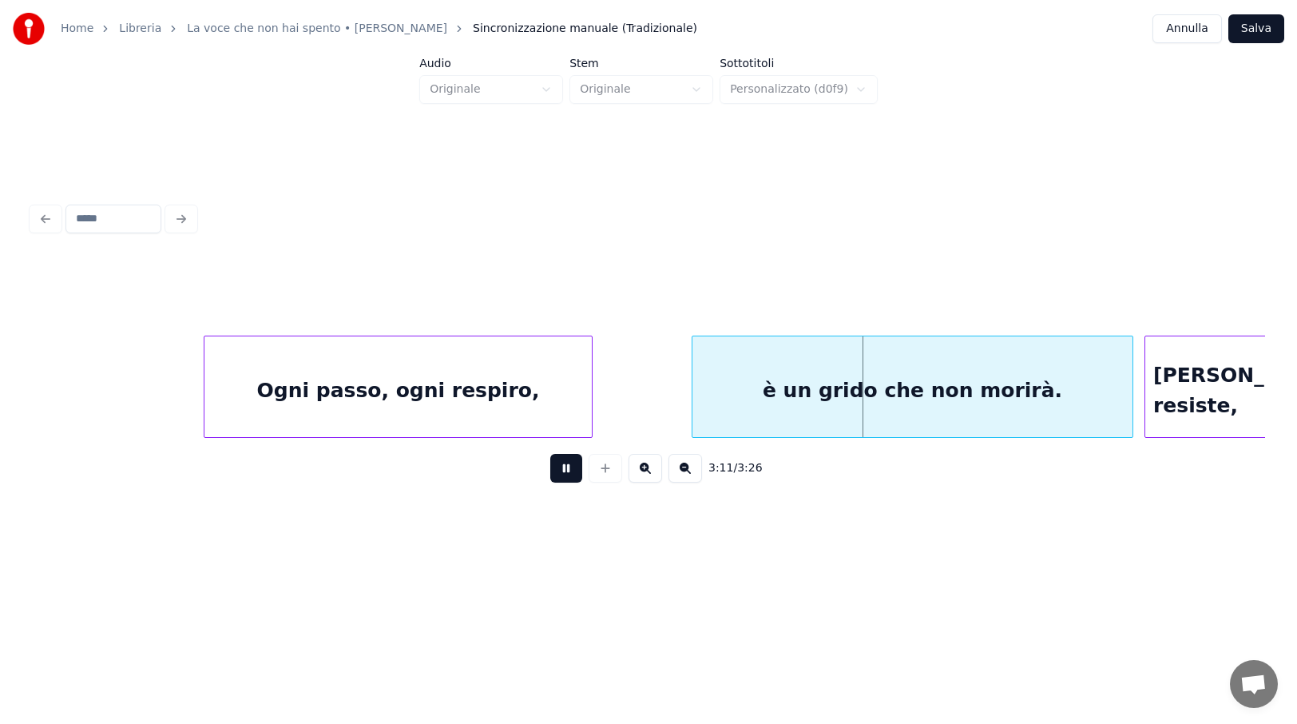
click at [561, 471] on button at bounding box center [566, 468] width 32 height 29
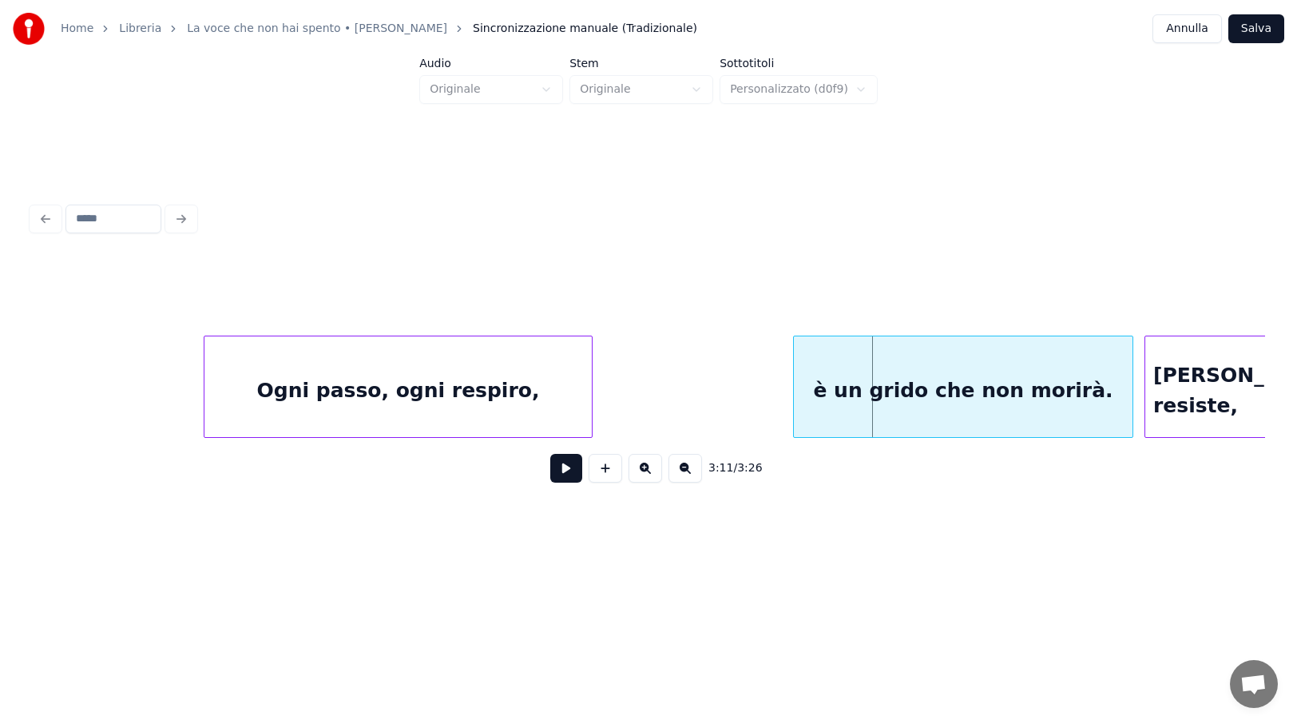
click at [795, 385] on div at bounding box center [796, 386] width 5 height 101
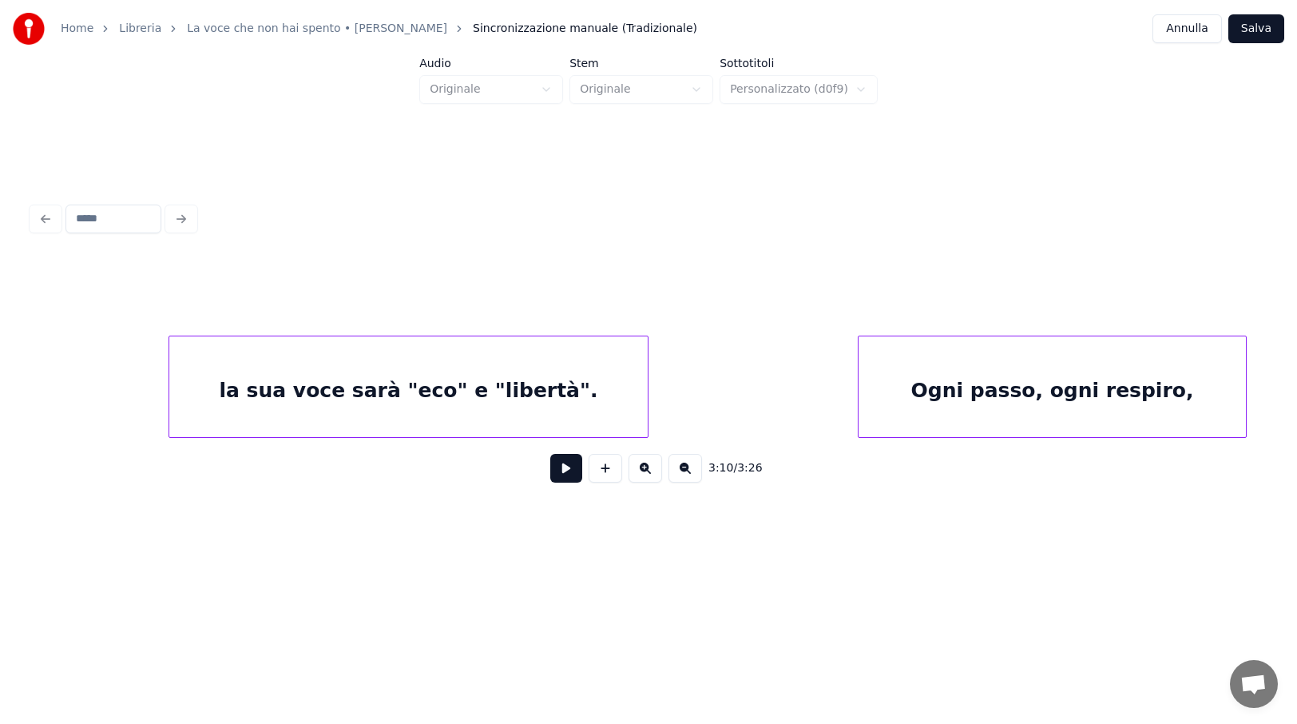
scroll to position [0, 21392]
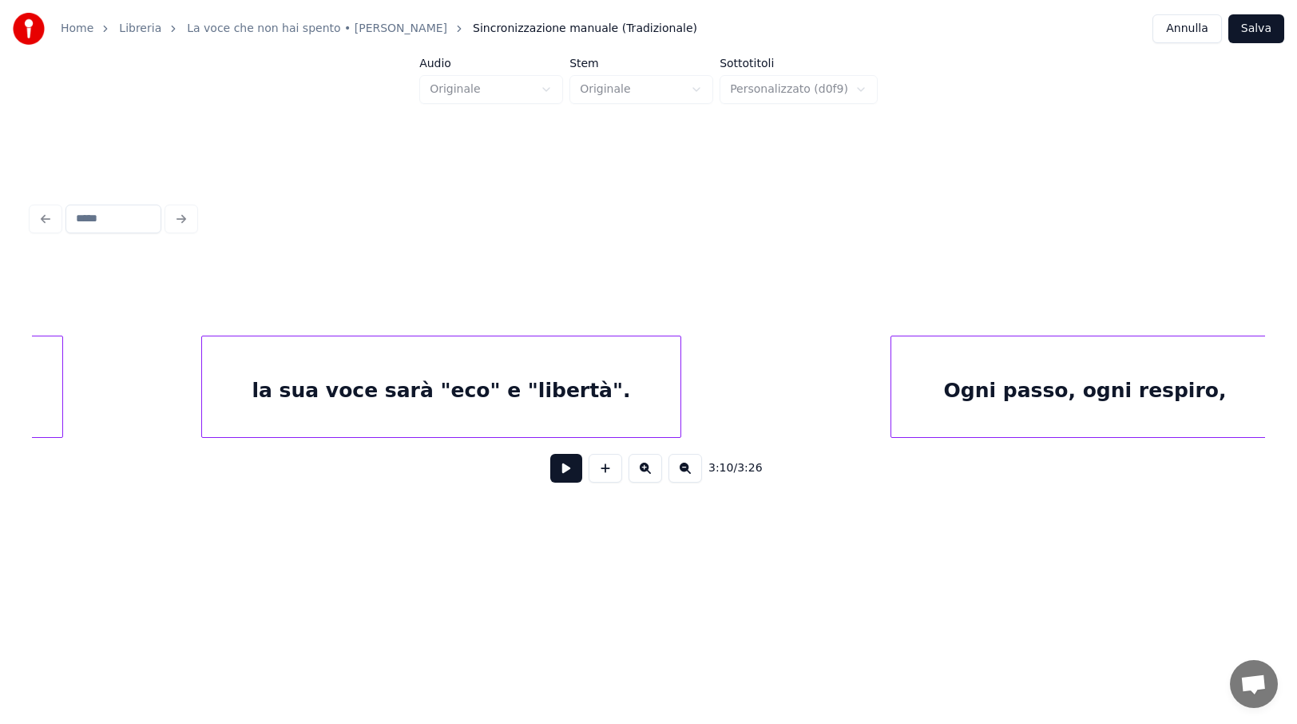
click at [652, 372] on div "la sua voce sarà "eco" e "libertà"." at bounding box center [441, 390] width 478 height 109
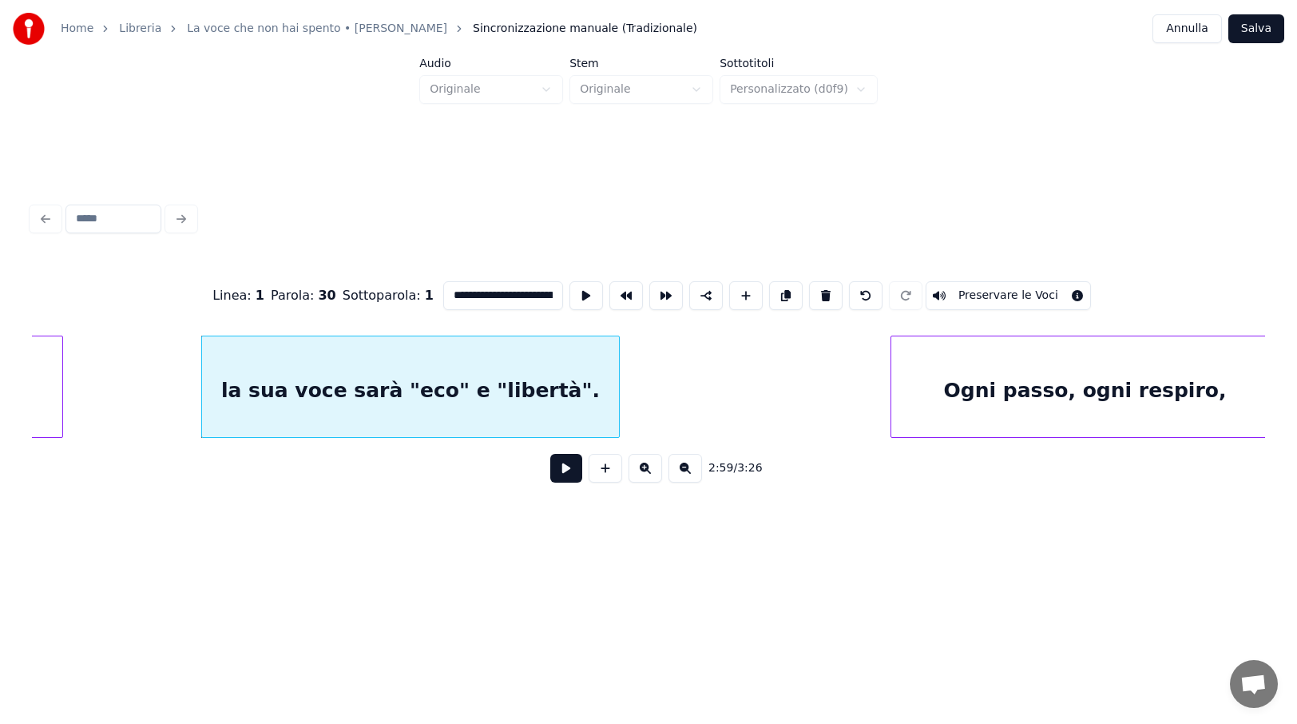
click at [615, 404] on div at bounding box center [616, 386] width 5 height 101
click at [564, 471] on button at bounding box center [566, 468] width 32 height 29
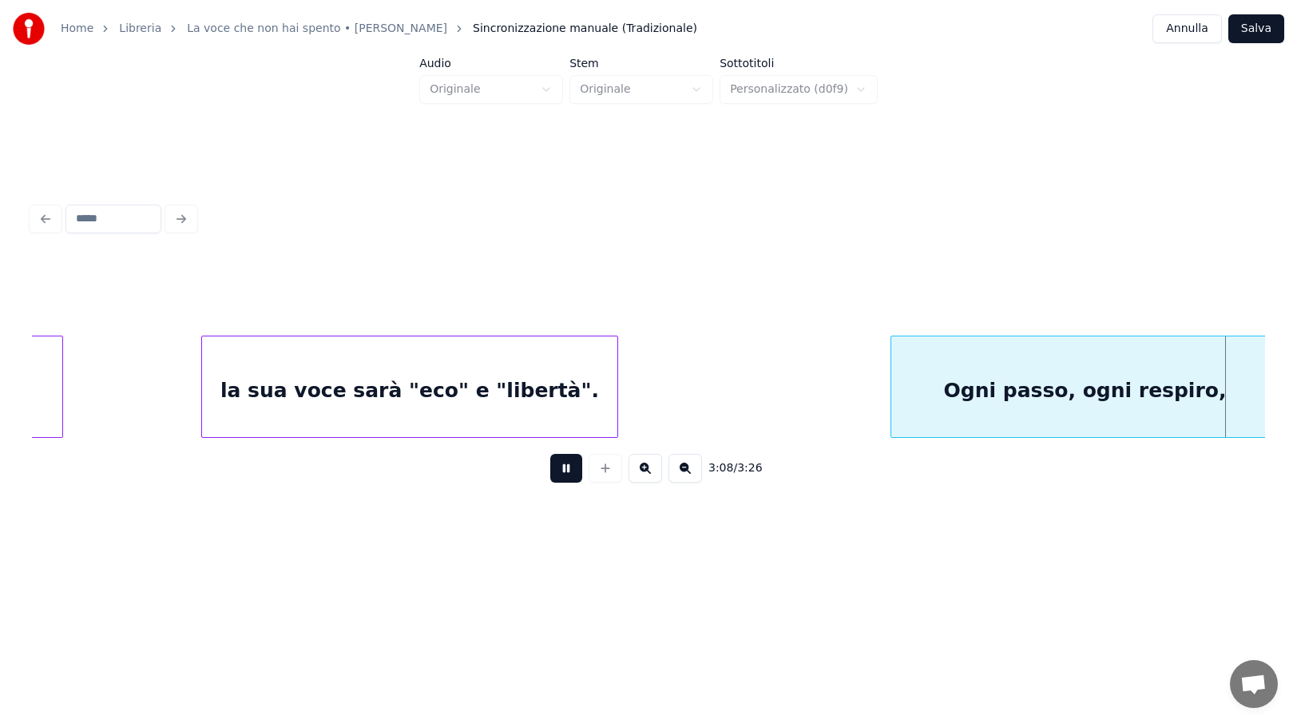
drag, startPoint x: 566, startPoint y: 475, endPoint x: 729, endPoint y: 482, distance: 163.1
click at [570, 475] on button at bounding box center [566, 468] width 32 height 29
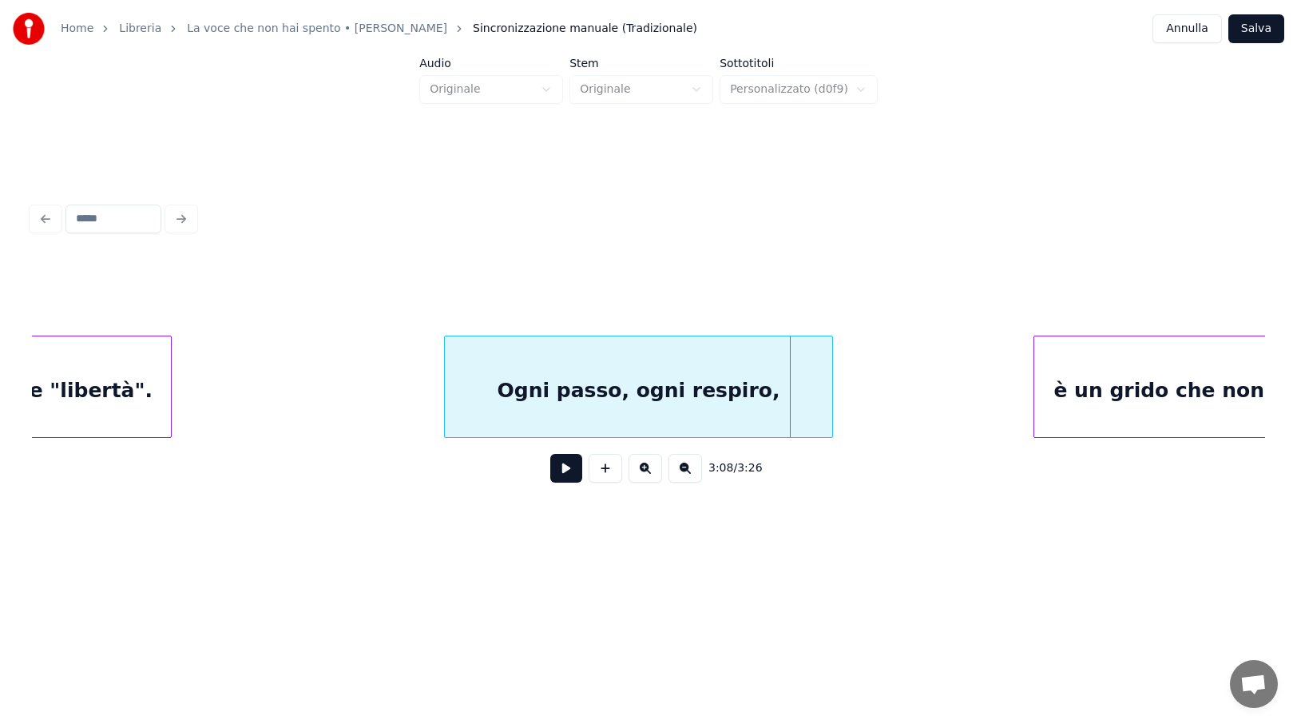
scroll to position [0, 21839]
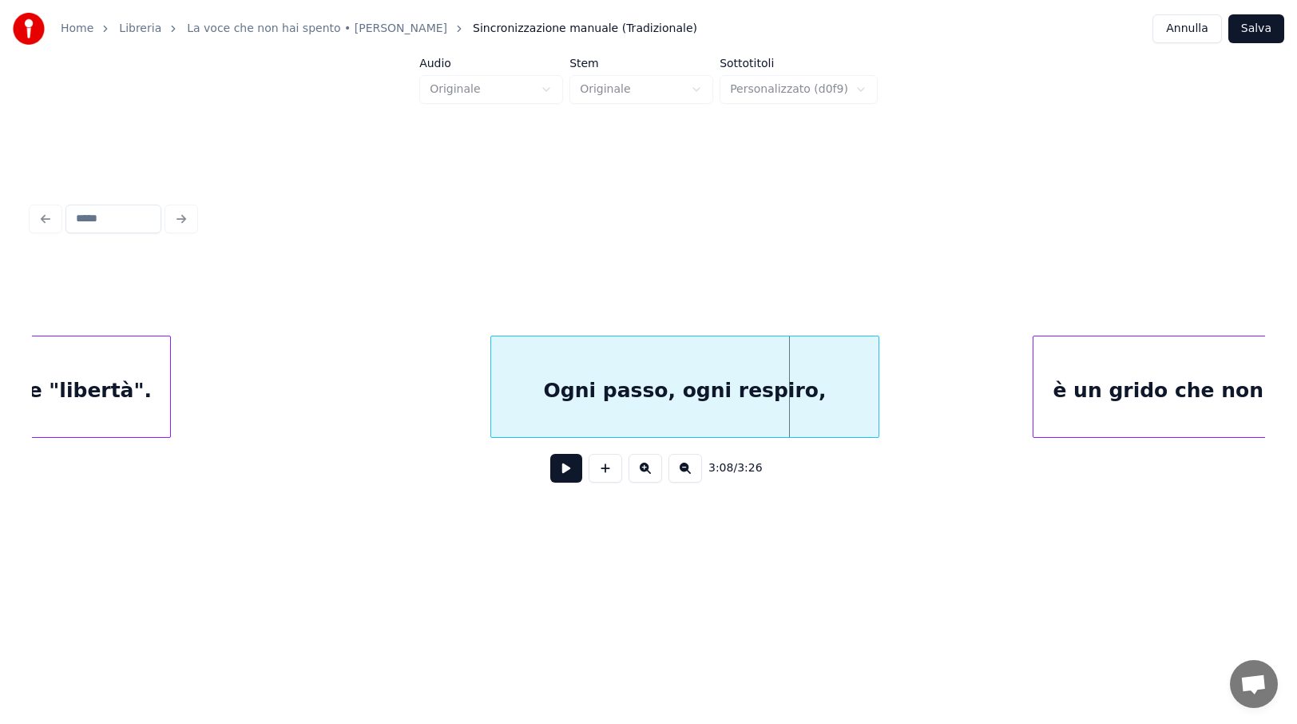
click at [705, 403] on div "Ogni passo, ogni respiro," at bounding box center [684, 390] width 387 height 109
click at [879, 395] on div "Ogni passo, ogni respiro," at bounding box center [684, 386] width 389 height 102
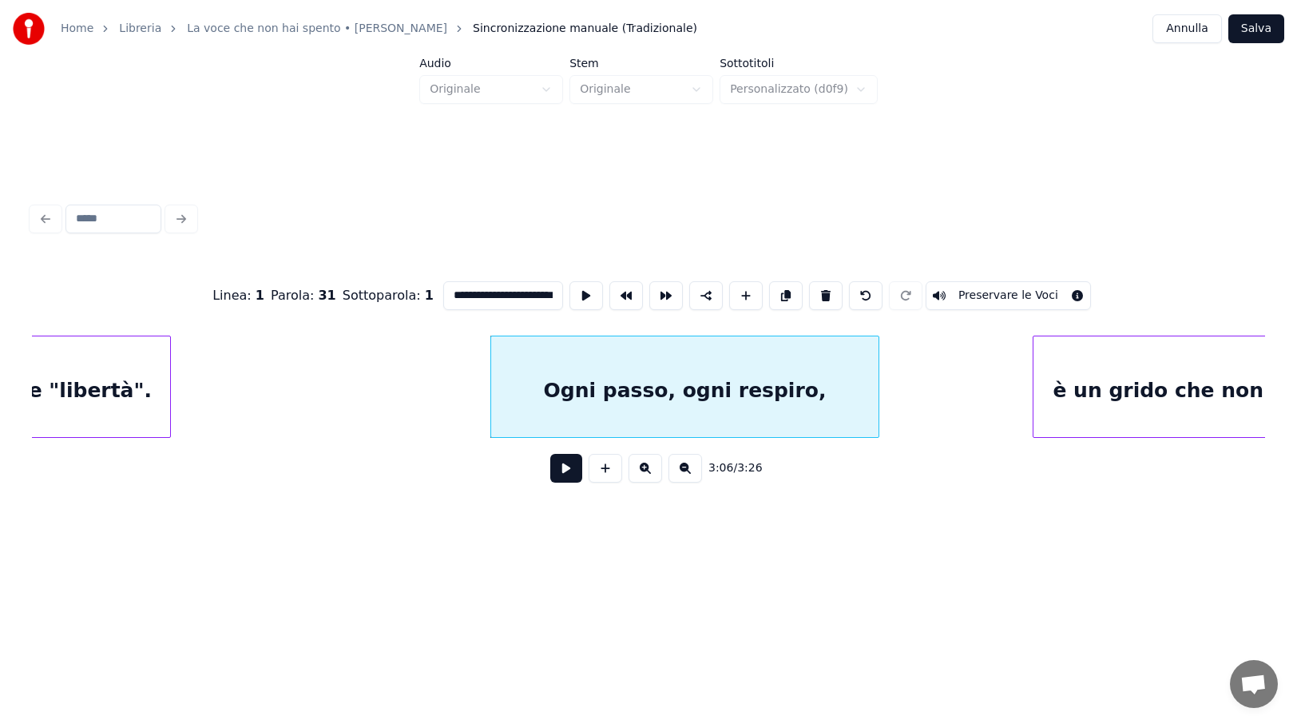
click at [676, 406] on div "Ogni passo, ogni respiro," at bounding box center [684, 390] width 387 height 109
click at [567, 471] on button at bounding box center [566, 468] width 32 height 29
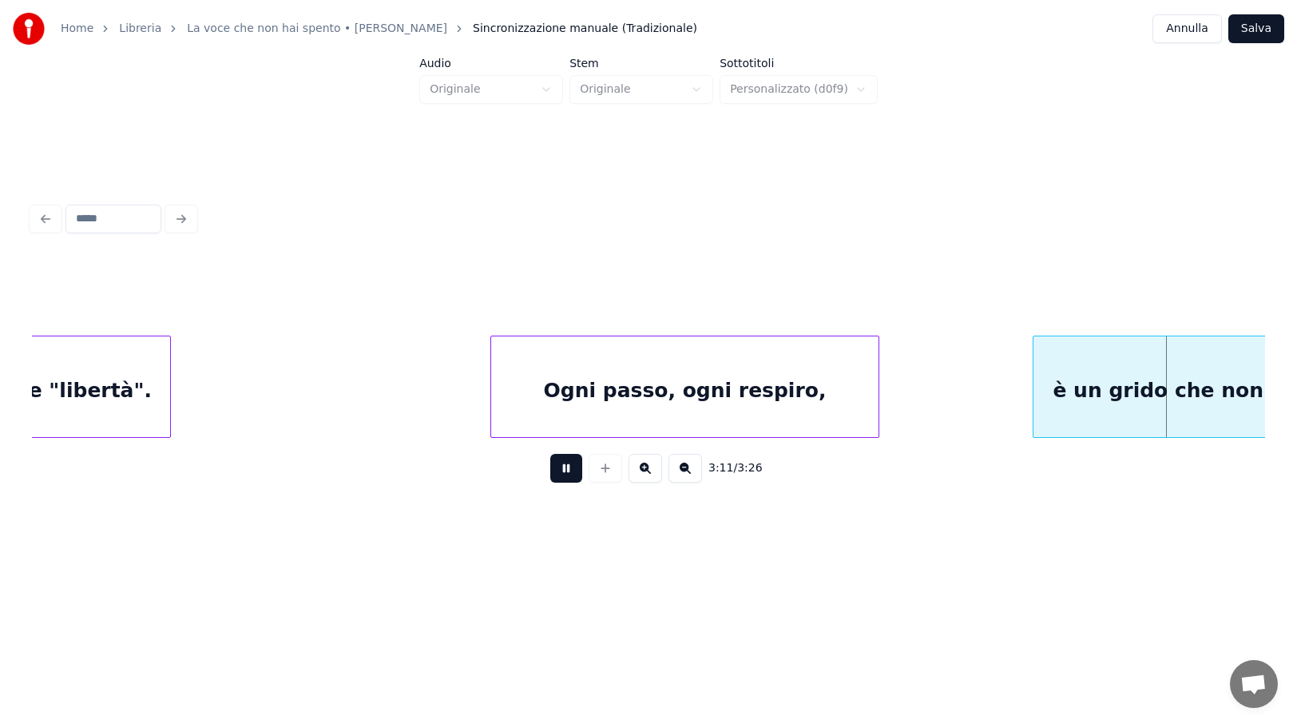
click at [567, 470] on button at bounding box center [566, 468] width 32 height 29
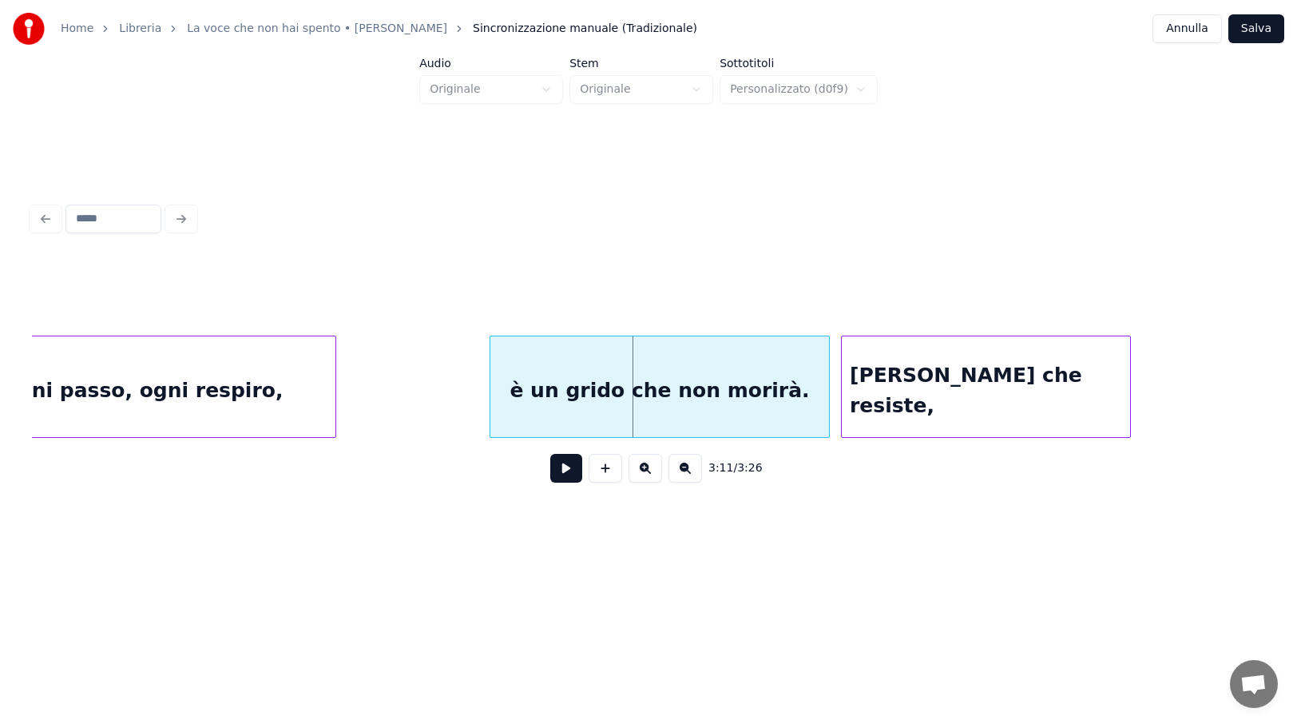
click at [287, 384] on div "Ogni passo, ogni respiro," at bounding box center [141, 390] width 387 height 109
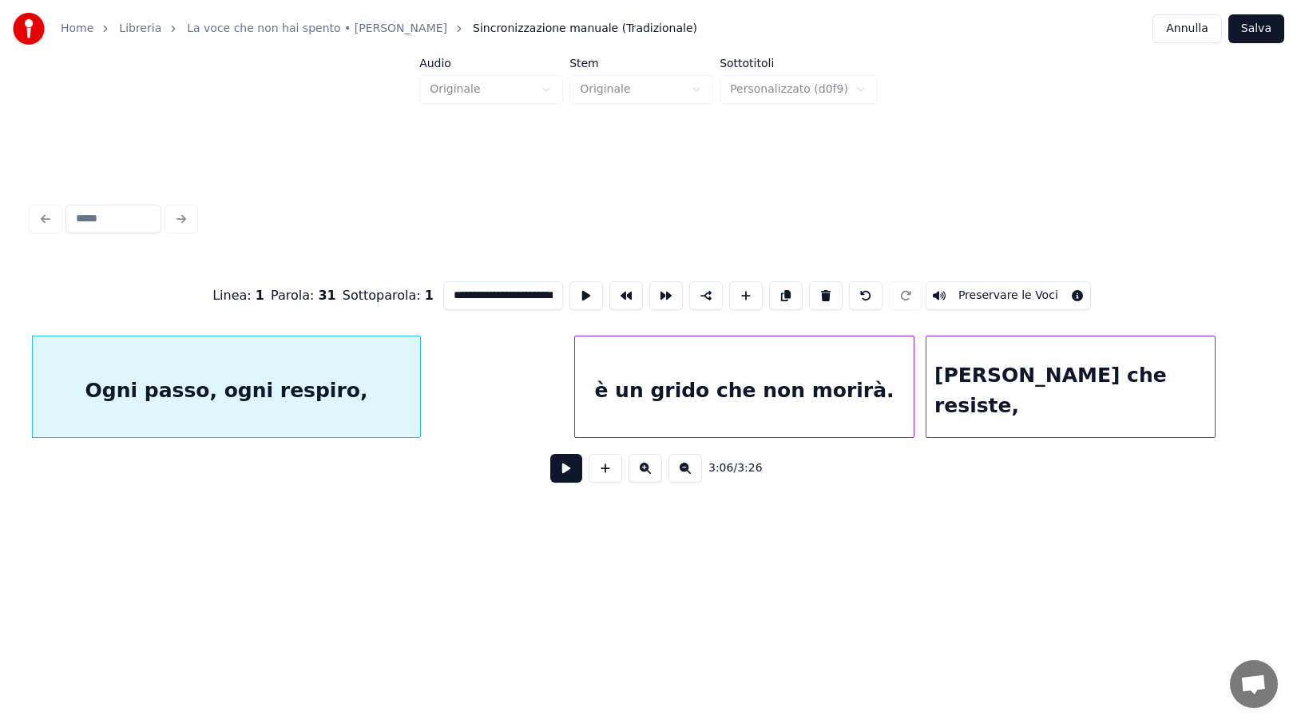
click at [566, 467] on button at bounding box center [566, 468] width 32 height 29
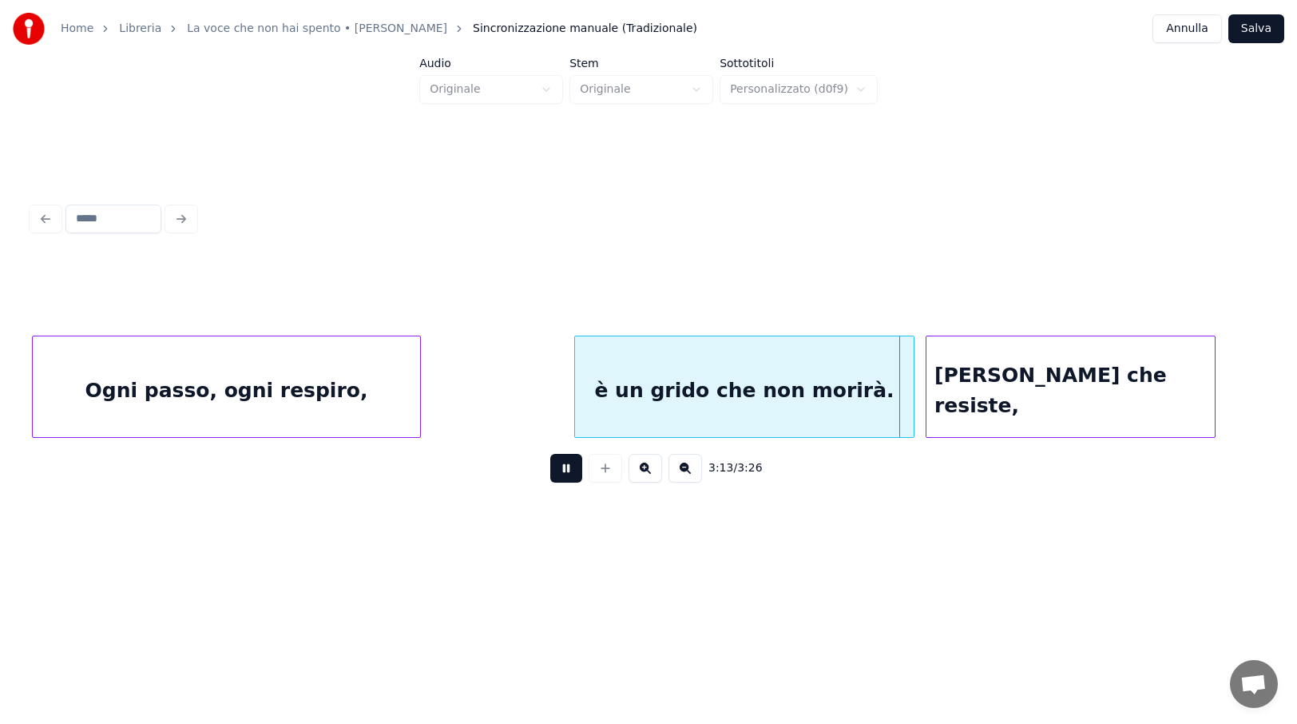
click at [566, 468] on button at bounding box center [566, 468] width 32 height 29
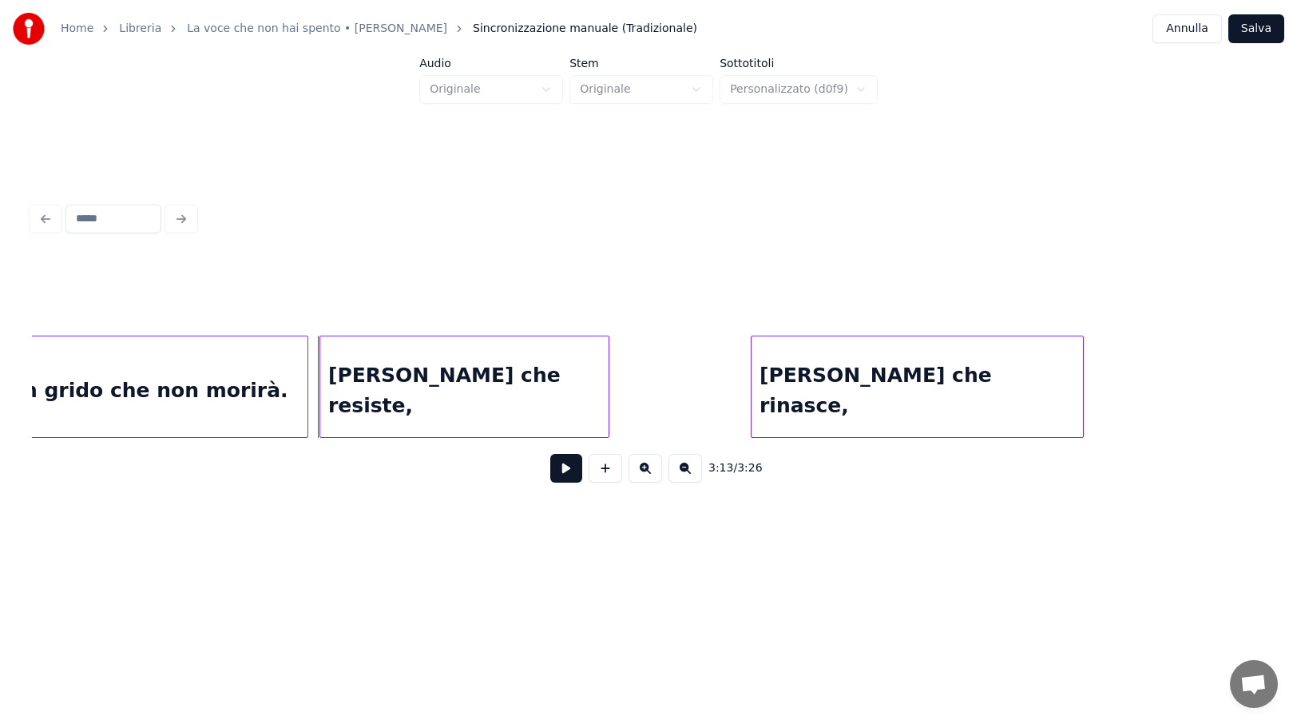
scroll to position [0, 22905]
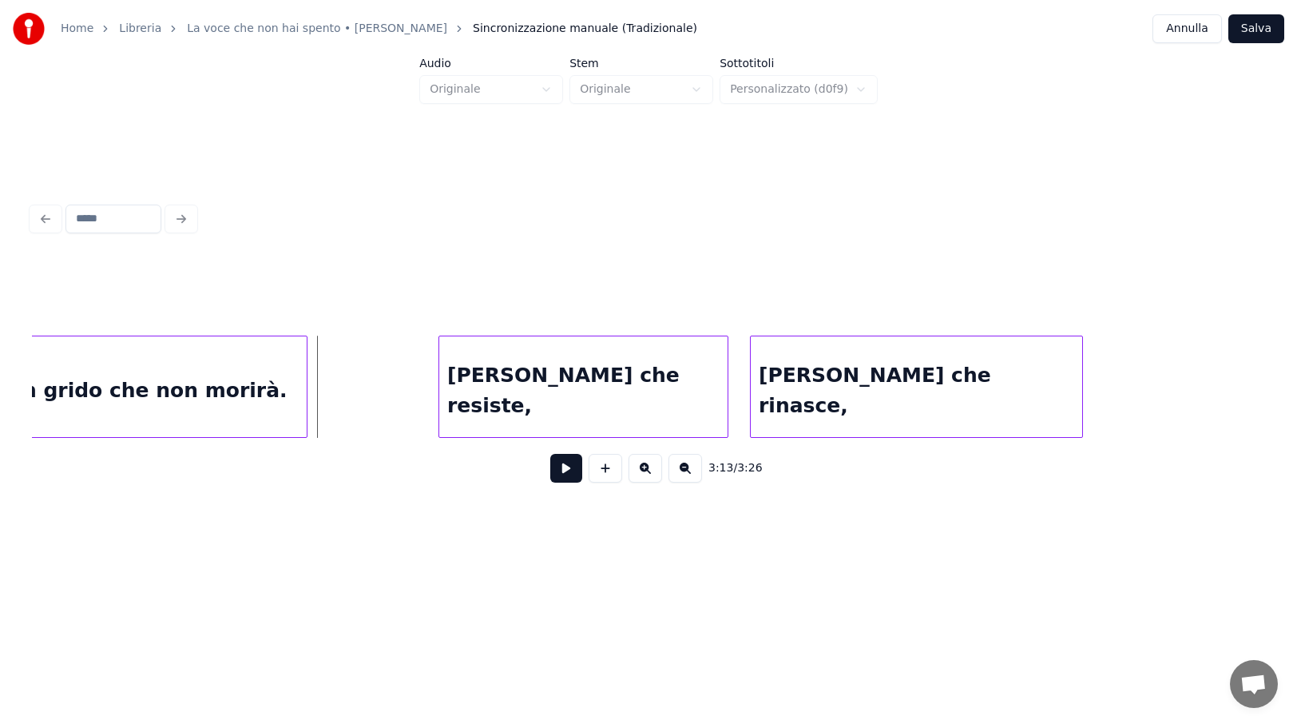
click at [618, 393] on div "[PERSON_NAME] che resiste," at bounding box center [583, 390] width 288 height 109
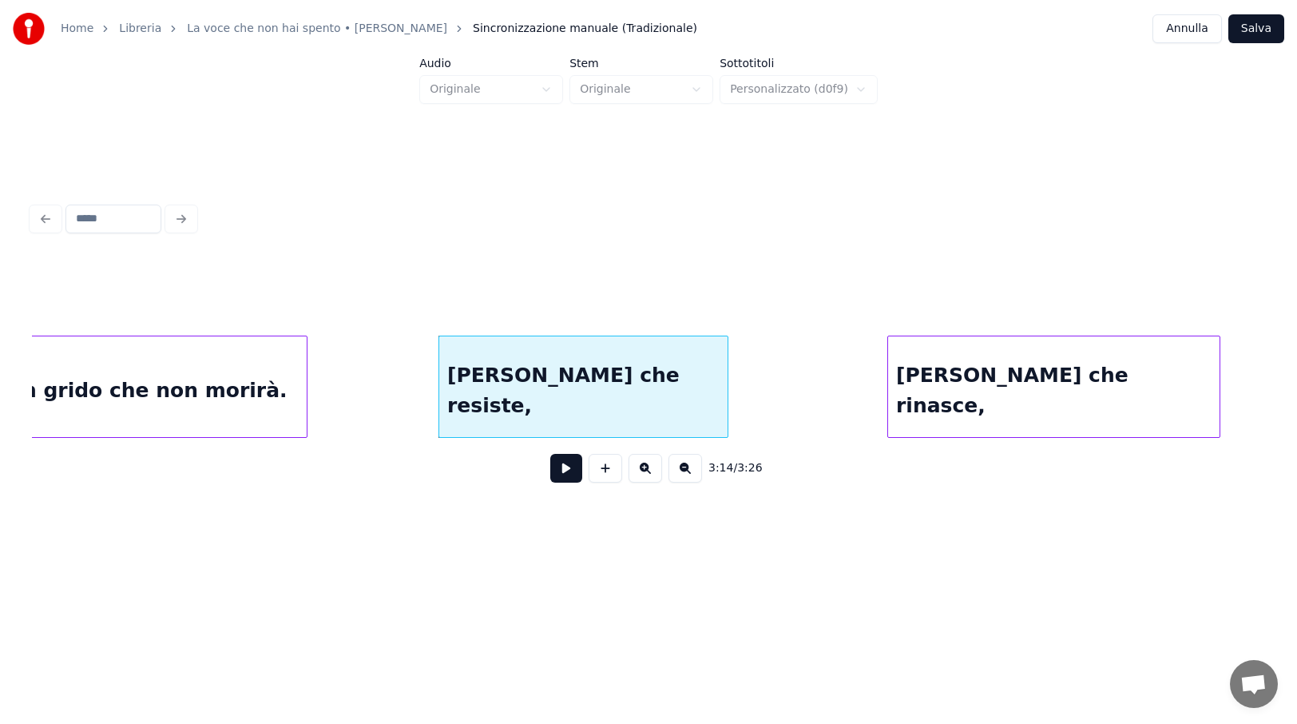
click at [990, 392] on div "[PERSON_NAME] che rinasce," at bounding box center [1054, 390] width 332 height 109
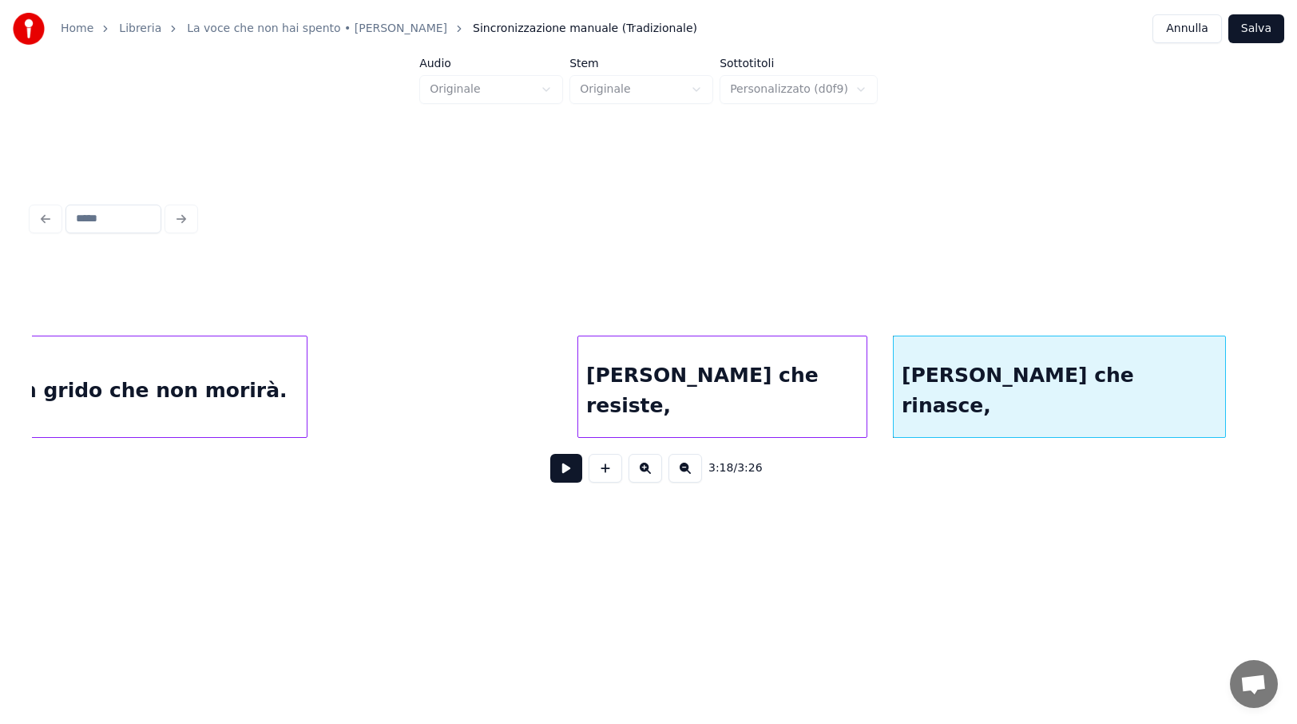
click at [756, 391] on div "[PERSON_NAME] che resiste," at bounding box center [722, 390] width 288 height 109
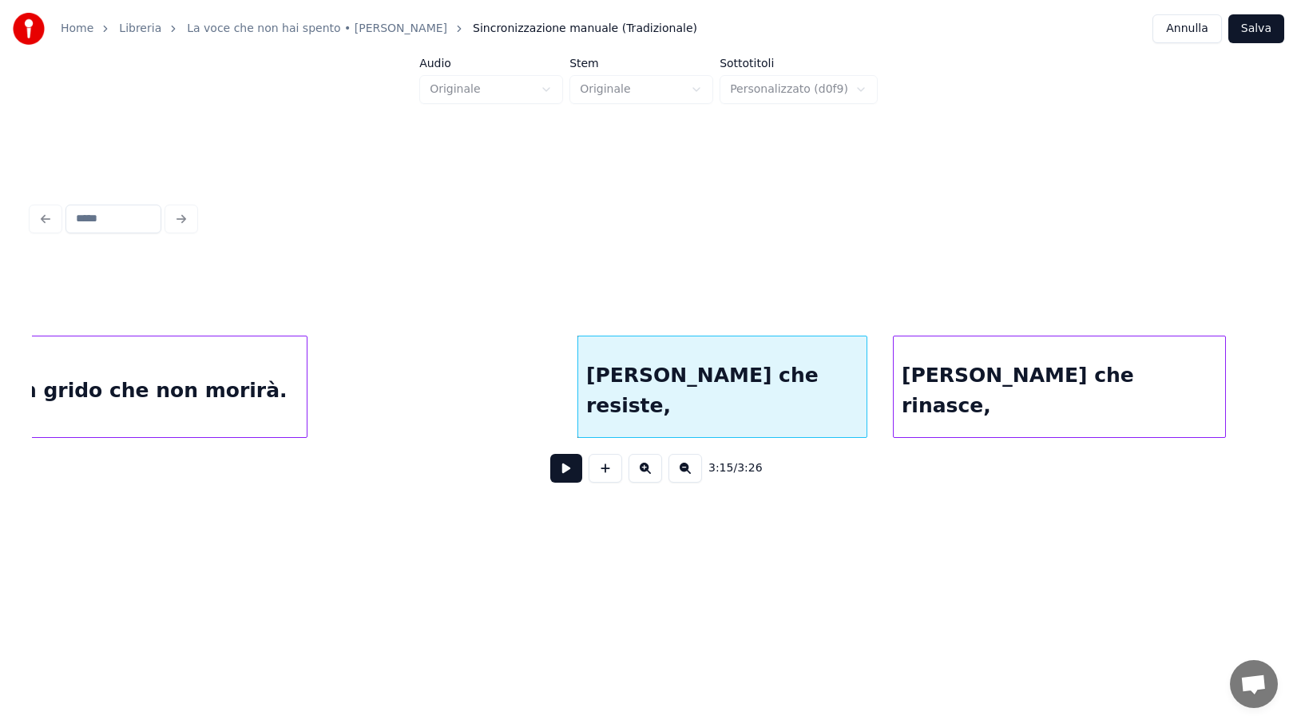
click at [258, 374] on div "è un grido che non morirà." at bounding box center [137, 390] width 339 height 109
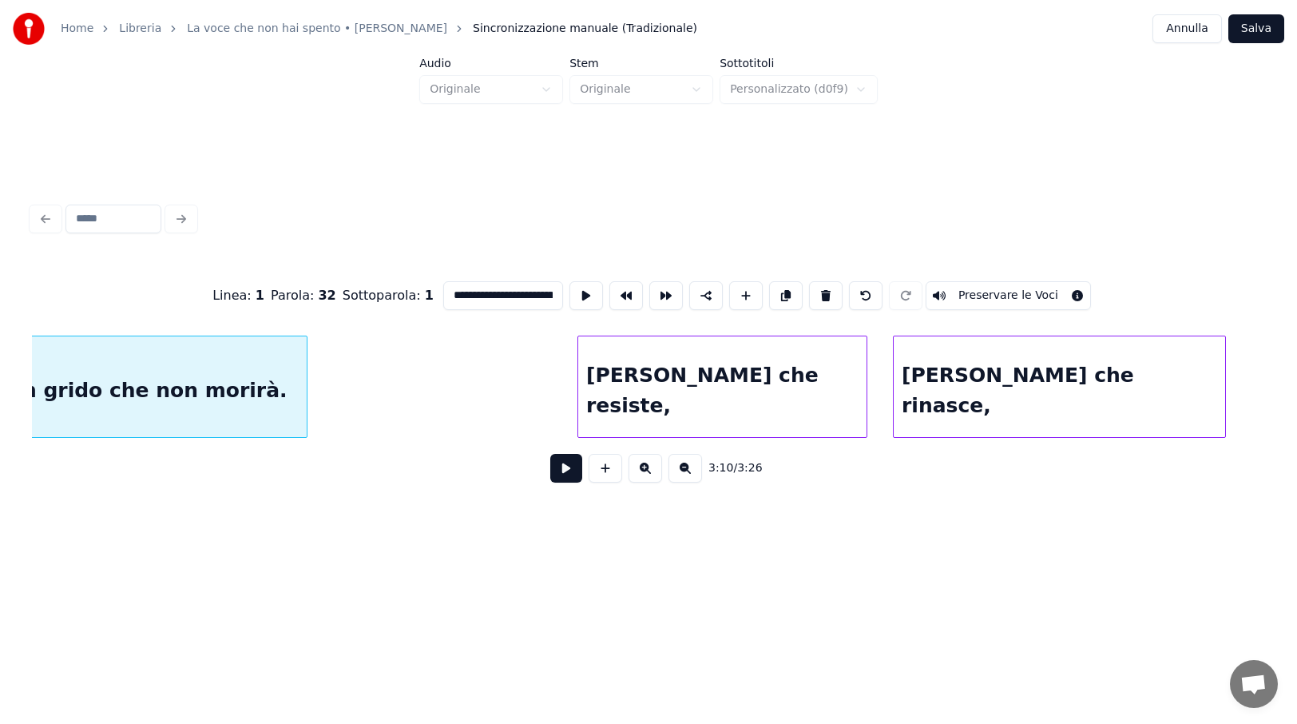
scroll to position [0, 22840]
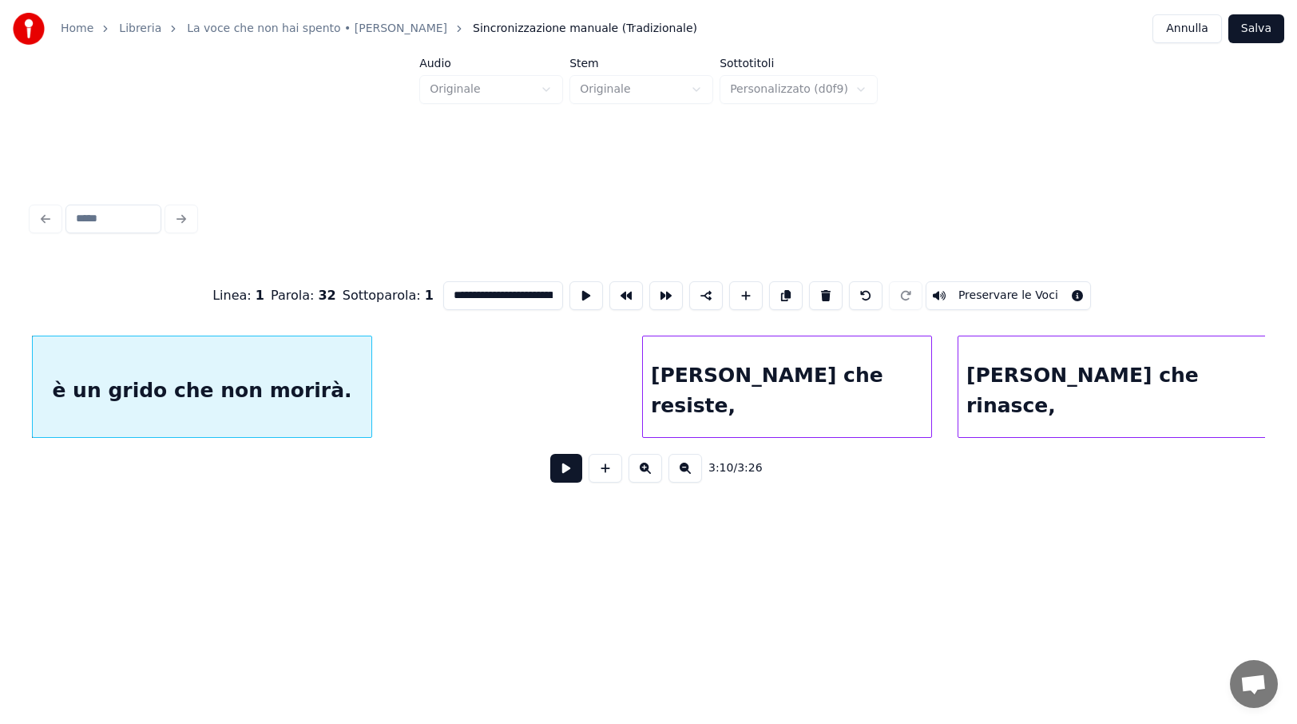
click at [567, 470] on button at bounding box center [566, 468] width 32 height 29
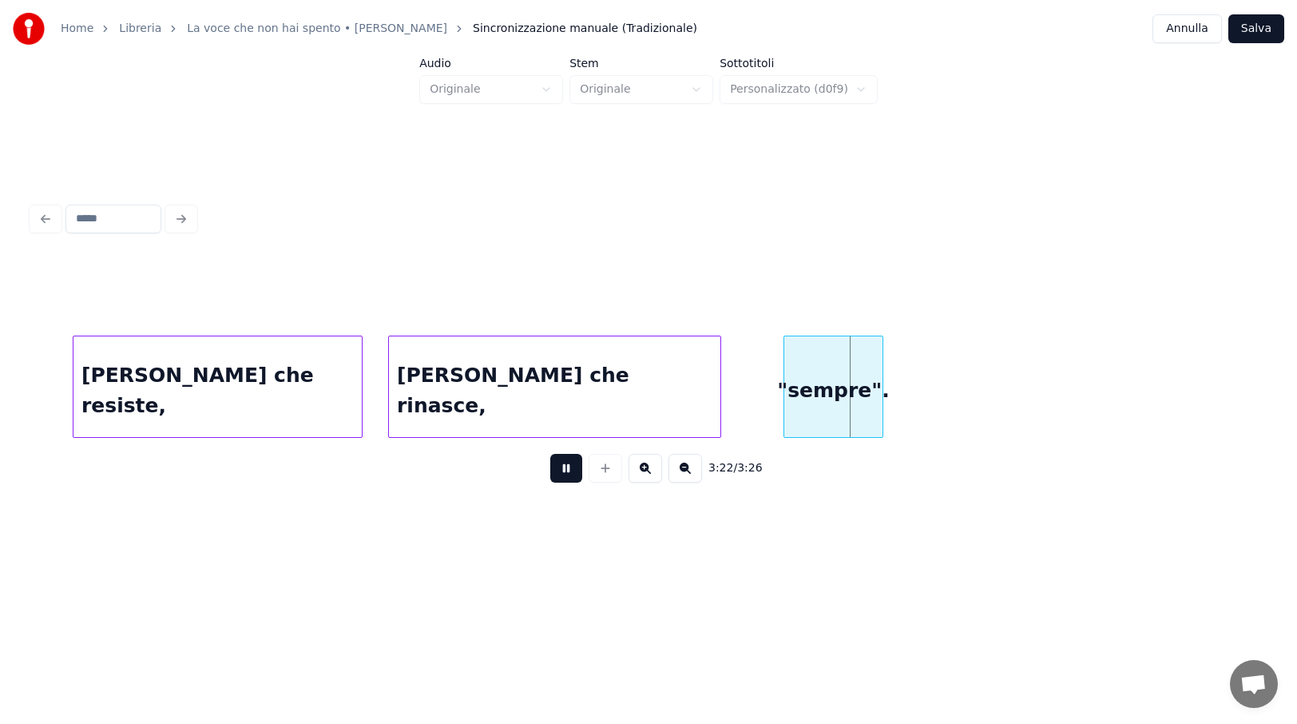
scroll to position [0, 23415]
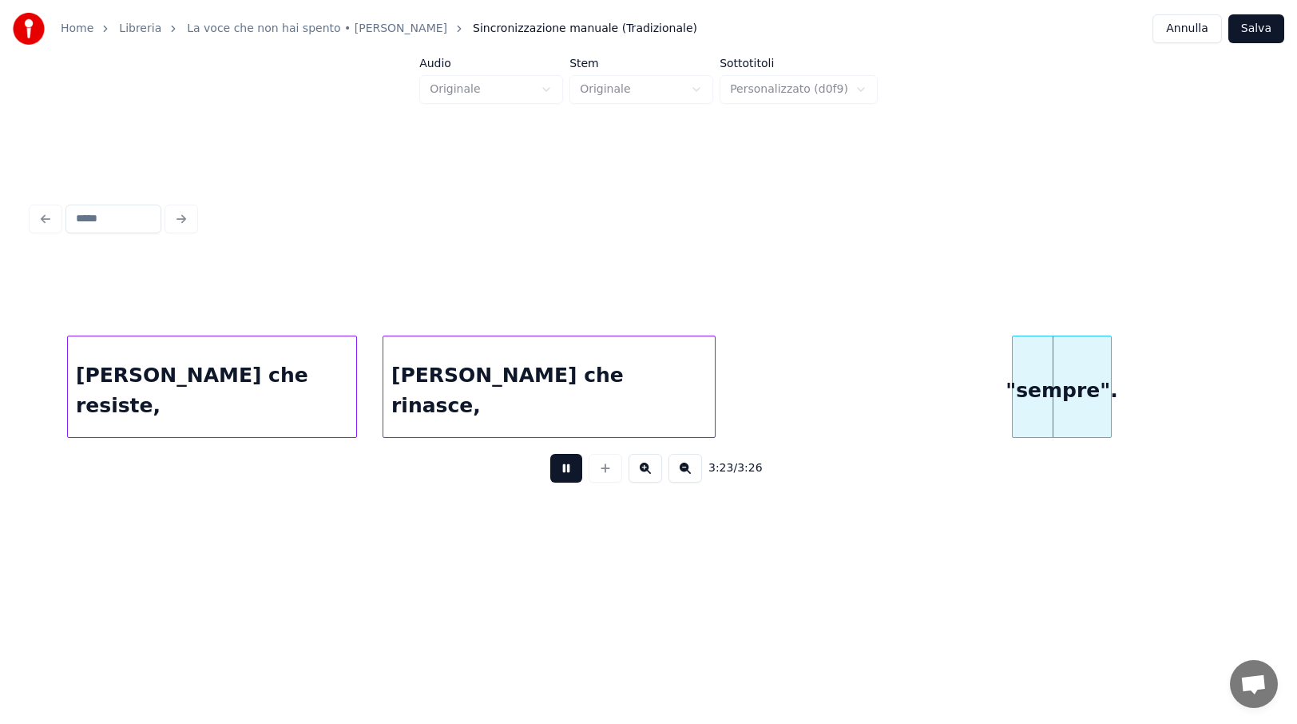
click at [1070, 407] on div ""sempre"." at bounding box center [1062, 390] width 98 height 109
click at [1262, 32] on button "Salva" at bounding box center [1257, 28] width 56 height 29
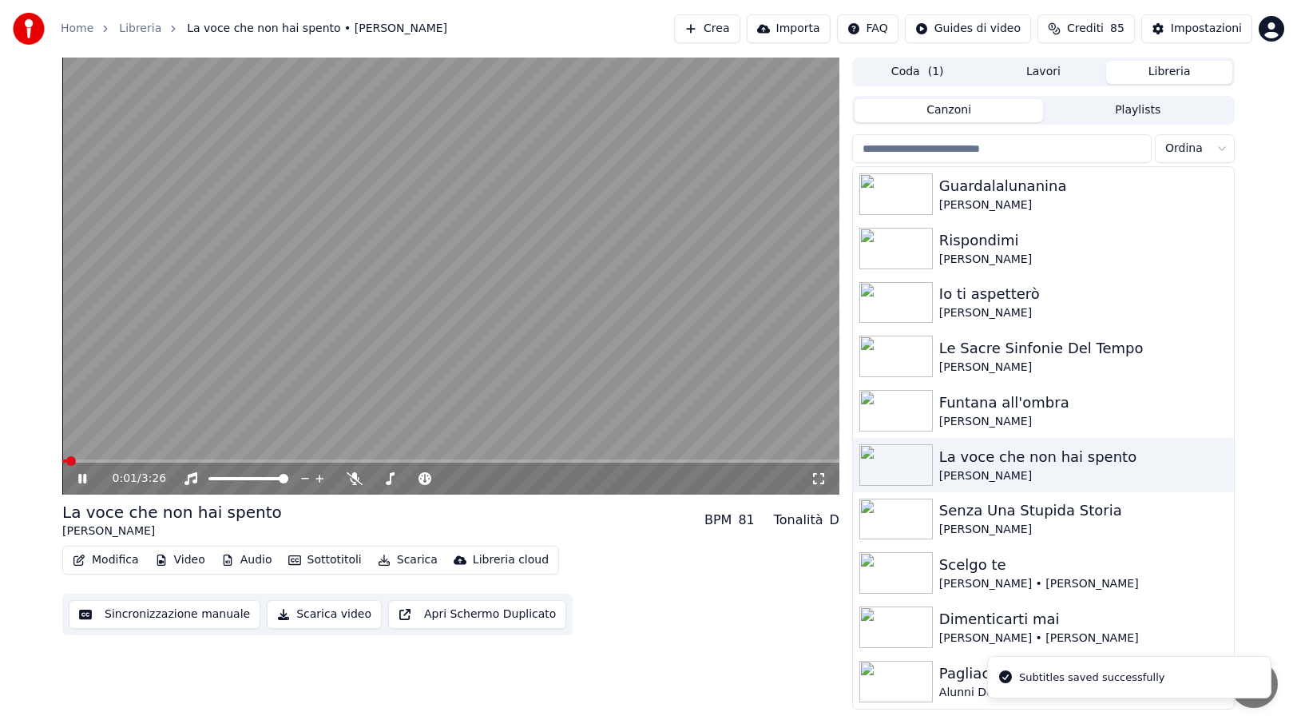
drag, startPoint x: 822, startPoint y: 478, endPoint x: 831, endPoint y: 509, distance: 32.4
click at [824, 478] on icon at bounding box center [819, 478] width 16 height 13
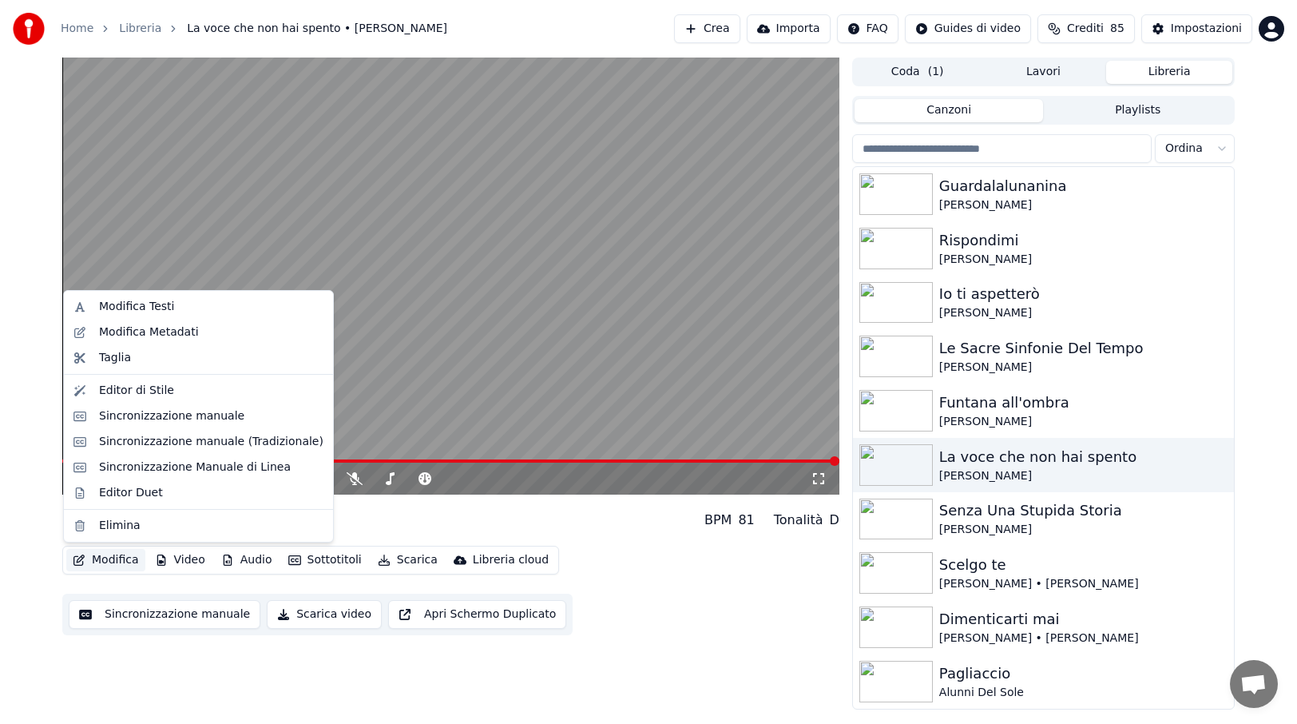
click at [105, 562] on button "Modifica" at bounding box center [105, 560] width 79 height 22
click at [162, 439] on div "Sincronizzazione manuale (Tradizionale)" at bounding box center [211, 442] width 224 height 16
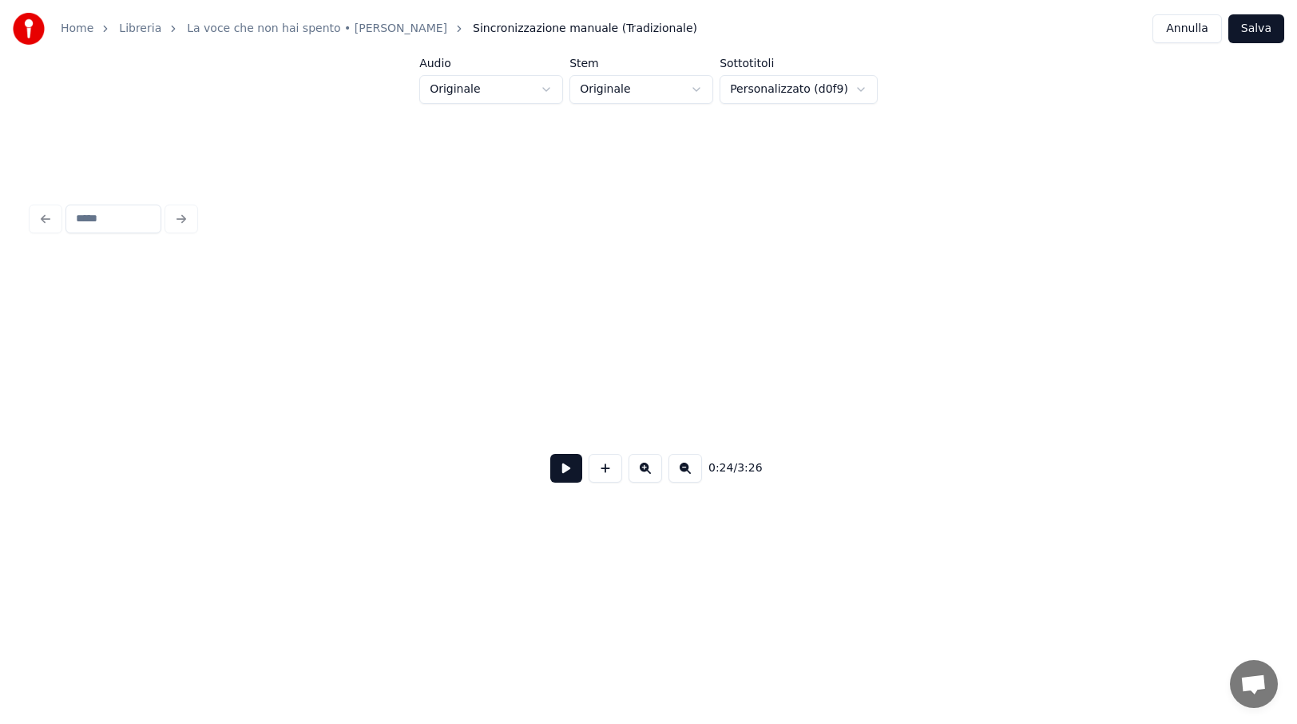
scroll to position [0, 23451]
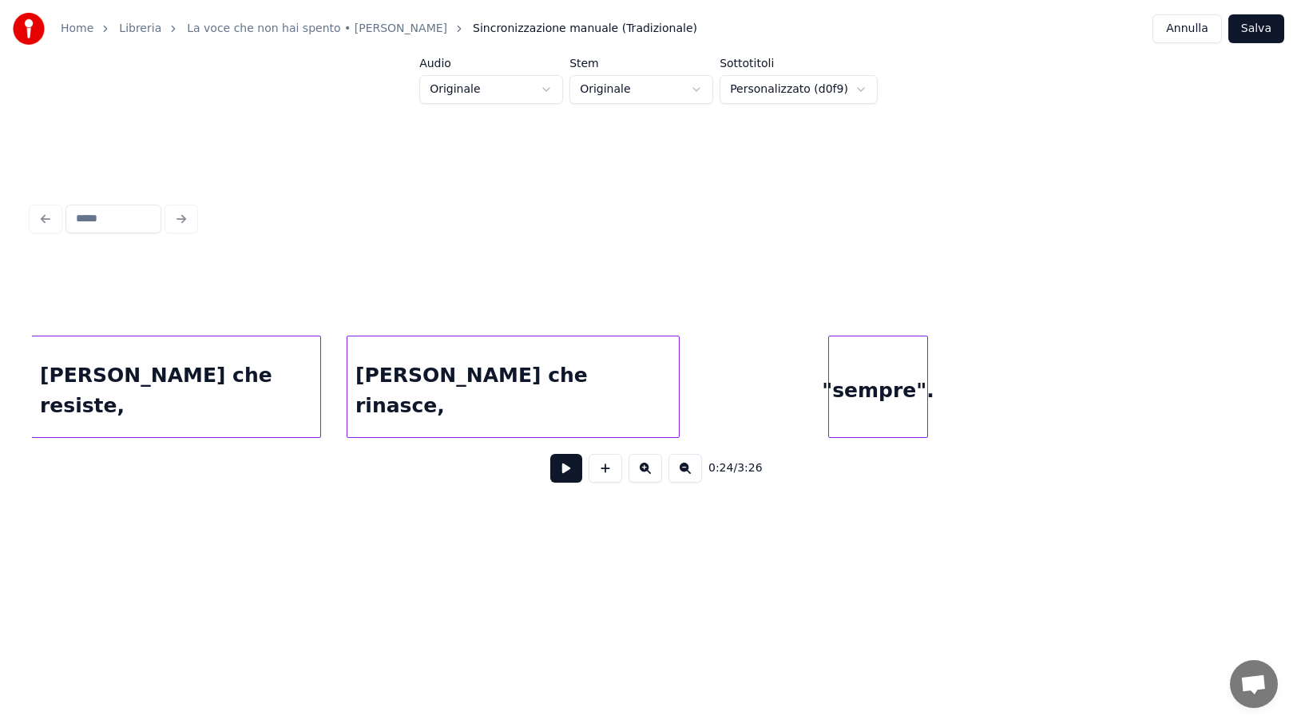
click at [887, 392] on div ""sempre"." at bounding box center [878, 390] width 98 height 109
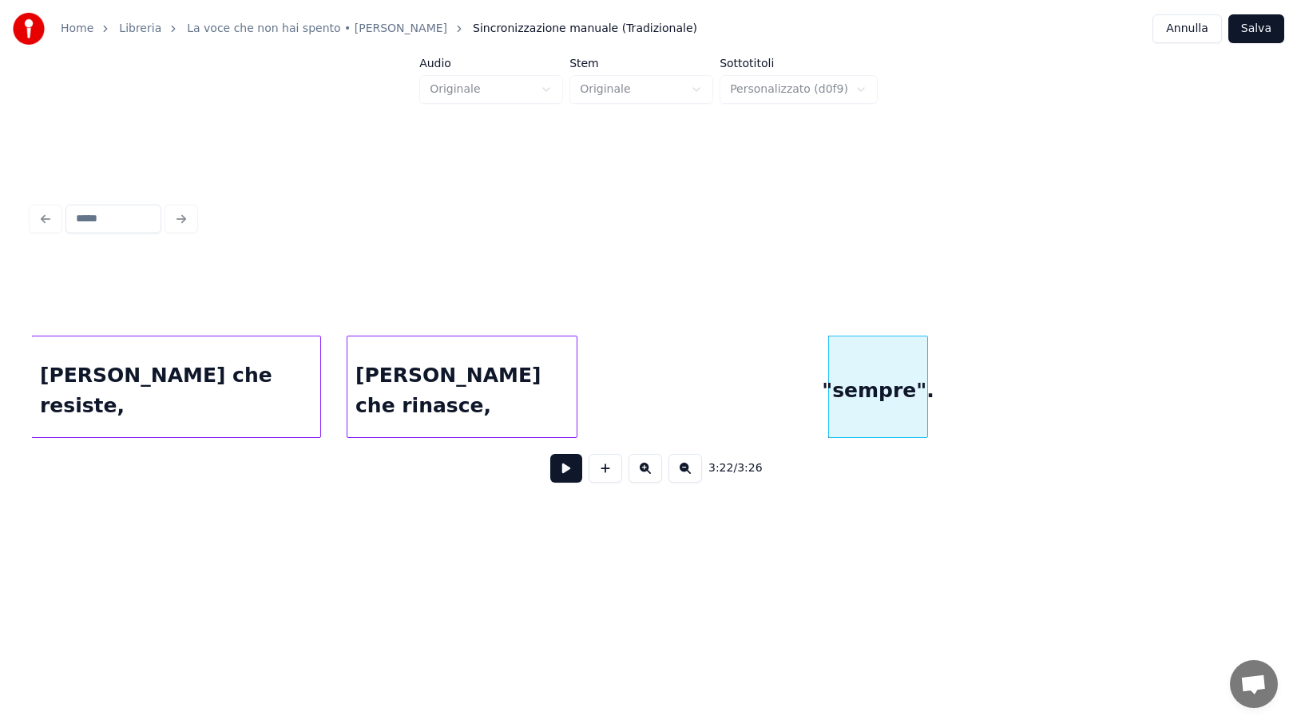
click at [577, 391] on div at bounding box center [574, 386] width 5 height 101
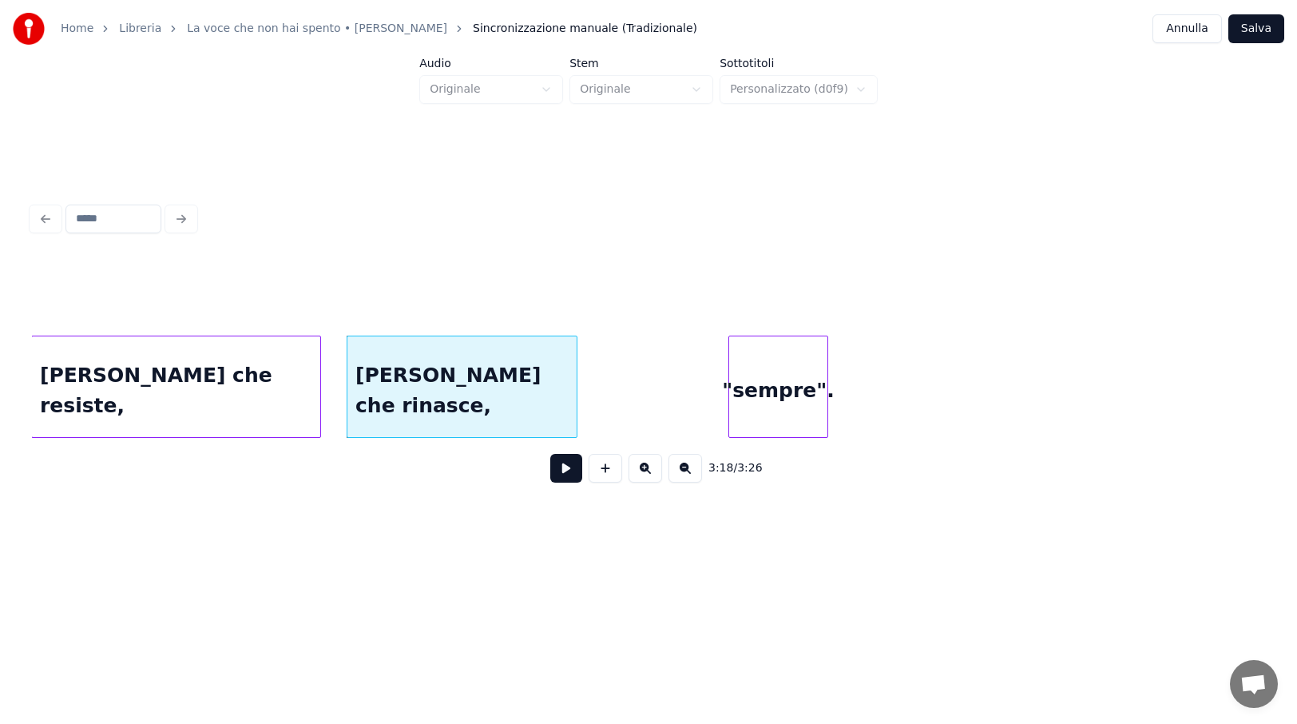
click at [779, 393] on div ""sempre"." at bounding box center [778, 390] width 98 height 109
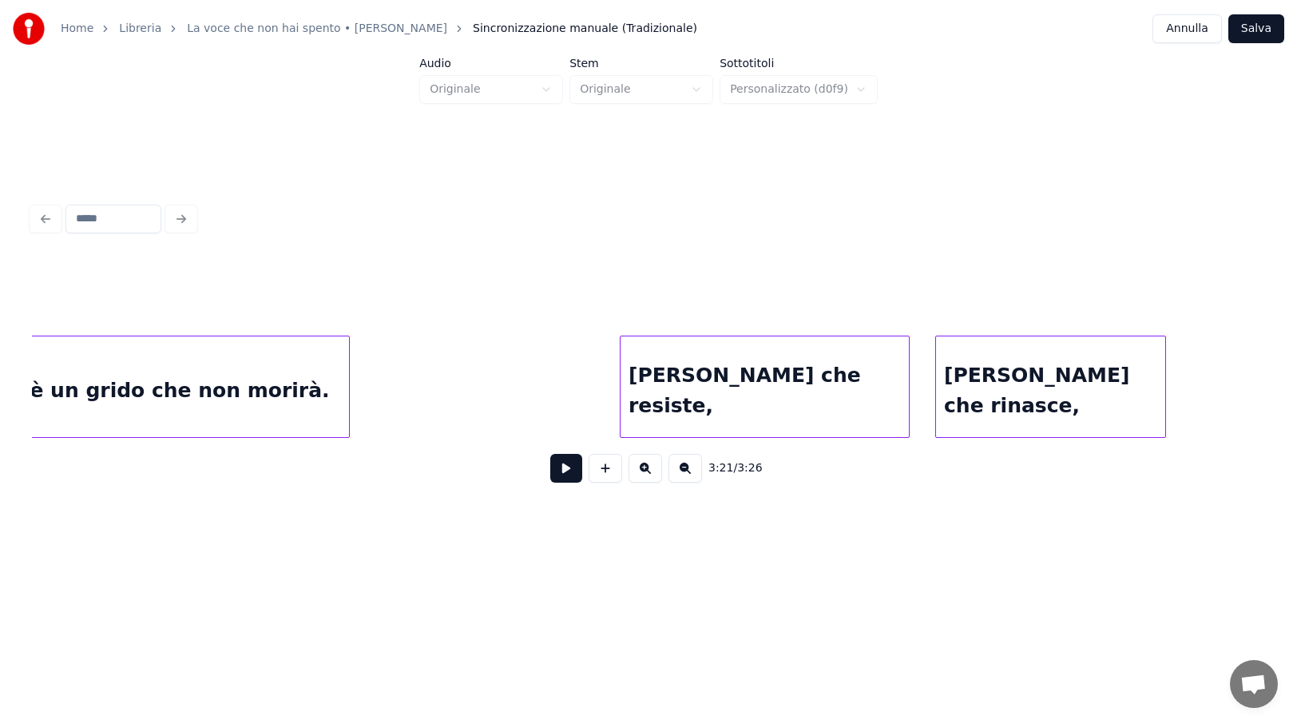
scroll to position [0, 22748]
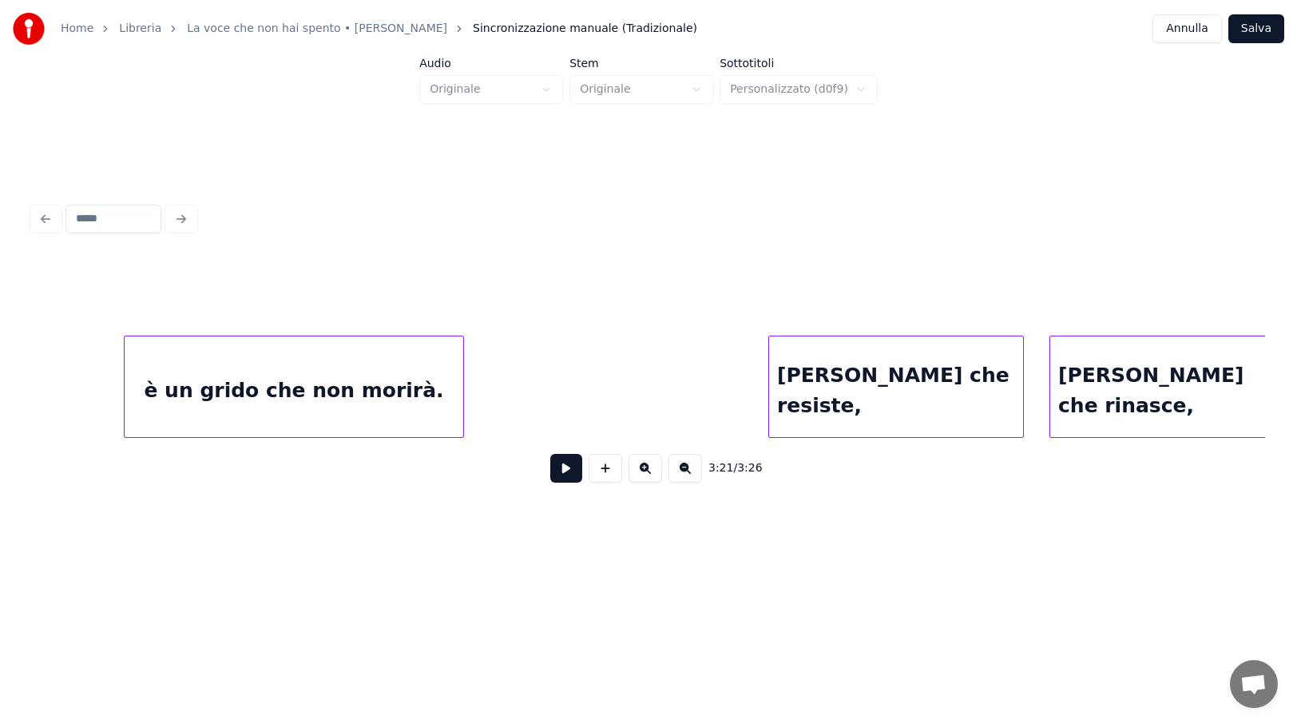
click at [769, 377] on div at bounding box center [771, 386] width 5 height 101
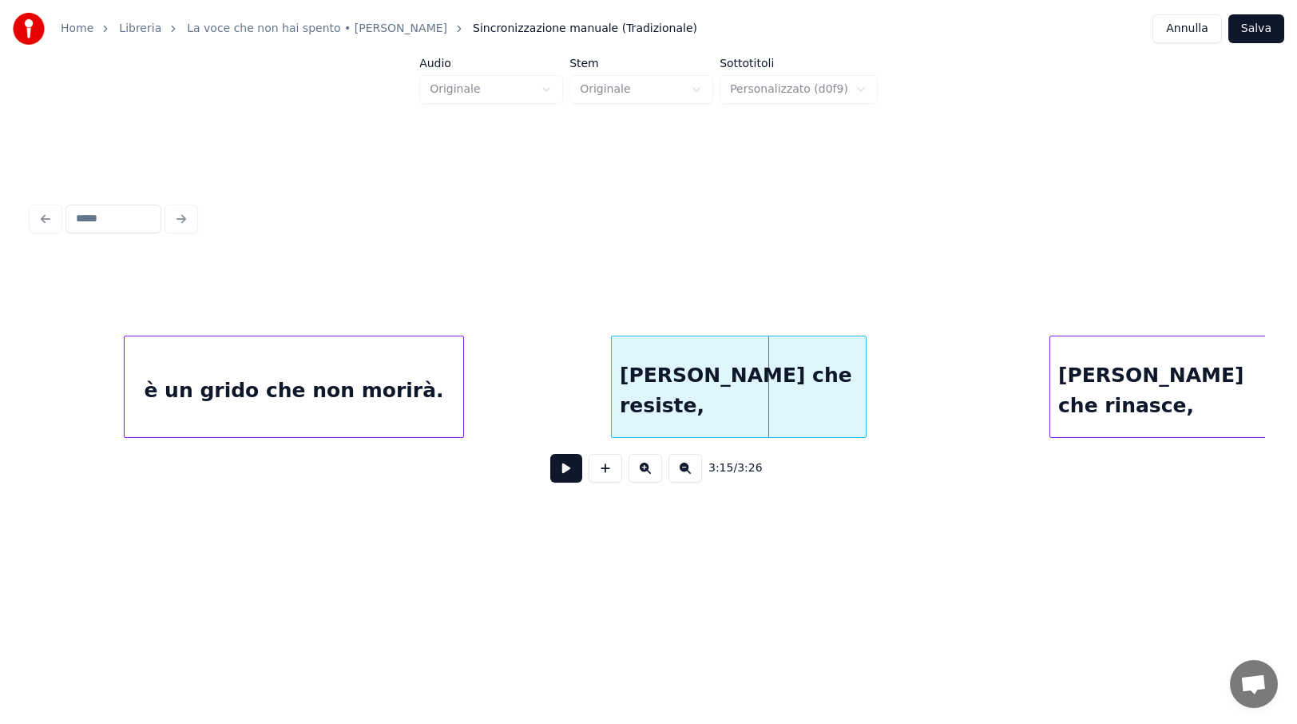
click at [670, 371] on div "[PERSON_NAME] che resiste," at bounding box center [739, 390] width 254 height 109
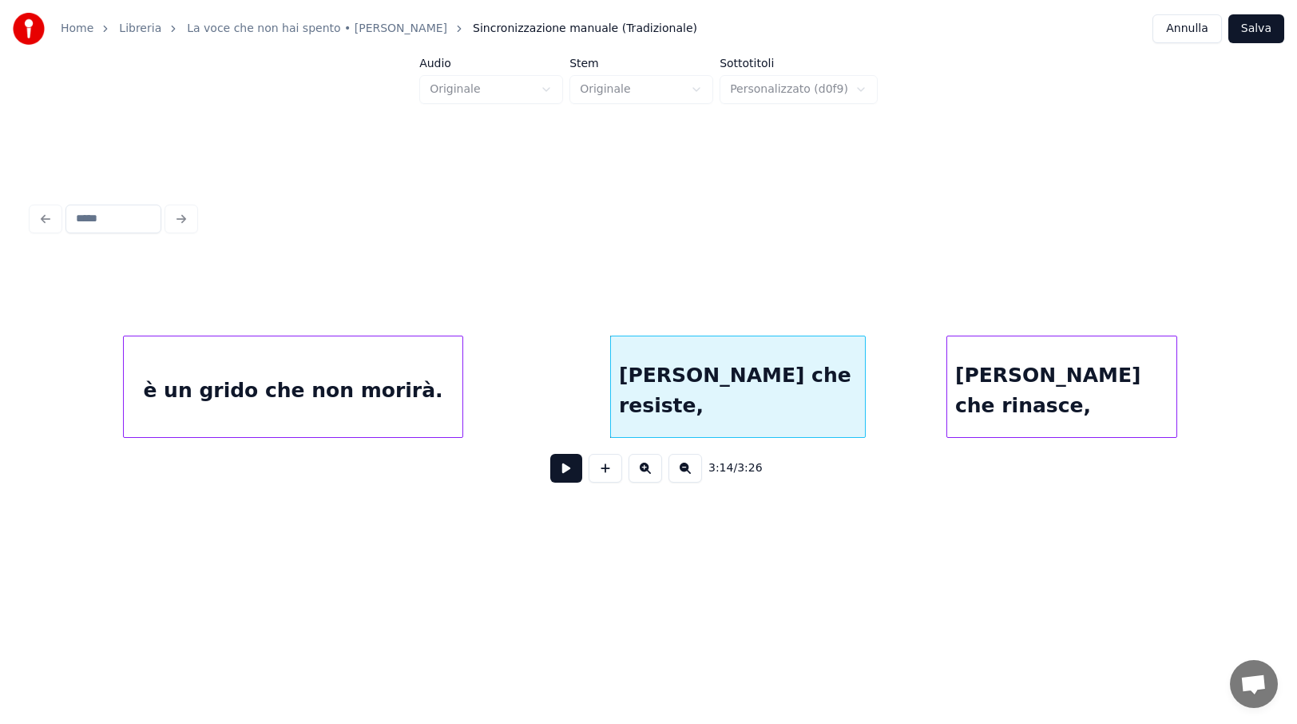
click at [1015, 388] on div "[PERSON_NAME] che rinasce," at bounding box center [1061, 390] width 229 height 109
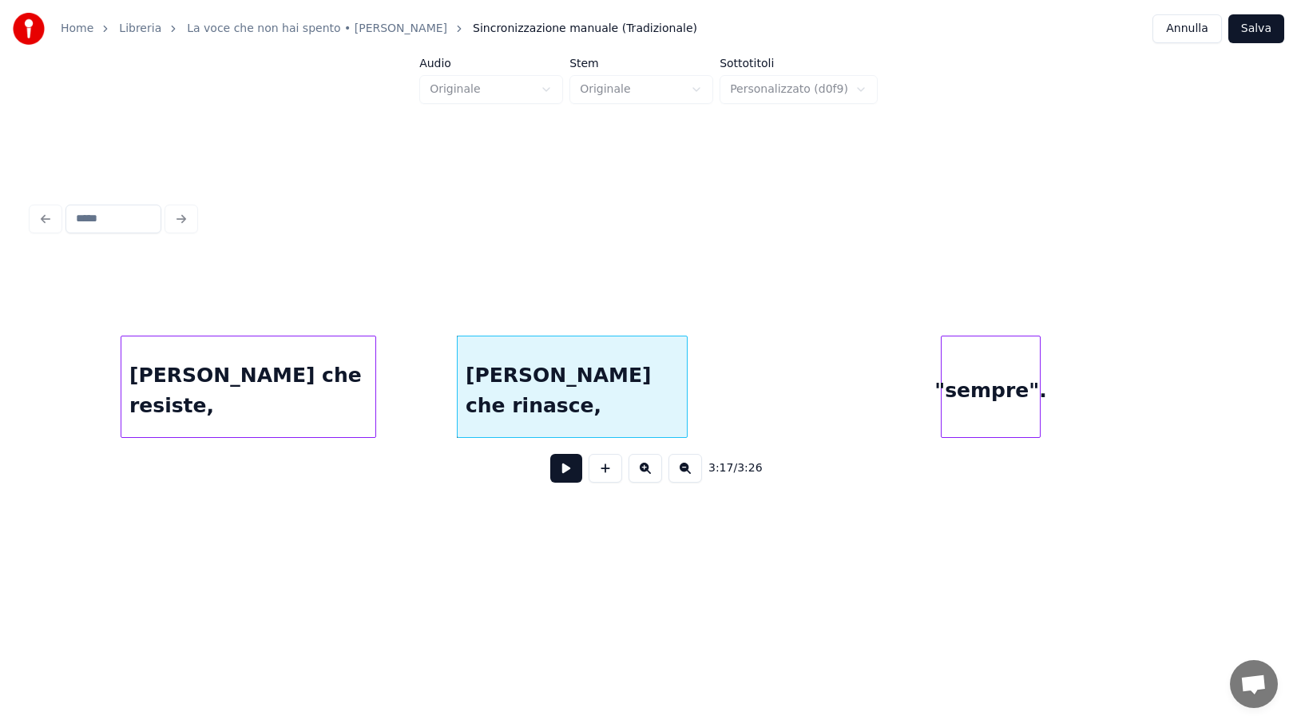
scroll to position [0, 23255]
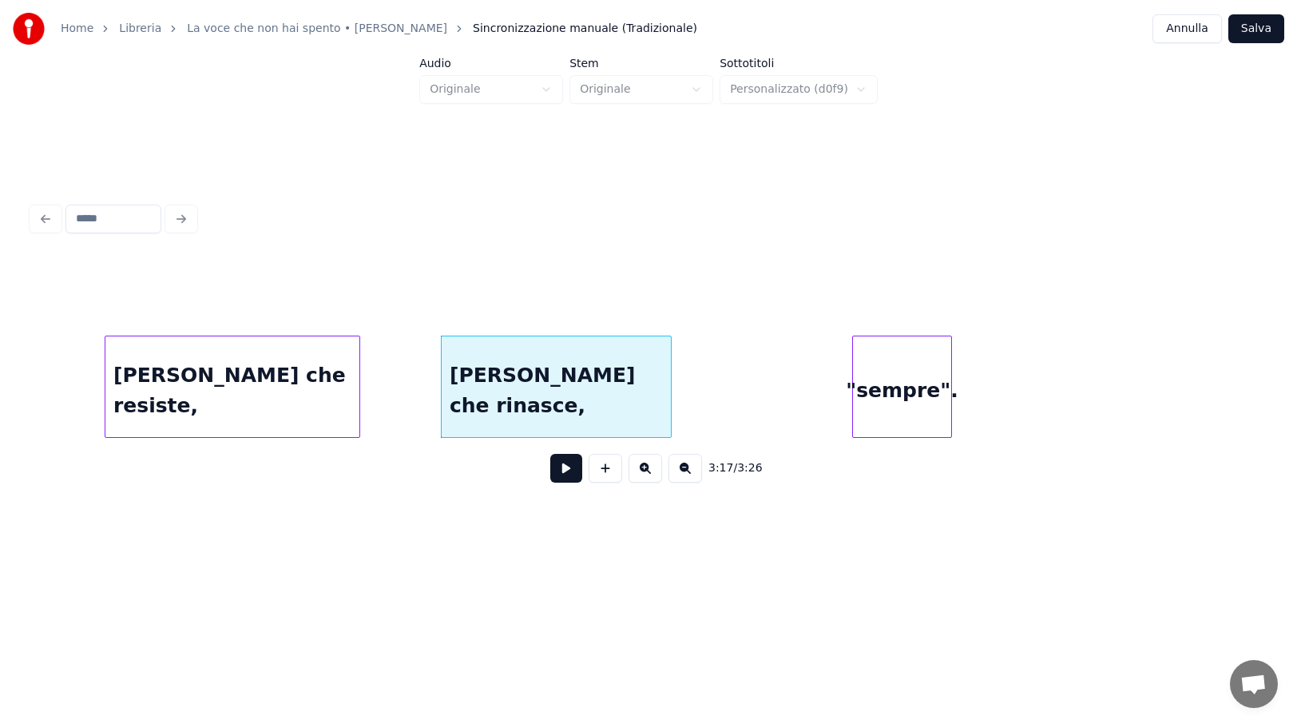
click at [935, 387] on div ""sempre"." at bounding box center [902, 390] width 98 height 109
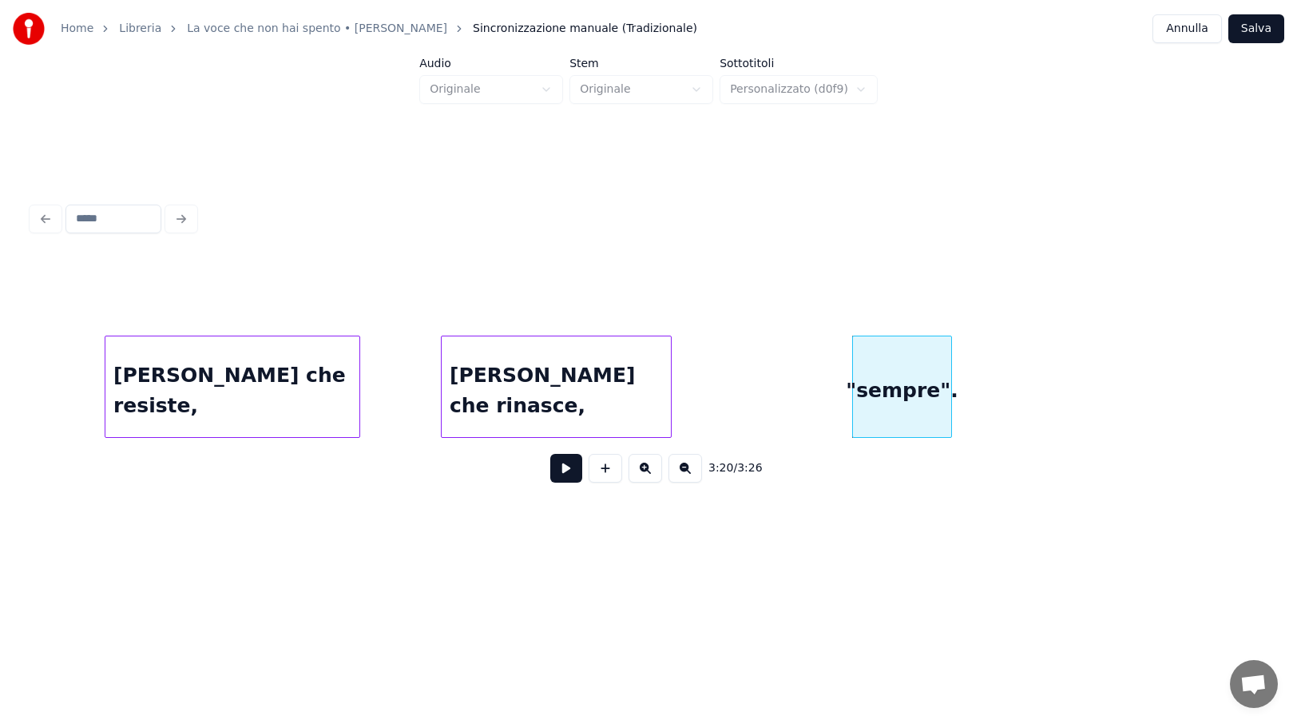
click at [1263, 30] on button "Salva" at bounding box center [1257, 28] width 56 height 29
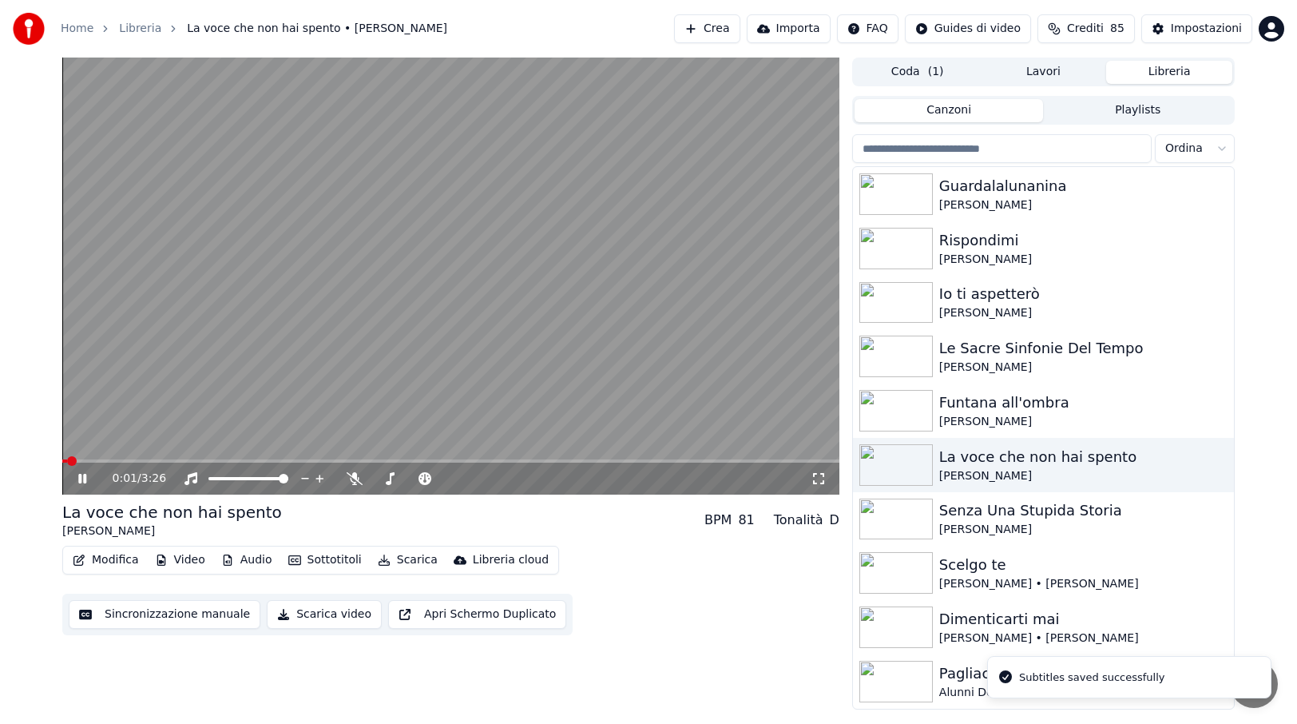
click at [717, 461] on span at bounding box center [450, 460] width 777 height 3
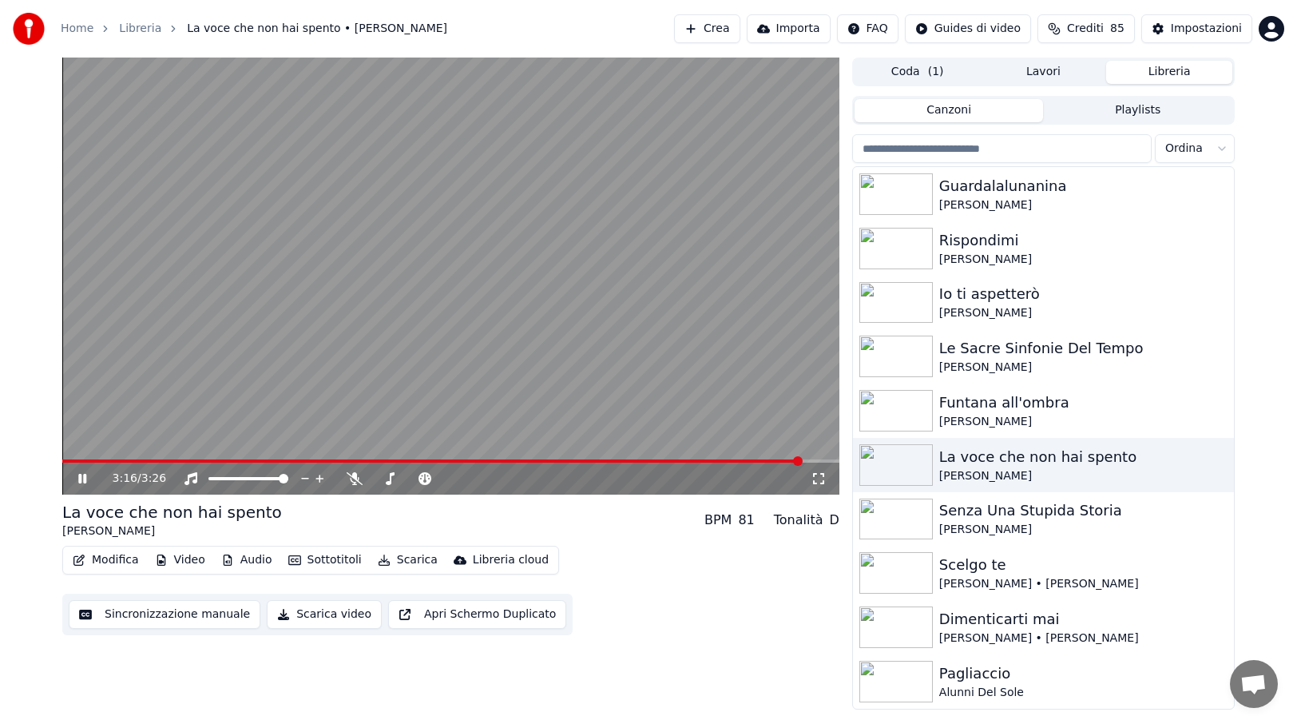
click at [81, 478] on icon at bounding box center [82, 479] width 8 height 10
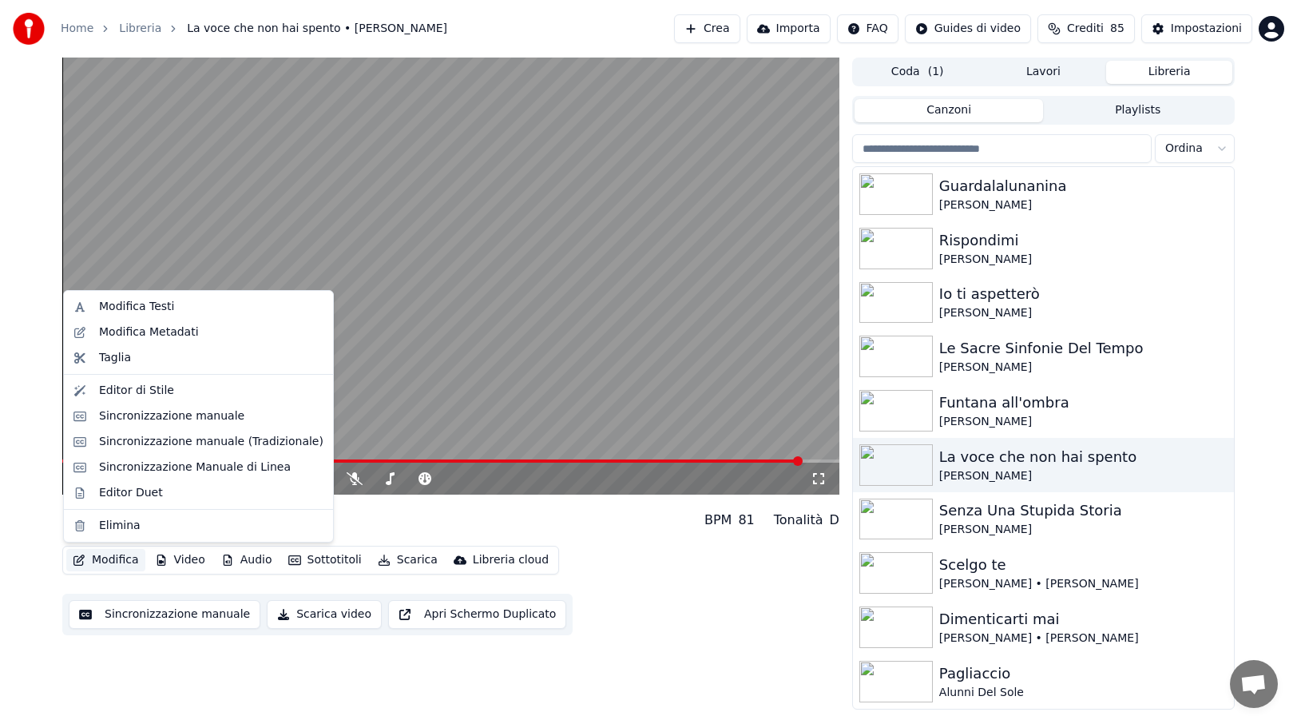
click at [123, 564] on button "Modifica" at bounding box center [105, 560] width 79 height 22
click at [157, 421] on div "Sincronizzazione manuale" at bounding box center [171, 416] width 145 height 16
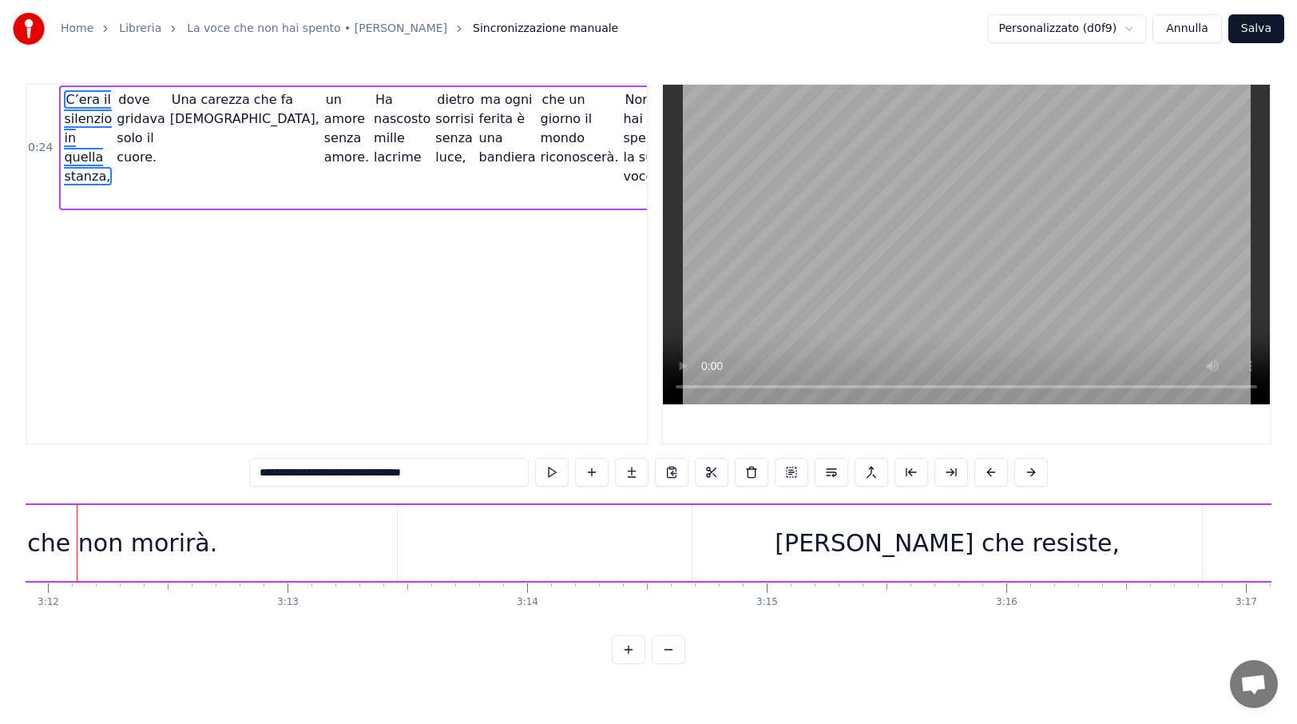
scroll to position [0, 45989]
click at [216, 525] on div "è un grido che non morirà." at bounding box center [56, 543] width 679 height 76
type input "**********"
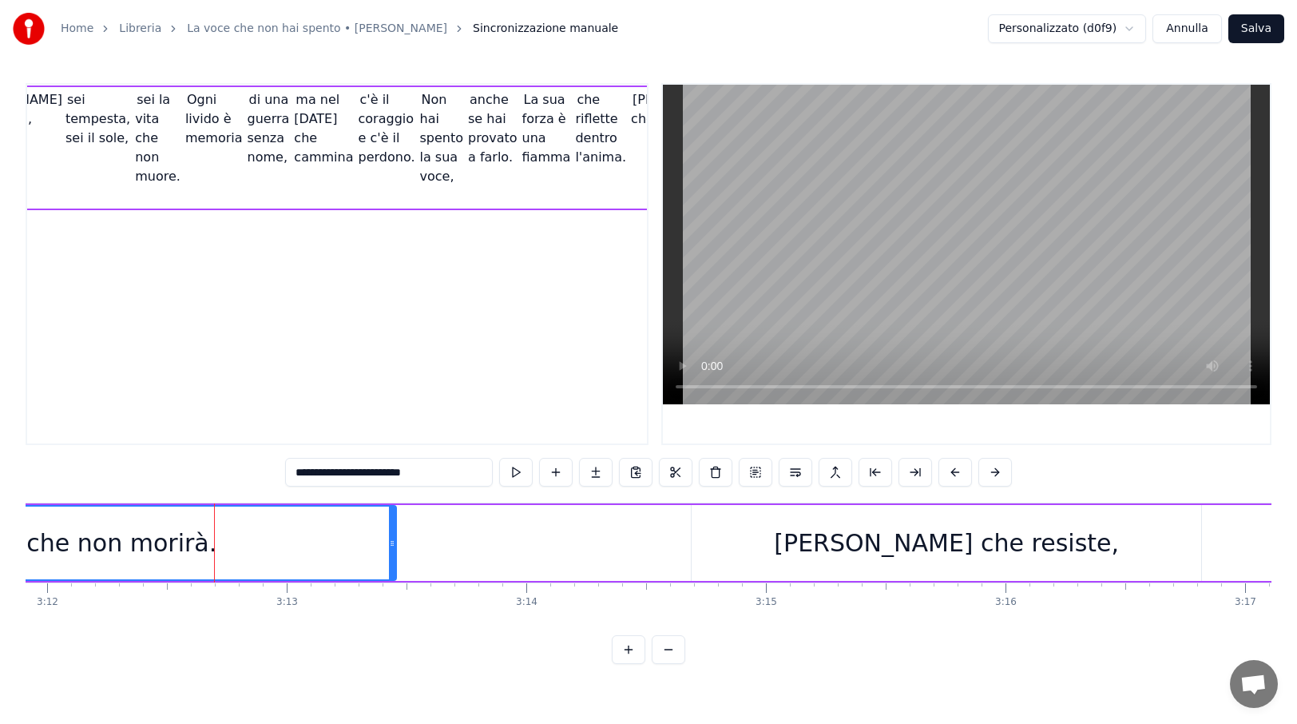
scroll to position [0, 987]
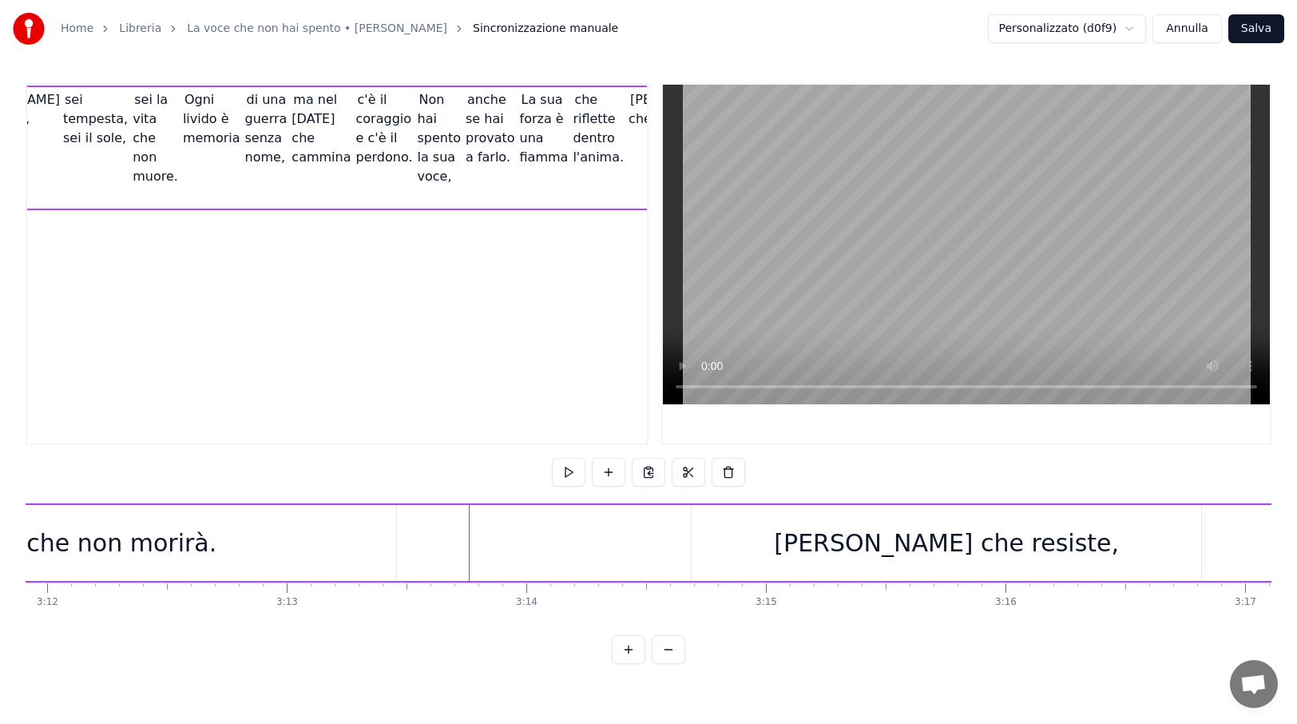
click at [469, 525] on div at bounding box center [469, 542] width 1 height 79
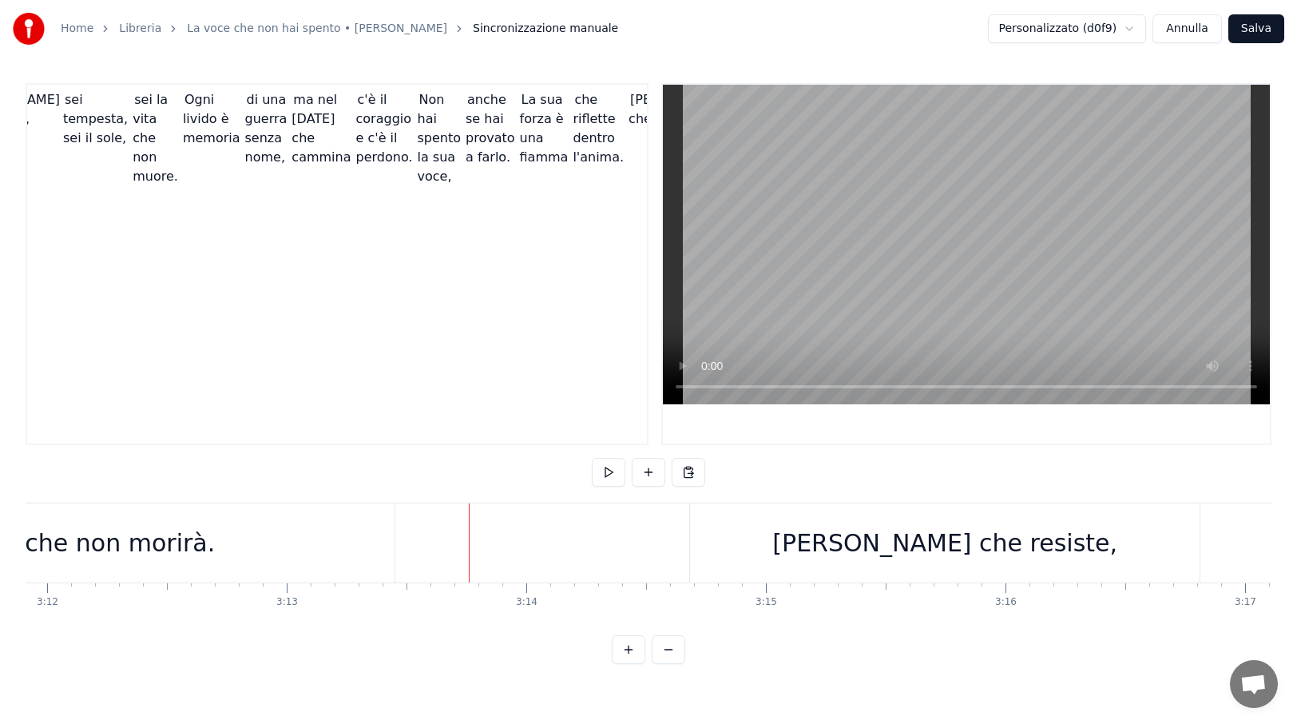
click at [790, 518] on div "[PERSON_NAME] che resiste," at bounding box center [945, 542] width 510 height 79
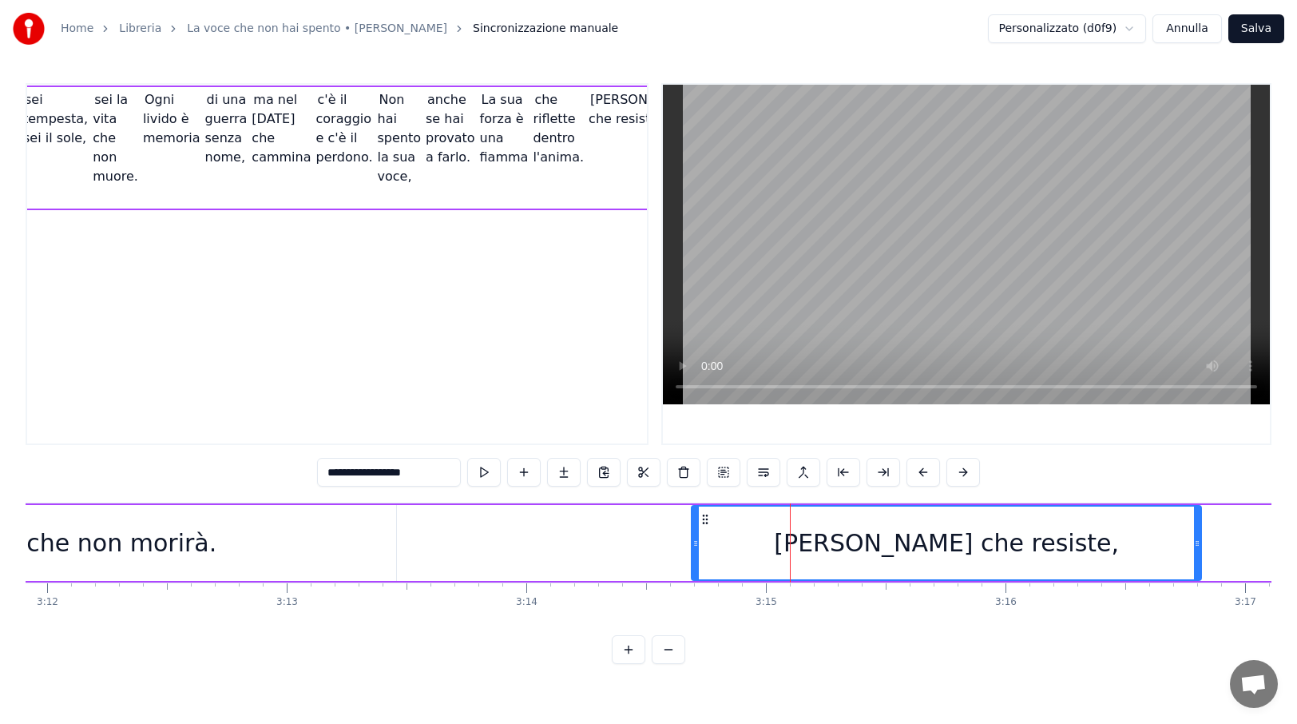
scroll to position [0, 1031]
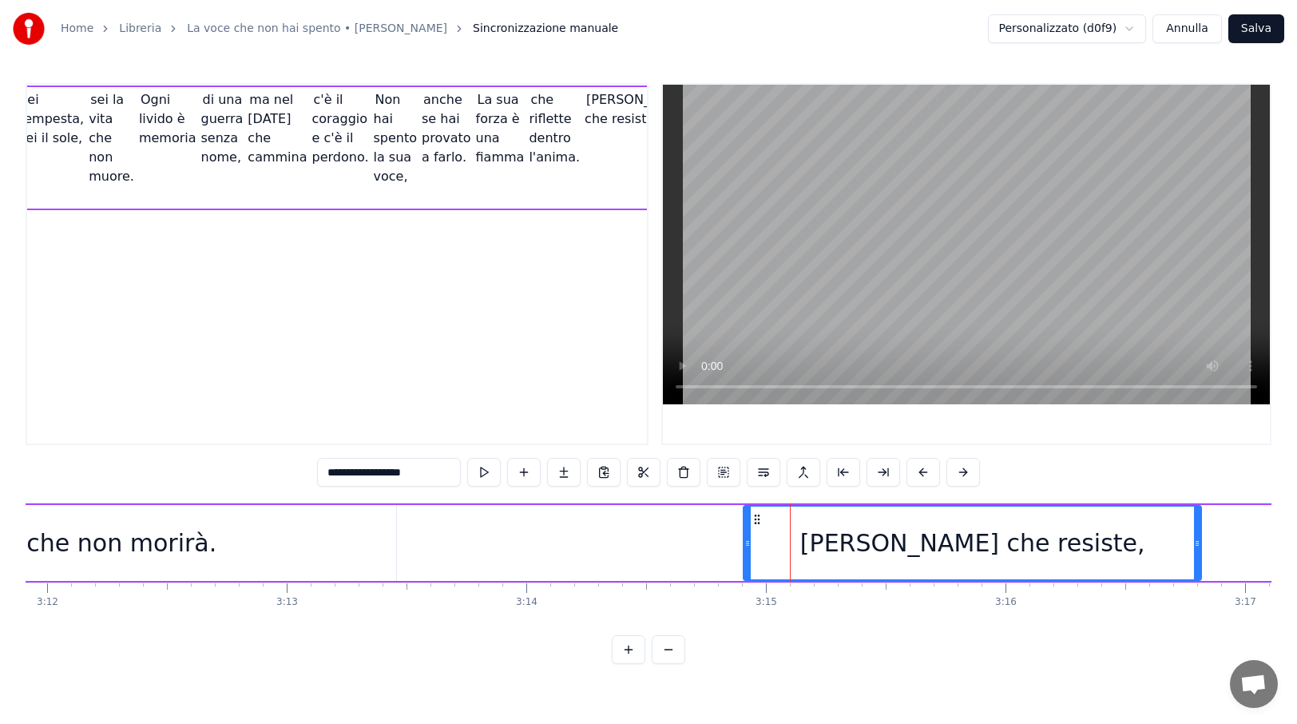
drag, startPoint x: 694, startPoint y: 540, endPoint x: 746, endPoint y: 542, distance: 51.9
click at [746, 542] on icon at bounding box center [747, 543] width 6 height 13
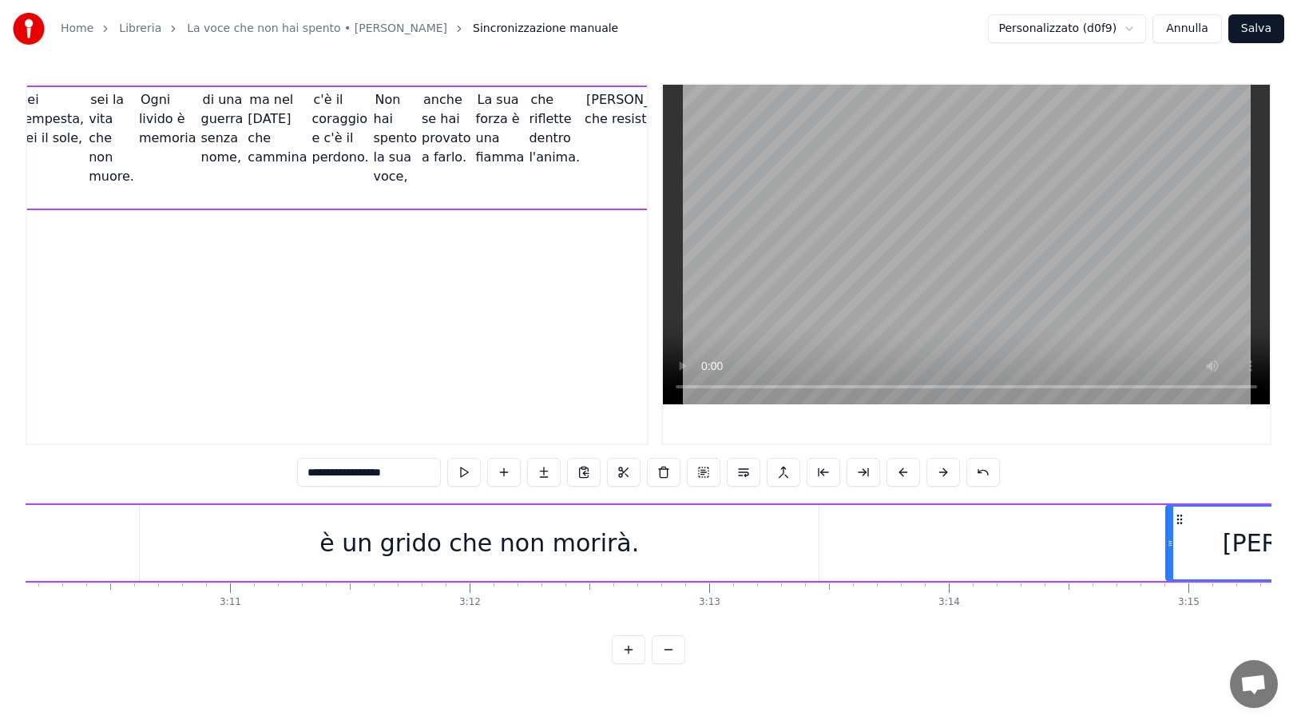
scroll to position [0, 45372]
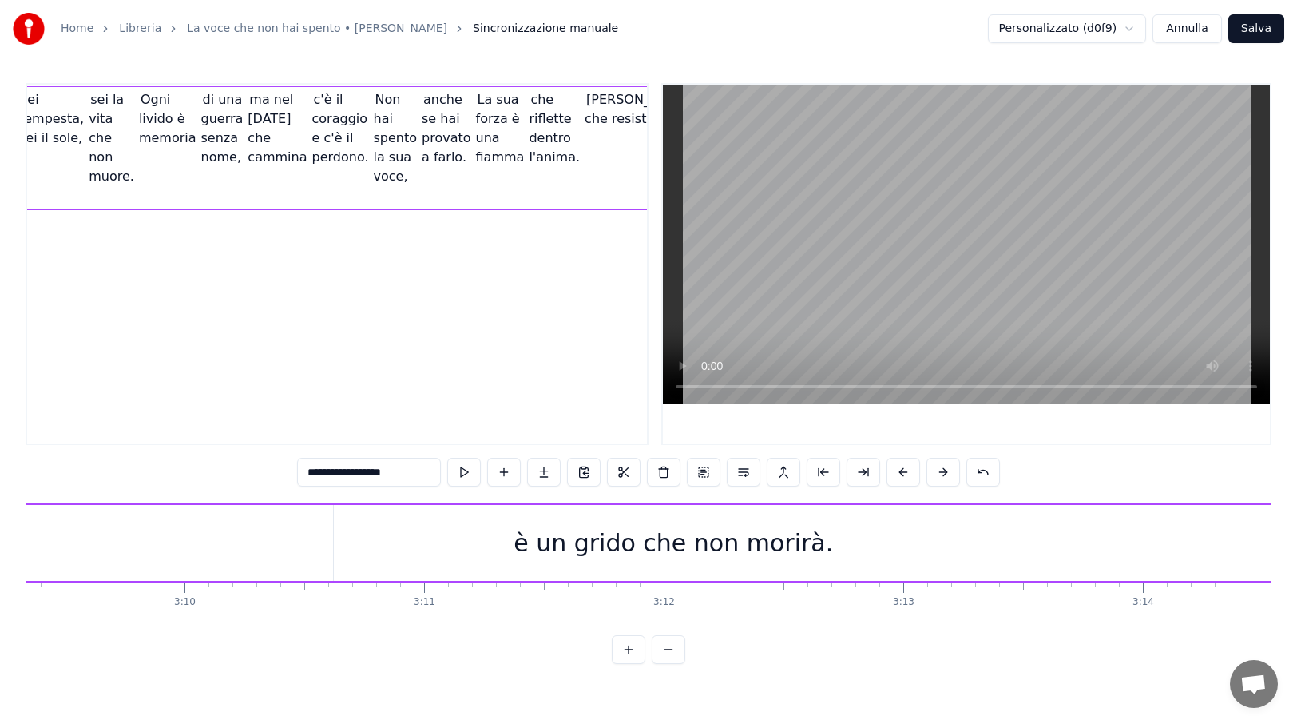
click at [705, 543] on div "è un grido che non morirà." at bounding box center [674, 543] width 320 height 36
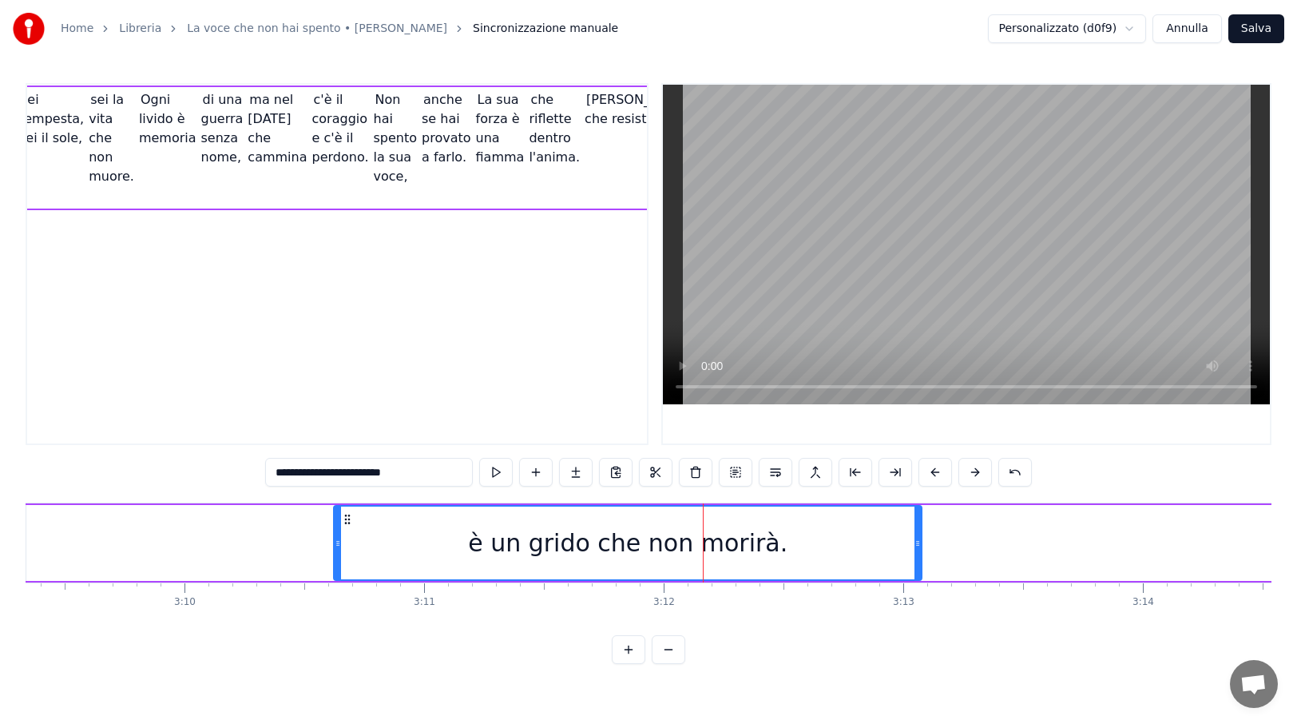
drag, startPoint x: 1009, startPoint y: 542, endPoint x: 918, endPoint y: 544, distance: 91.1
click at [918, 544] on icon at bounding box center [918, 543] width 6 height 13
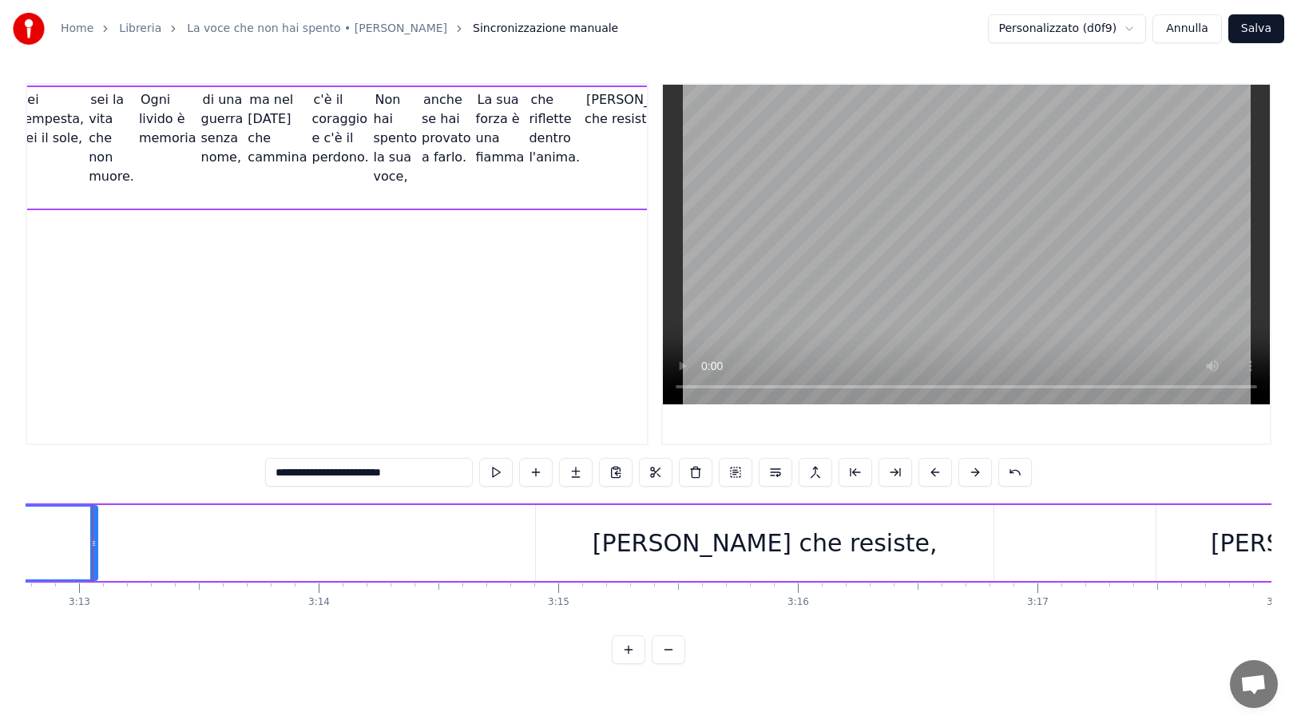
scroll to position [0, 46203]
drag, startPoint x: 915, startPoint y: 546, endPoint x: 968, endPoint y: 547, distance: 53.5
click at [968, 547] on div "[PERSON_NAME] che resiste," at bounding box center [759, 543] width 458 height 76
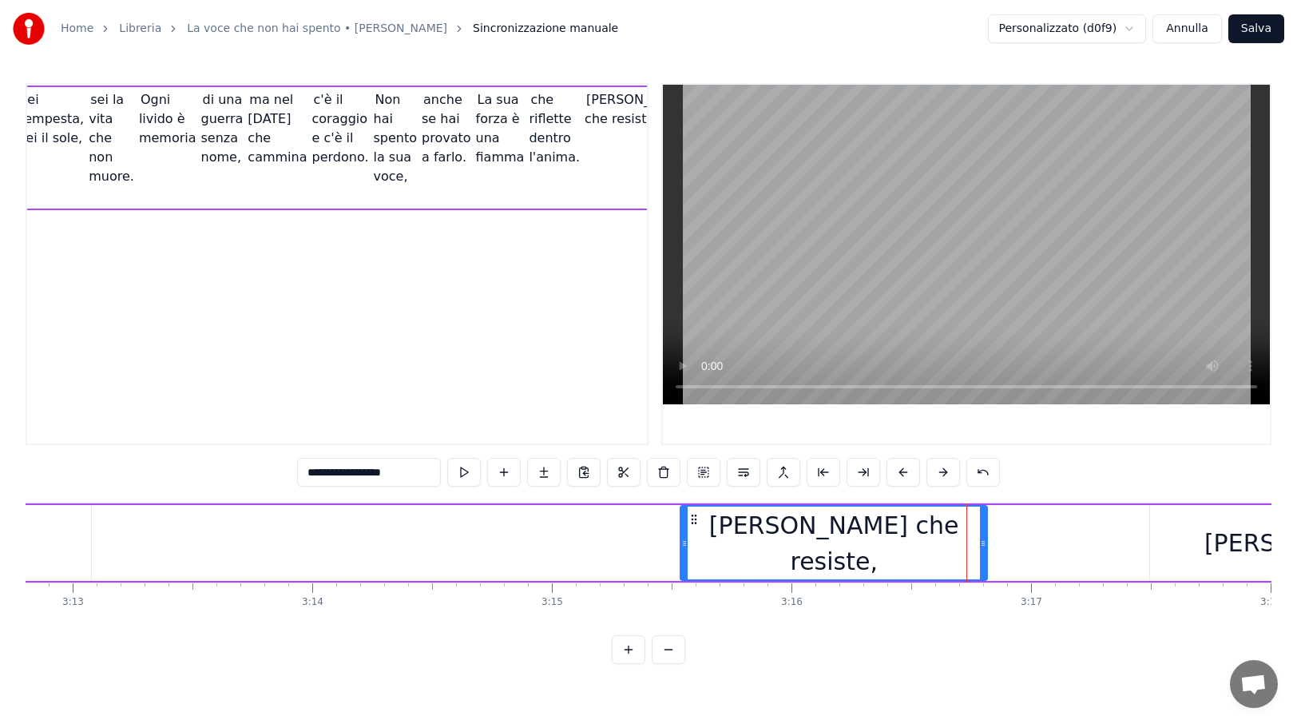
drag, startPoint x: 533, startPoint y: 538, endPoint x: 684, endPoint y: 560, distance: 152.5
click at [684, 560] on div at bounding box center [684, 542] width 6 height 73
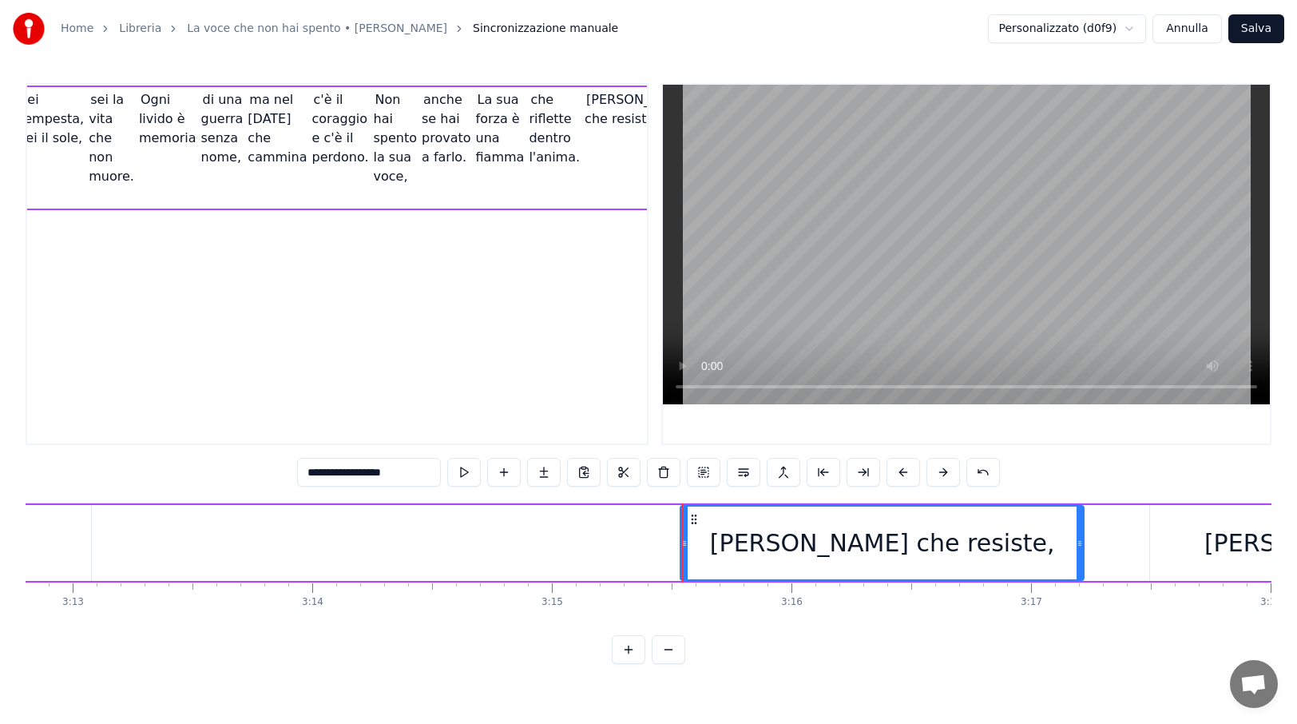
drag, startPoint x: 983, startPoint y: 538, endPoint x: 1080, endPoint y: 540, distance: 96.7
click at [1080, 540] on icon at bounding box center [1080, 543] width 6 height 13
drag, startPoint x: 684, startPoint y: 546, endPoint x: 709, endPoint y: 546, distance: 25.6
click at [709, 546] on icon at bounding box center [710, 543] width 6 height 13
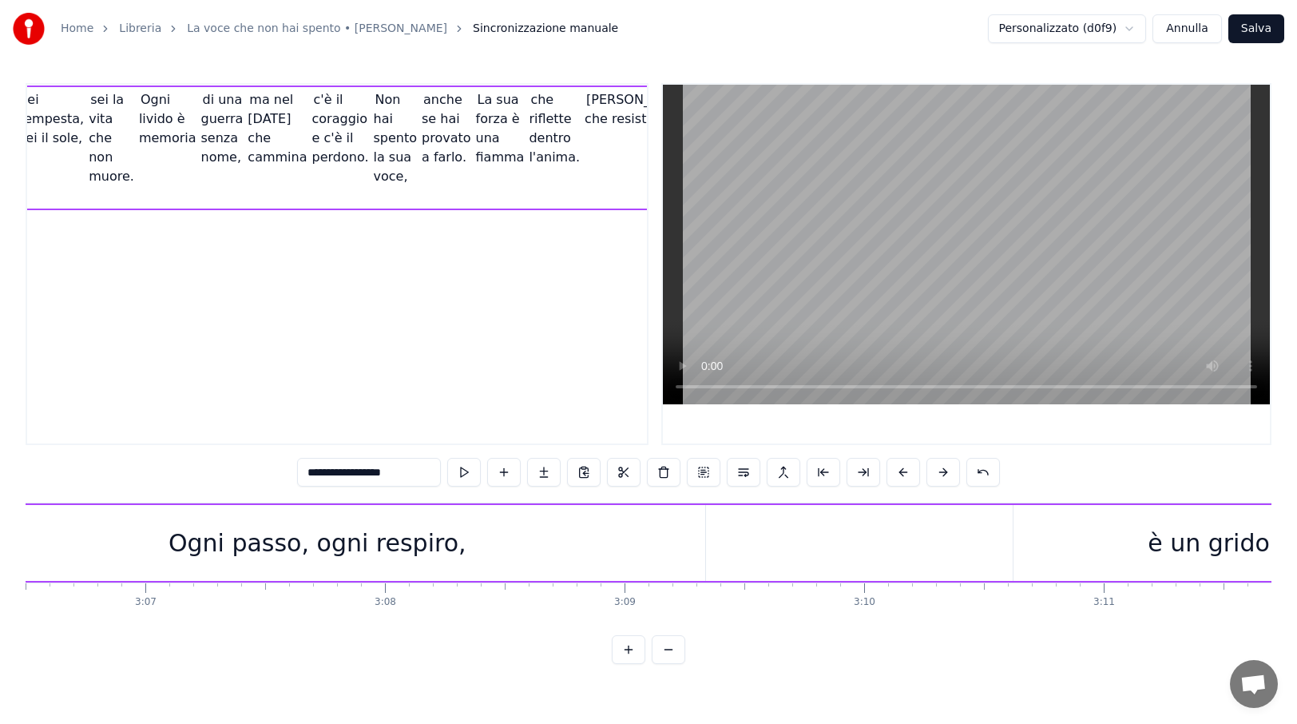
scroll to position [0, 44629]
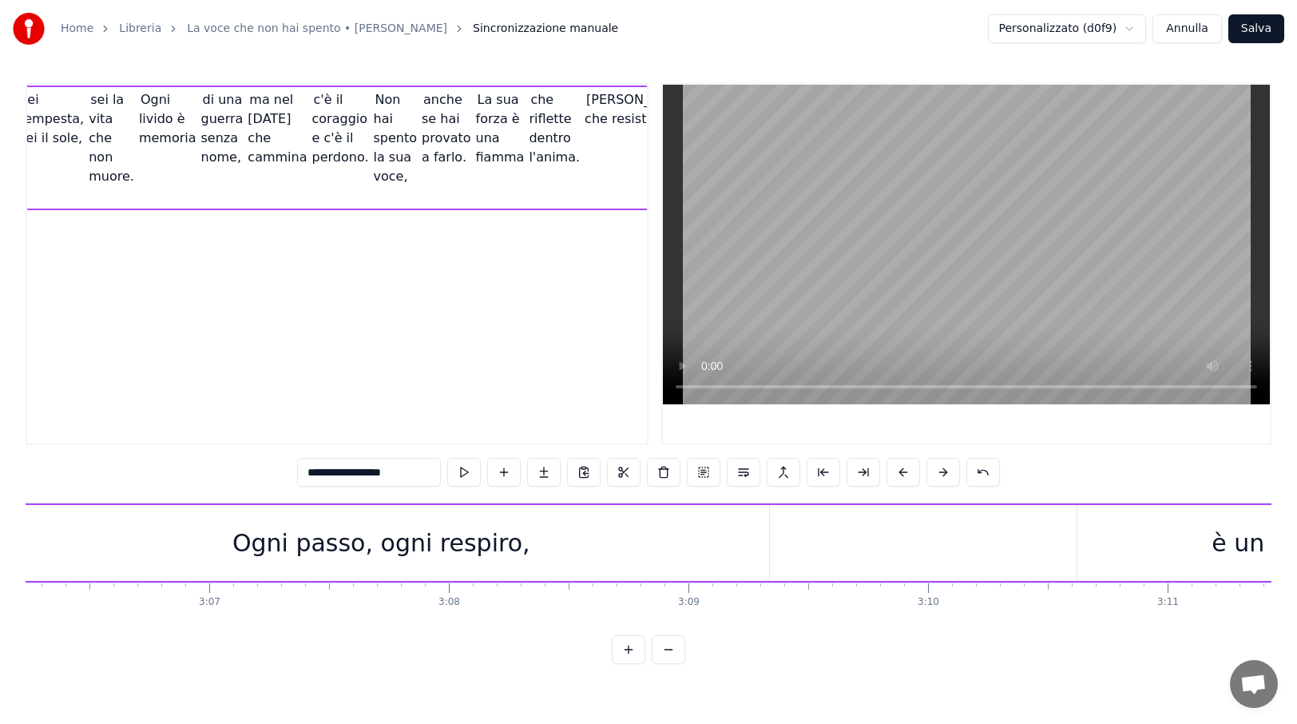
click at [500, 558] on div "Ogni passo, ogni respiro," at bounding box center [381, 543] width 298 height 36
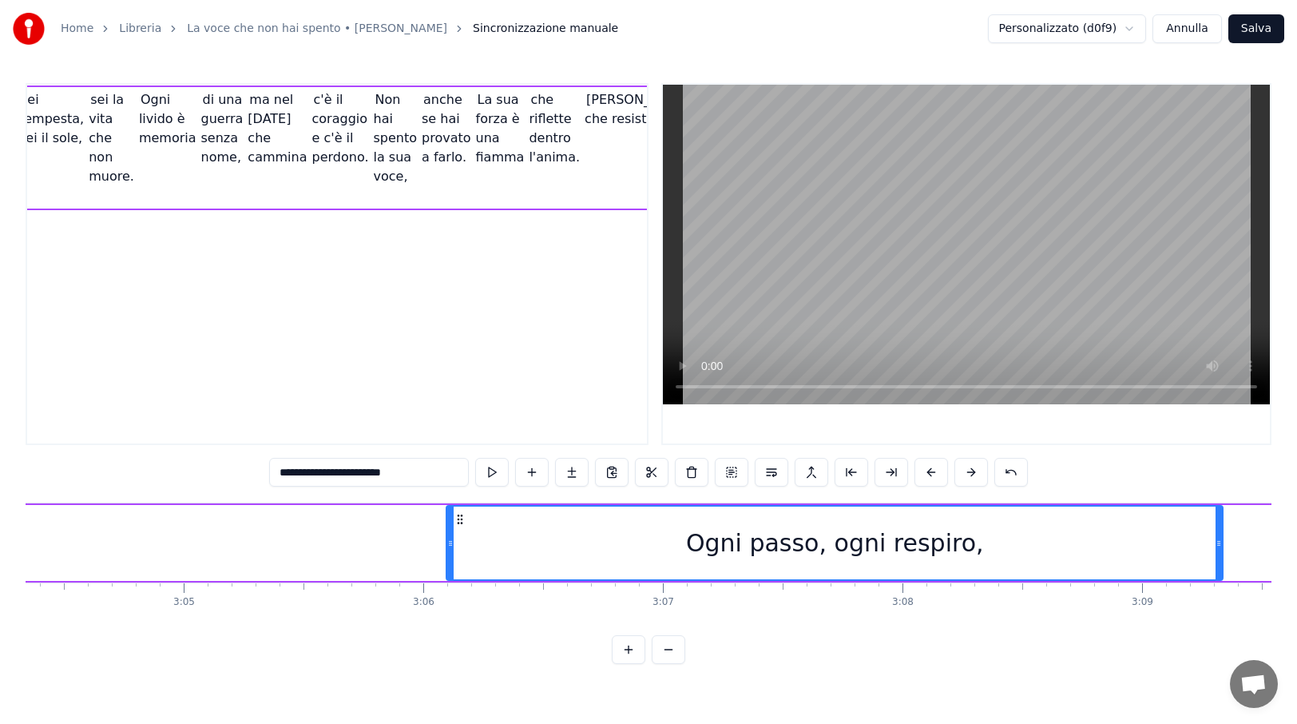
scroll to position [0, 44110]
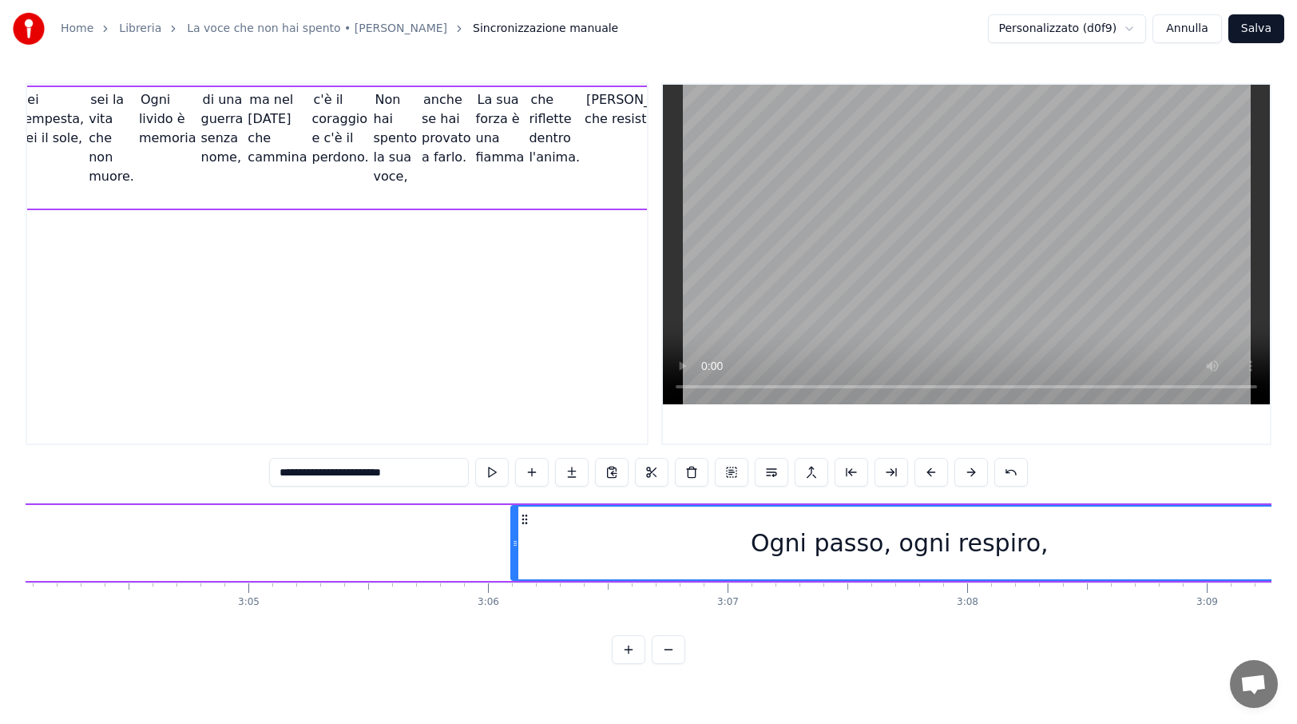
click at [846, 535] on div "Ogni passo, ogni respiro," at bounding box center [900, 543] width 298 height 36
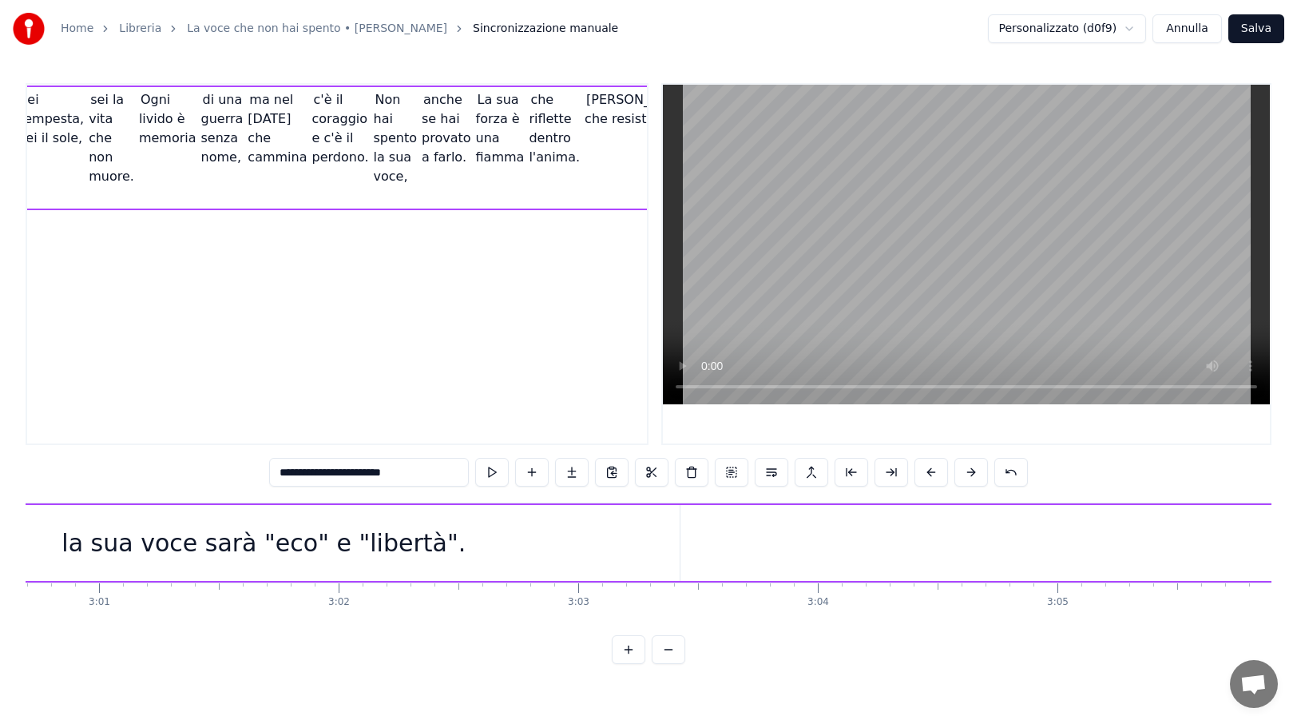
scroll to position [0, 42880]
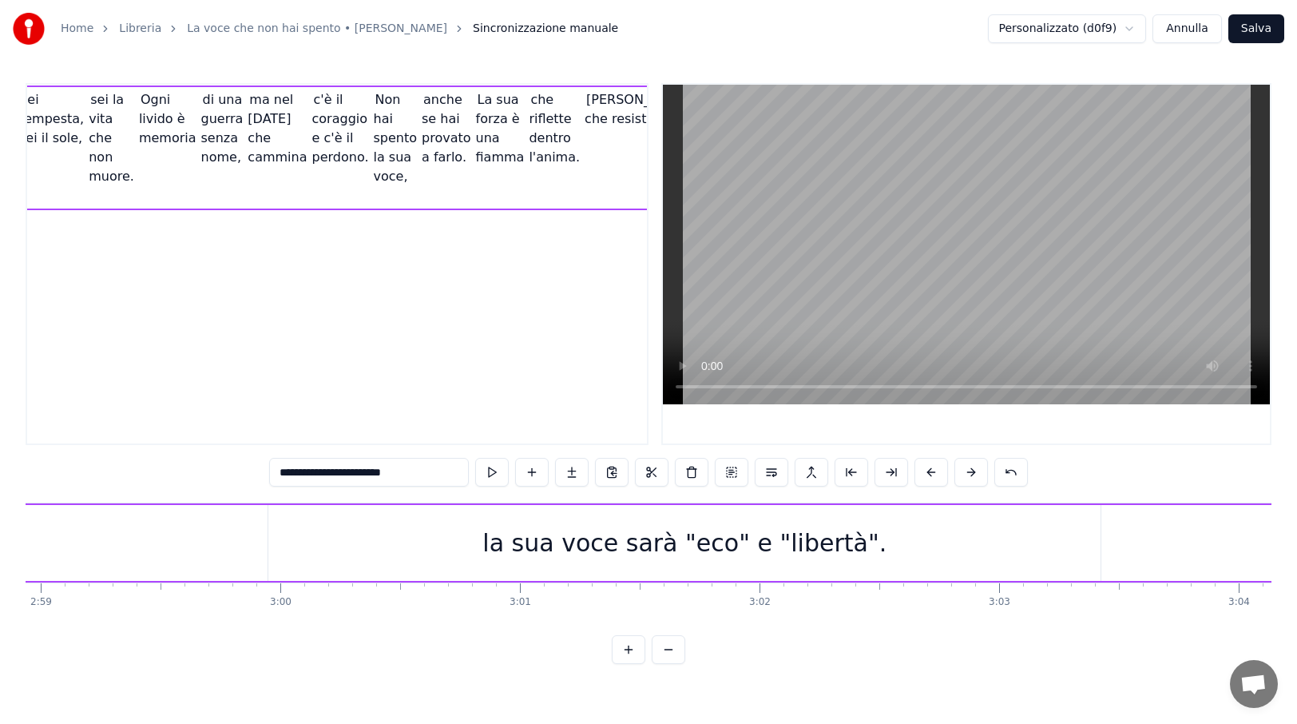
click at [866, 546] on div "la sua voce sarà "eco" e "libertà"." at bounding box center [684, 543] width 832 height 76
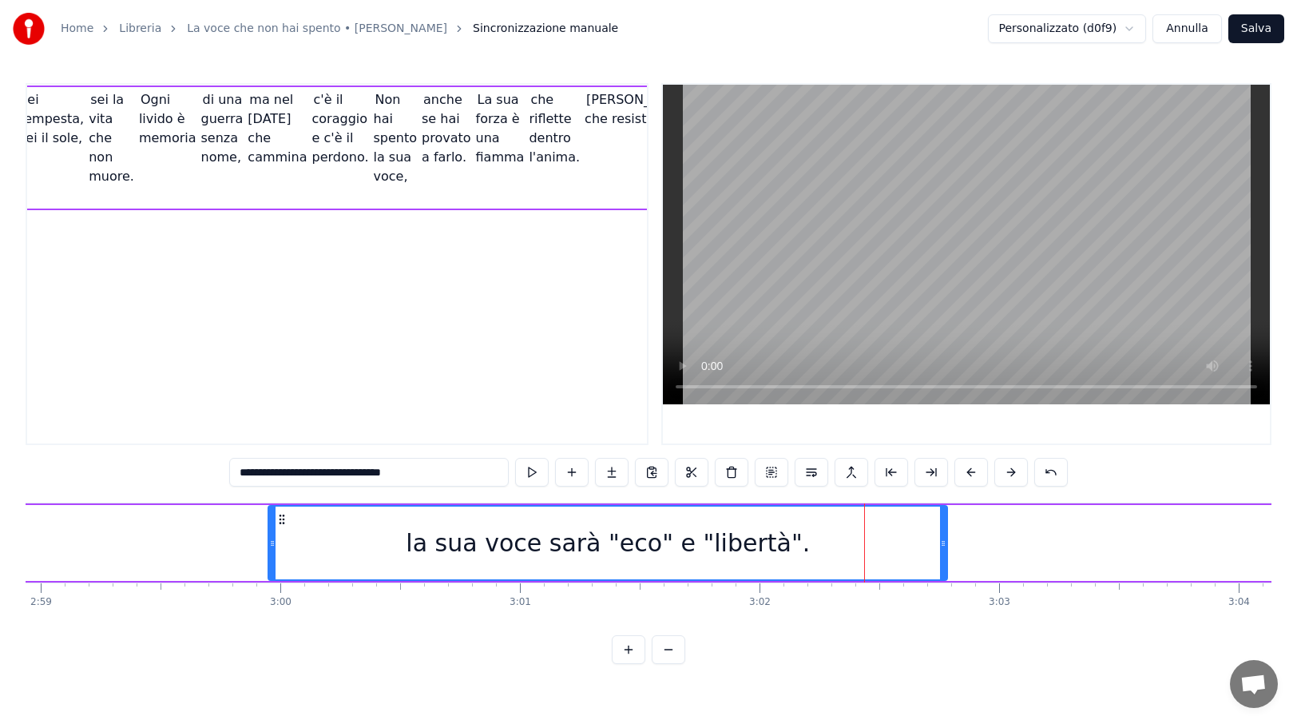
drag, startPoint x: 1096, startPoint y: 543, endPoint x: 943, endPoint y: 544, distance: 153.4
click at [943, 544] on icon at bounding box center [943, 543] width 6 height 13
drag, startPoint x: 270, startPoint y: 543, endPoint x: 305, endPoint y: 546, distance: 35.2
click at [305, 546] on icon at bounding box center [307, 543] width 6 height 13
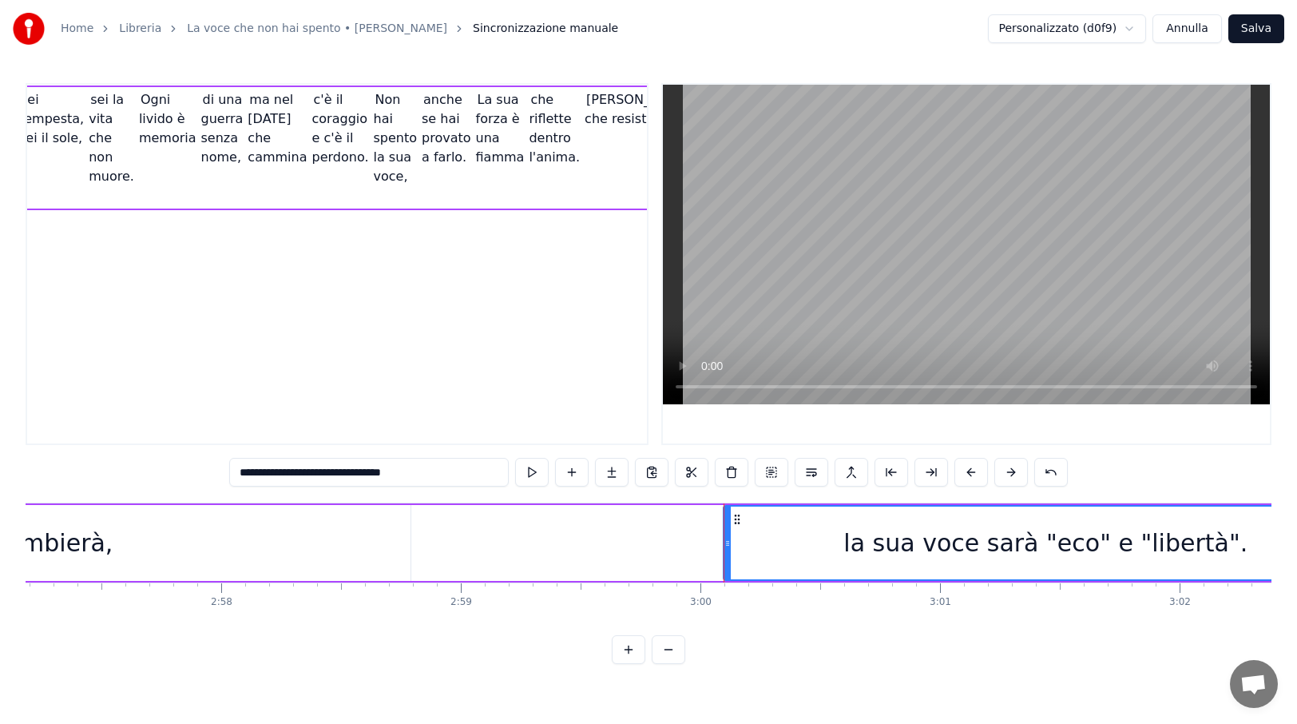
scroll to position [0, 41651]
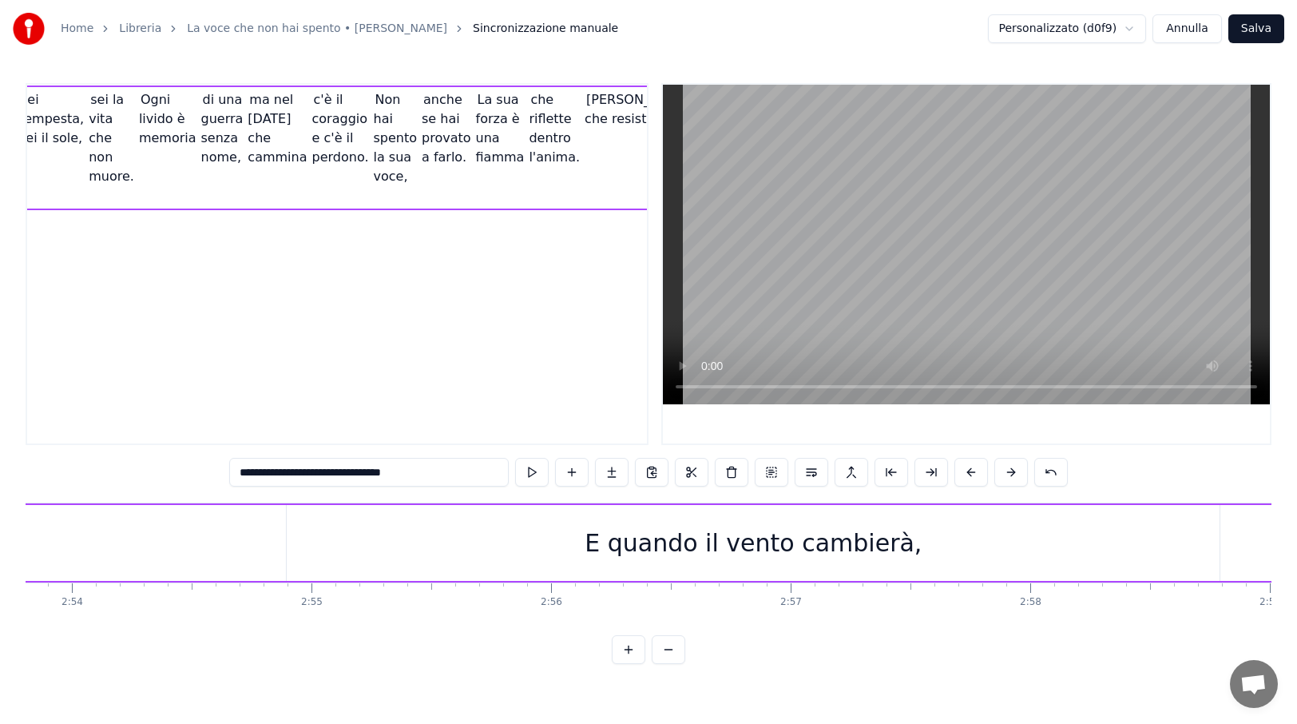
click at [887, 557] on div "E quando il vento cambierà," at bounding box center [753, 543] width 337 height 36
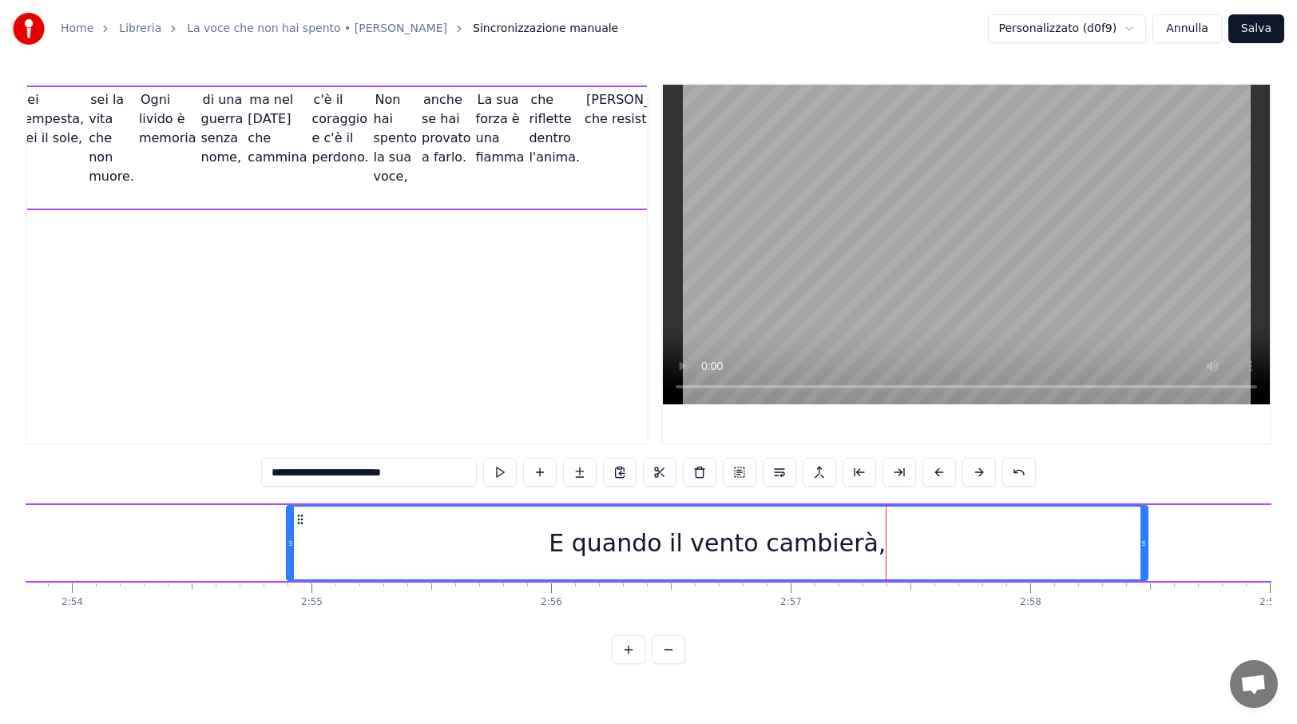
drag, startPoint x: 1216, startPoint y: 542, endPoint x: 1144, endPoint y: 542, distance: 71.9
click at [1144, 542] on icon at bounding box center [1144, 543] width 6 height 13
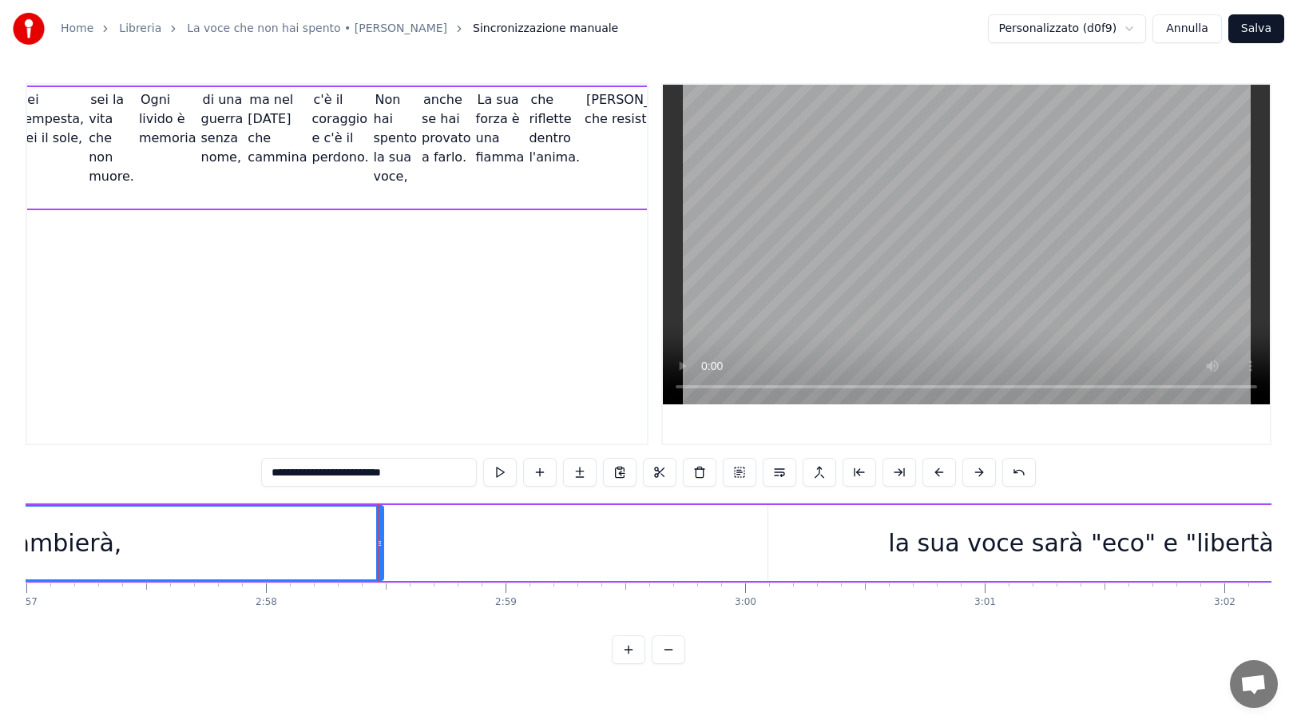
scroll to position [0, 42418]
click at [1044, 542] on div "la sua voce sarà "eco" e "libertà"." at bounding box center [1088, 543] width 404 height 36
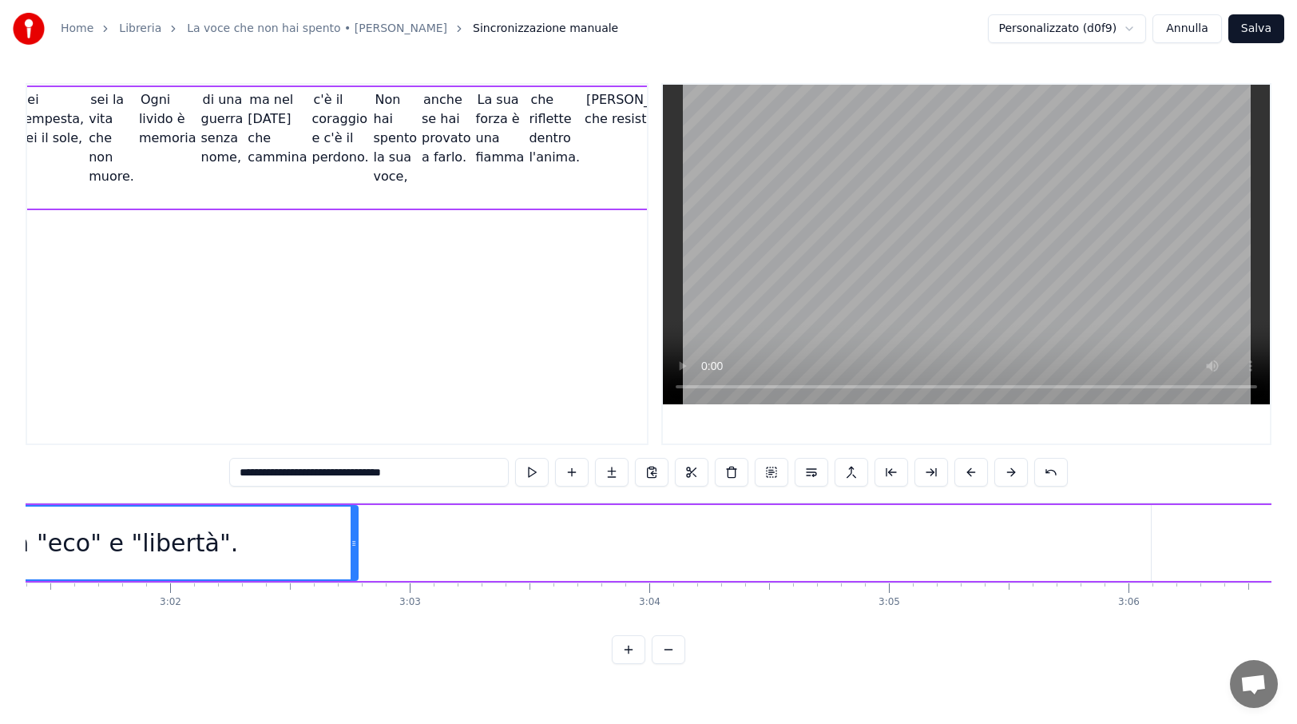
scroll to position [0, 43536]
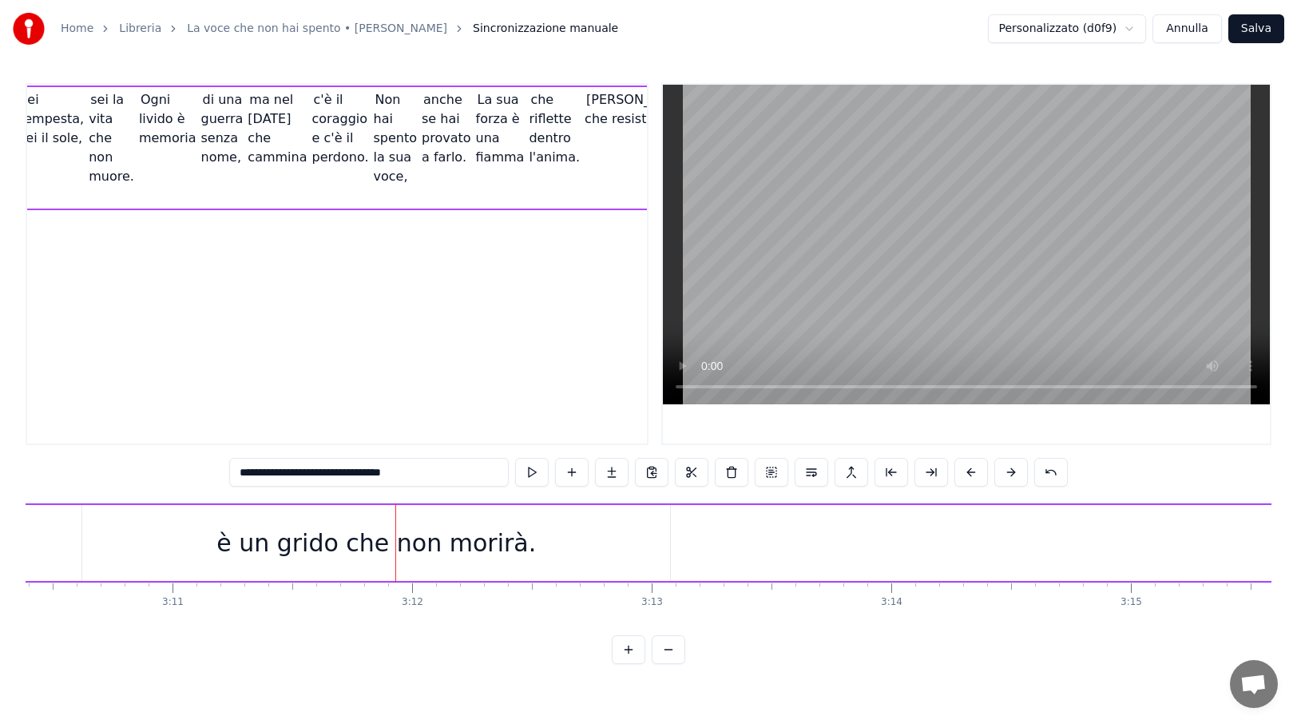
scroll to position [0, 45821]
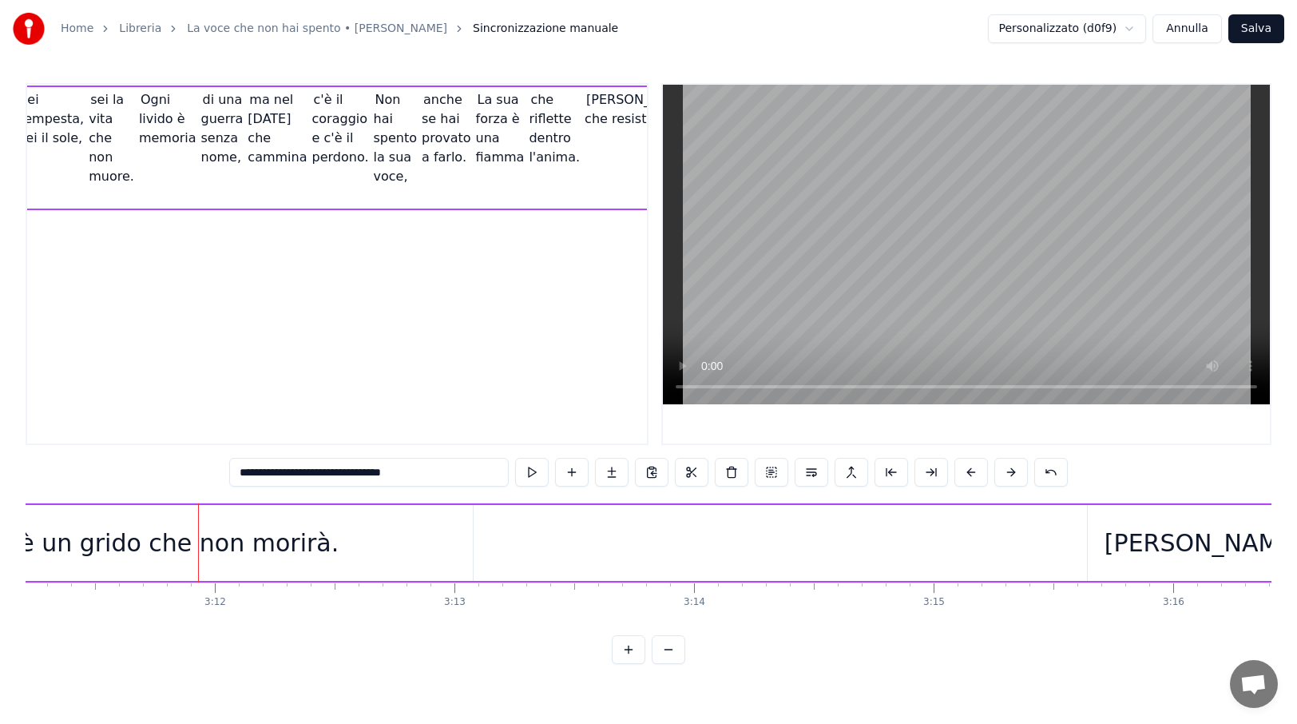
click at [472, 547] on div "è un grido che non morirà." at bounding box center [179, 543] width 588 height 76
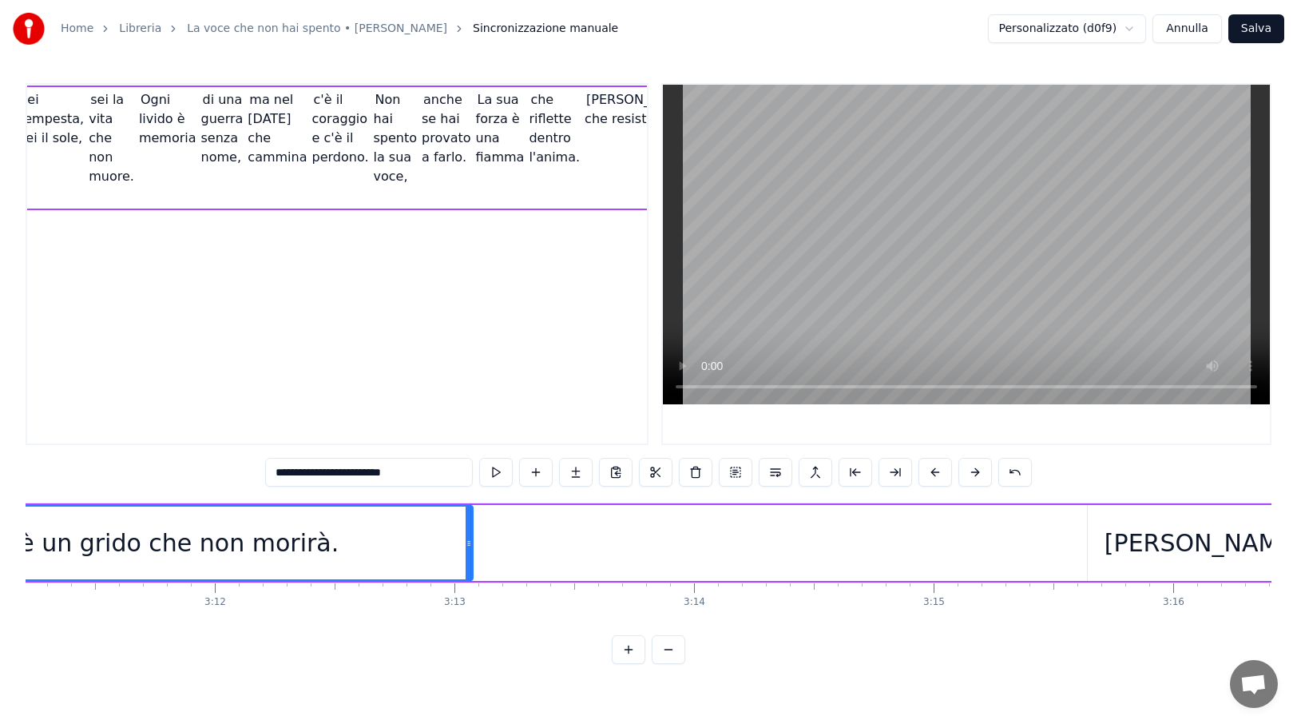
click at [431, 546] on div "è un grido che non morirà." at bounding box center [179, 542] width 586 height 73
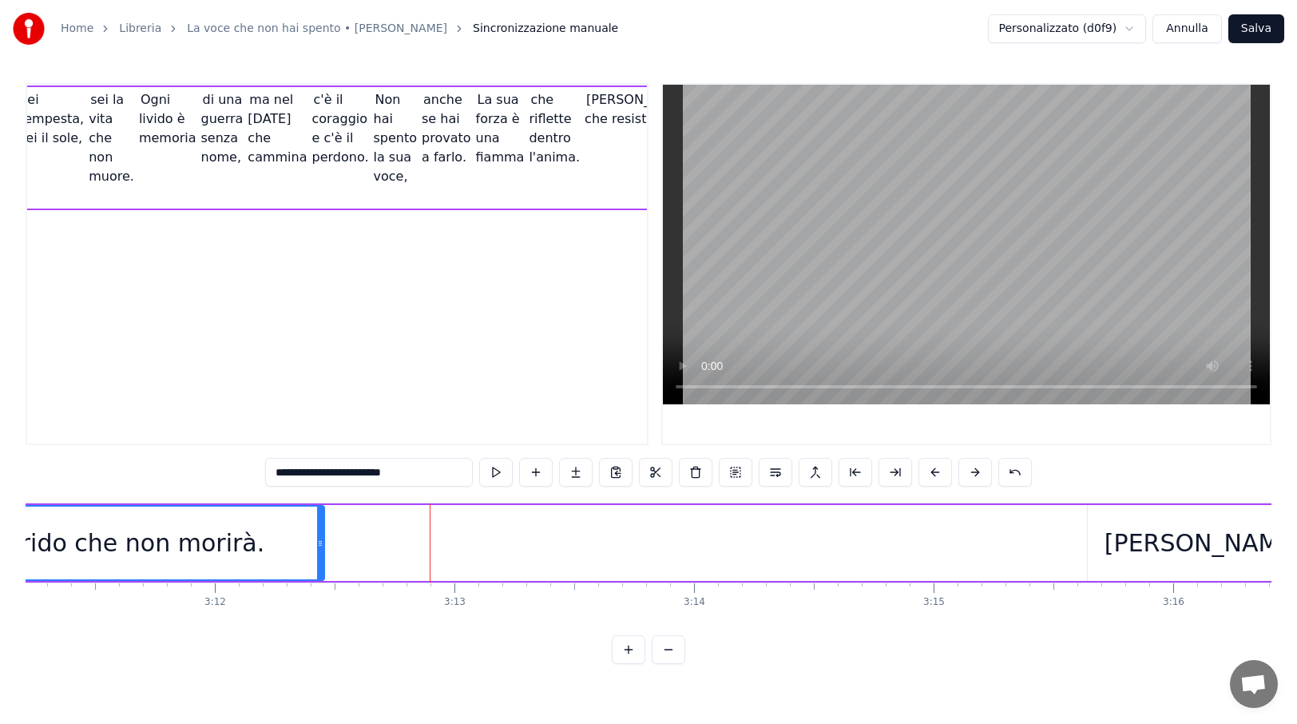
drag, startPoint x: 467, startPoint y: 542, endPoint x: 319, endPoint y: 537, distance: 148.7
click at [319, 537] on icon at bounding box center [320, 543] width 6 height 13
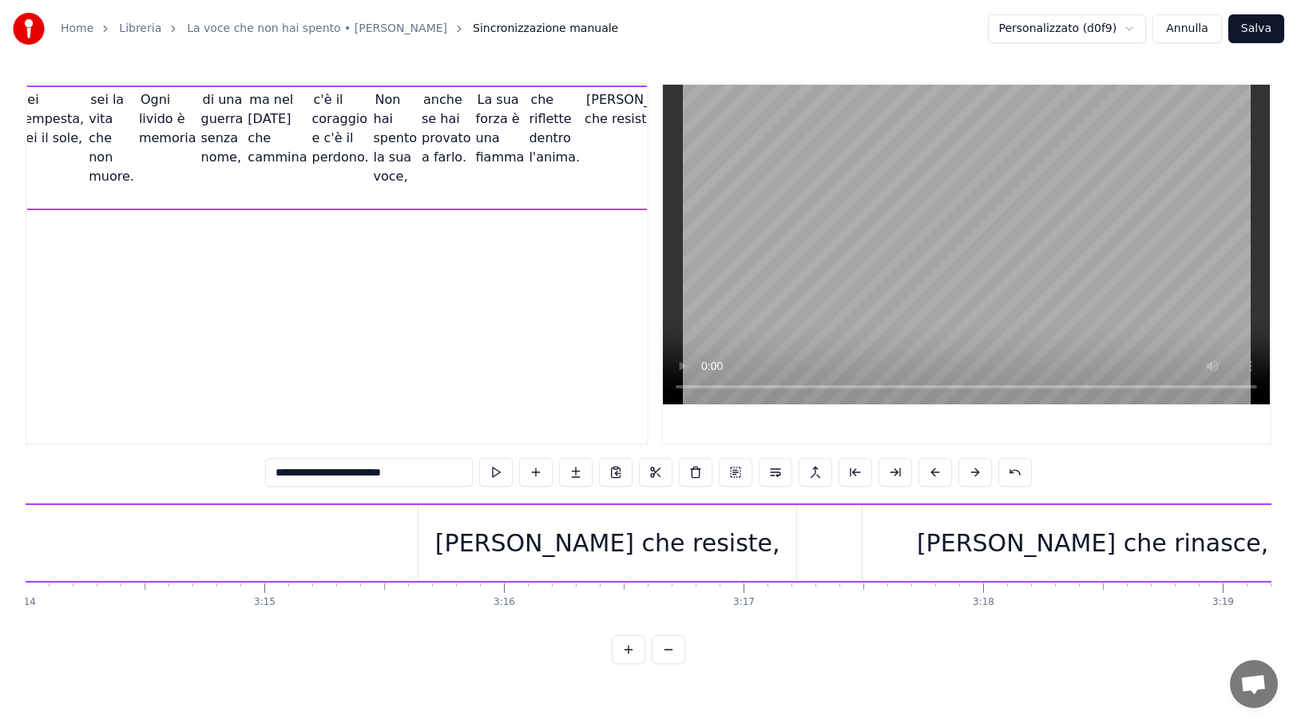
scroll to position [0, 46492]
click at [744, 554] on div "[PERSON_NAME] che resiste," at bounding box center [606, 543] width 378 height 76
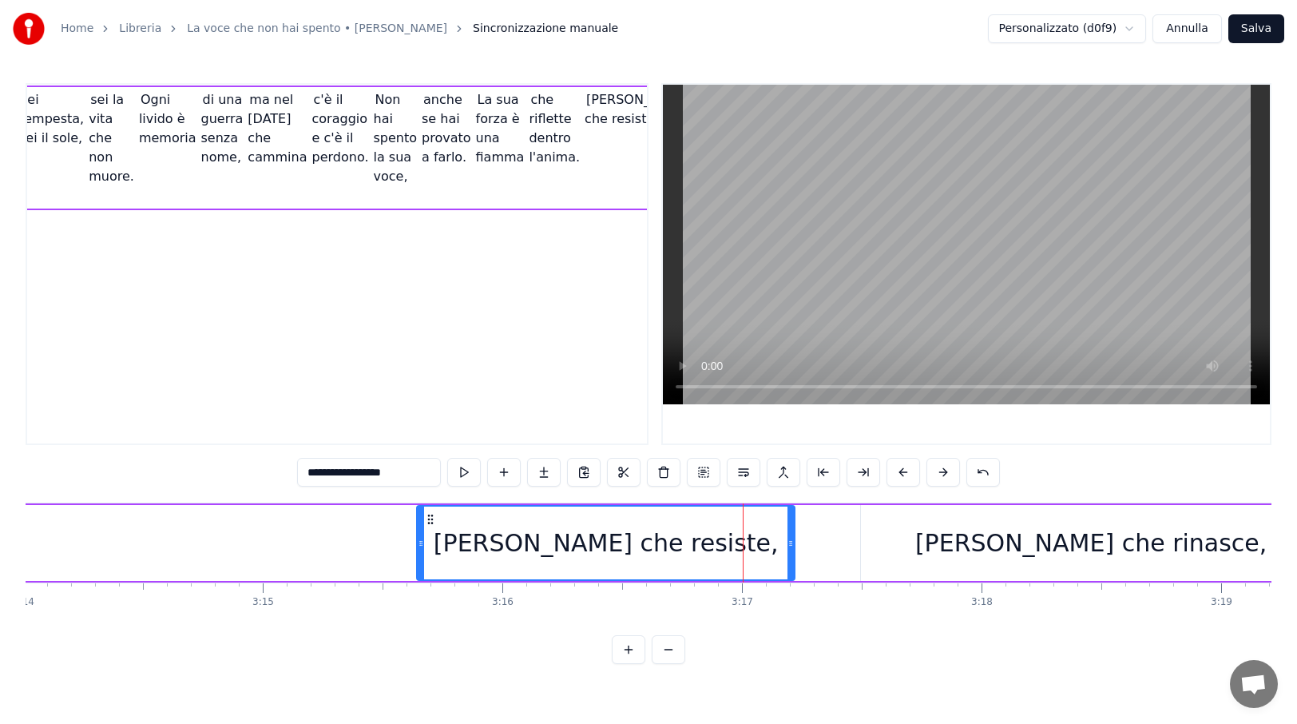
click at [924, 554] on div "[PERSON_NAME] che rinasce," at bounding box center [1091, 543] width 460 height 76
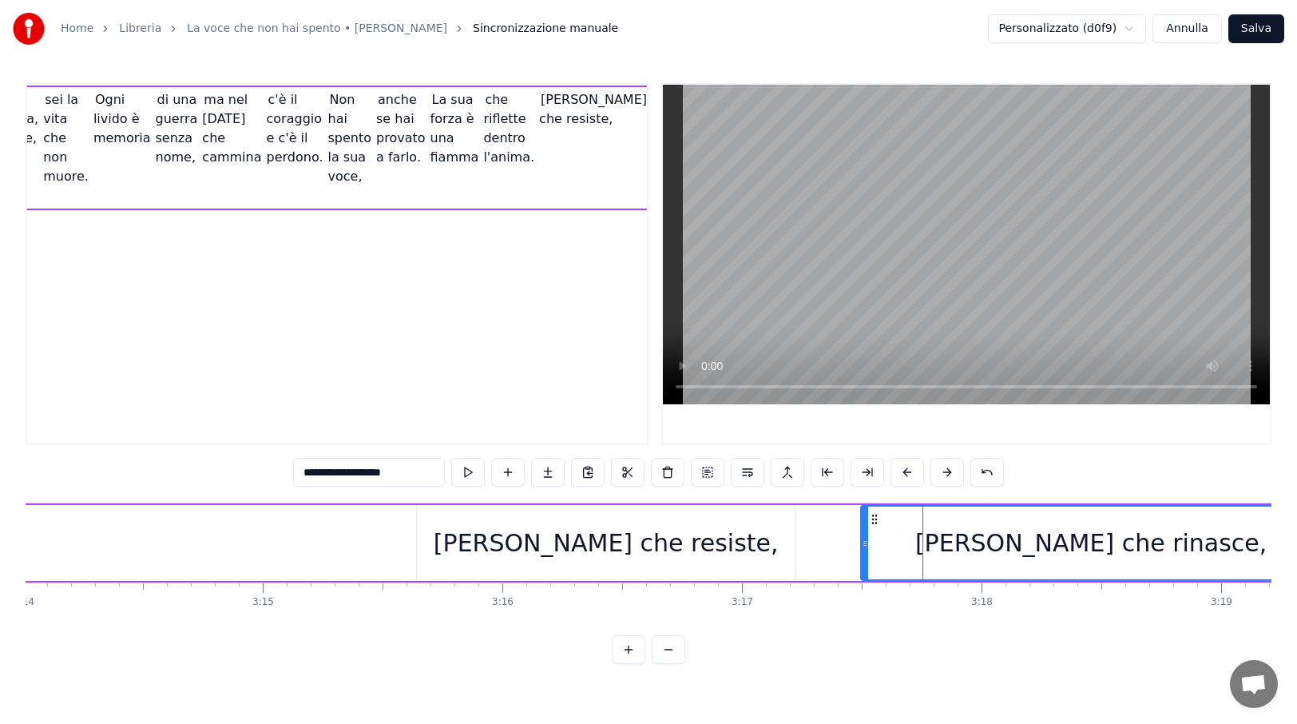
scroll to position [0, 1078]
click at [716, 550] on div "[PERSON_NAME] che resiste," at bounding box center [606, 543] width 378 height 76
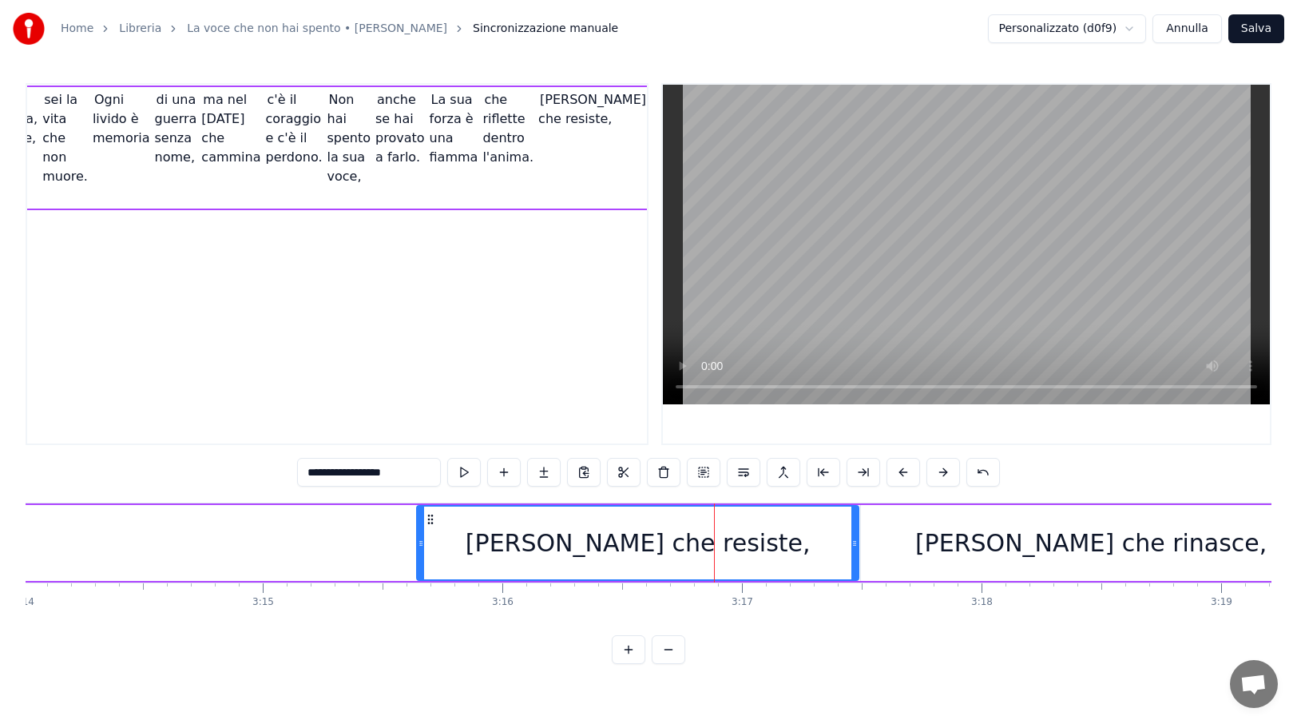
drag, startPoint x: 793, startPoint y: 548, endPoint x: 857, endPoint y: 549, distance: 63.9
click at [857, 549] on icon at bounding box center [855, 543] width 6 height 13
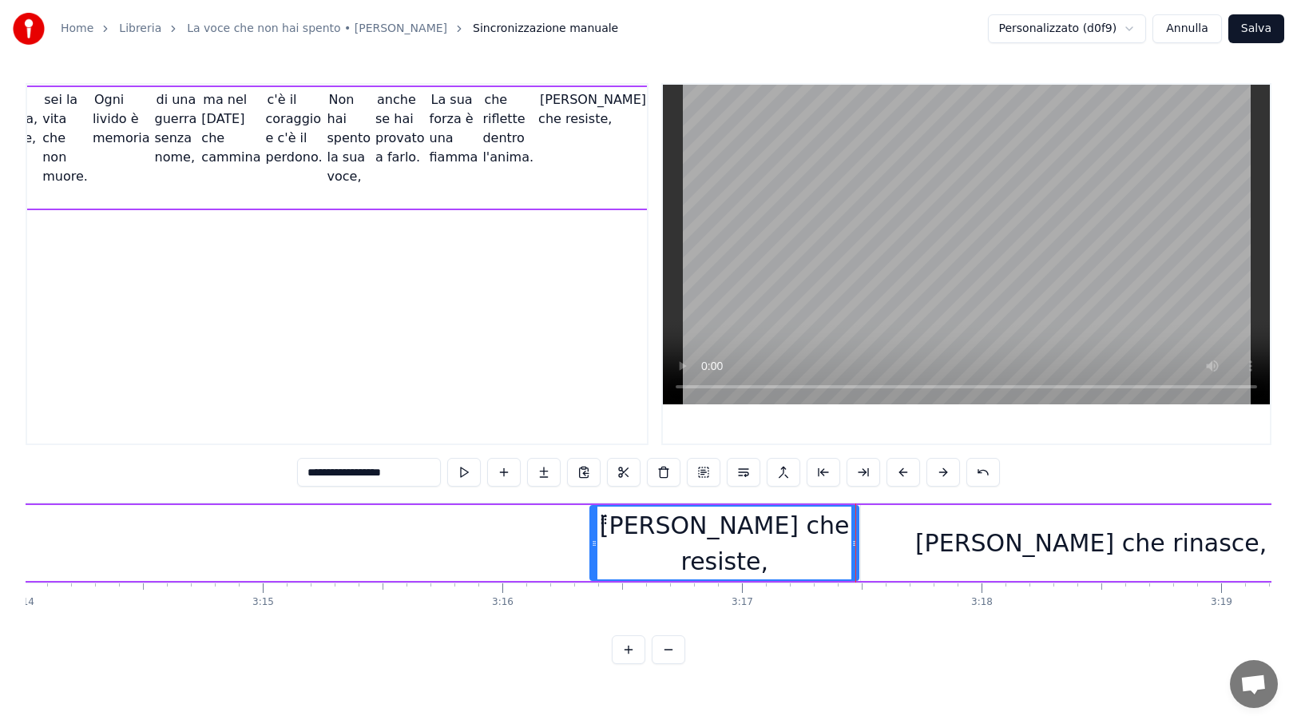
drag, startPoint x: 422, startPoint y: 549, endPoint x: 595, endPoint y: 559, distance: 173.6
click at [595, 559] on div at bounding box center [594, 542] width 6 height 73
click at [948, 550] on div "[PERSON_NAME] che rinasce," at bounding box center [1091, 543] width 460 height 76
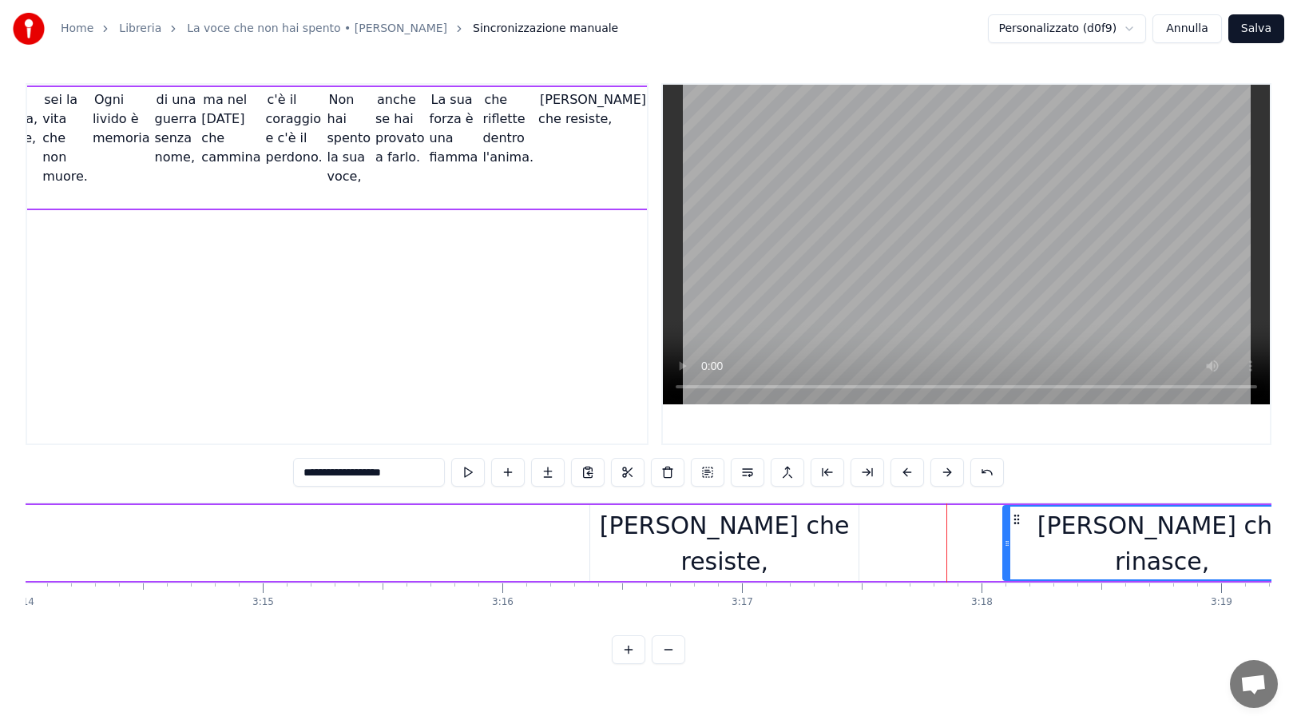
drag, startPoint x: 867, startPoint y: 546, endPoint x: 1010, endPoint y: 547, distance: 142.2
click at [1010, 547] on icon at bounding box center [1007, 543] width 6 height 13
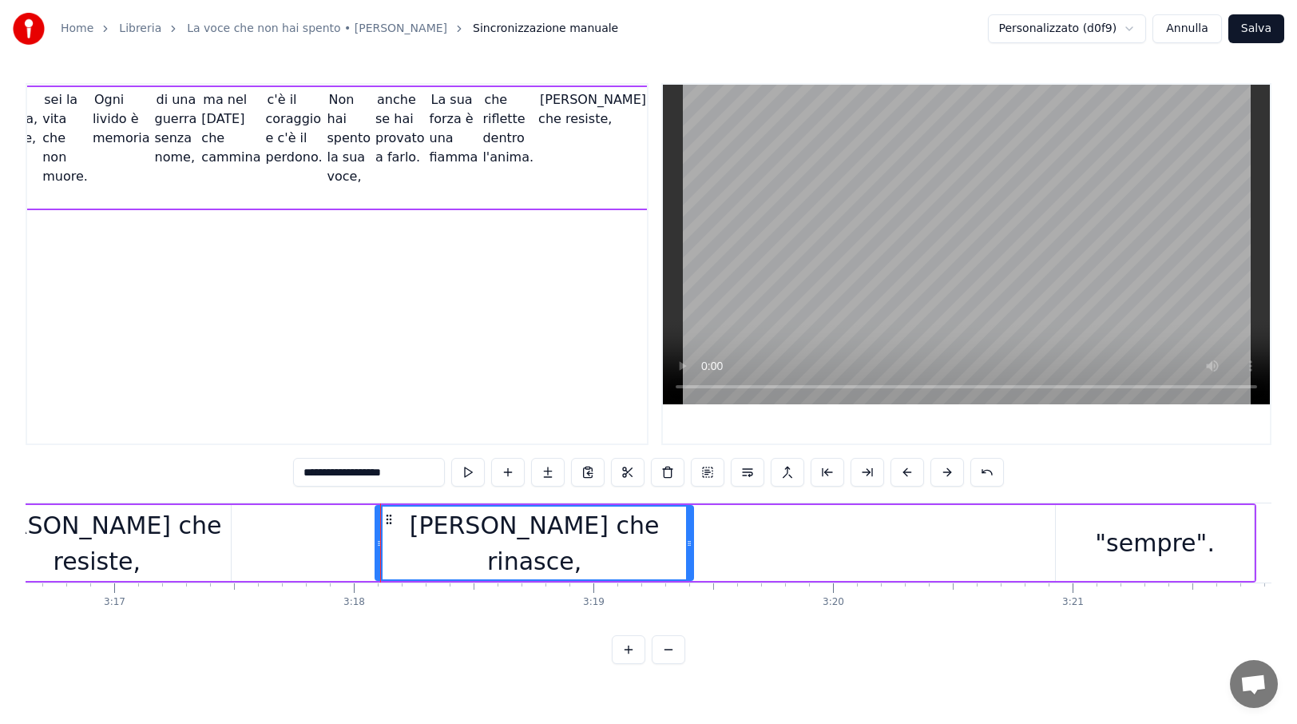
scroll to position [0, 47152]
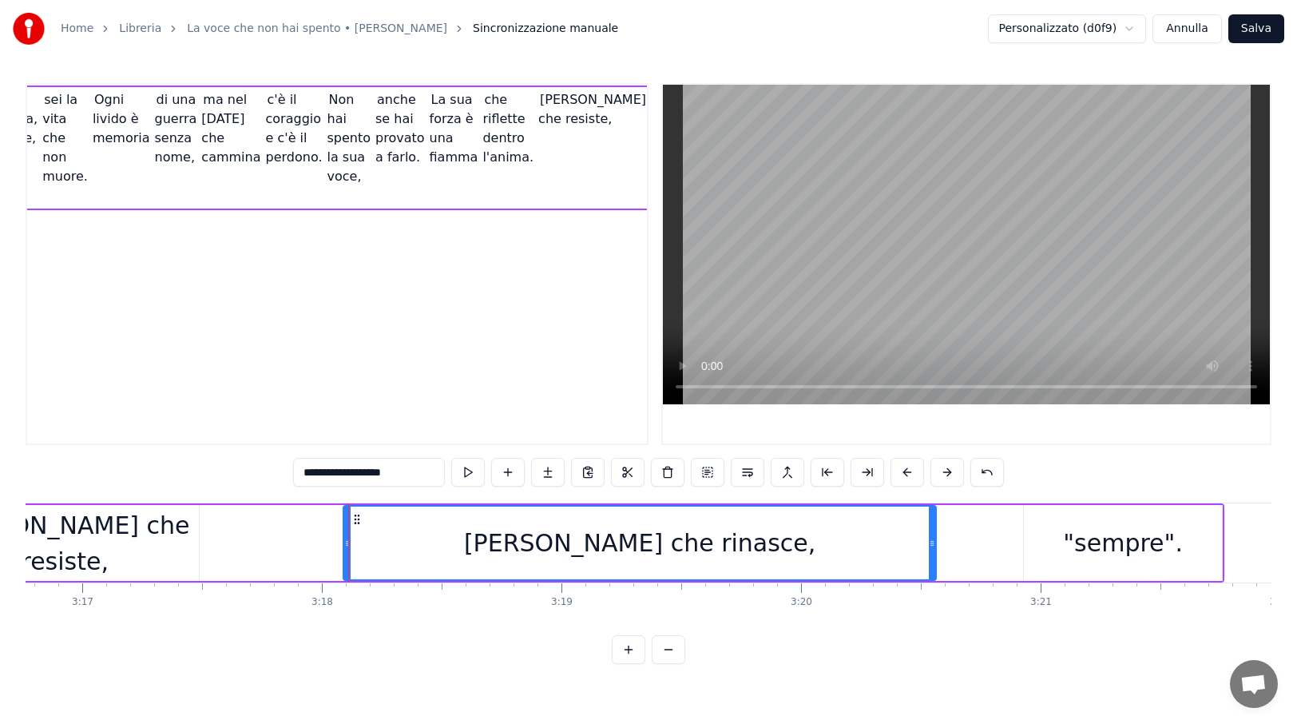
drag, startPoint x: 659, startPoint y: 532, endPoint x: 934, endPoint y: 539, distance: 274.9
click at [934, 539] on div at bounding box center [932, 542] width 6 height 73
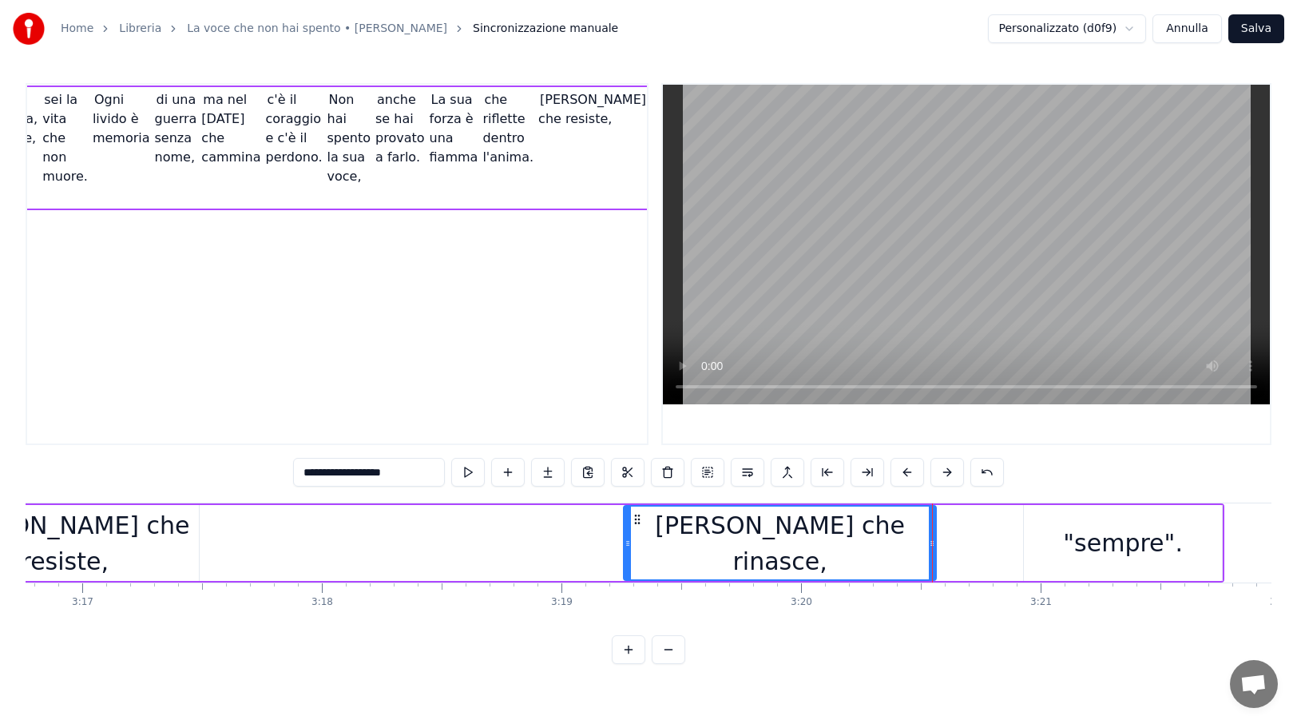
drag, startPoint x: 349, startPoint y: 549, endPoint x: 629, endPoint y: 551, distance: 280.4
click at [629, 551] on div at bounding box center [628, 542] width 6 height 73
click at [184, 551] on div "[PERSON_NAME] che resiste," at bounding box center [65, 543] width 268 height 76
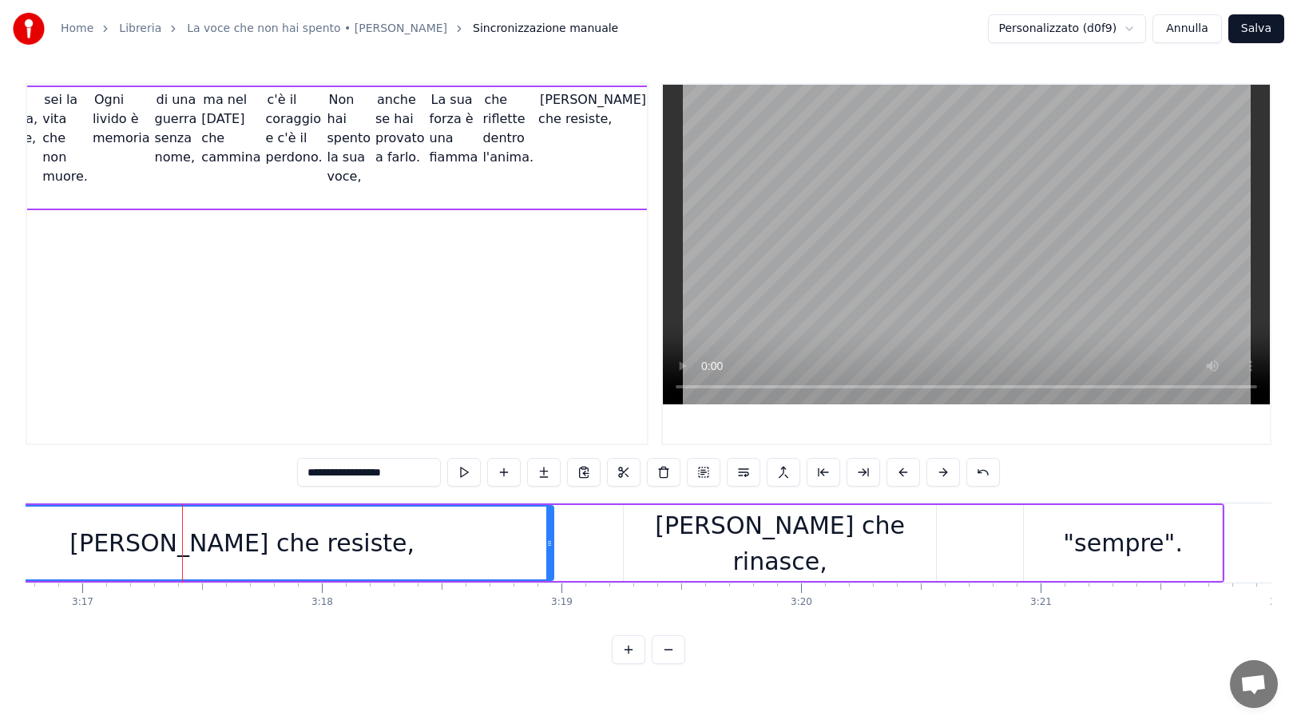
drag, startPoint x: 192, startPoint y: 544, endPoint x: 546, endPoint y: 542, distance: 354.7
click at [546, 542] on icon at bounding box center [549, 543] width 6 height 13
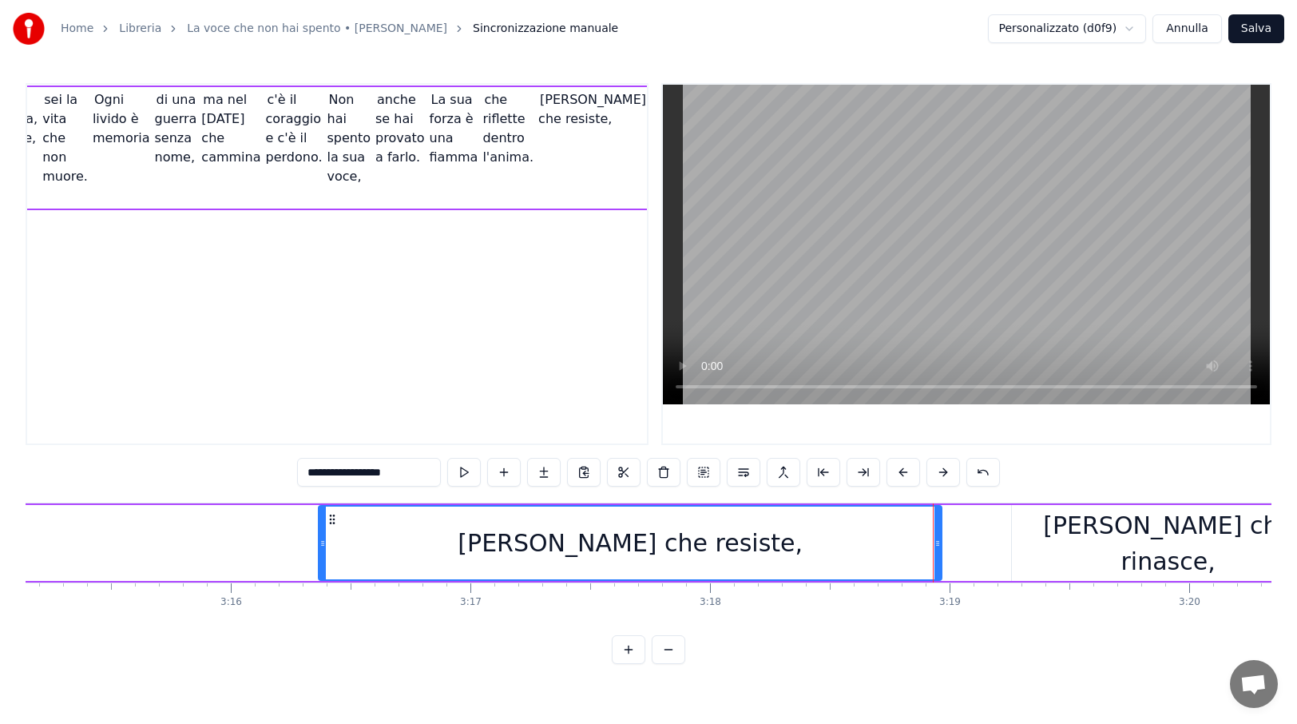
scroll to position [0, 46699]
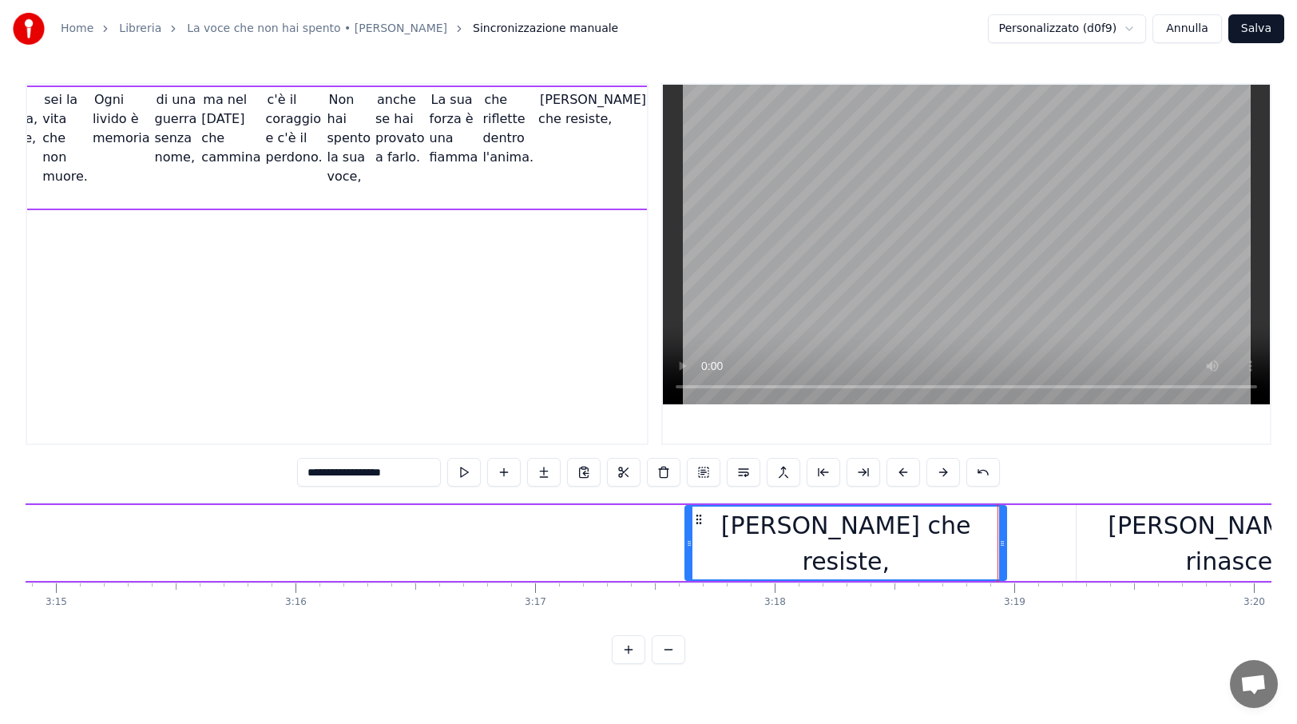
drag, startPoint x: 390, startPoint y: 542, endPoint x: 692, endPoint y: 542, distance: 301.9
click at [692, 542] on icon at bounding box center [689, 543] width 6 height 13
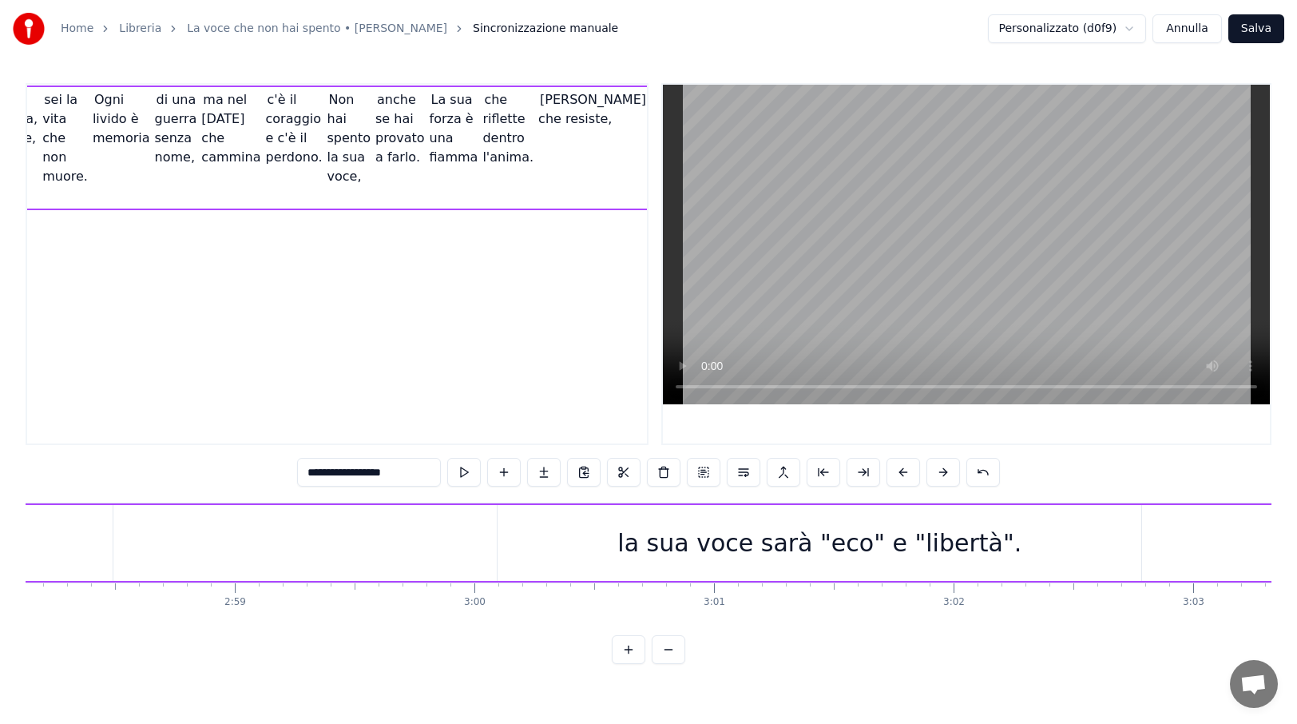
scroll to position [0, 42557]
click at [749, 518] on div "la sua voce sarà "eco" e "libertà"." at bounding box center [949, 543] width 644 height 76
type input "**********"
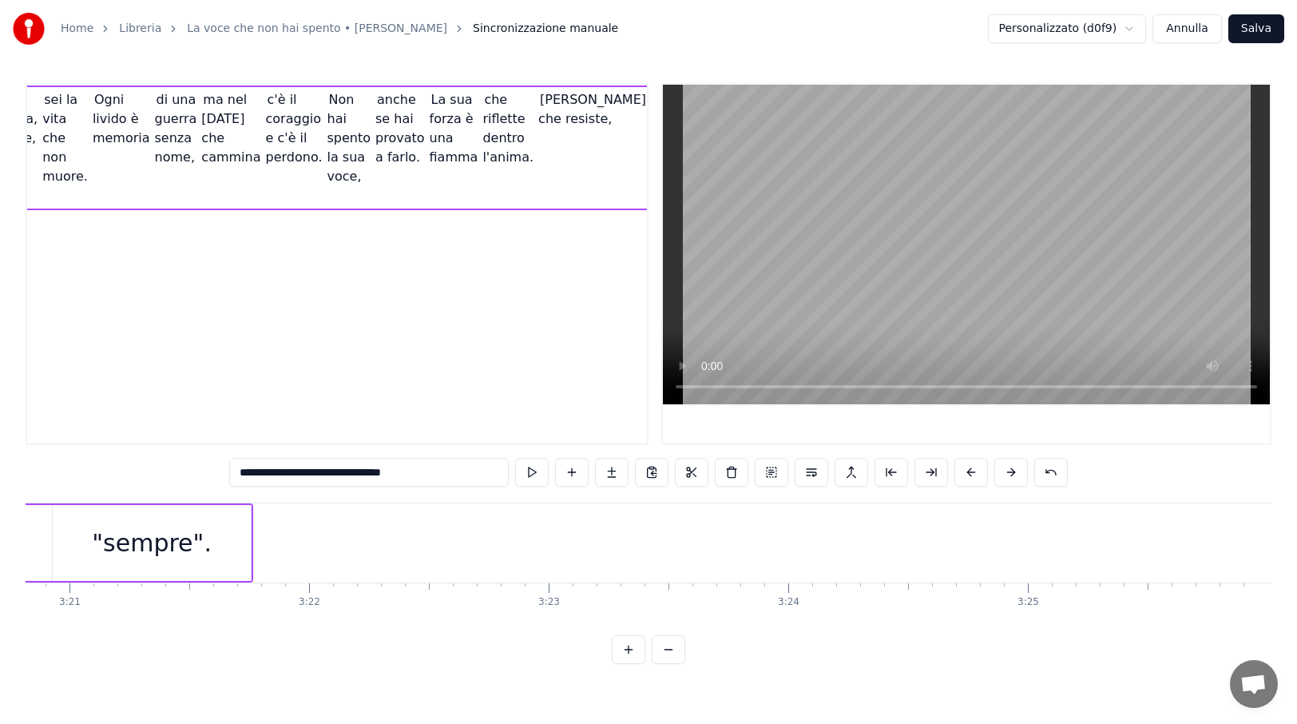
scroll to position [0, 48124]
click at [1267, 29] on button "Salva" at bounding box center [1257, 28] width 56 height 29
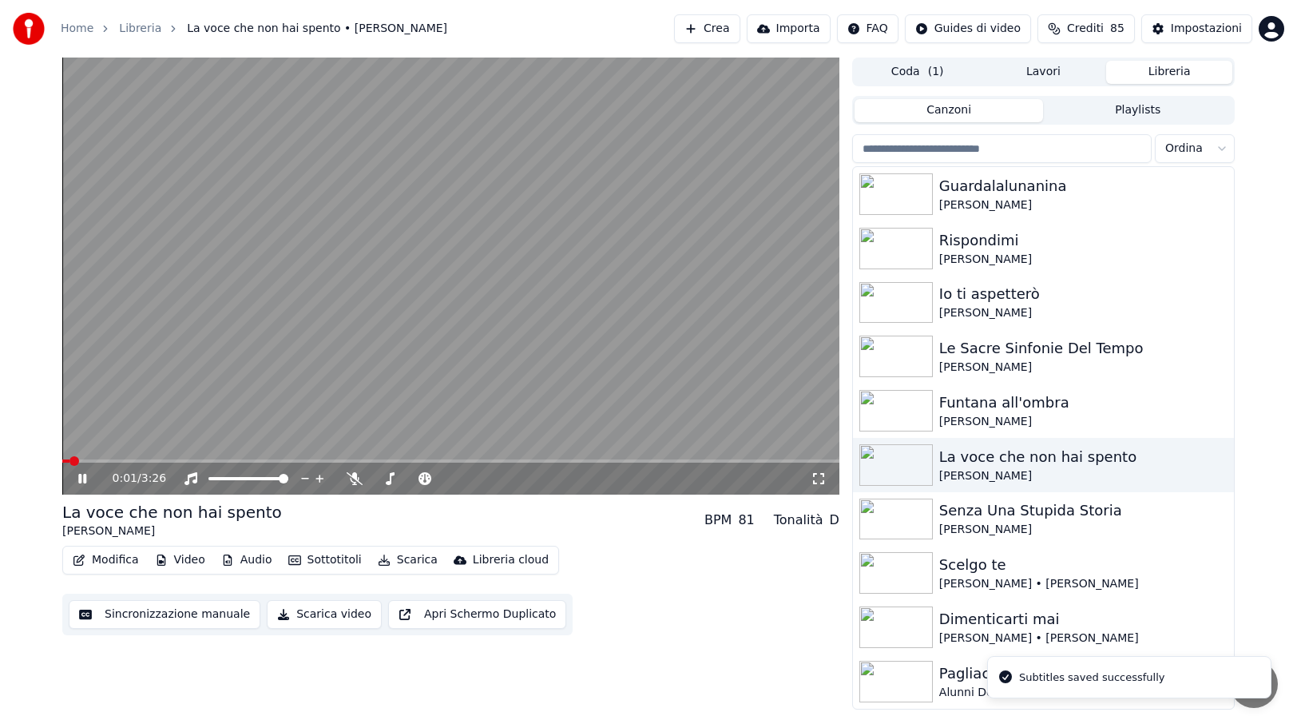
click at [814, 475] on icon at bounding box center [818, 478] width 11 height 11
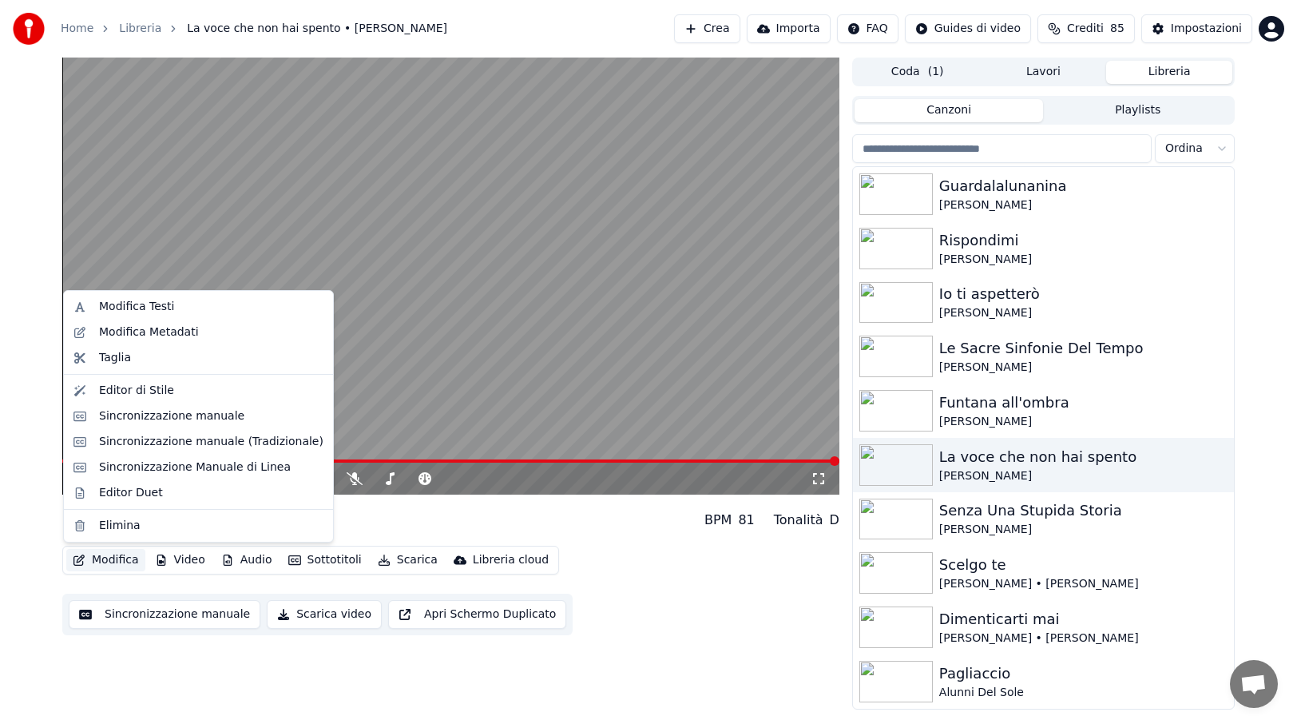
click at [105, 559] on button "Modifica" at bounding box center [105, 560] width 79 height 22
click at [164, 435] on div "Sincronizzazione manuale (Tradizionale)" at bounding box center [211, 442] width 224 height 16
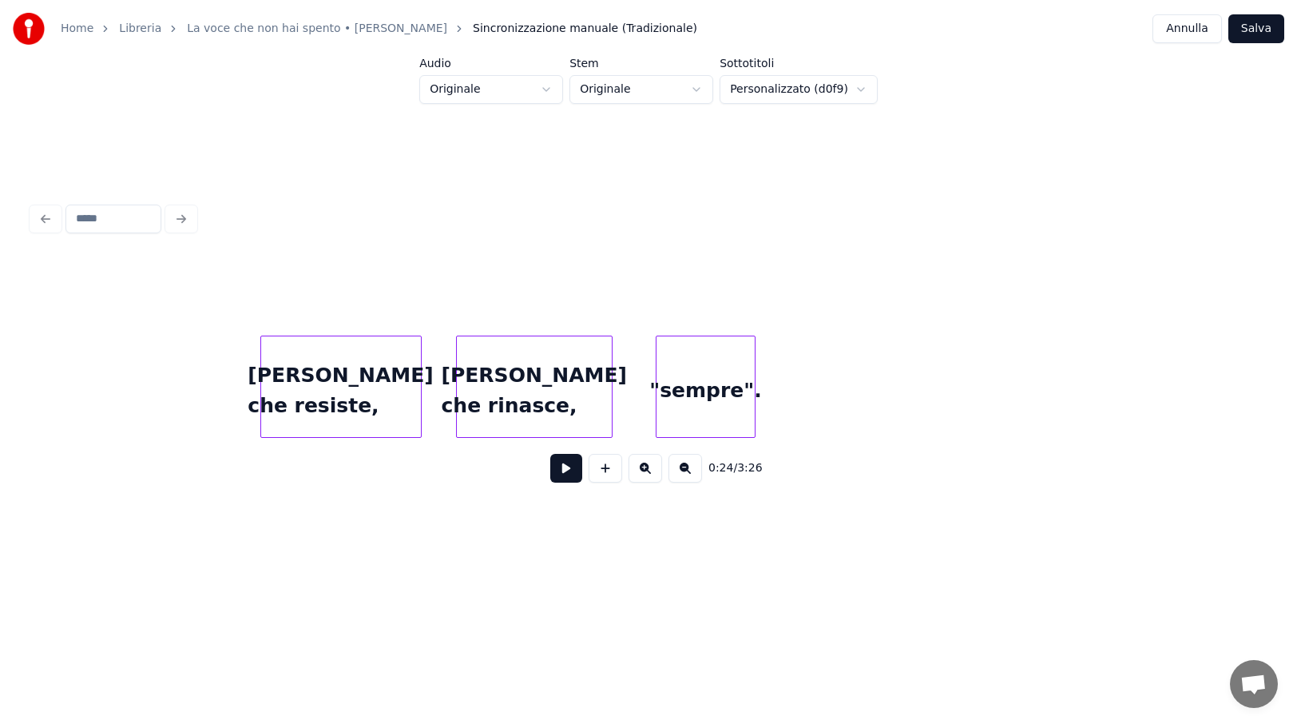
scroll to position [0, 23320]
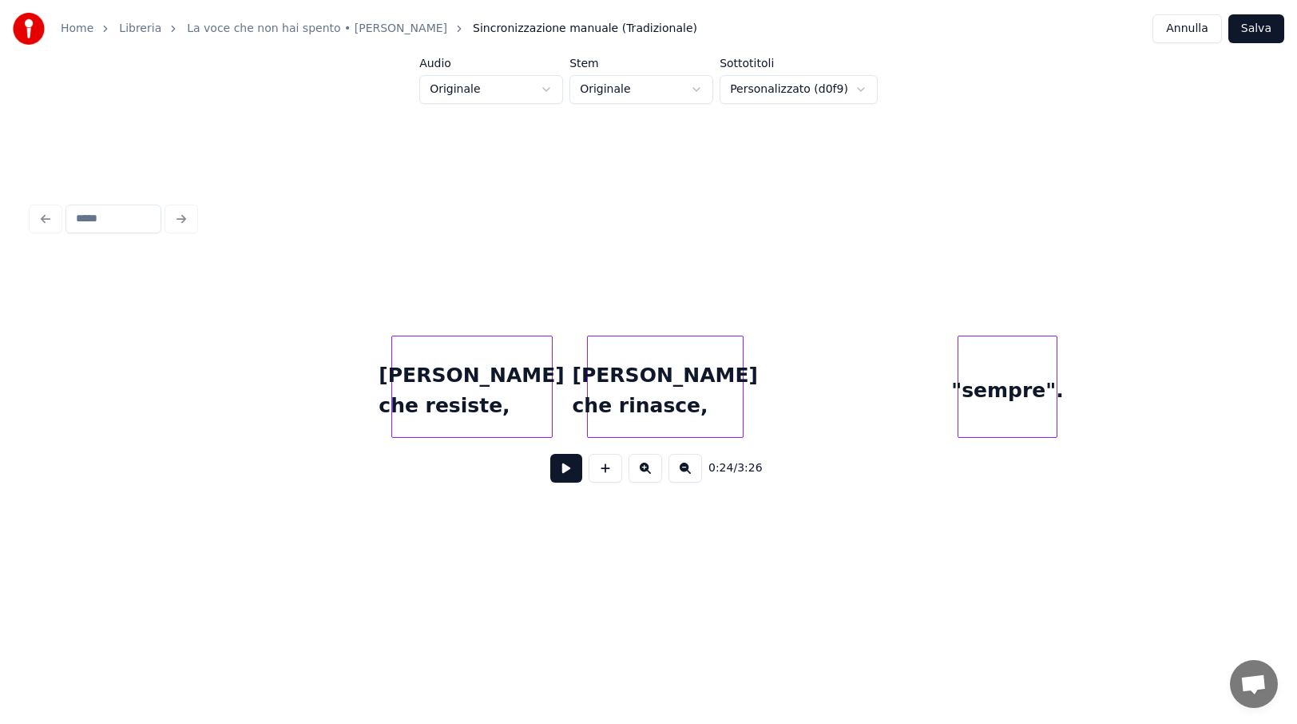
click at [992, 383] on div ""sempre"." at bounding box center [1008, 390] width 98 height 109
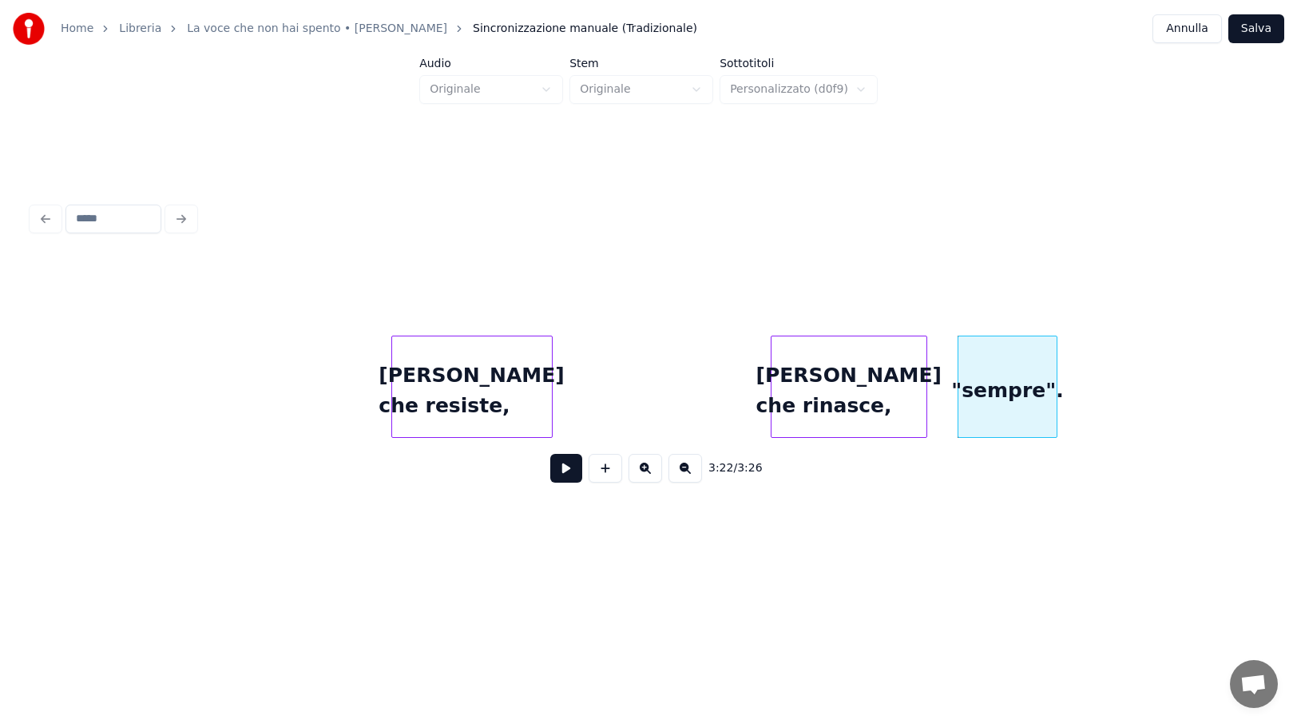
click at [875, 385] on div "[PERSON_NAME] che rinasce," at bounding box center [850, 390] width 156 height 109
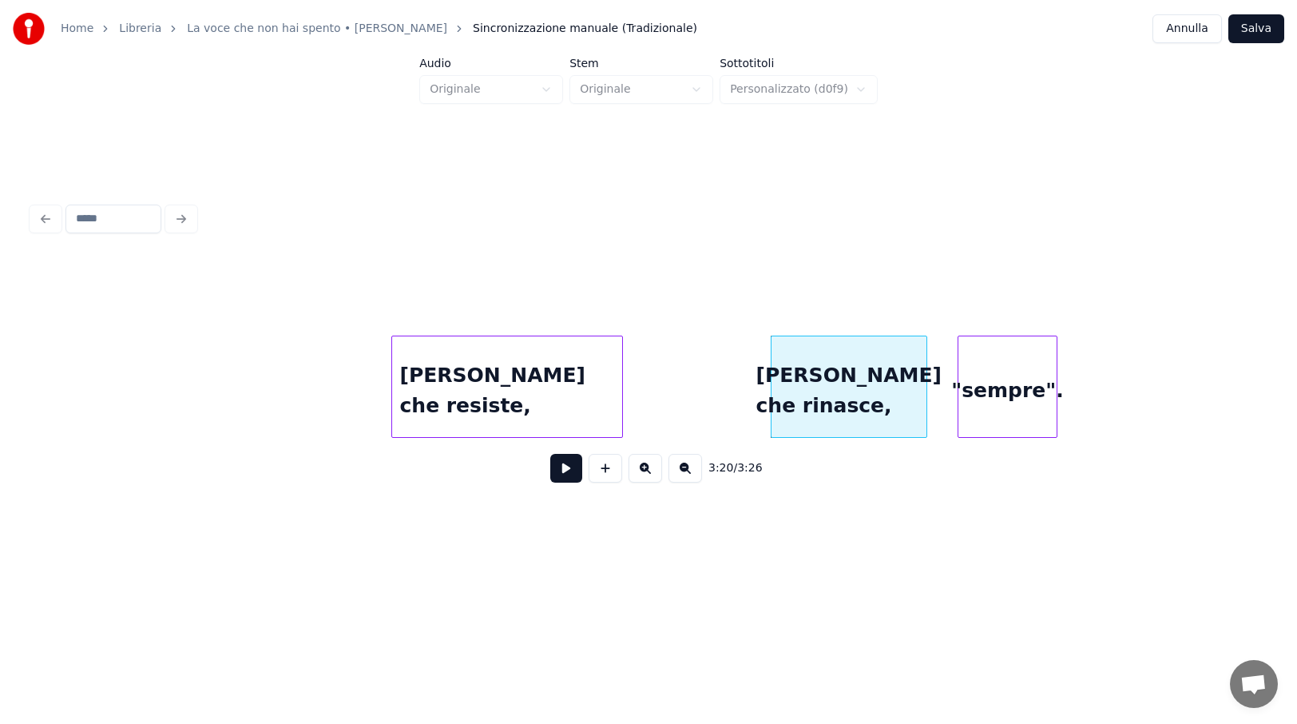
click at [620, 386] on div at bounding box center [619, 386] width 5 height 101
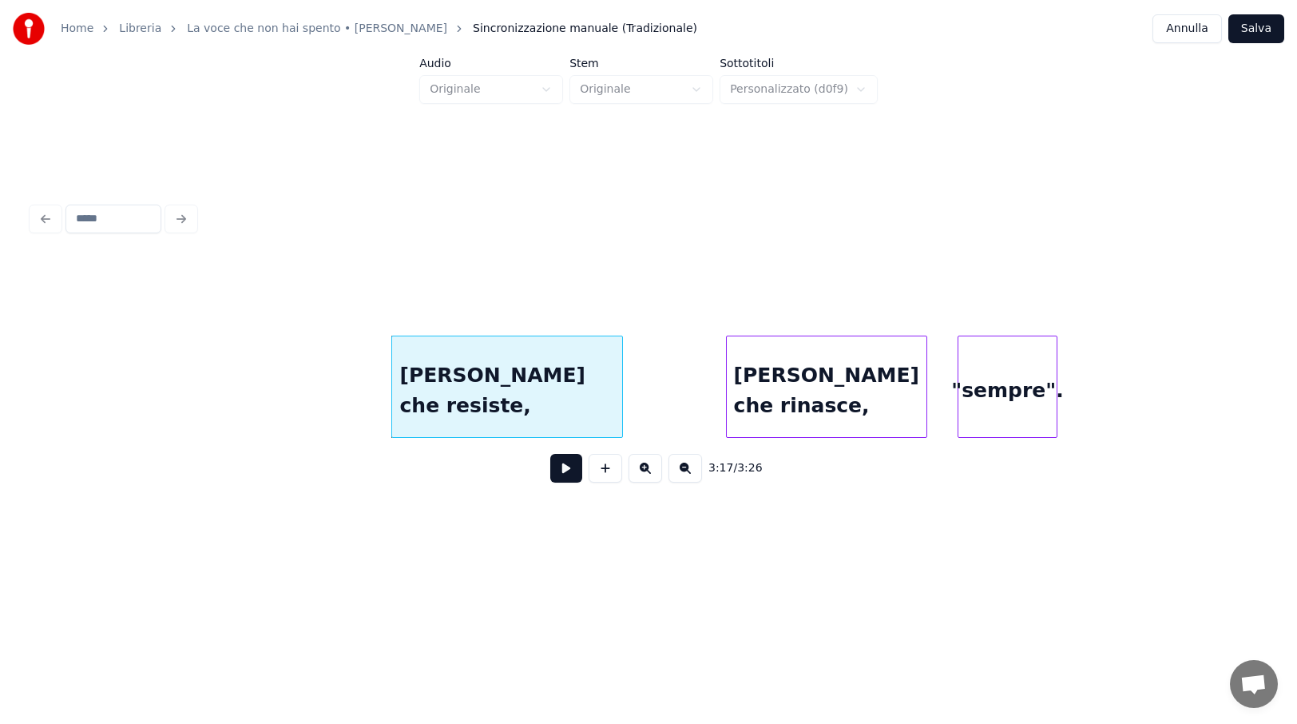
click at [729, 387] on div at bounding box center [729, 386] width 5 height 101
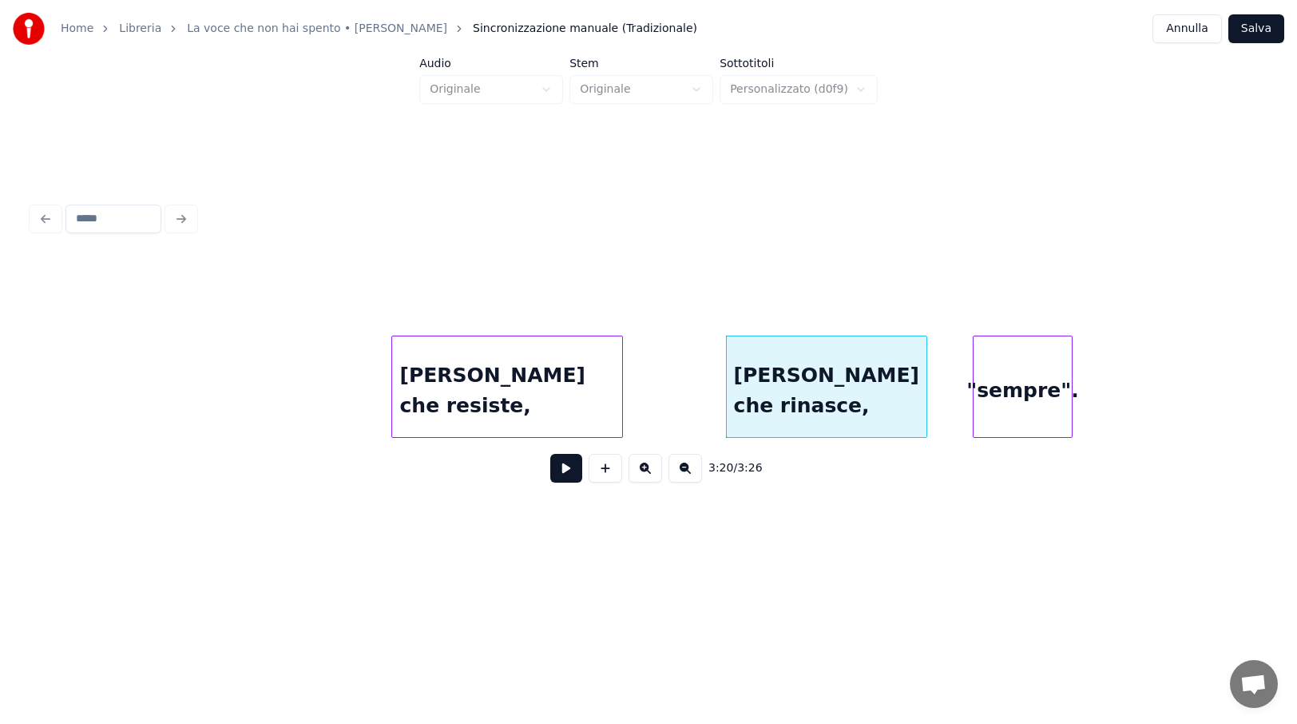
click at [998, 389] on div ""sempre"." at bounding box center [1023, 390] width 98 height 109
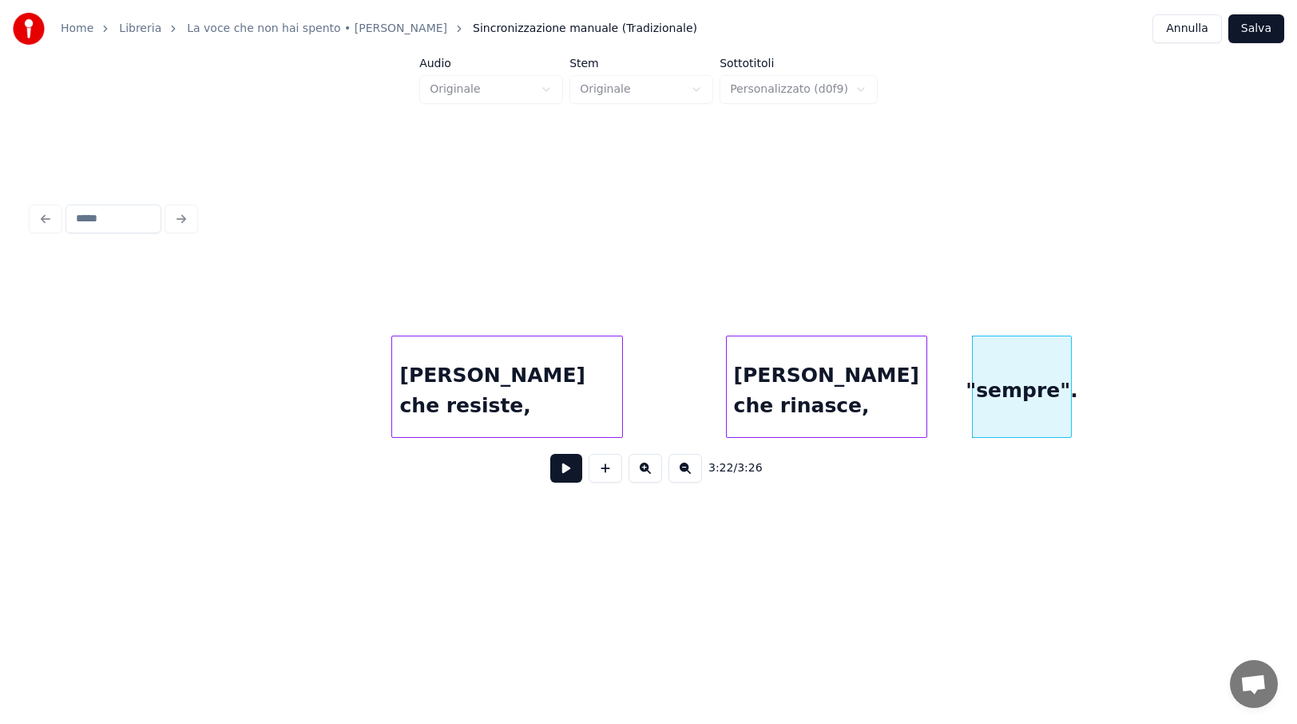
click at [1257, 34] on button "Salva" at bounding box center [1257, 28] width 56 height 29
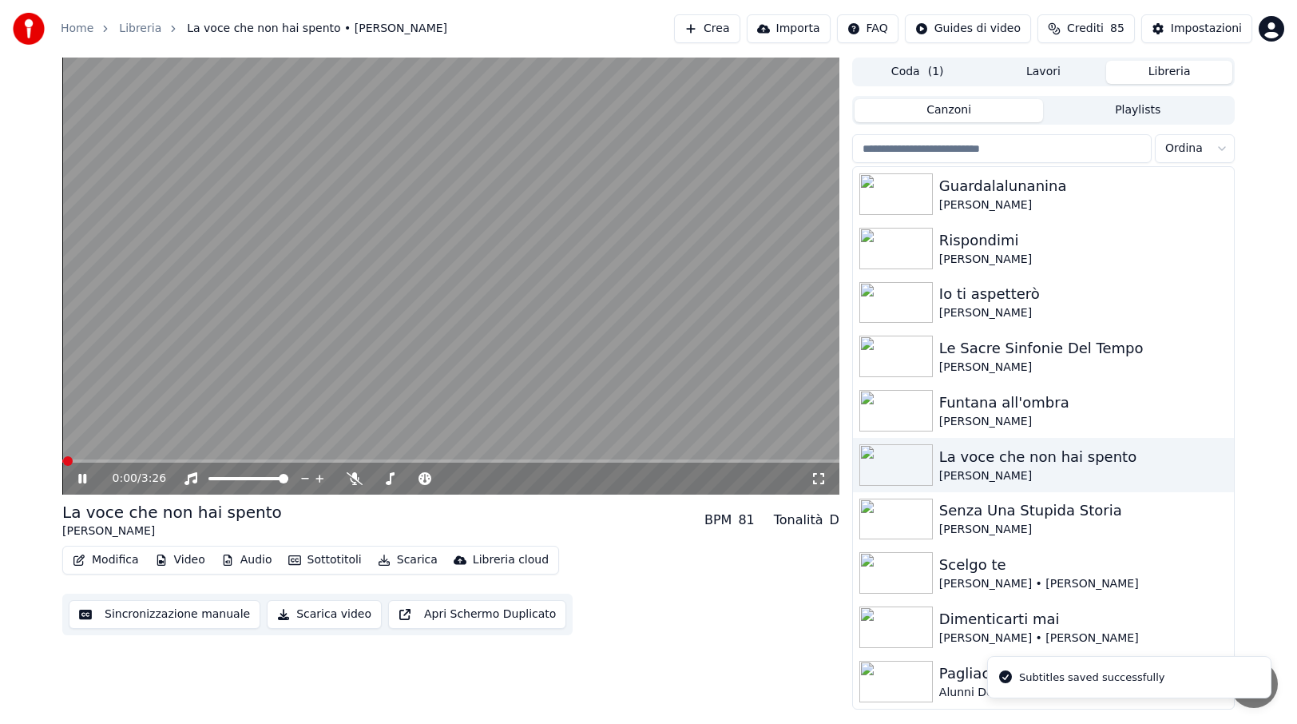
click at [654, 460] on span at bounding box center [450, 460] width 777 height 3
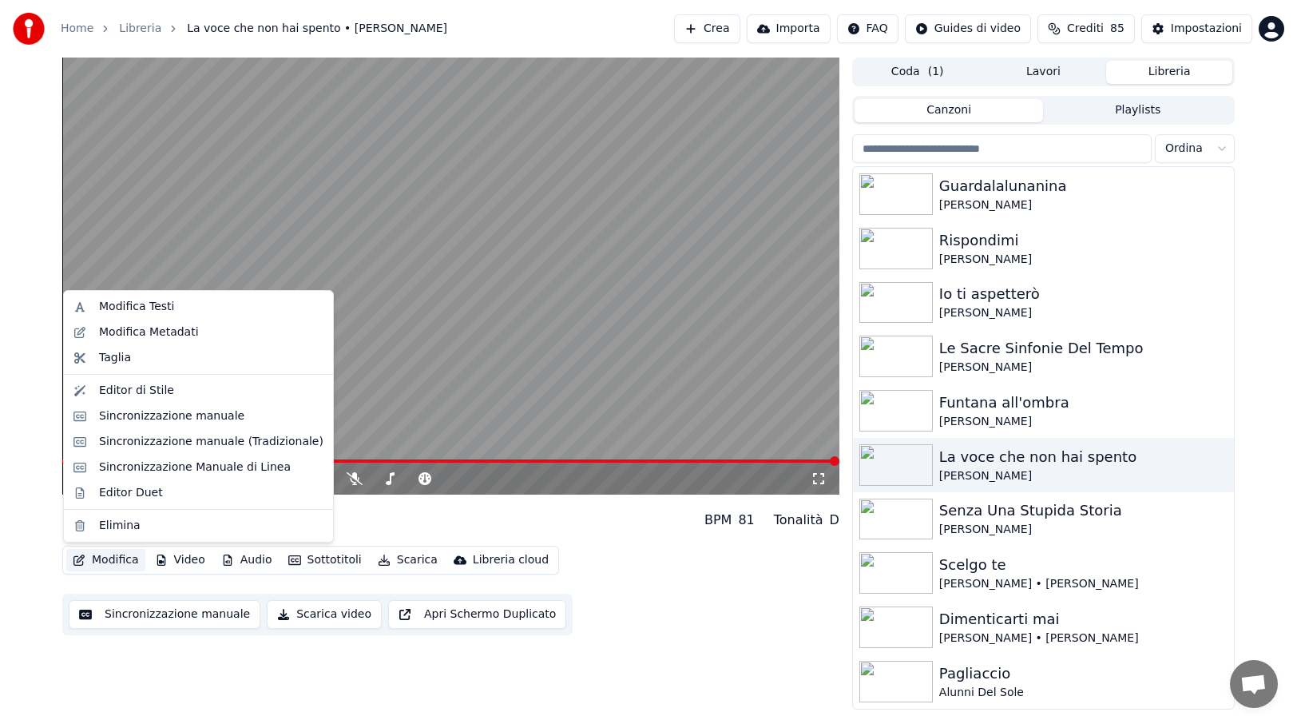
click at [90, 563] on button "Modifica" at bounding box center [105, 560] width 79 height 22
click at [175, 441] on div "Sincronizzazione manuale (Tradizionale)" at bounding box center [211, 442] width 224 height 16
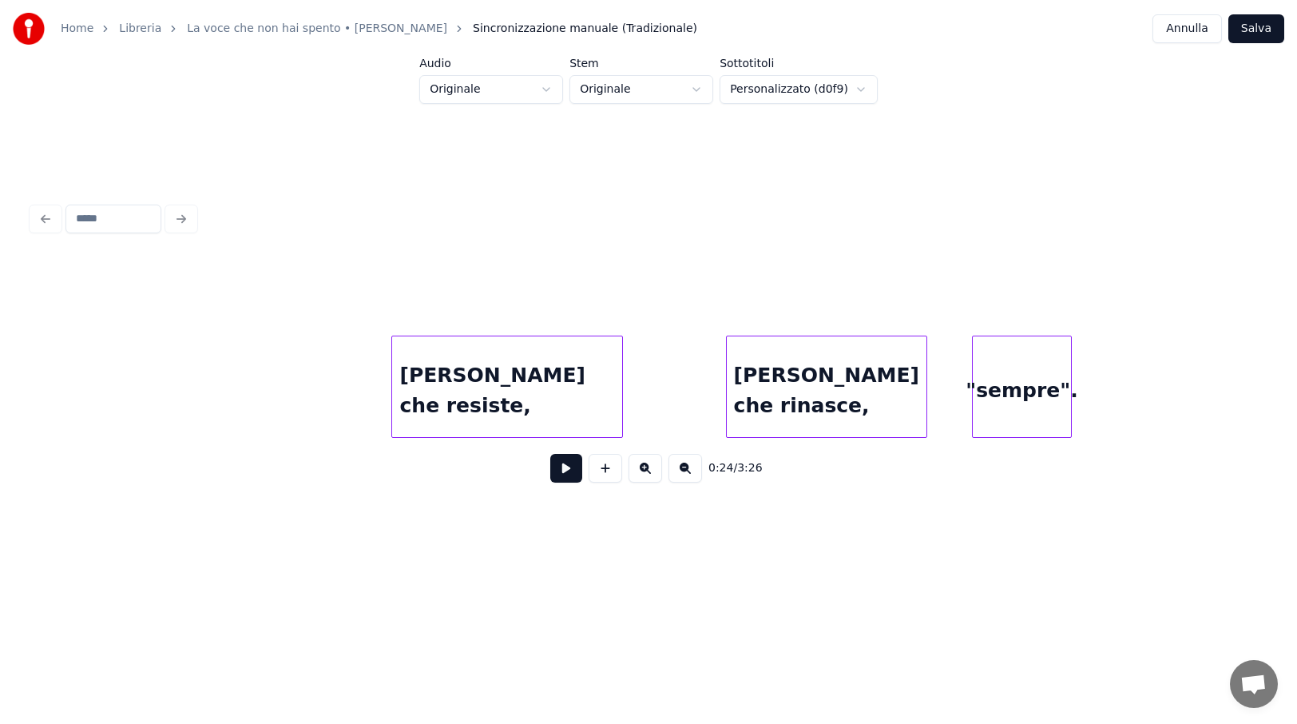
scroll to position [0, 23288]
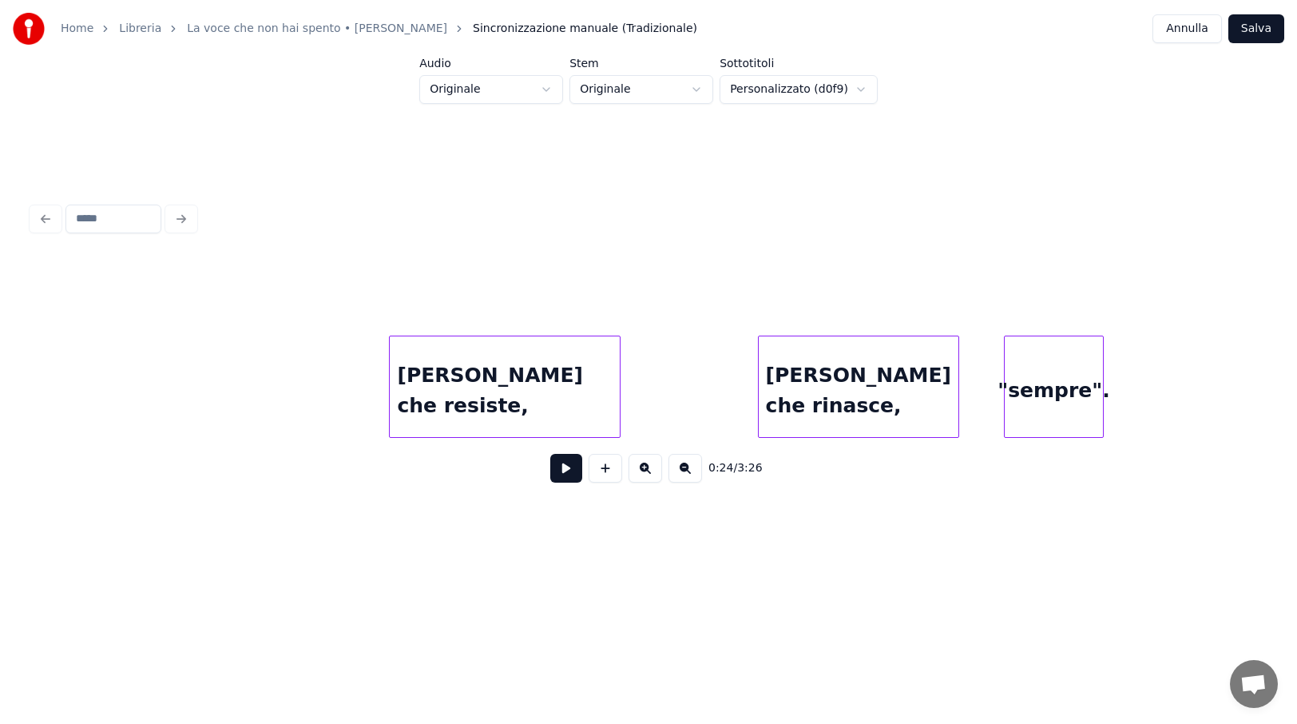
click at [572, 365] on div "[PERSON_NAME] che resiste," at bounding box center [505, 390] width 230 height 109
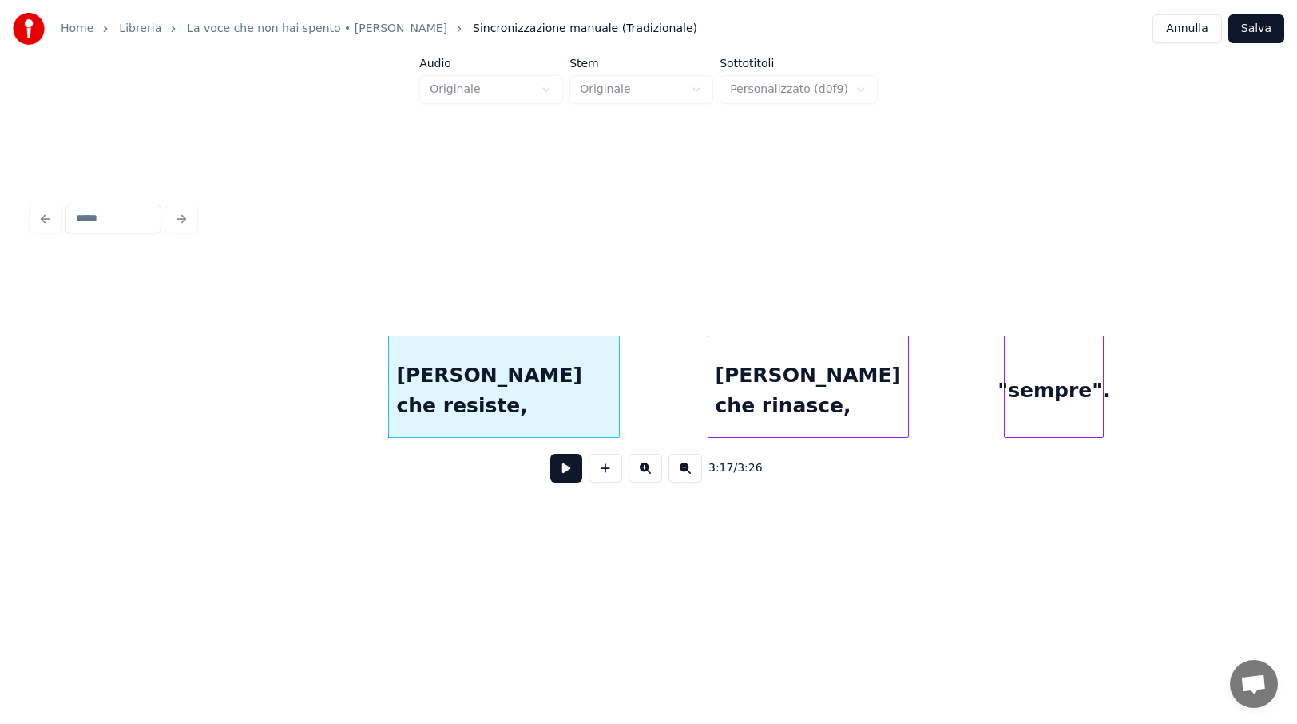
click at [776, 382] on div "[PERSON_NAME] che rinasce," at bounding box center [809, 390] width 200 height 109
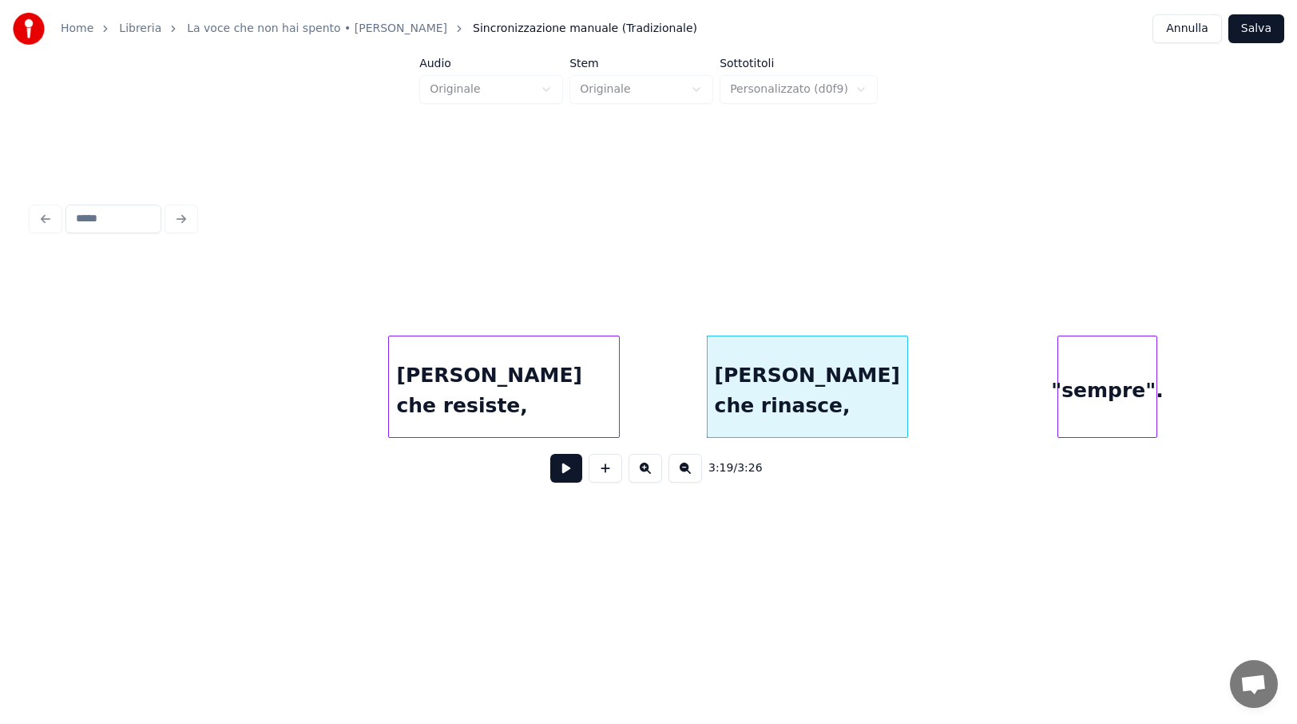
click at [1106, 381] on div ""sempre"." at bounding box center [1107, 390] width 98 height 109
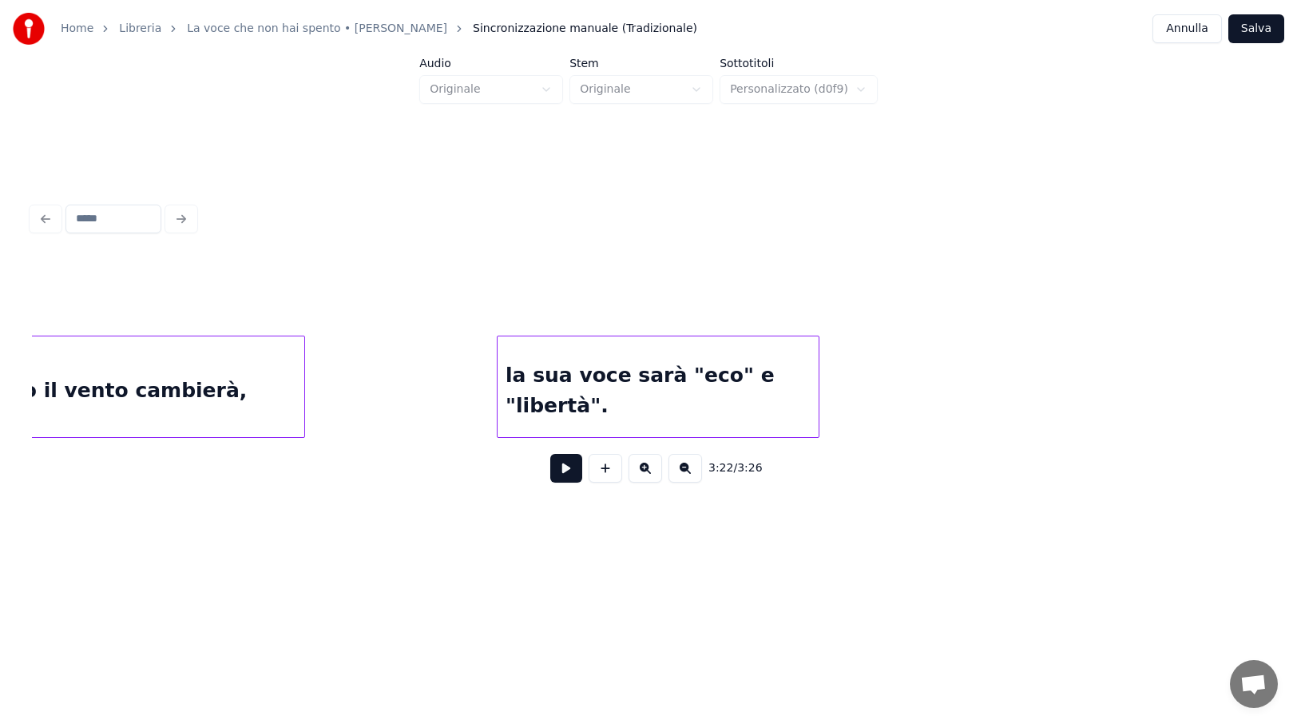
scroll to position [0, 20624]
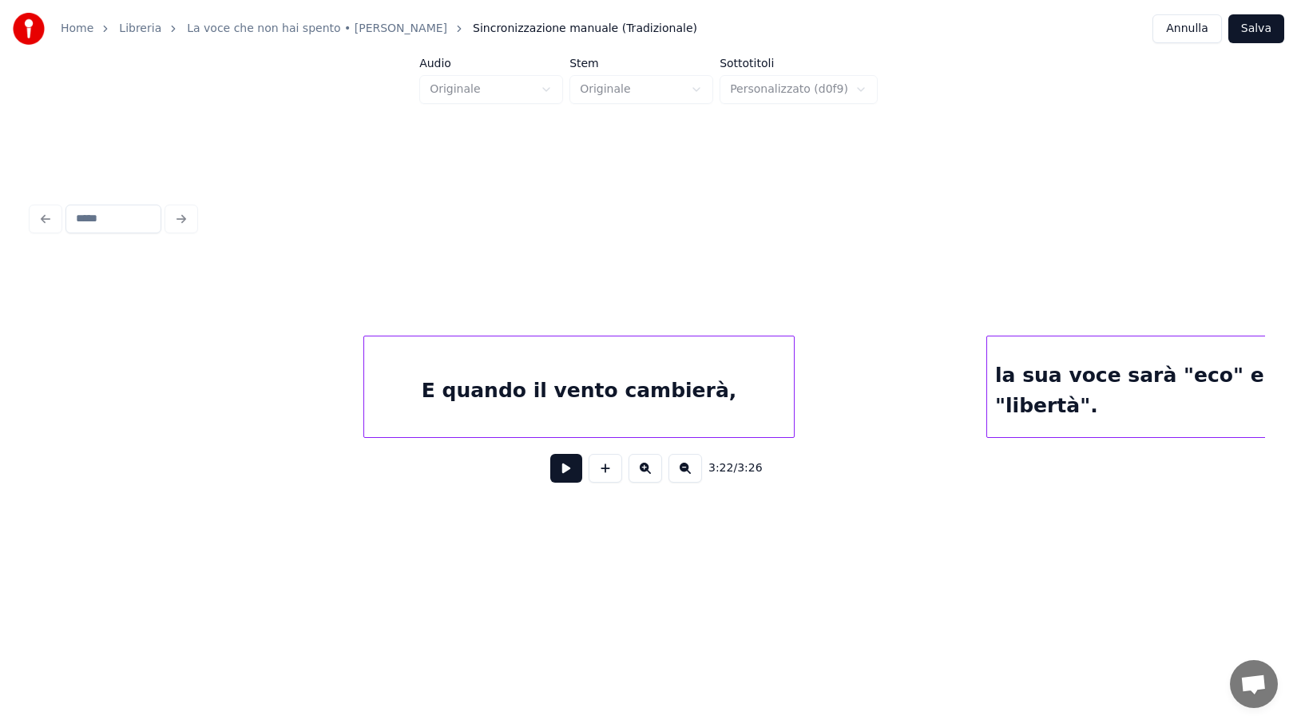
click at [1269, 30] on button "Salva" at bounding box center [1257, 28] width 56 height 29
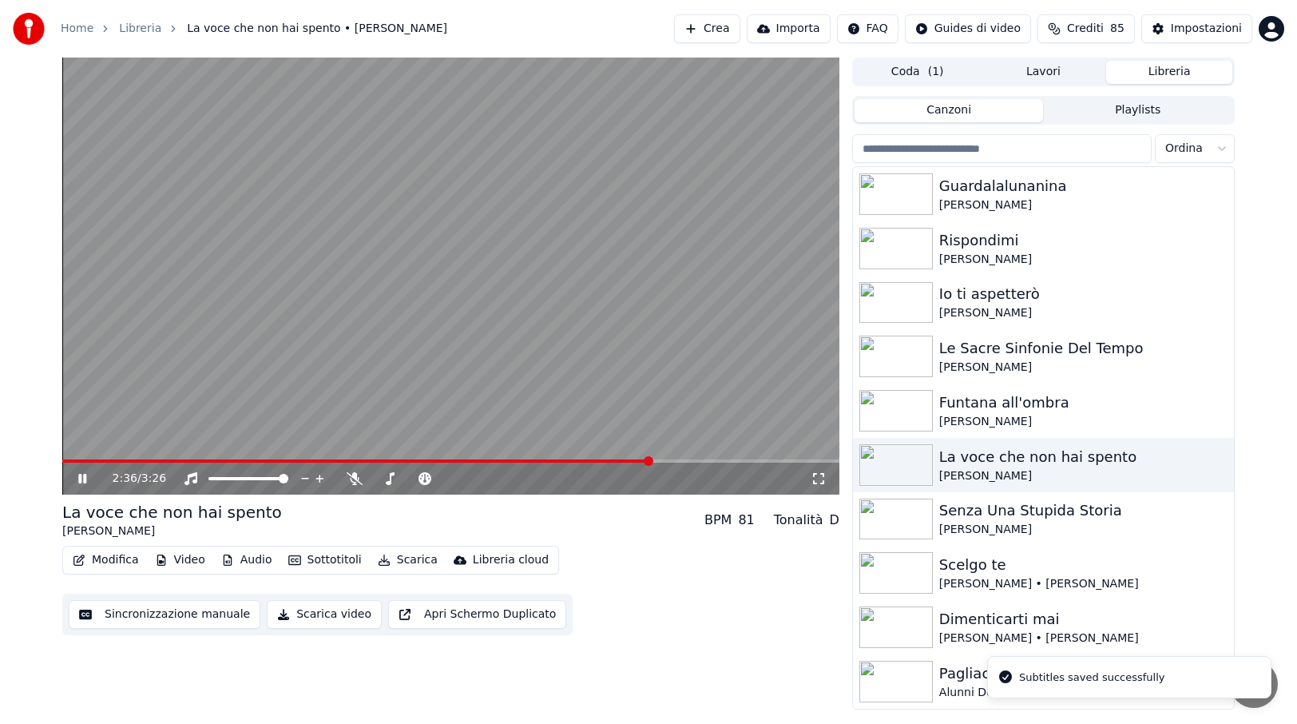
click at [653, 461] on span at bounding box center [450, 460] width 777 height 3
click at [697, 460] on span at bounding box center [450, 460] width 777 height 3
click at [83, 478] on icon at bounding box center [94, 478] width 38 height 13
click at [117, 562] on button "Modifica" at bounding box center [105, 560] width 79 height 22
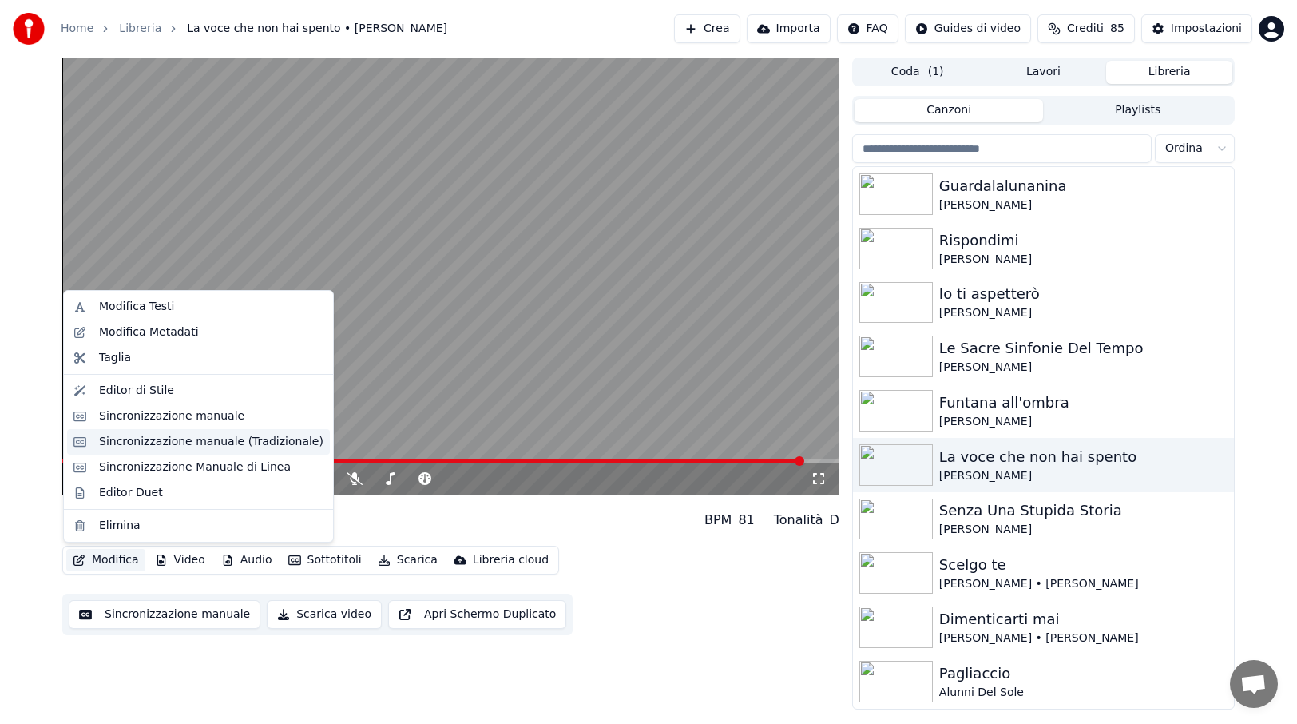
click at [203, 444] on div "Sincronizzazione manuale (Tradizionale)" at bounding box center [211, 442] width 224 height 16
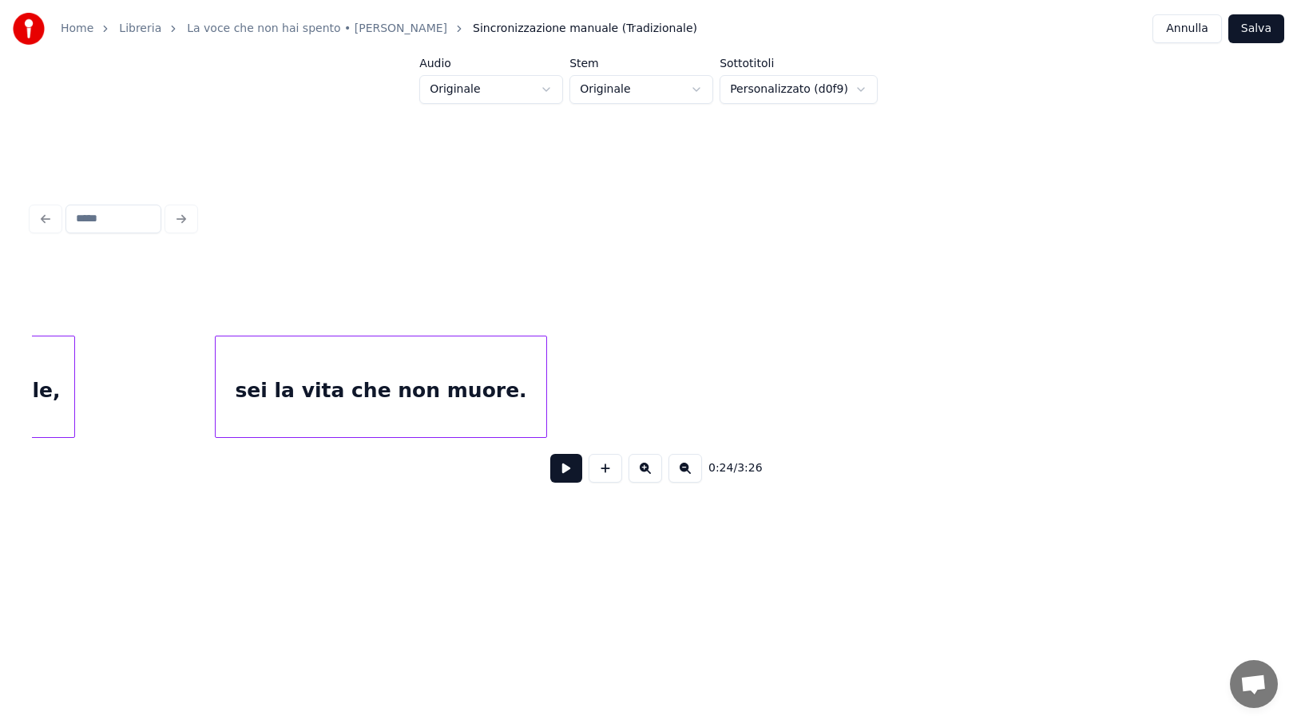
scroll to position [0, 19512]
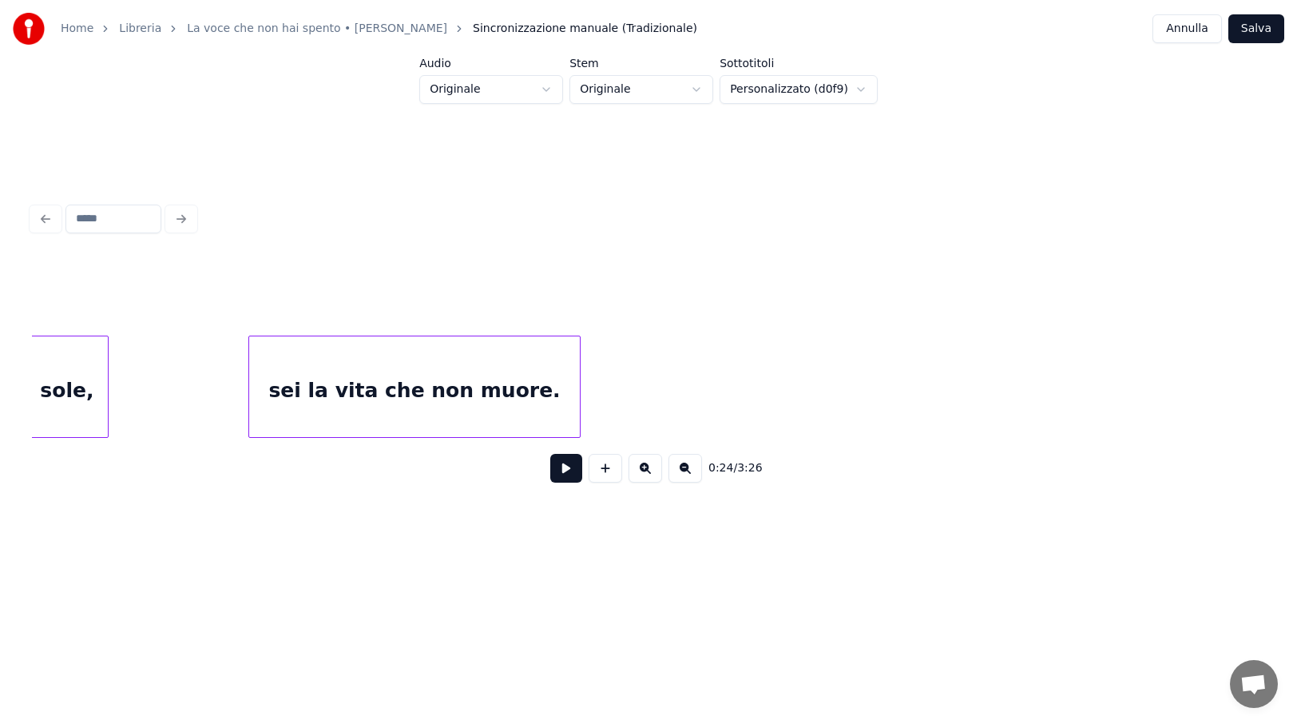
click at [470, 371] on div "sei la vita che non muore." at bounding box center [414, 390] width 331 height 109
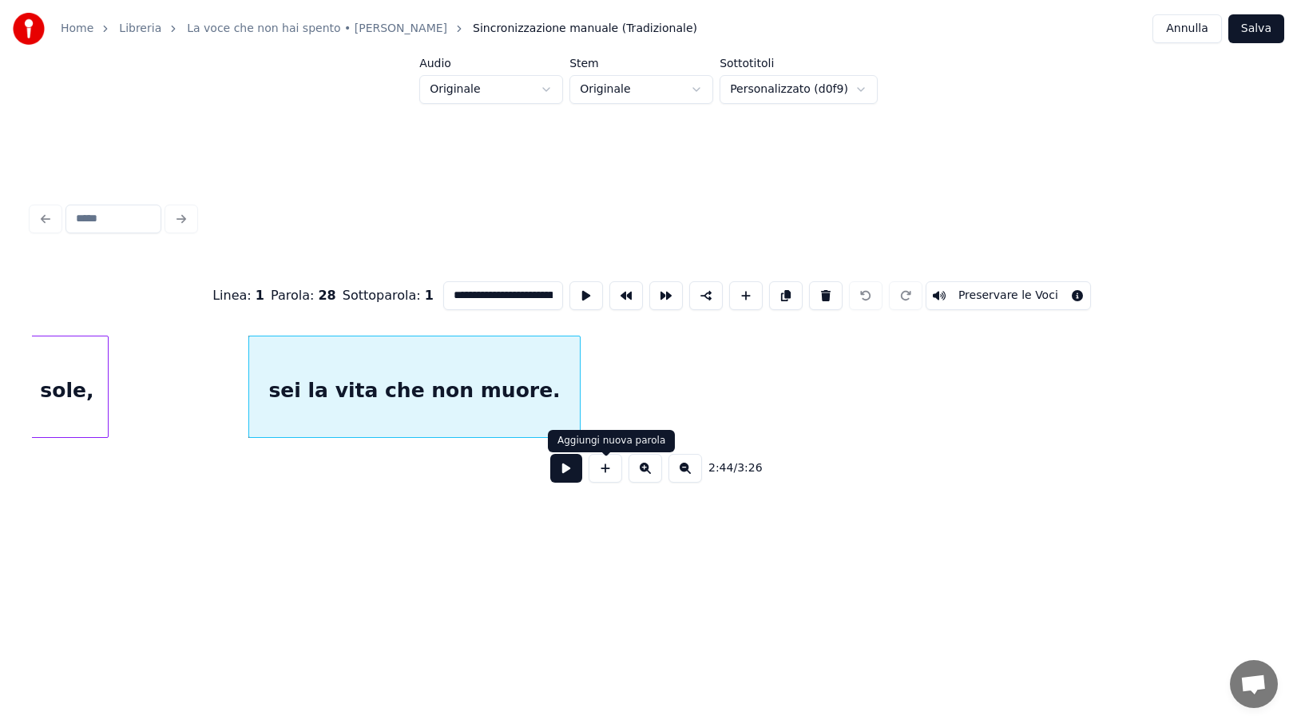
click at [567, 466] on button at bounding box center [566, 468] width 32 height 29
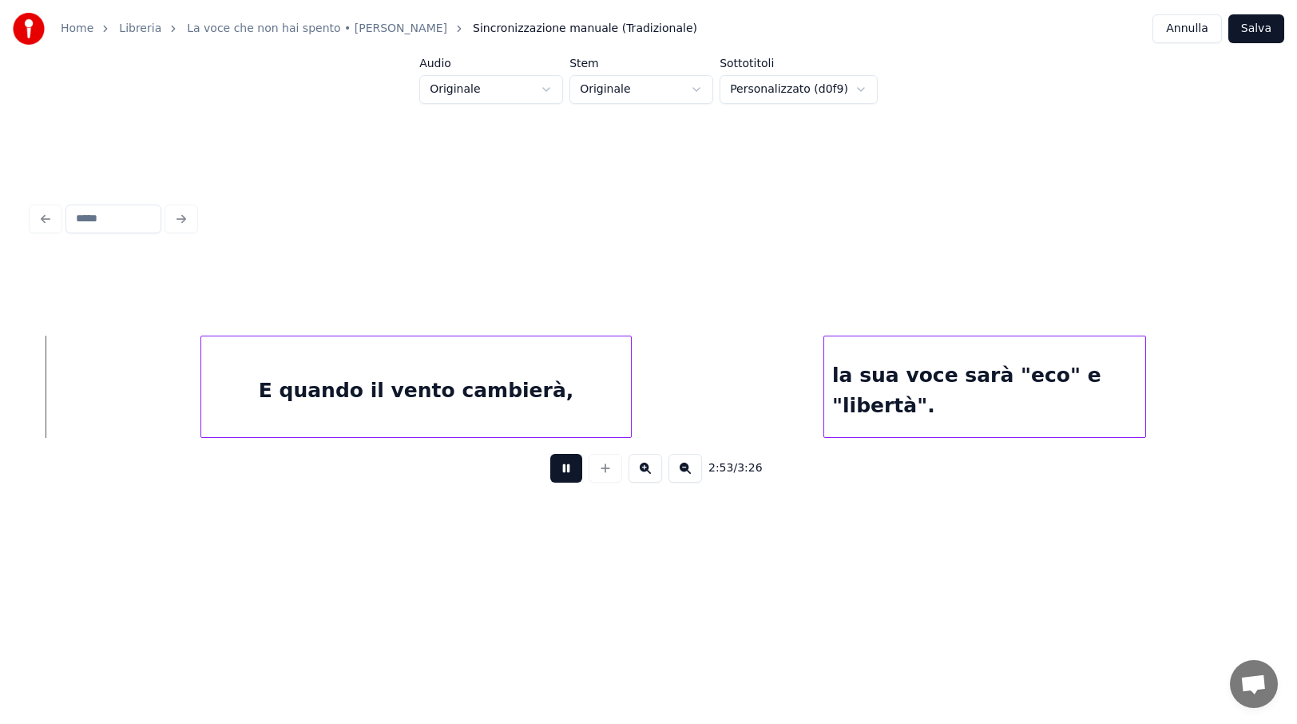
scroll to position [0, 20790]
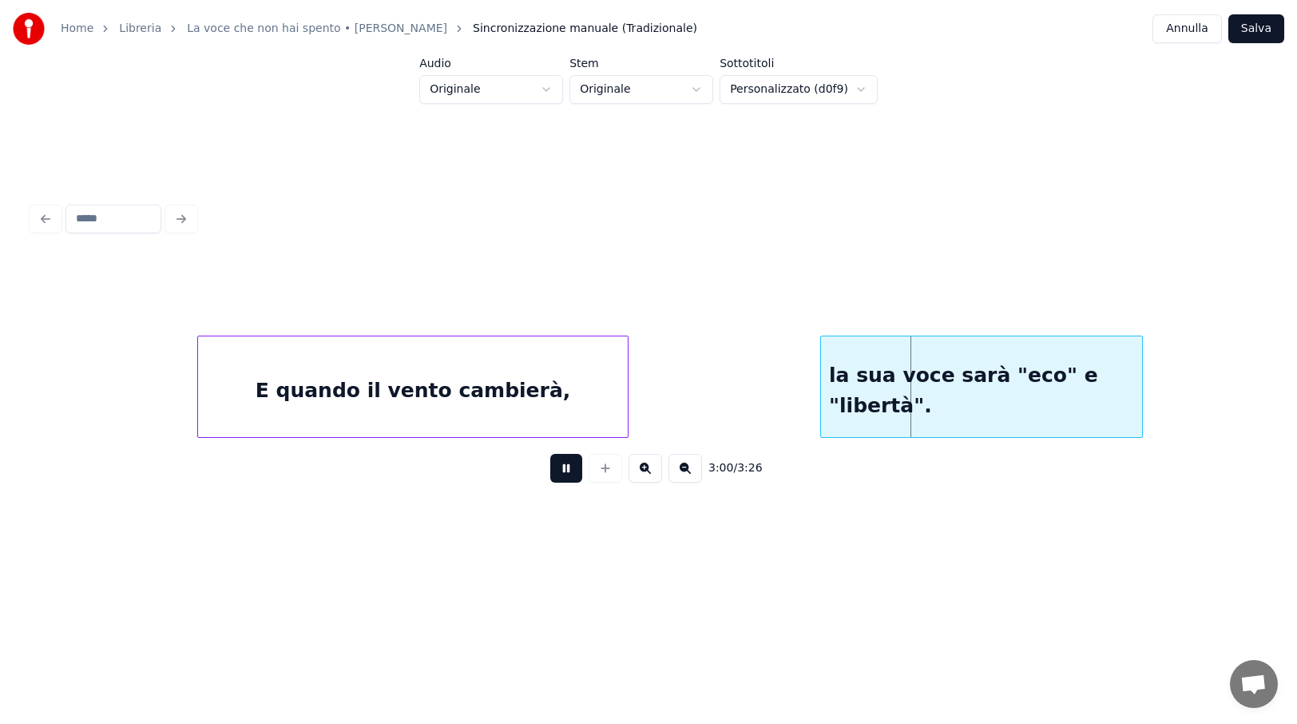
click at [566, 474] on button at bounding box center [566, 468] width 32 height 29
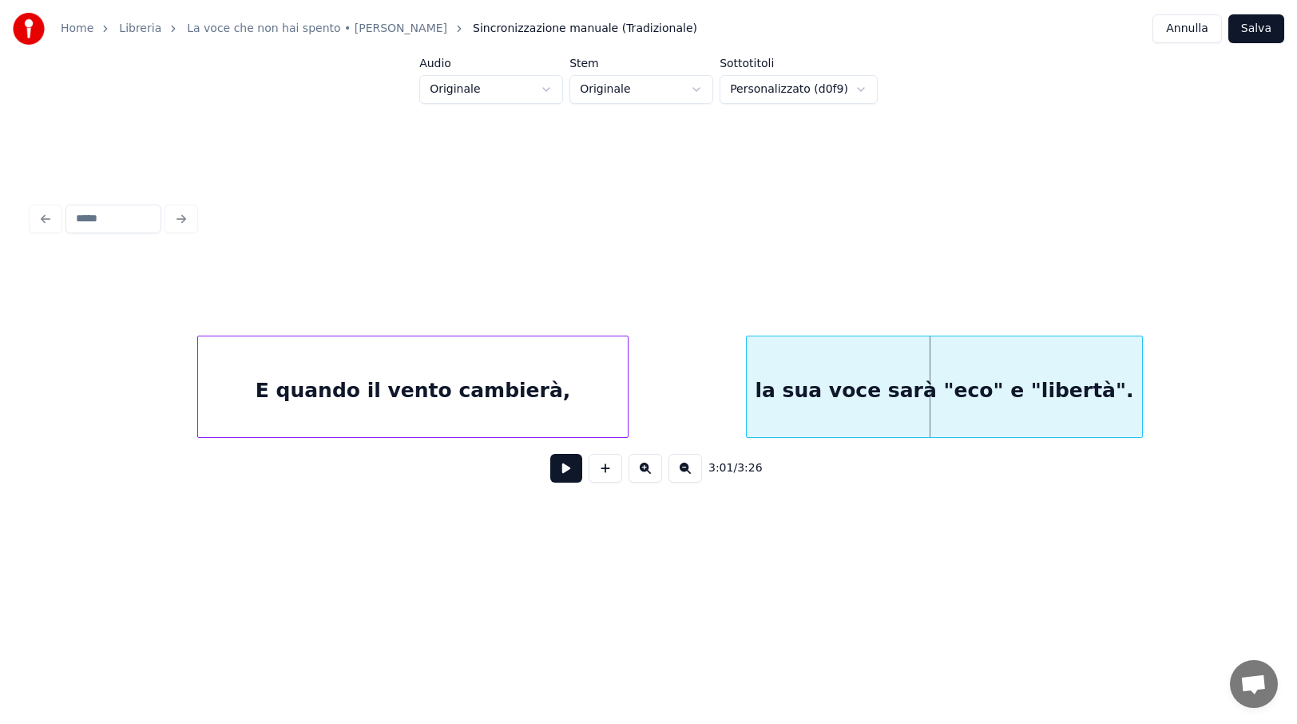
click at [748, 383] on div at bounding box center [749, 386] width 5 height 101
click at [497, 377] on div "E quando il vento cambierà," at bounding box center [413, 390] width 430 height 109
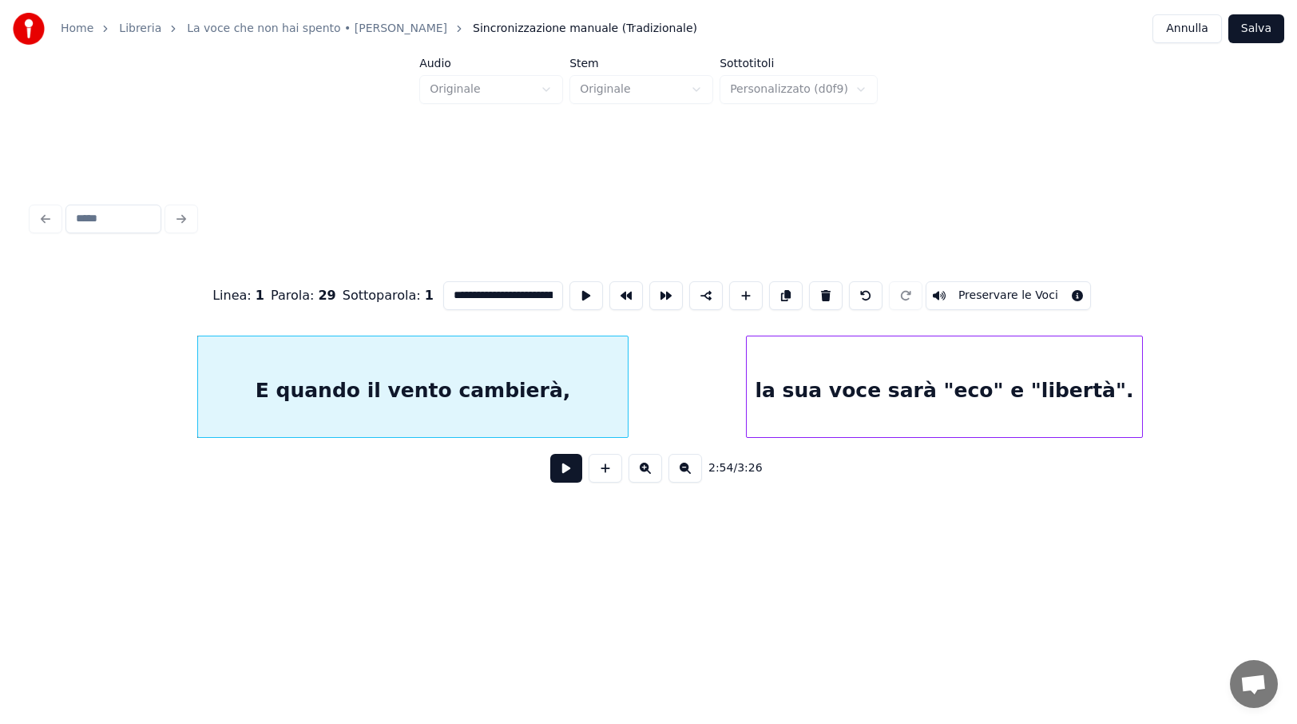
click at [576, 481] on button at bounding box center [566, 468] width 32 height 29
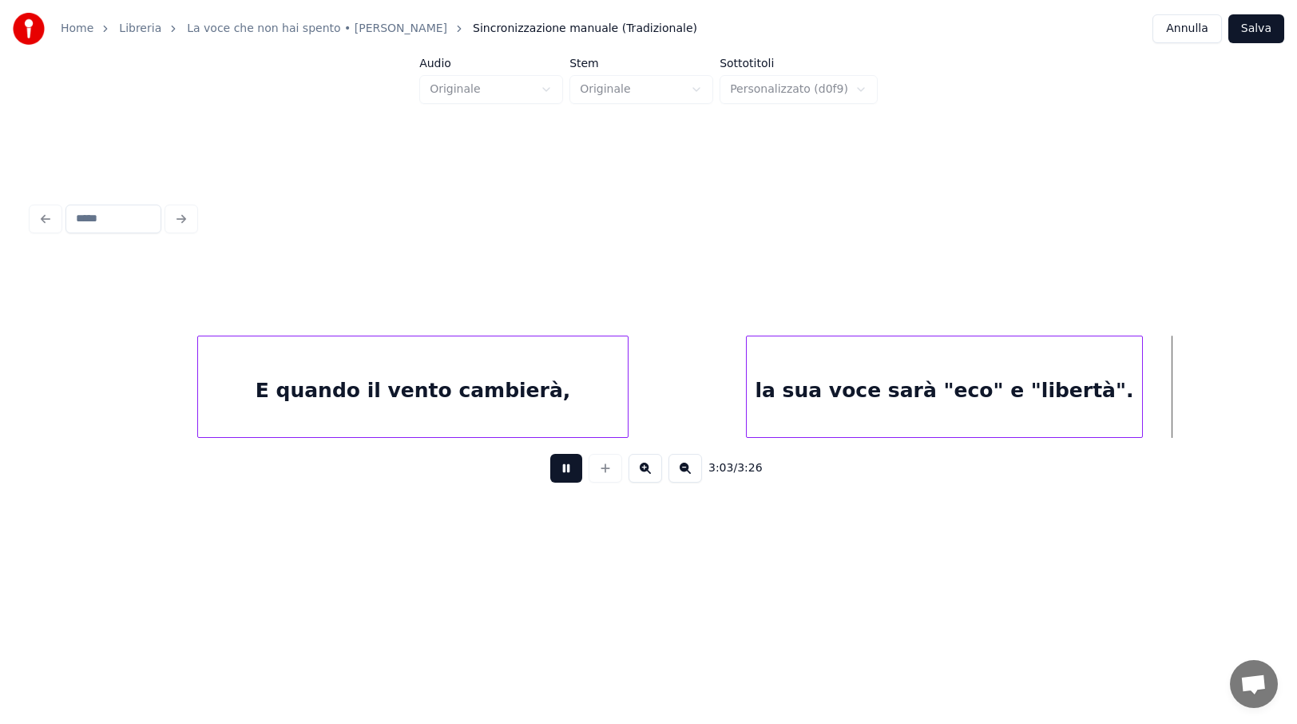
click at [1265, 438] on div "3:03 / 3:26" at bounding box center [649, 347] width 1246 height 316
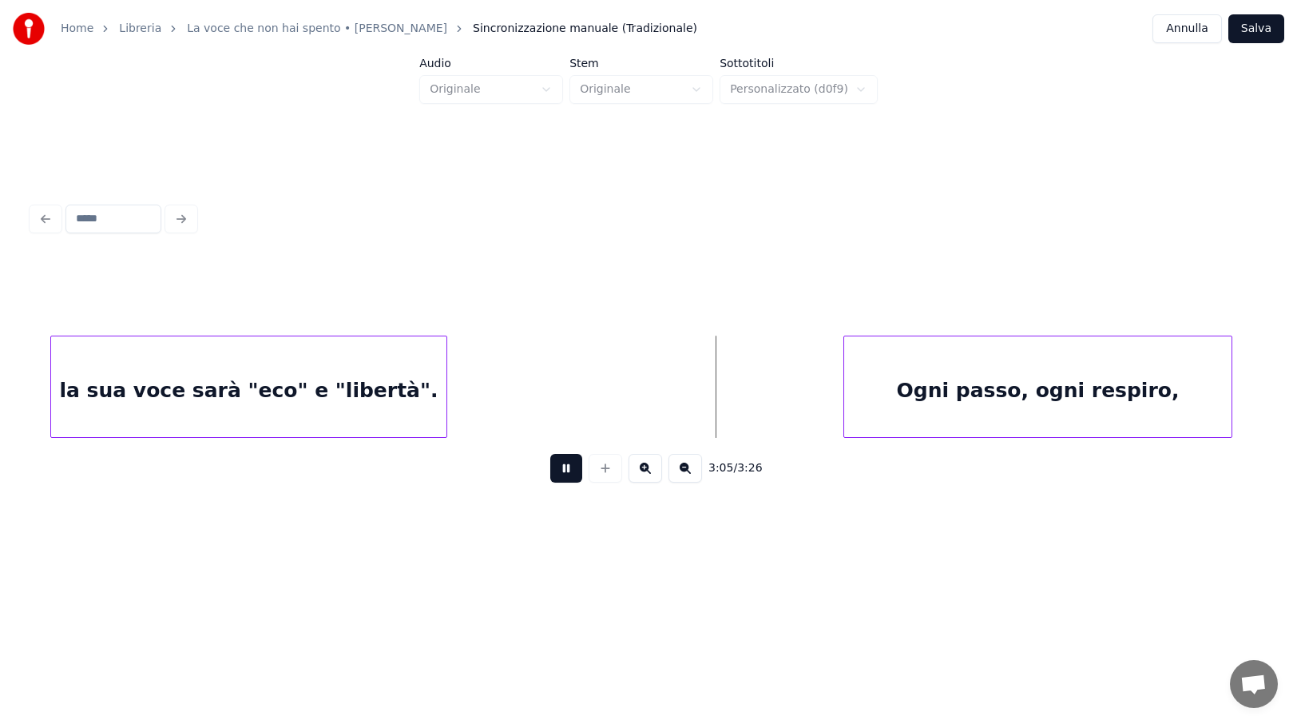
scroll to position [0, 21557]
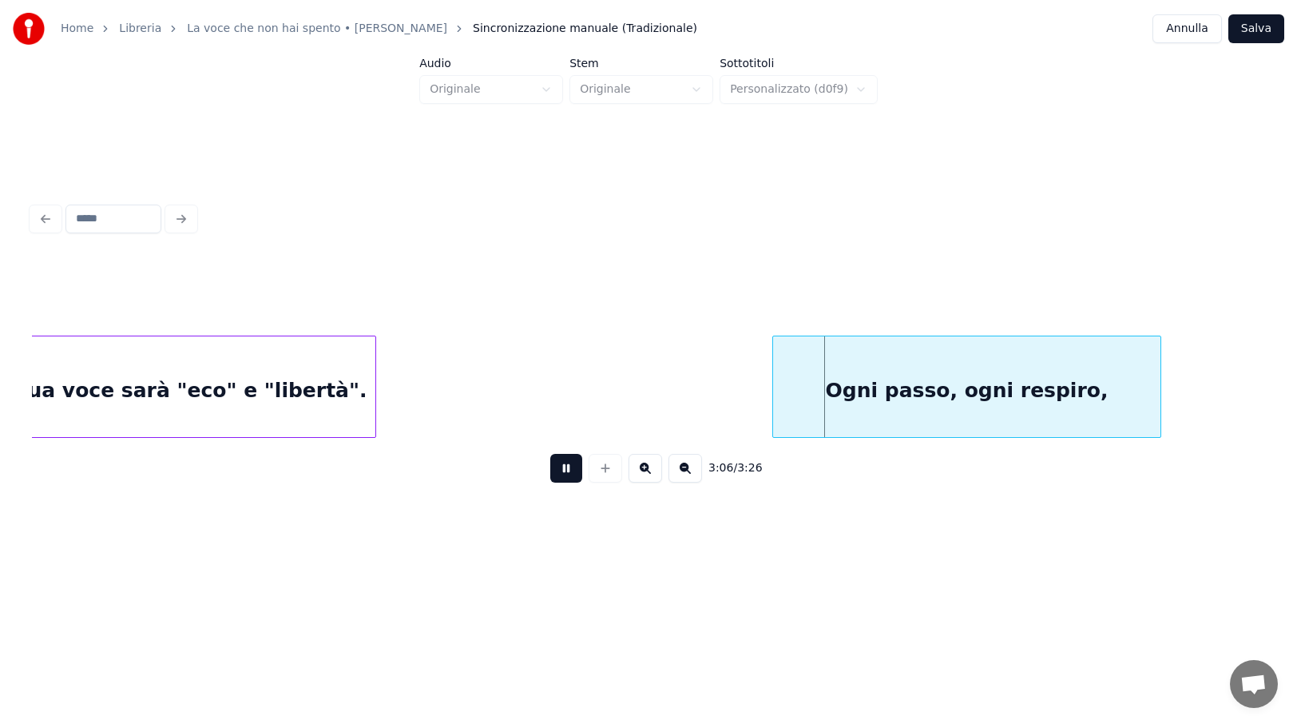
click at [572, 476] on button at bounding box center [566, 468] width 32 height 29
click at [210, 371] on div "la sua voce sarà "eco" e "libertà"." at bounding box center [177, 390] width 395 height 109
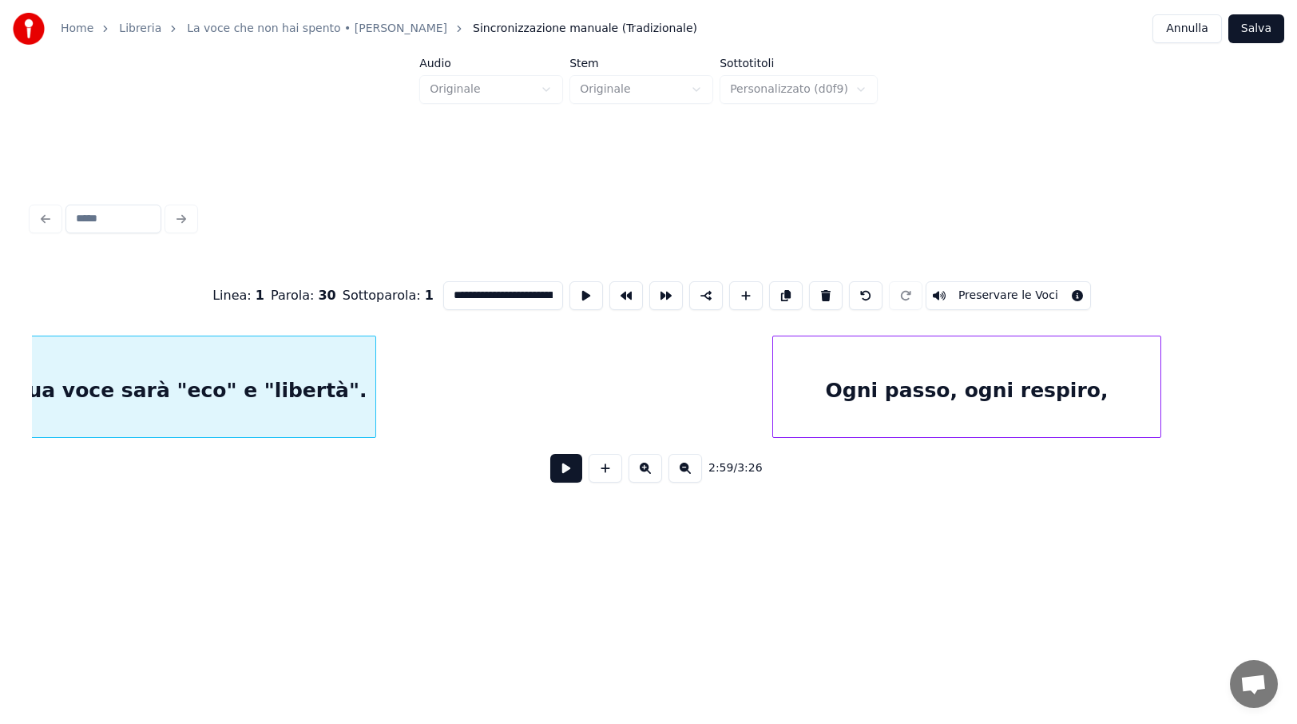
scroll to position [0, 21504]
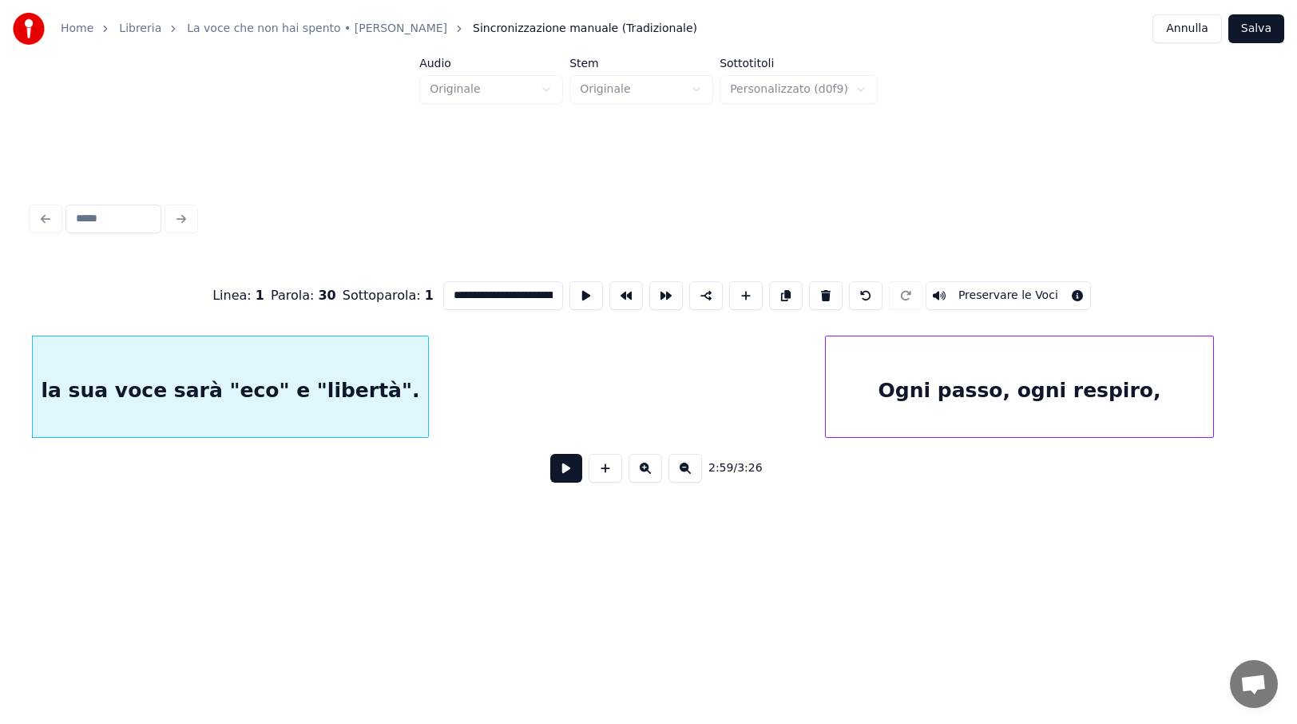
click at [567, 473] on button at bounding box center [566, 468] width 32 height 29
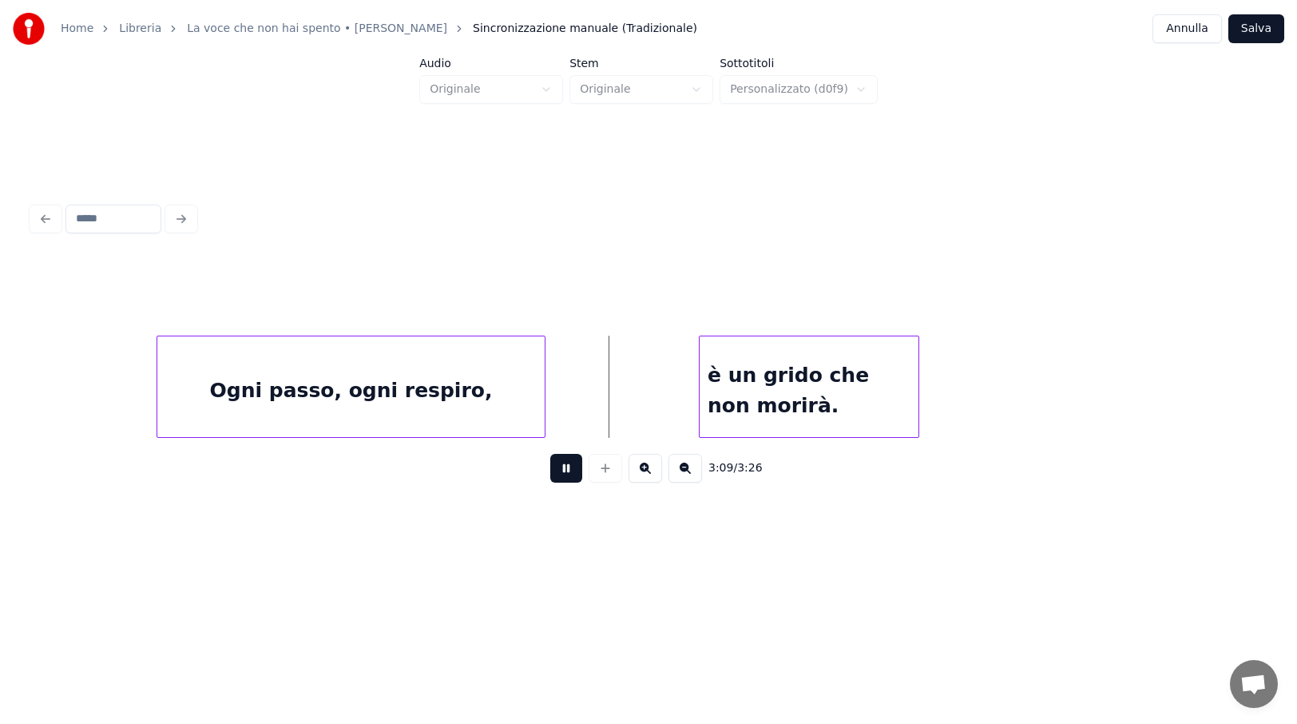
scroll to position [0, 22175]
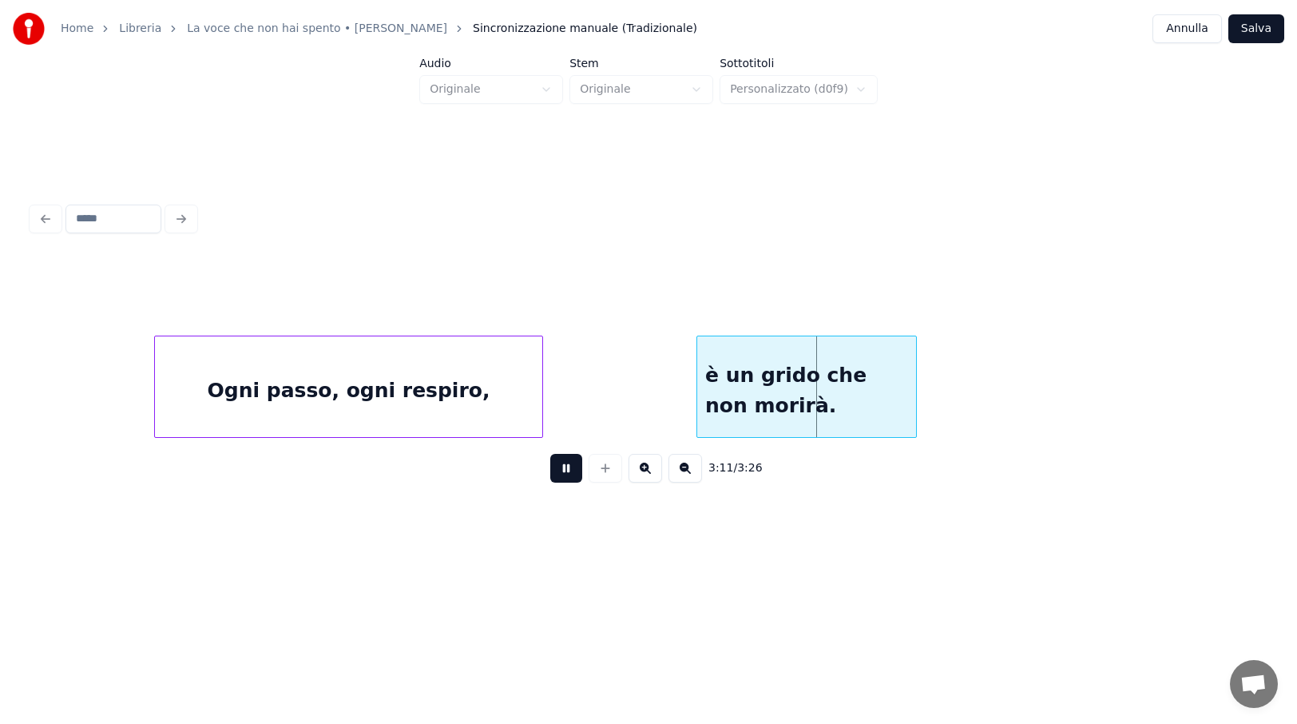
click at [568, 475] on button at bounding box center [566, 468] width 32 height 29
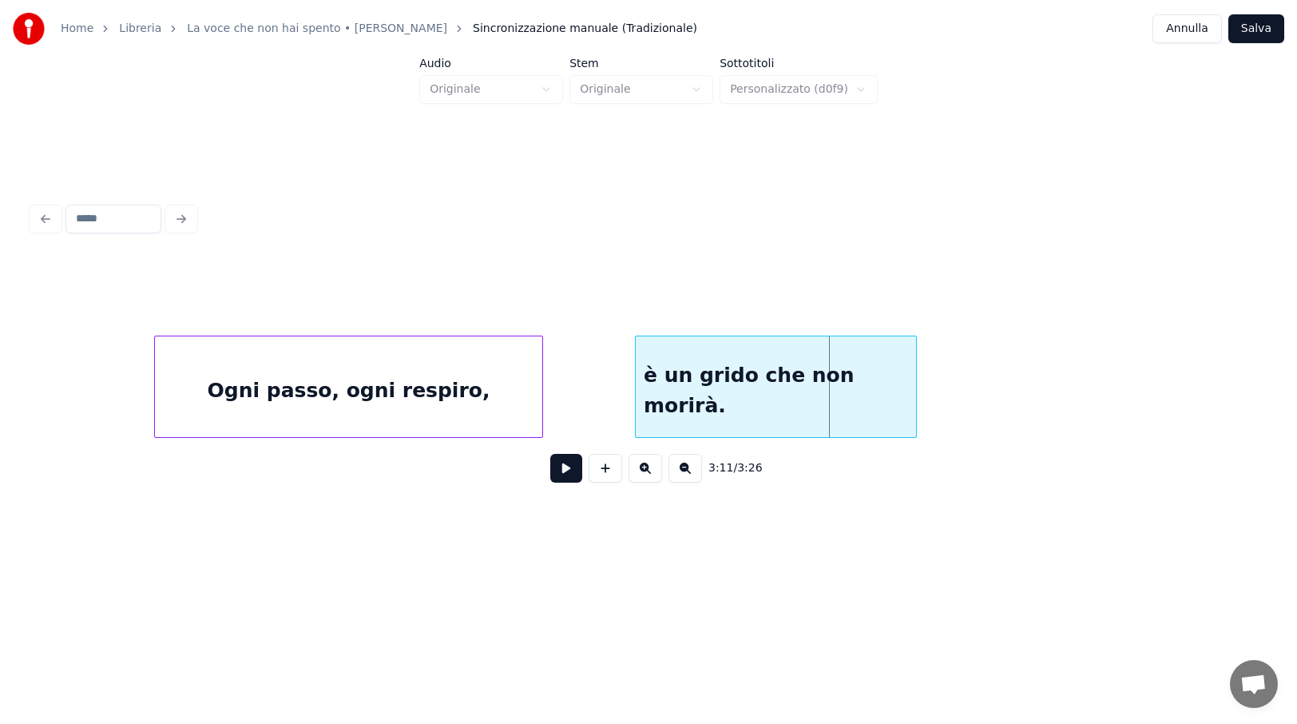
click at [636, 385] on div at bounding box center [638, 386] width 5 height 101
click at [440, 404] on div "Ogni passo, ogni respiro," at bounding box center [322, 390] width 387 height 109
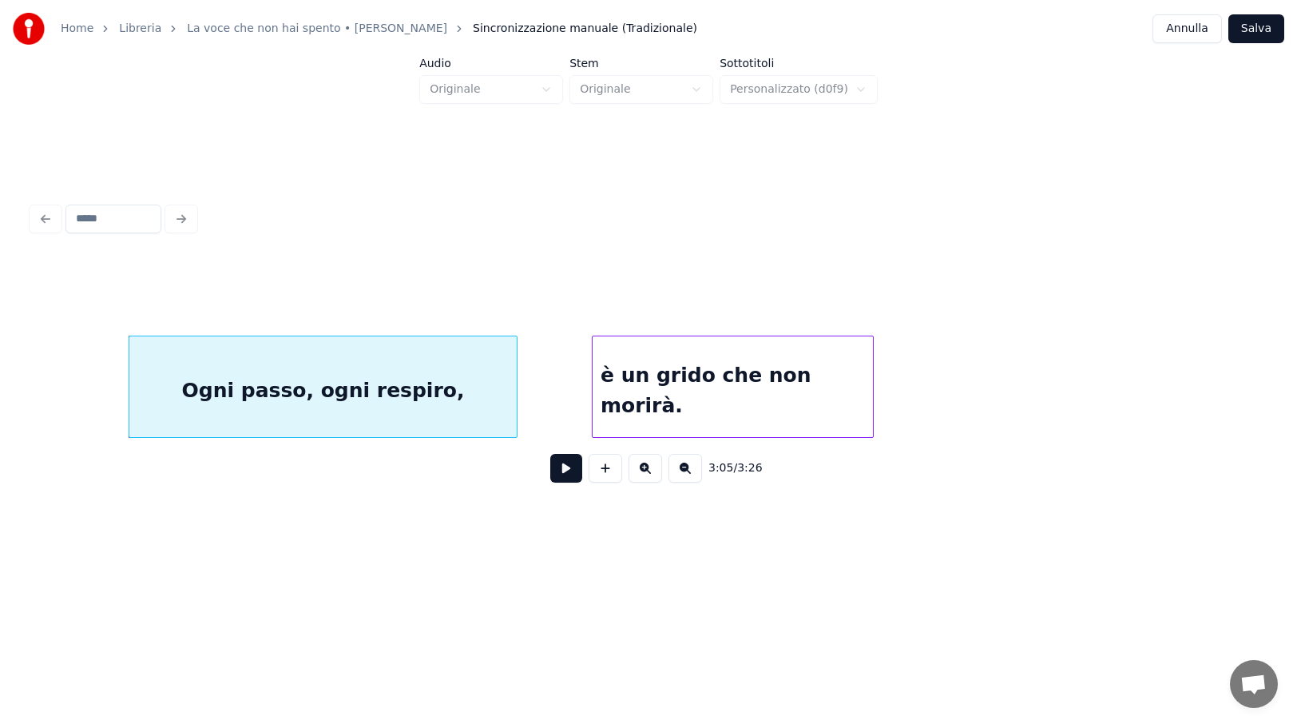
click at [641, 387] on div "è un grido che non morirà." at bounding box center [733, 390] width 280 height 109
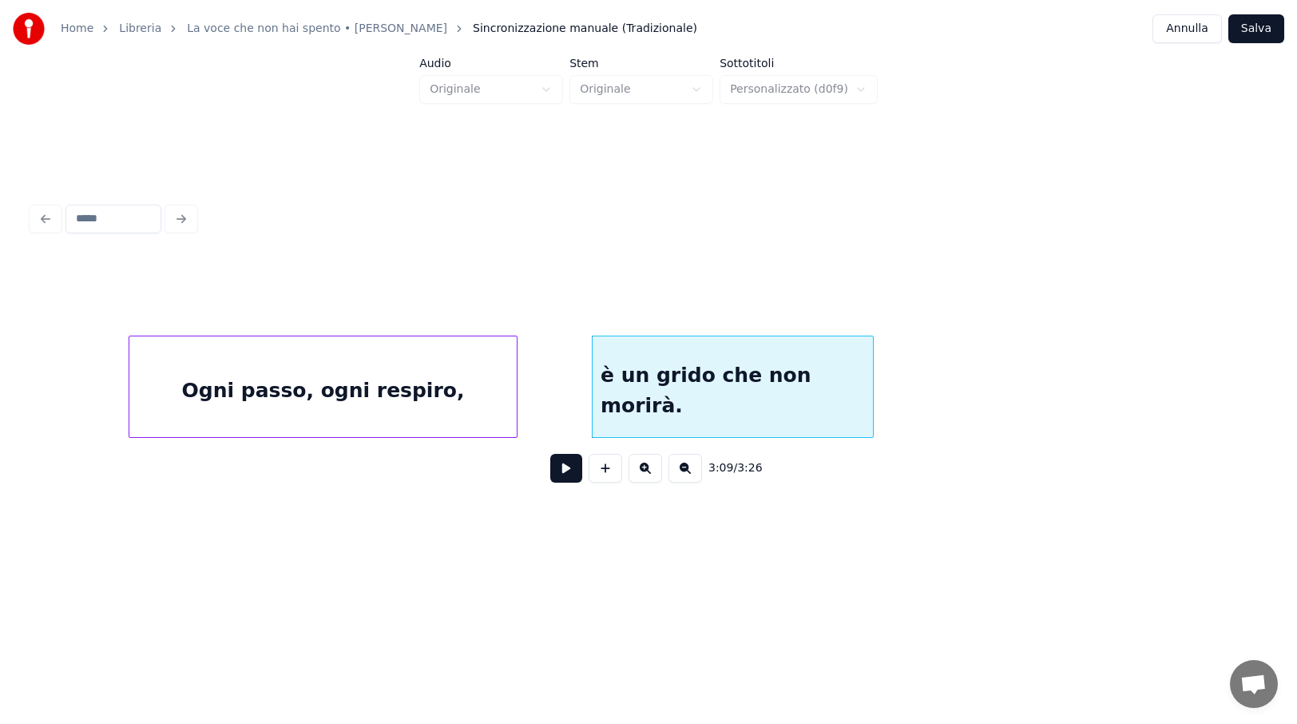
click at [387, 389] on div "Ogni passo, ogni respiro," at bounding box center [322, 390] width 387 height 109
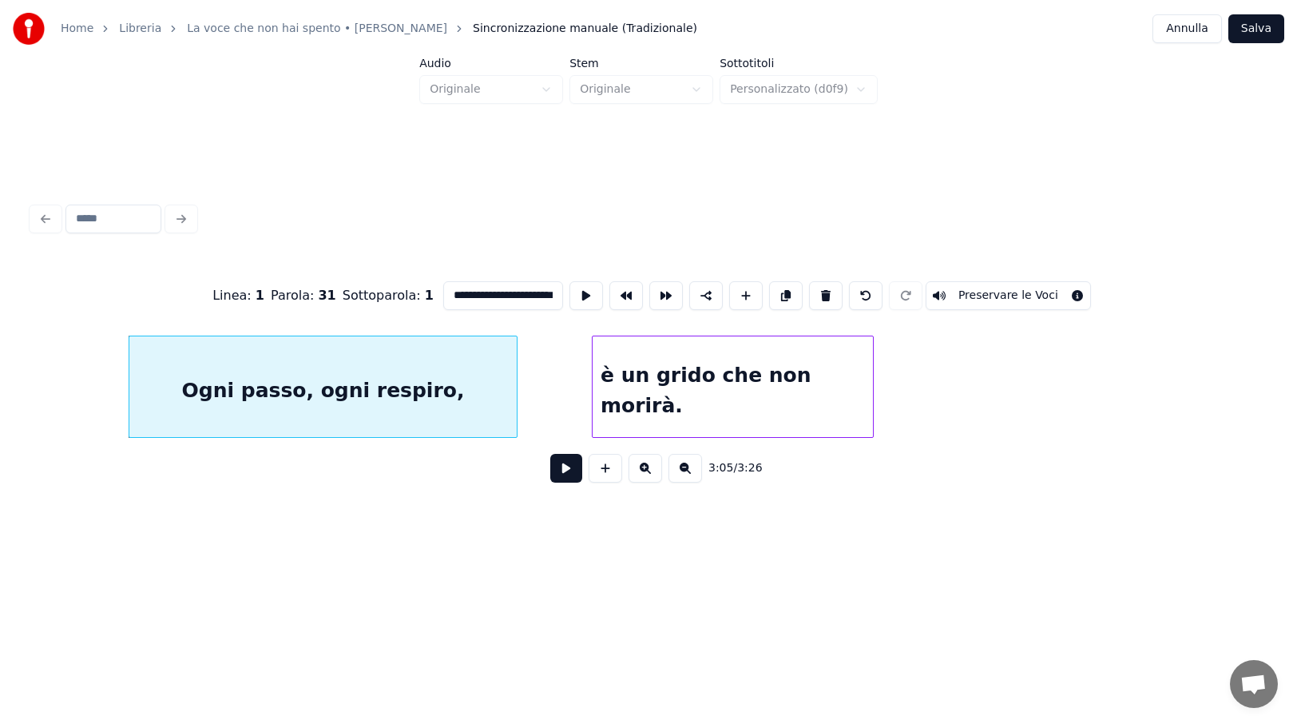
click at [573, 474] on button at bounding box center [566, 468] width 32 height 29
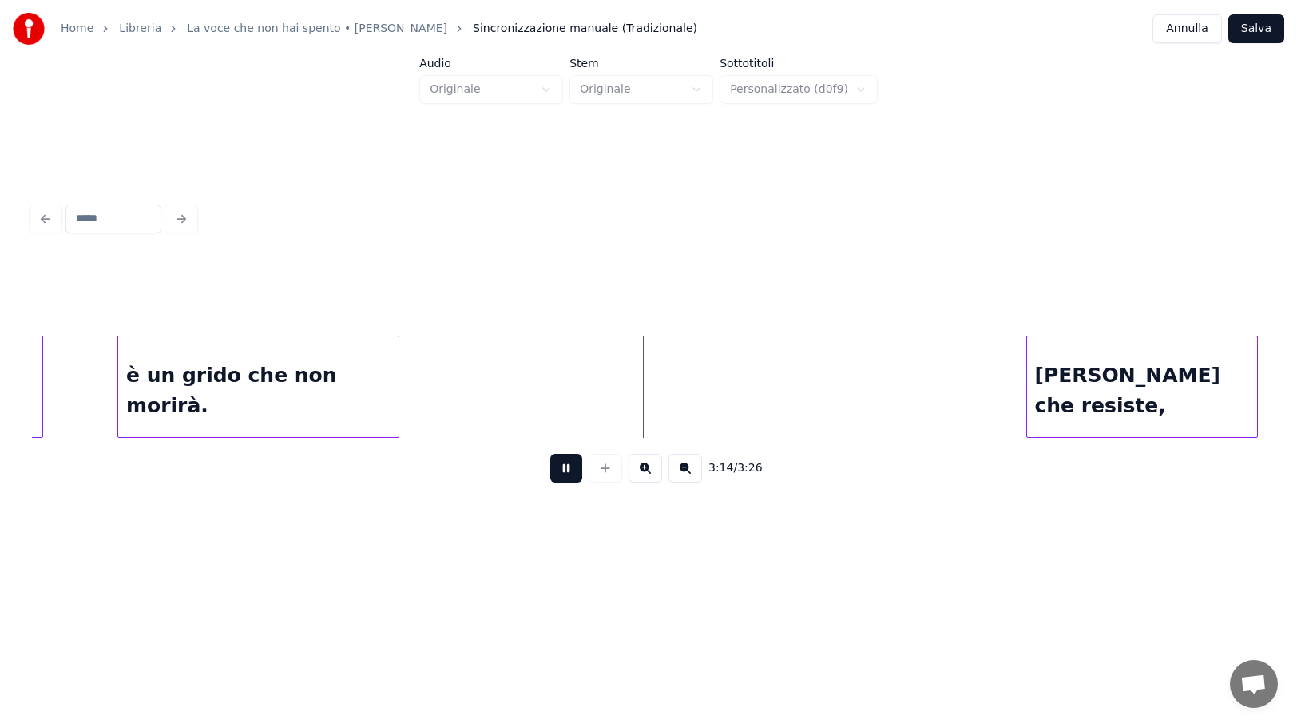
scroll to position [0, 22655]
click at [570, 472] on button at bounding box center [566, 468] width 32 height 29
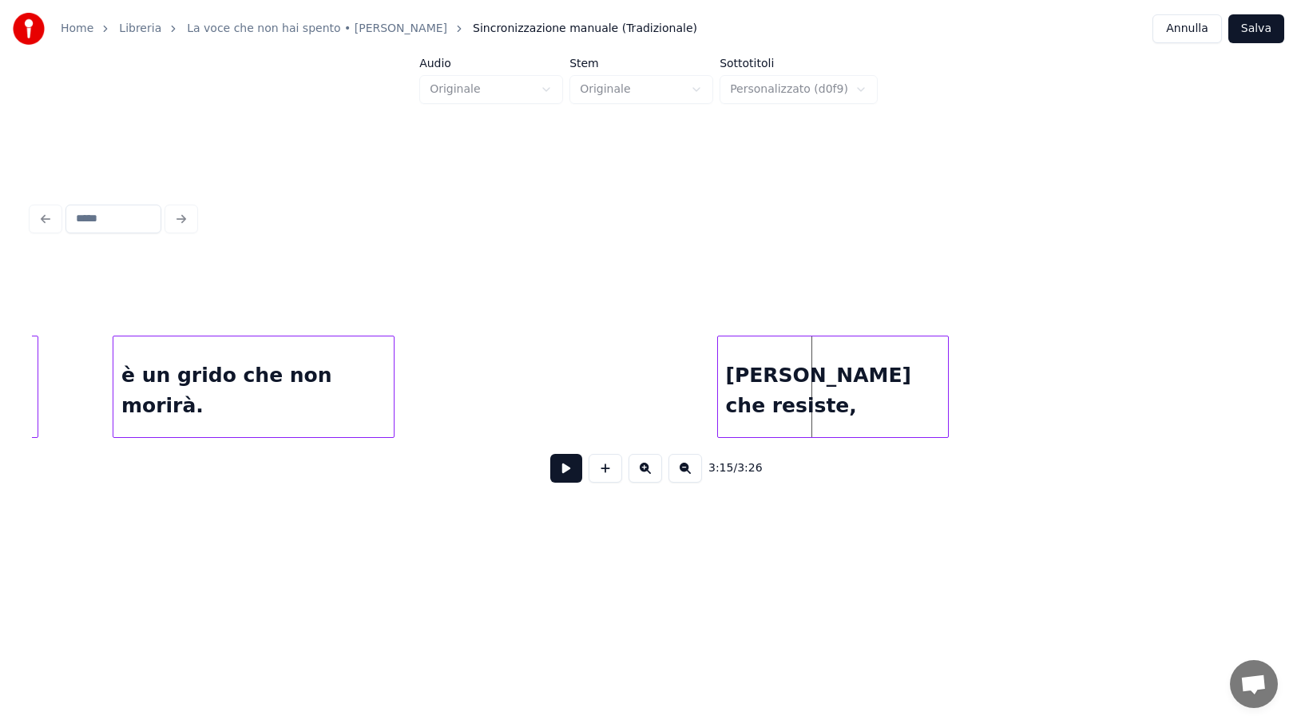
click at [847, 389] on div "[PERSON_NAME] che resiste," at bounding box center [833, 390] width 230 height 109
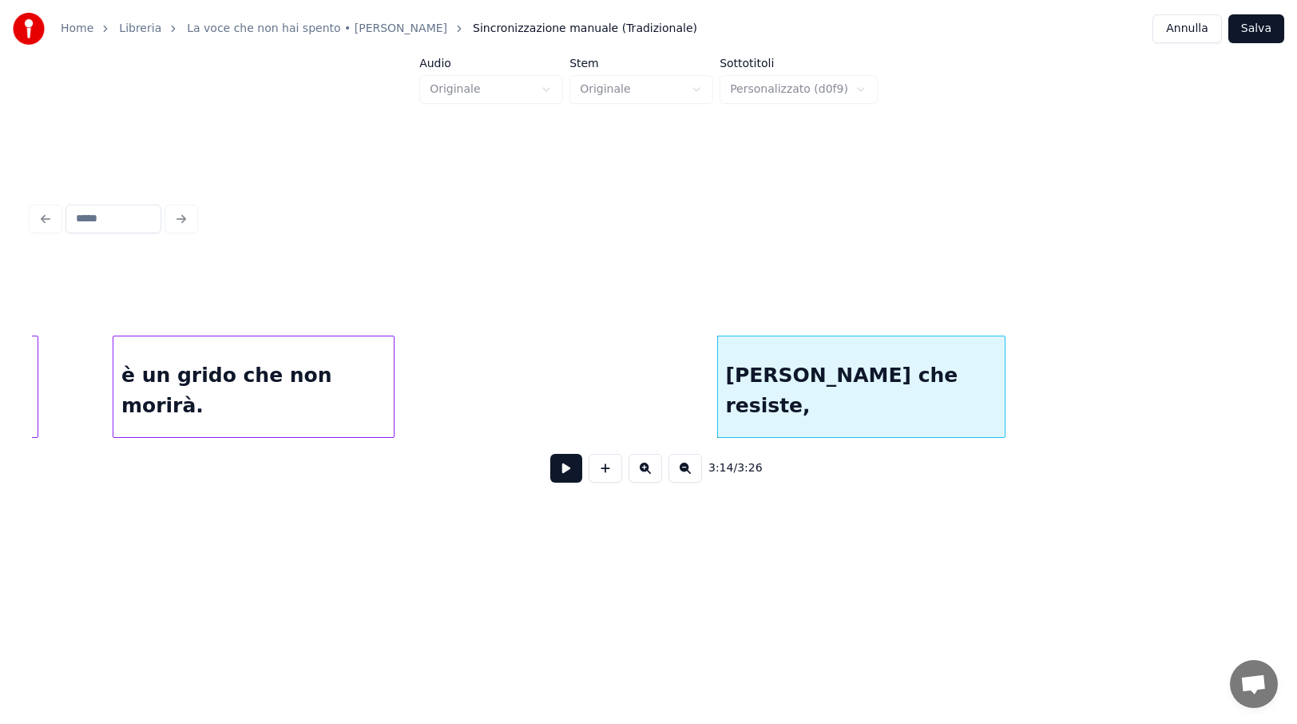
click at [1004, 399] on div at bounding box center [1002, 386] width 5 height 101
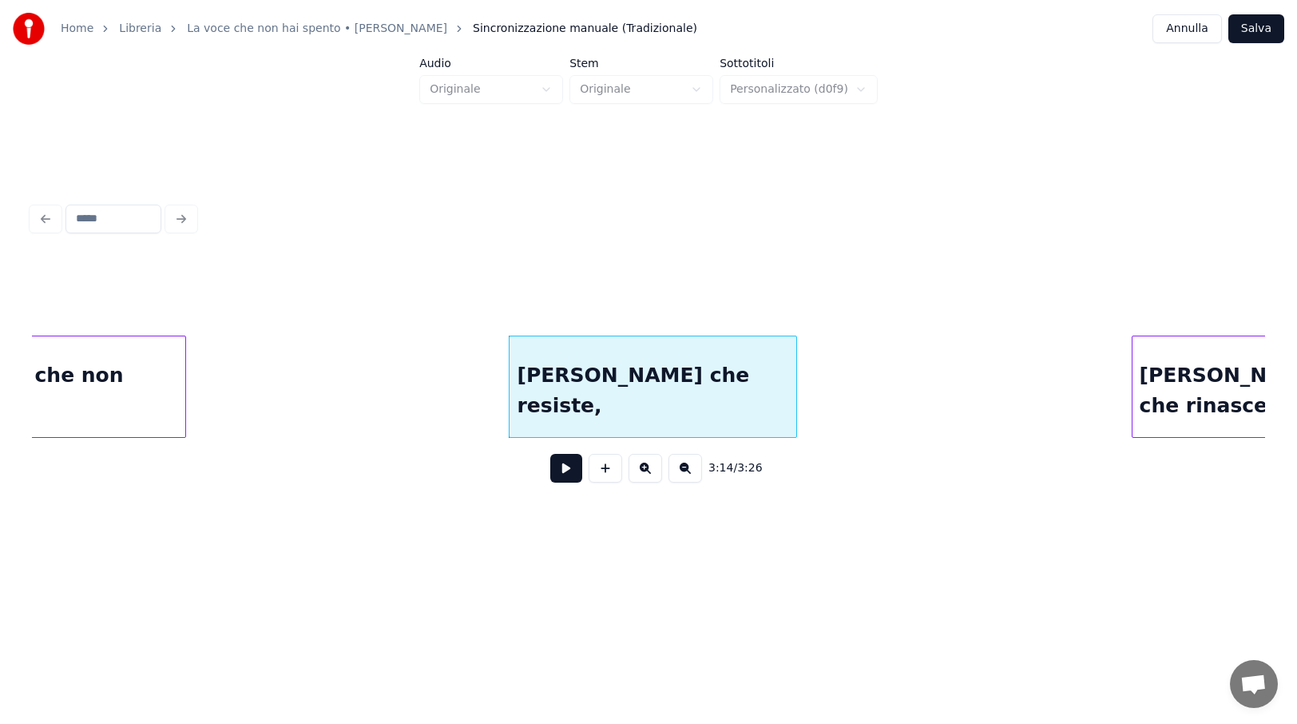
scroll to position [0, 22927]
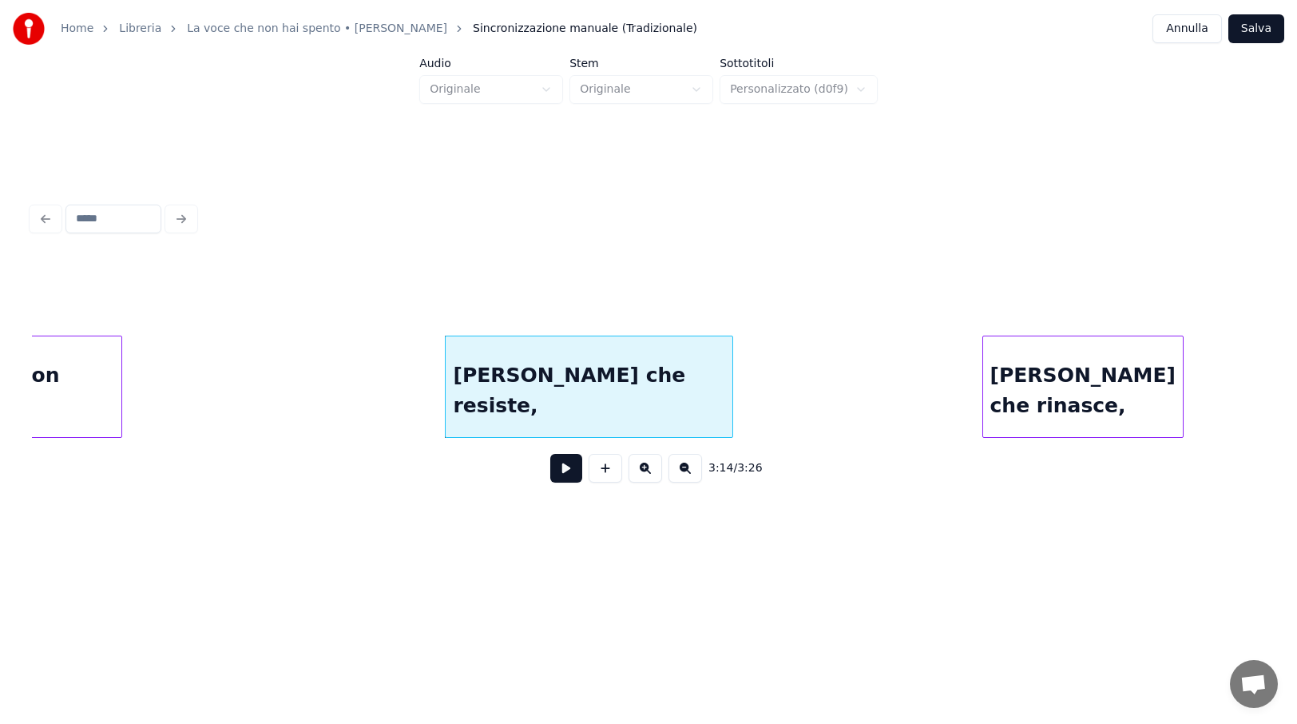
click at [1098, 404] on div "[PERSON_NAME] che rinasce," at bounding box center [1083, 390] width 200 height 109
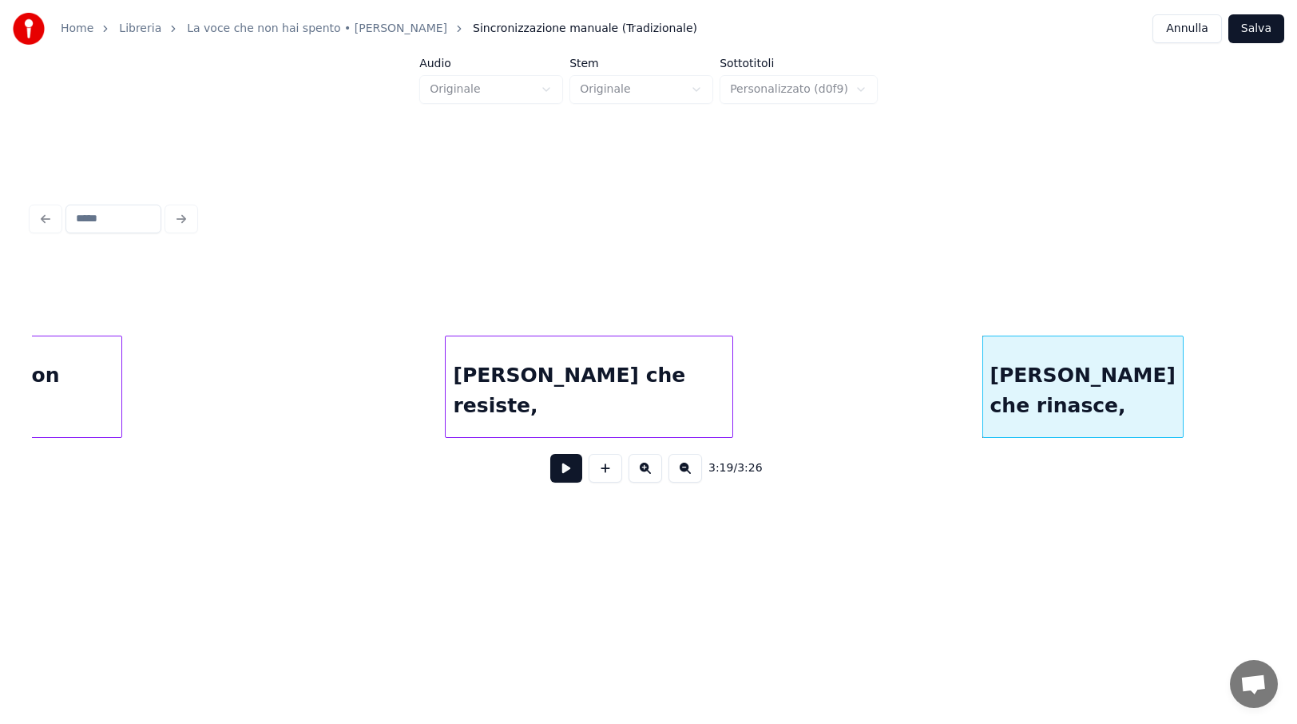
click at [1262, 35] on button "Salva" at bounding box center [1257, 28] width 56 height 29
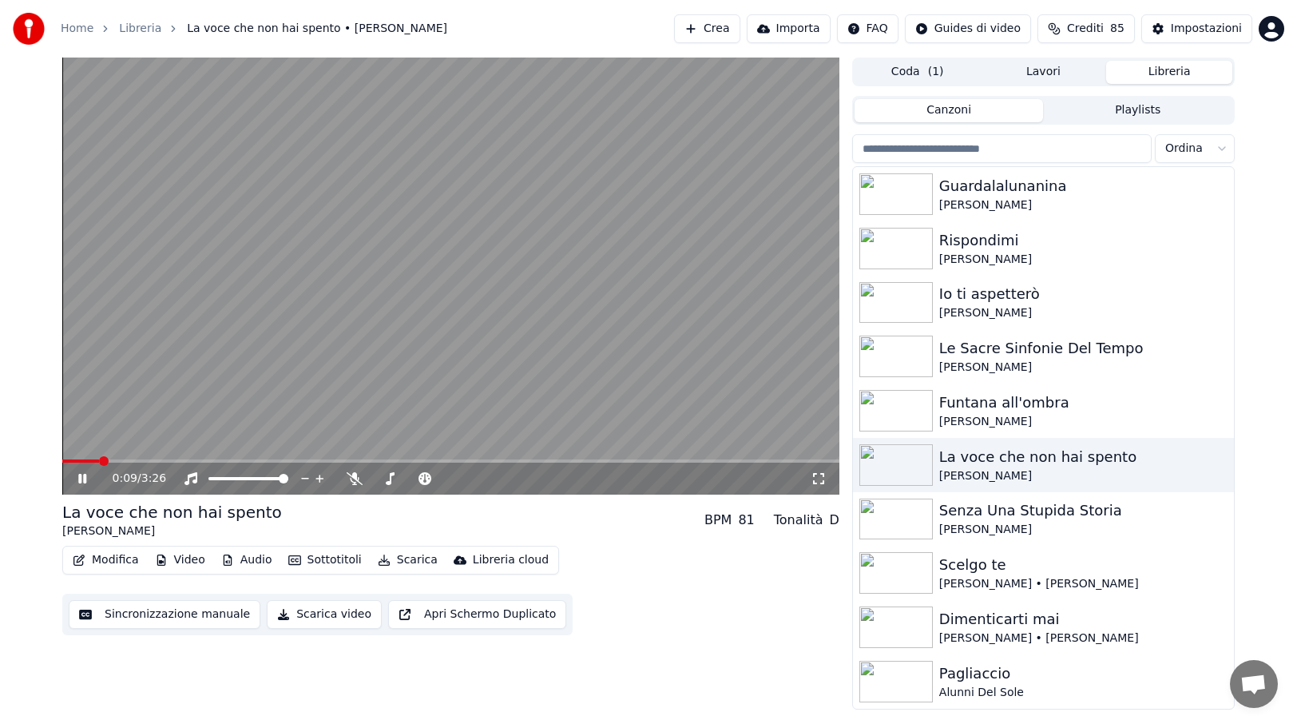
click at [583, 461] on span at bounding box center [450, 460] width 777 height 3
click at [85, 476] on icon at bounding box center [82, 479] width 8 height 10
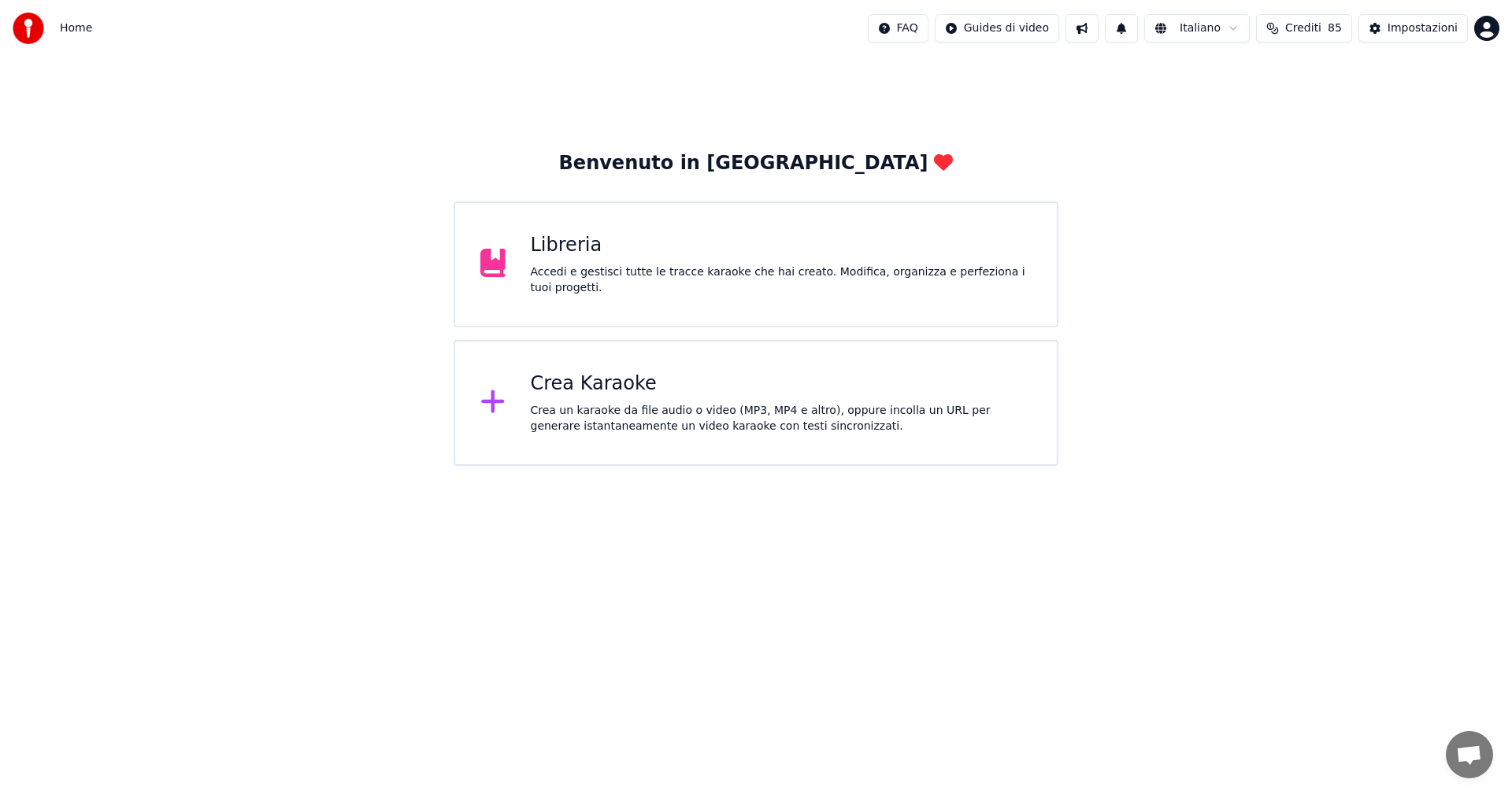
click at [552, 292] on div "Libreria Accedi e gestisci tutte le tracce karaoke che hai creato. Modifica, or…" at bounding box center [755, 264] width 604 height 126
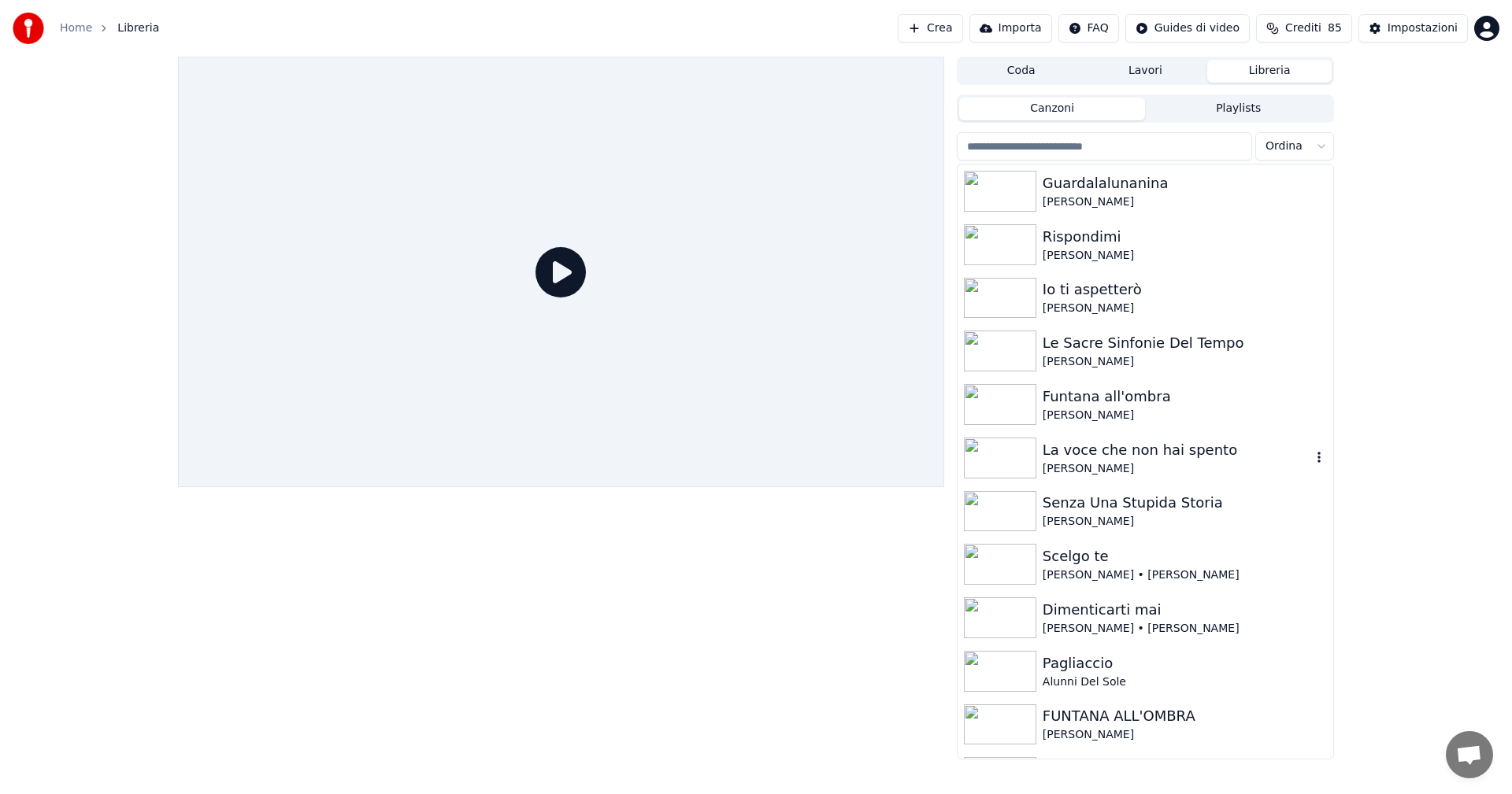
click at [1007, 454] on img at bounding box center [999, 458] width 72 height 41
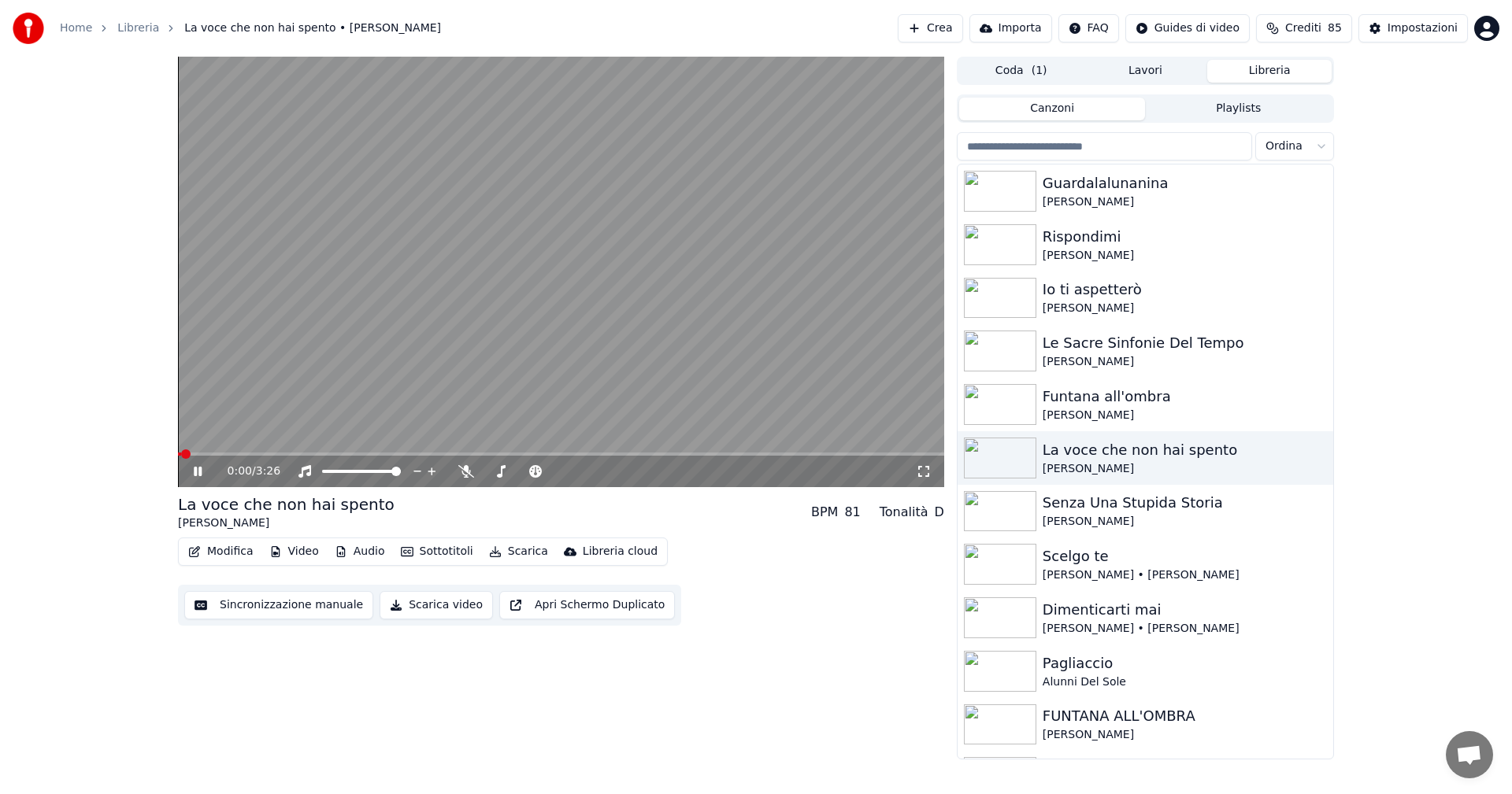
click at [928, 475] on icon at bounding box center [923, 471] width 11 height 11
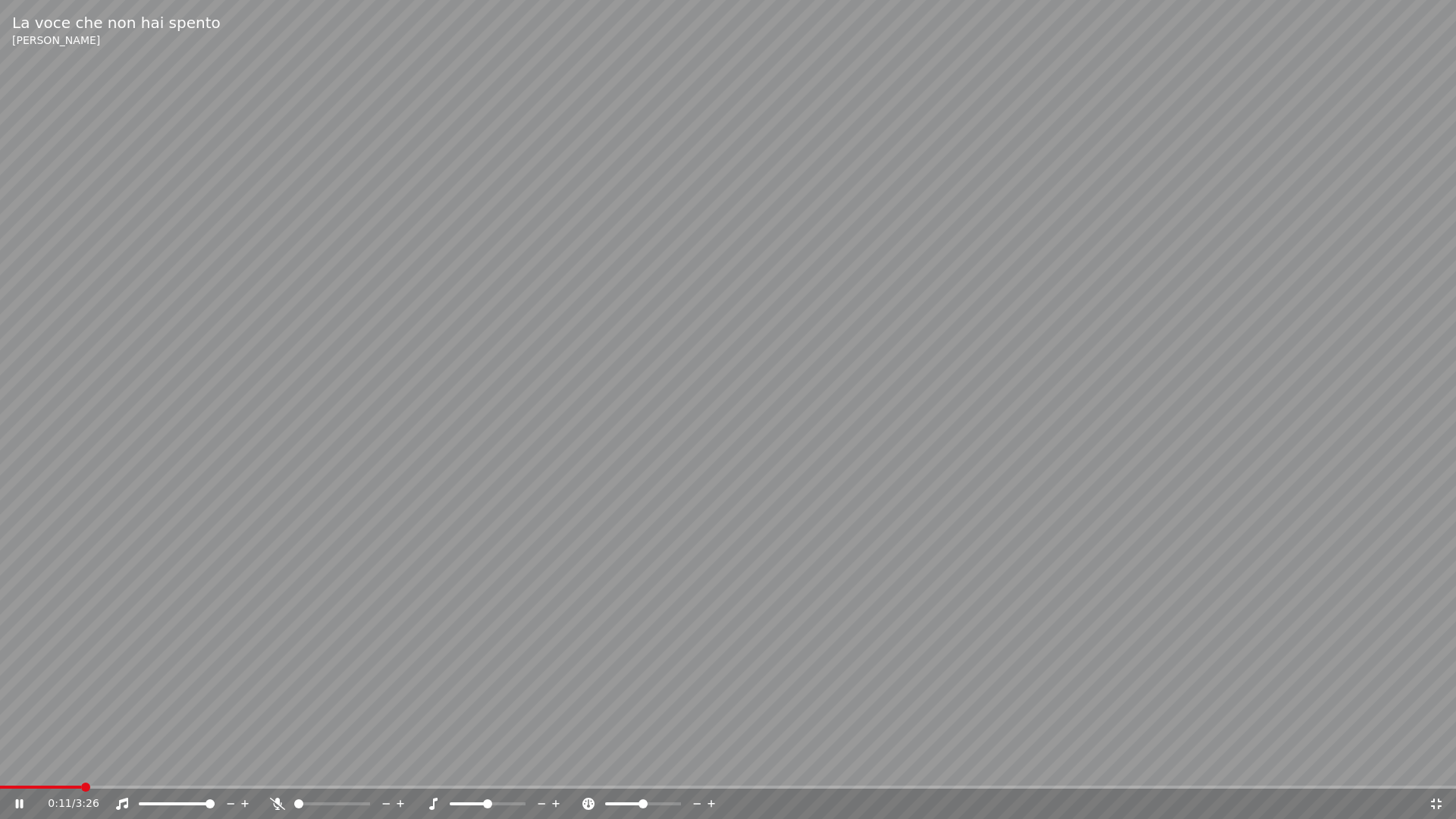
click at [19, 764] on icon at bounding box center [30, 803] width 36 height 12
click at [21, 764] on icon at bounding box center [20, 803] width 9 height 10
click at [23, 764] on icon at bounding box center [20, 804] width 8 height 9
click at [15, 764] on icon at bounding box center [20, 803] width 9 height 10
